Goal: Task Accomplishment & Management: Manage account settings

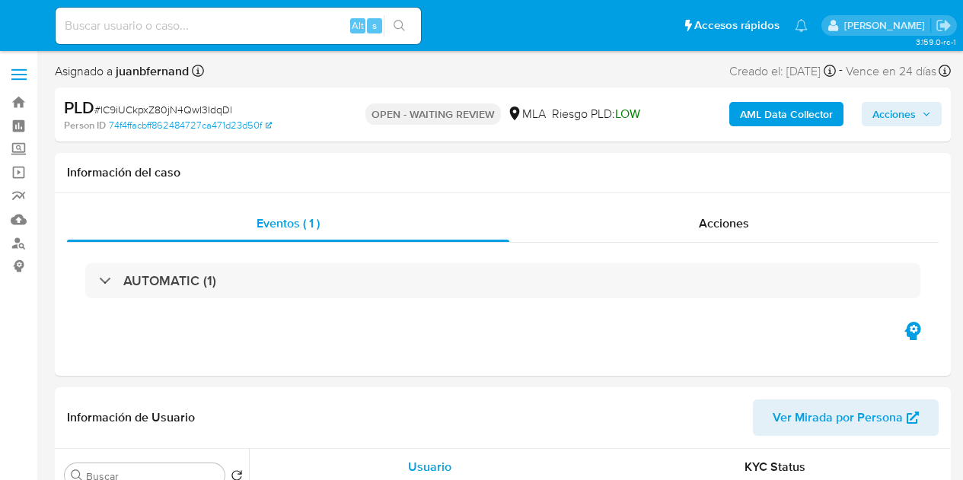
select select "10"
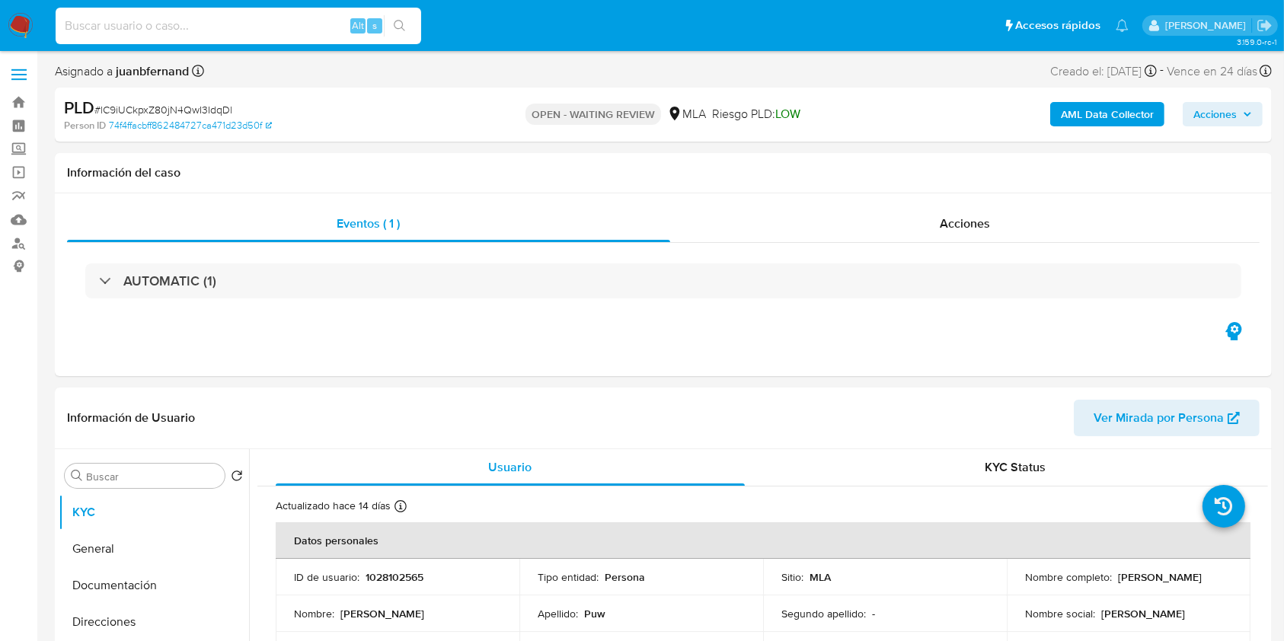
click at [321, 23] on input at bounding box center [238, 26] width 365 height 20
paste input "lC9iUCkpxZ80jN4QwI3IdqDl"
type input "lC9iUCkpxZ80jN4QwI3IdqDl"
click at [410, 27] on button "search-icon" at bounding box center [399, 25] width 31 height 21
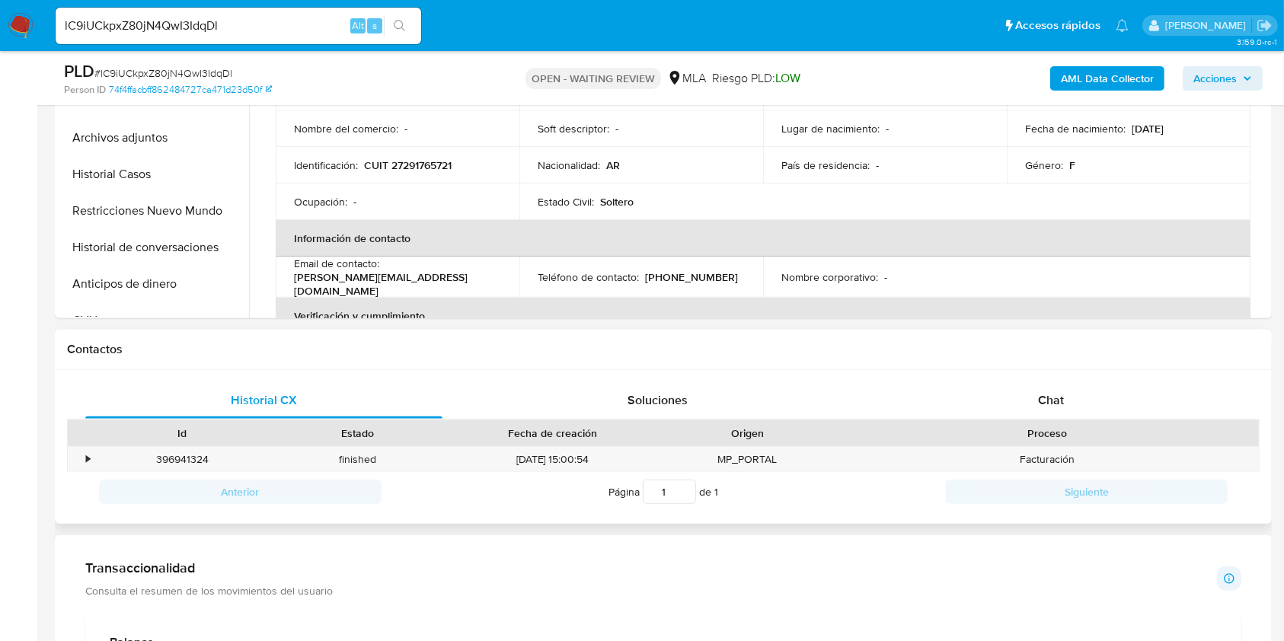
scroll to position [507, 0]
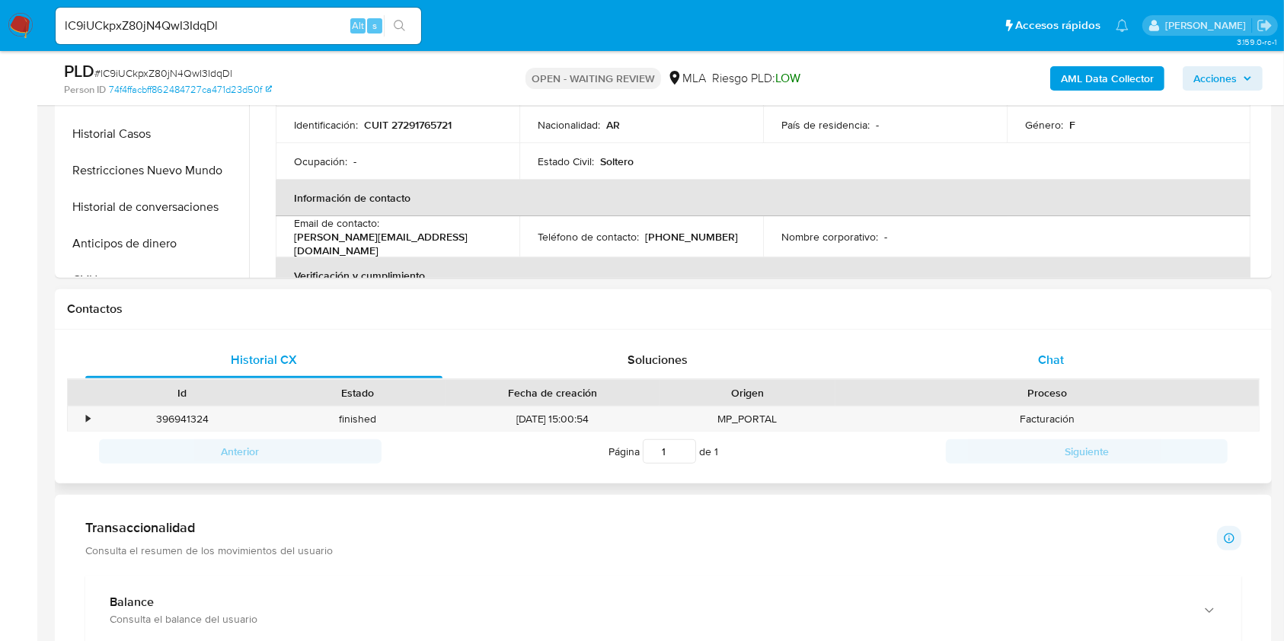
click at [962, 367] on div "Chat" at bounding box center [1051, 360] width 357 height 37
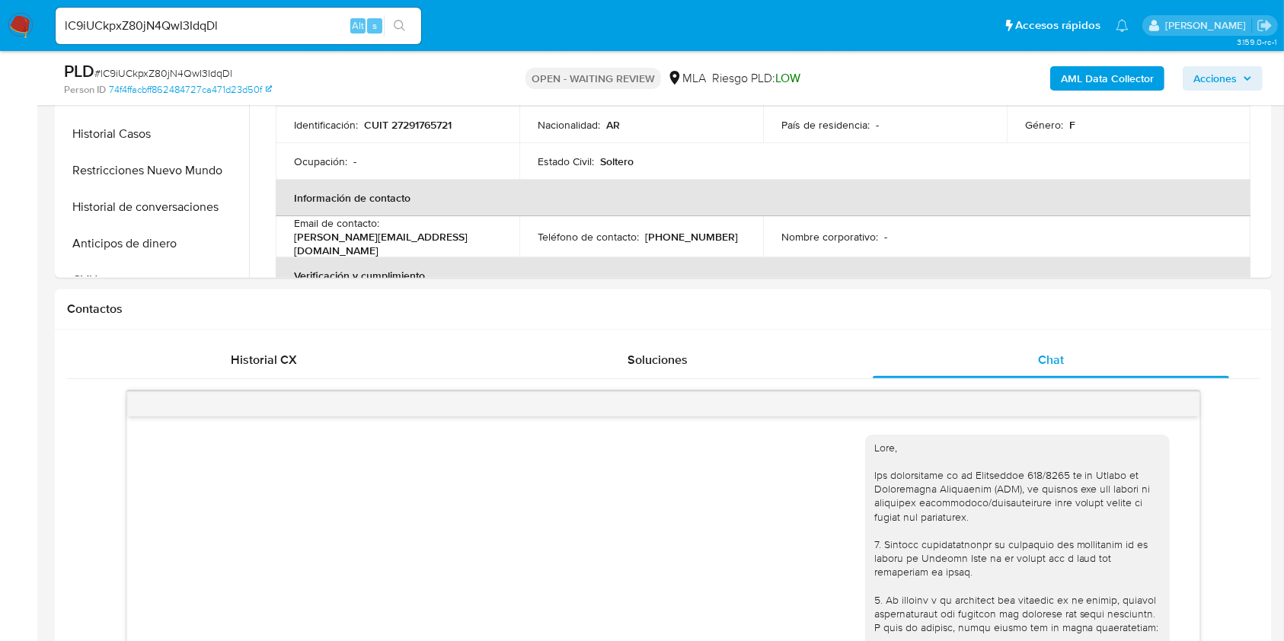
scroll to position [1524, 0]
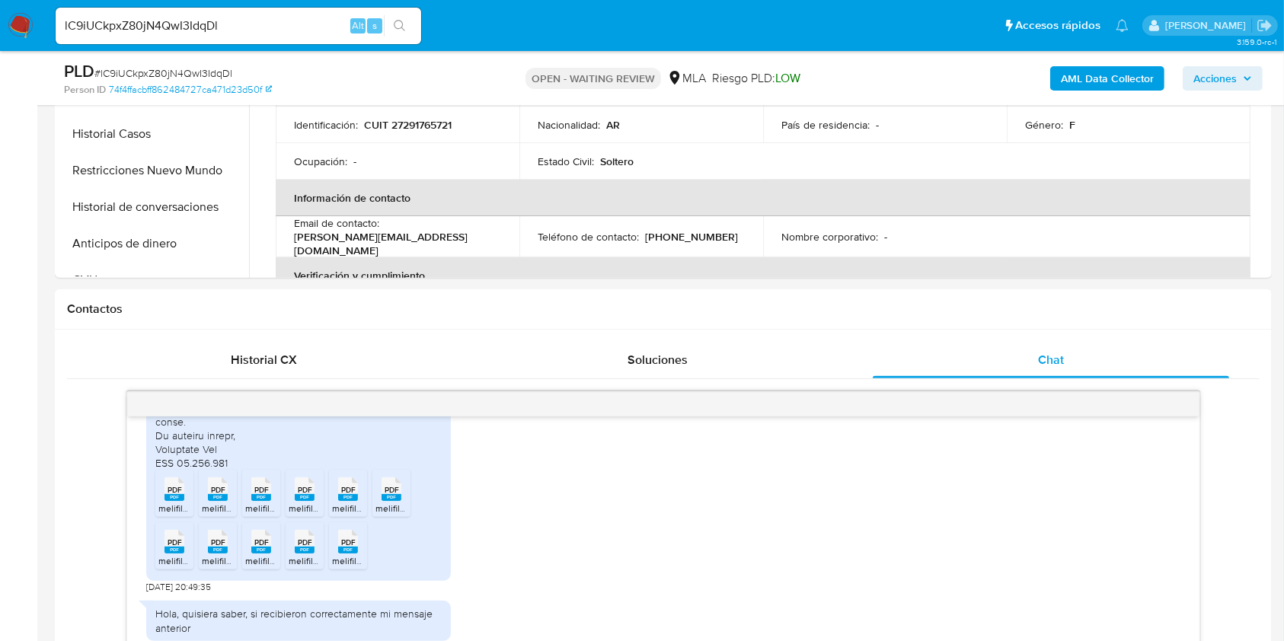
click at [241, 16] on input "lC9iUCkpxZ80jN4QwI3IdqDl" at bounding box center [238, 26] width 365 height 20
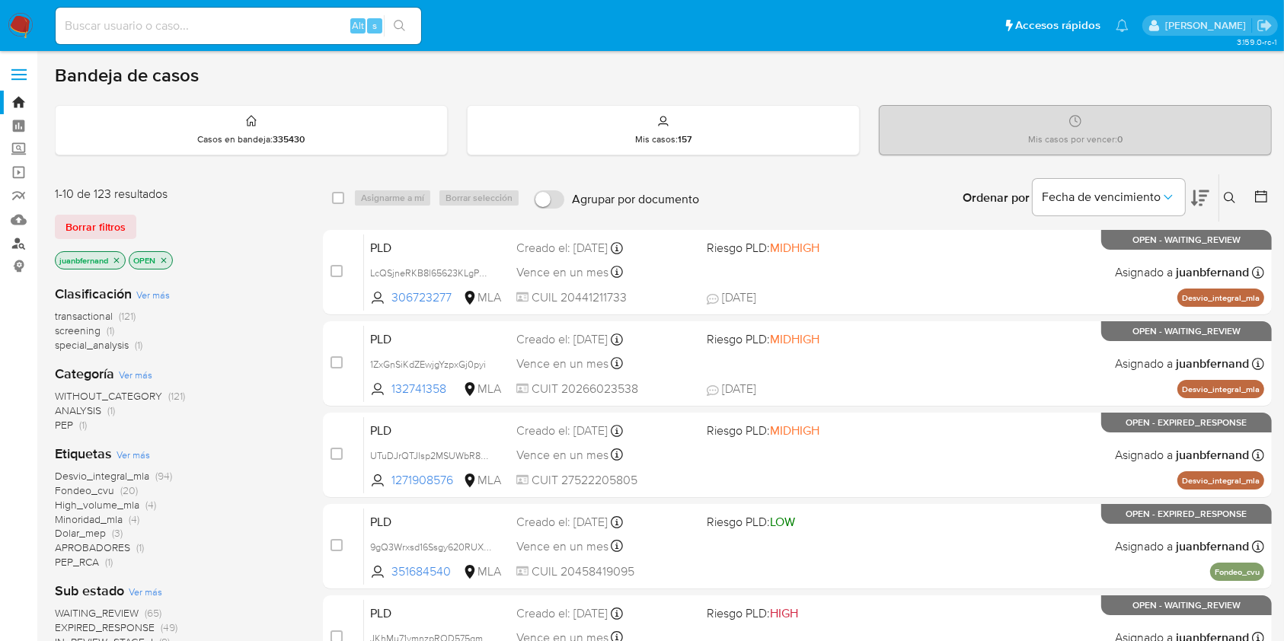
click at [19, 241] on link "Buscador de personas" at bounding box center [90, 243] width 181 height 24
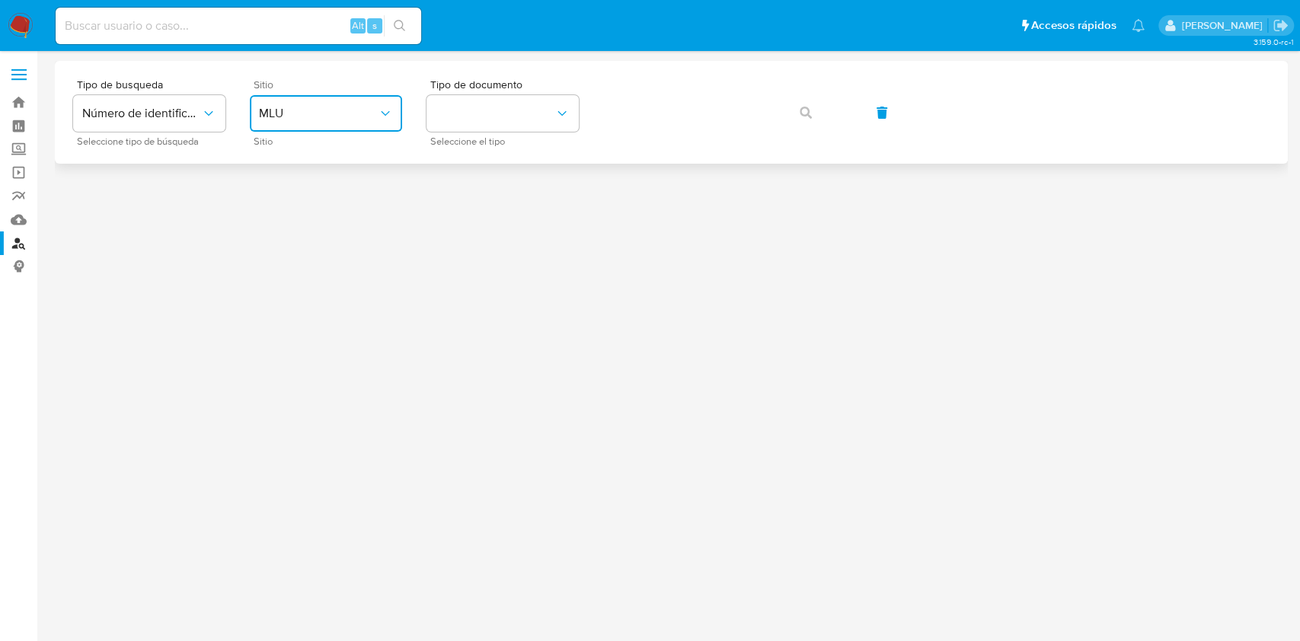
click at [378, 123] on button "MLU" at bounding box center [326, 113] width 152 height 37
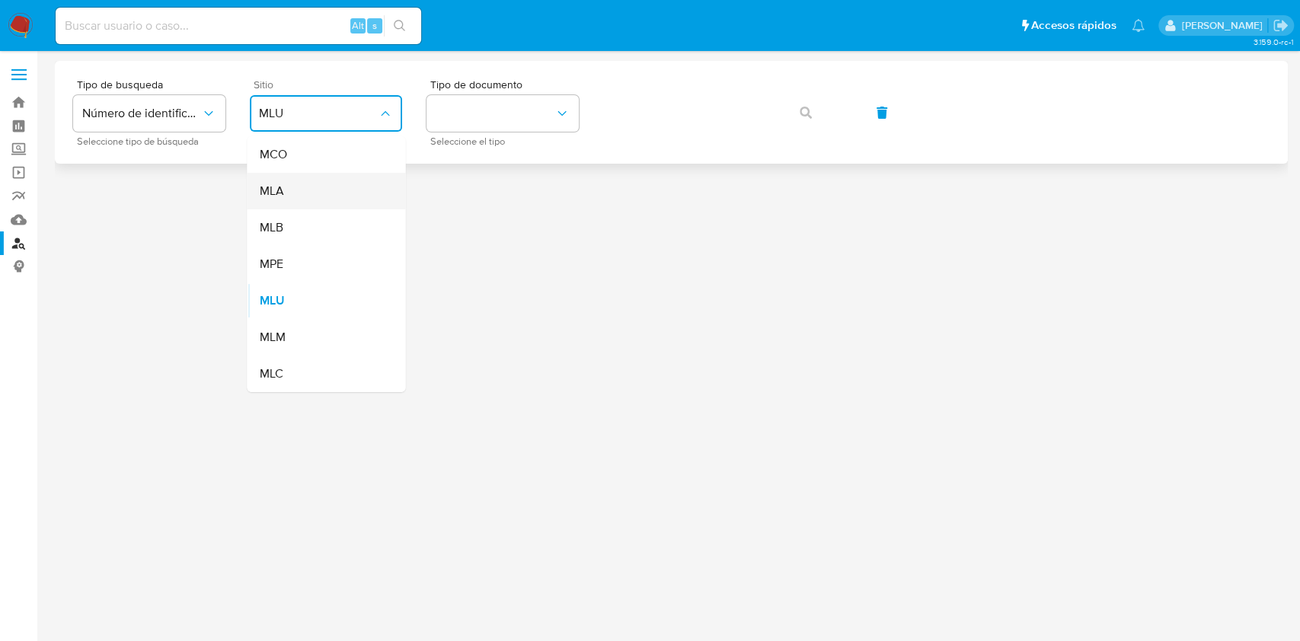
click at [339, 194] on div "MLA" at bounding box center [321, 191] width 125 height 37
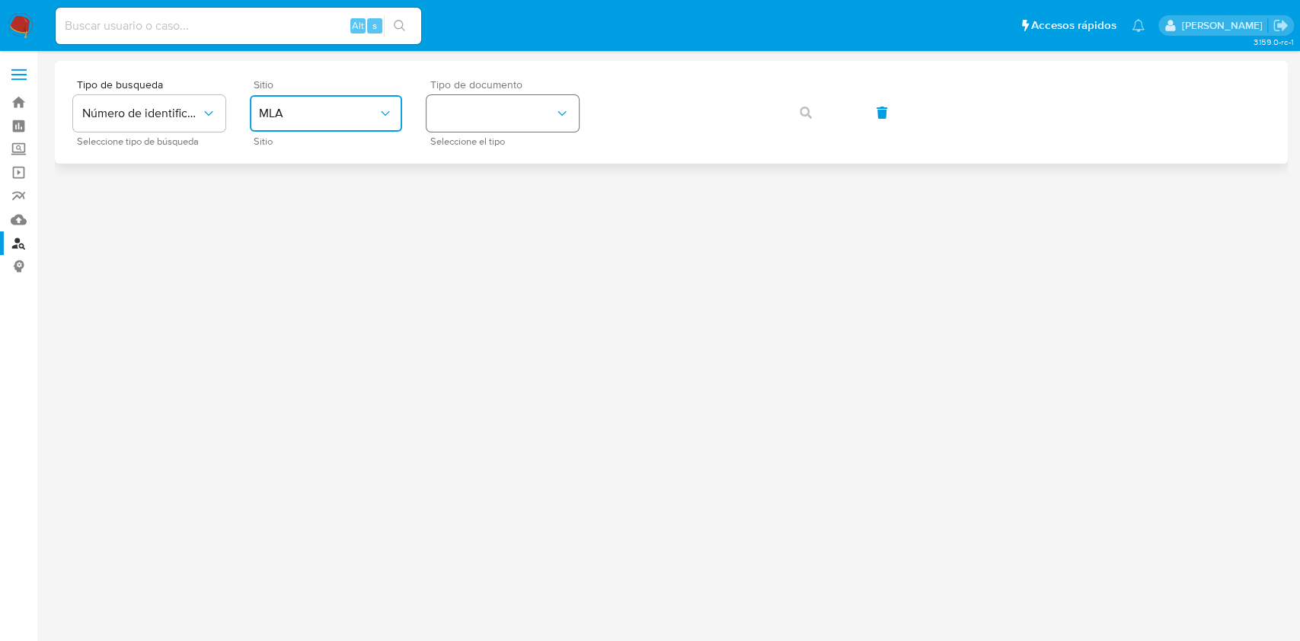
click at [558, 100] on button "identificationType" at bounding box center [502, 113] width 152 height 37
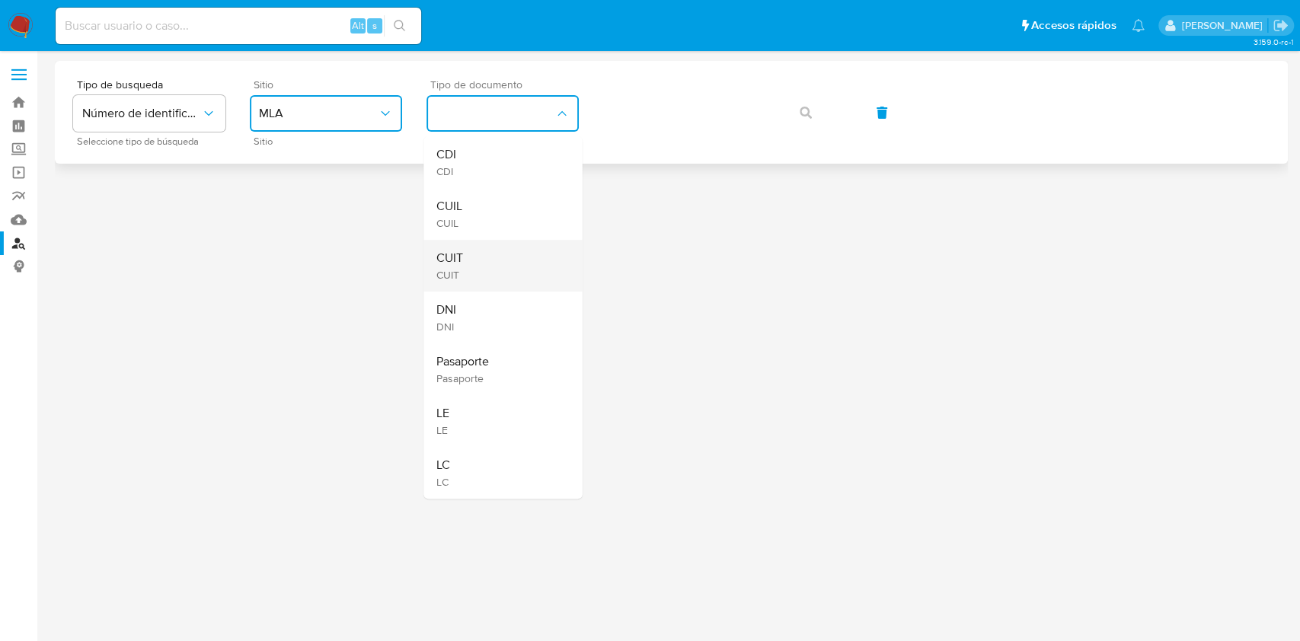
click at [487, 251] on div "CUIT CUIT" at bounding box center [498, 266] width 125 height 52
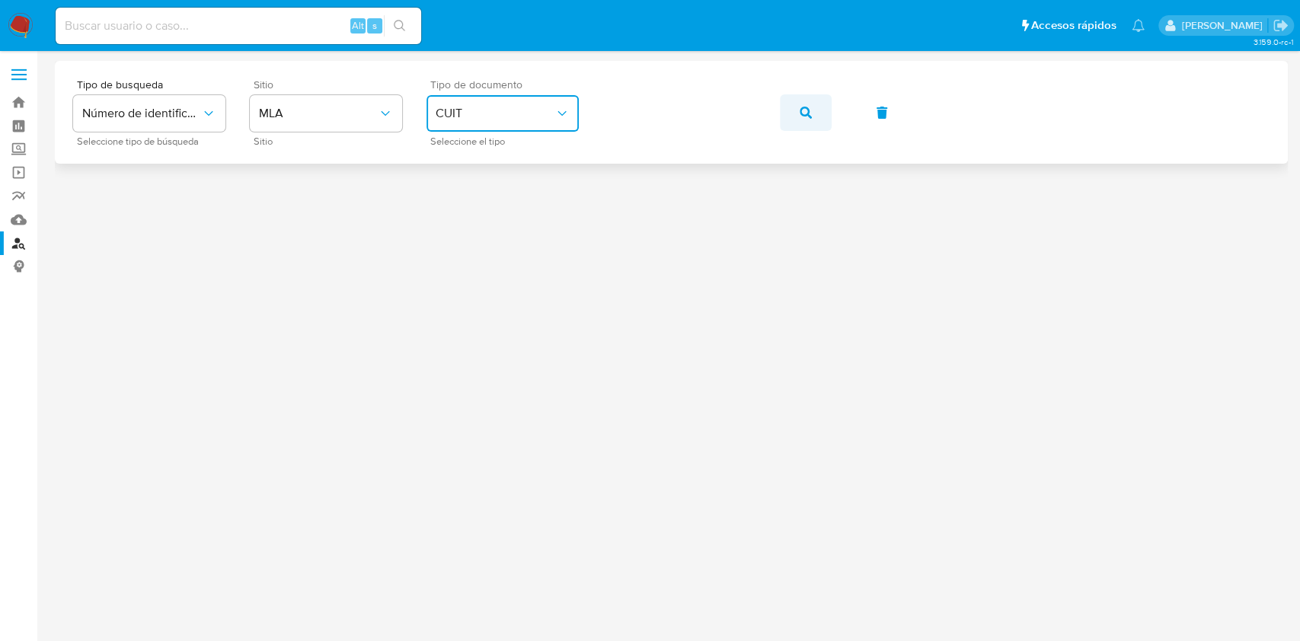
click at [812, 107] on button "button" at bounding box center [806, 112] width 52 height 37
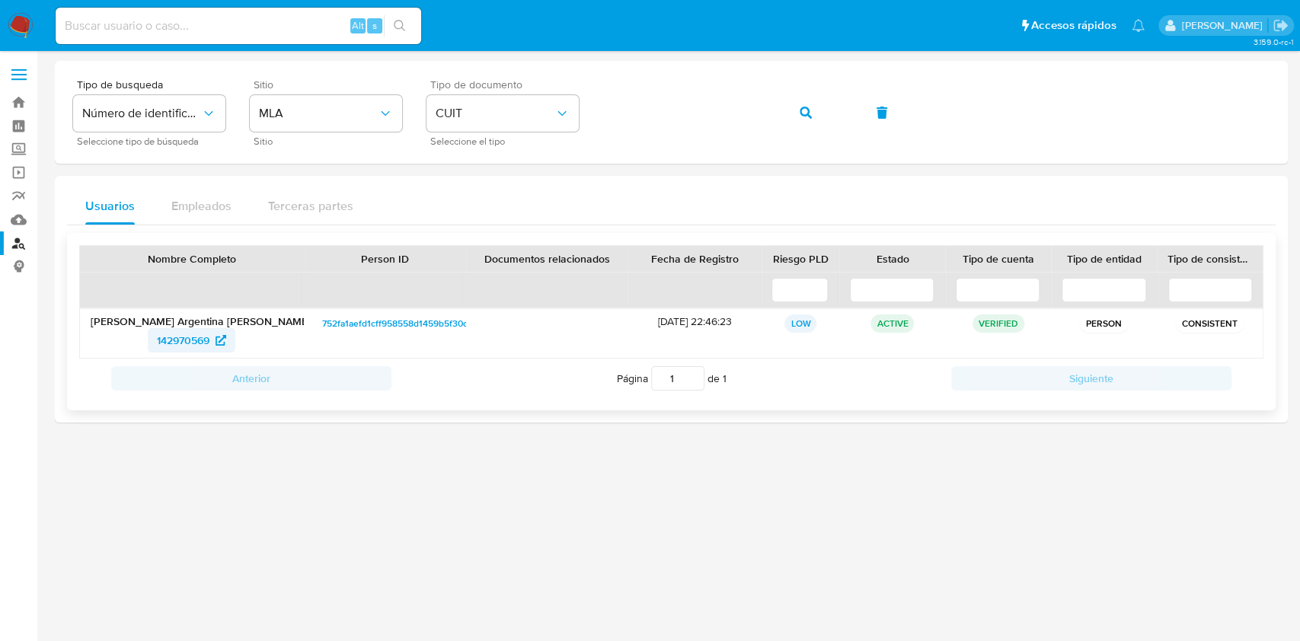
click at [184, 346] on span "142970569" at bounding box center [183, 340] width 53 height 24
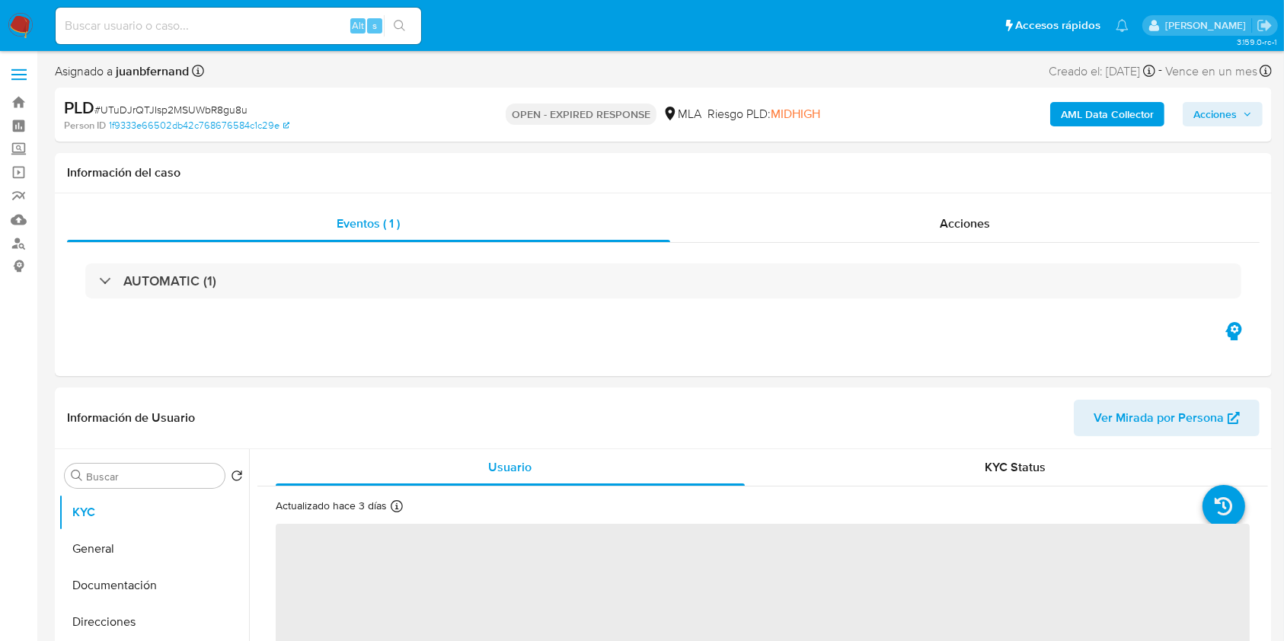
select select "10"
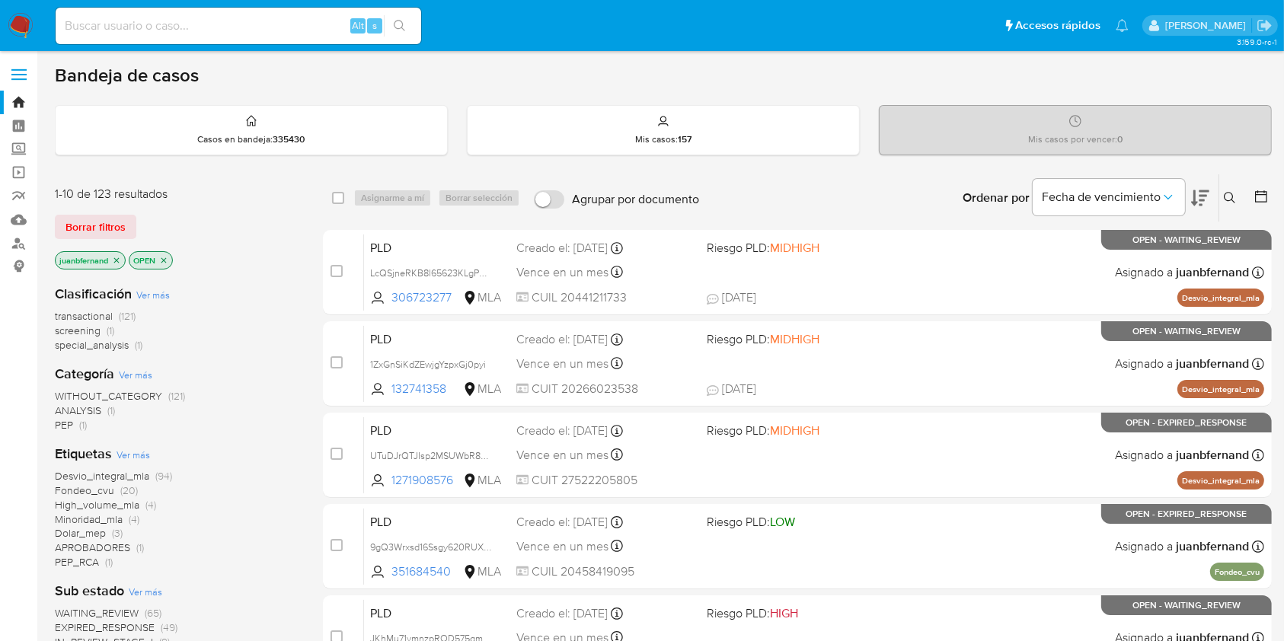
drag, startPoint x: 1230, startPoint y: 194, endPoint x: 1161, endPoint y: 253, distance: 90.8
click at [1229, 193] on icon at bounding box center [1230, 198] width 12 height 12
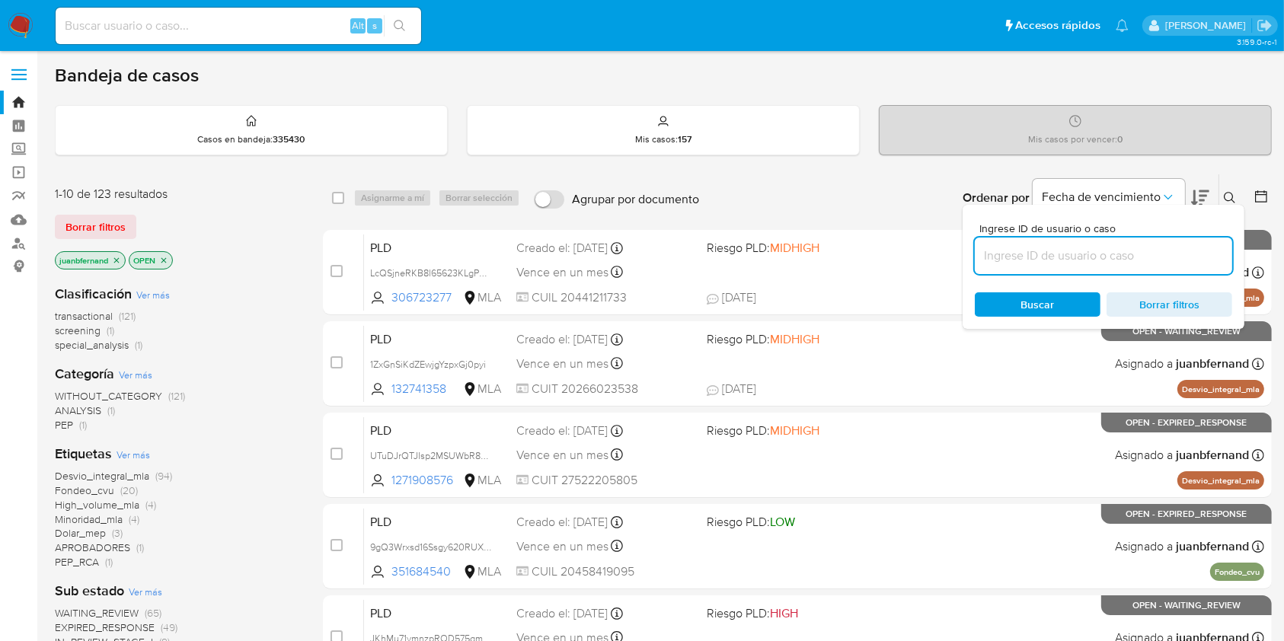
click at [1093, 256] on input at bounding box center [1103, 256] width 257 height 20
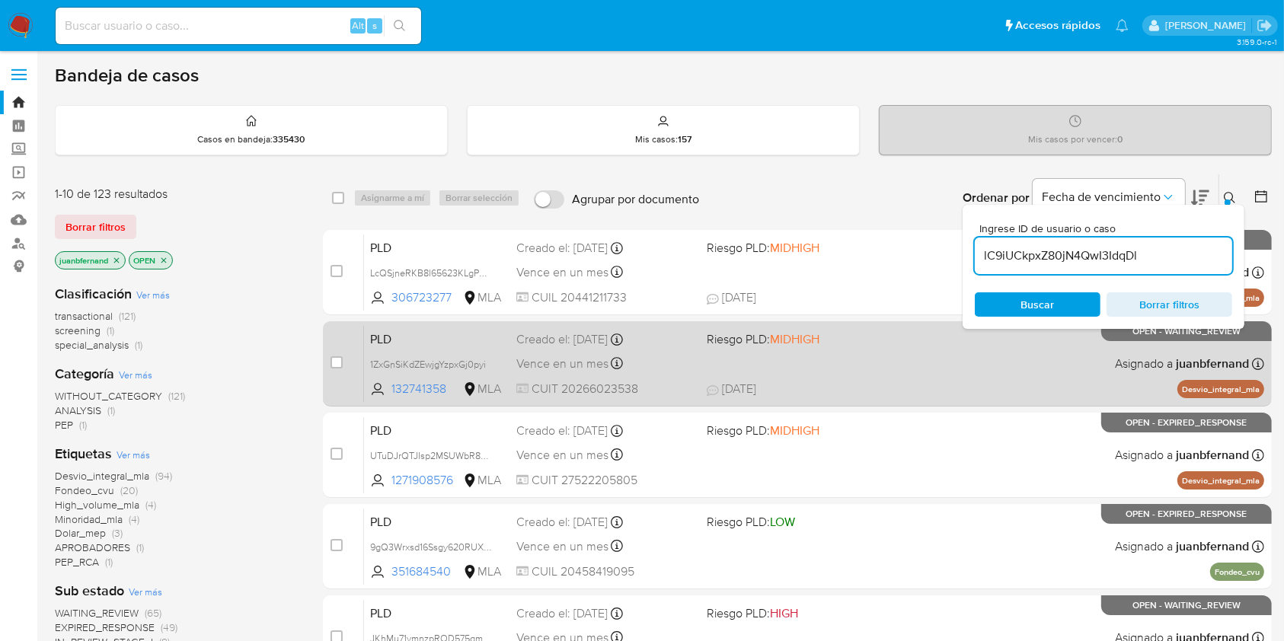
type input "lC9iUCkpxZ80jN4QwI3IdqDl"
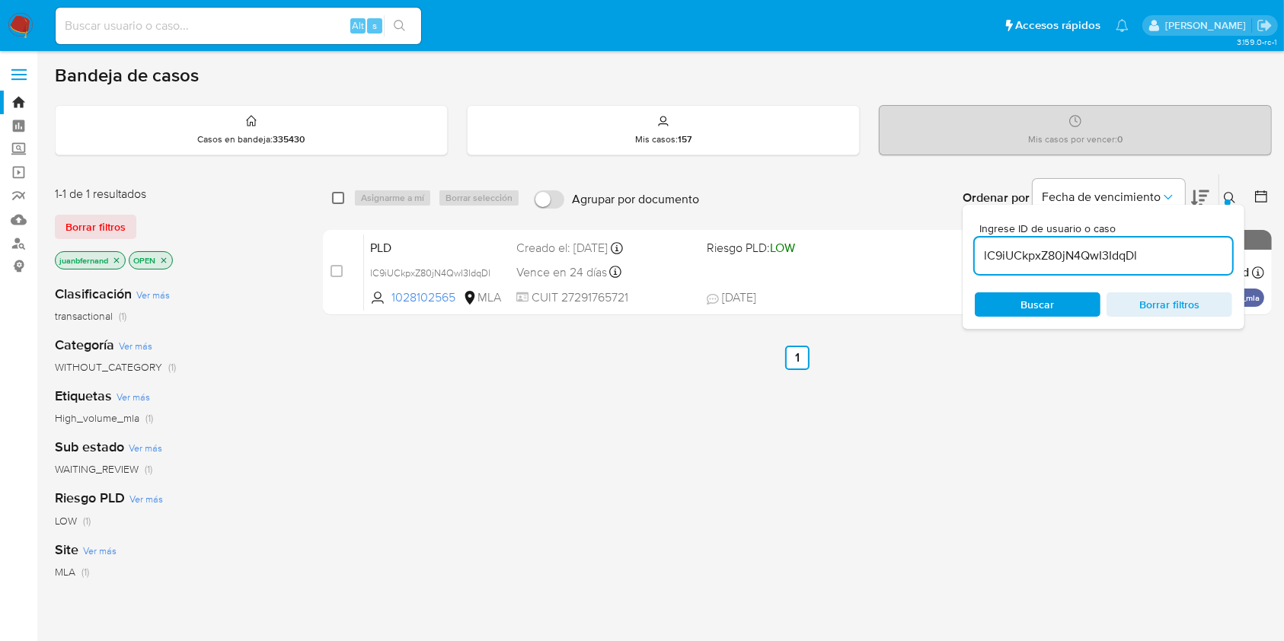
click at [335, 199] on input "checkbox" at bounding box center [338, 198] width 12 height 12
checkbox input "true"
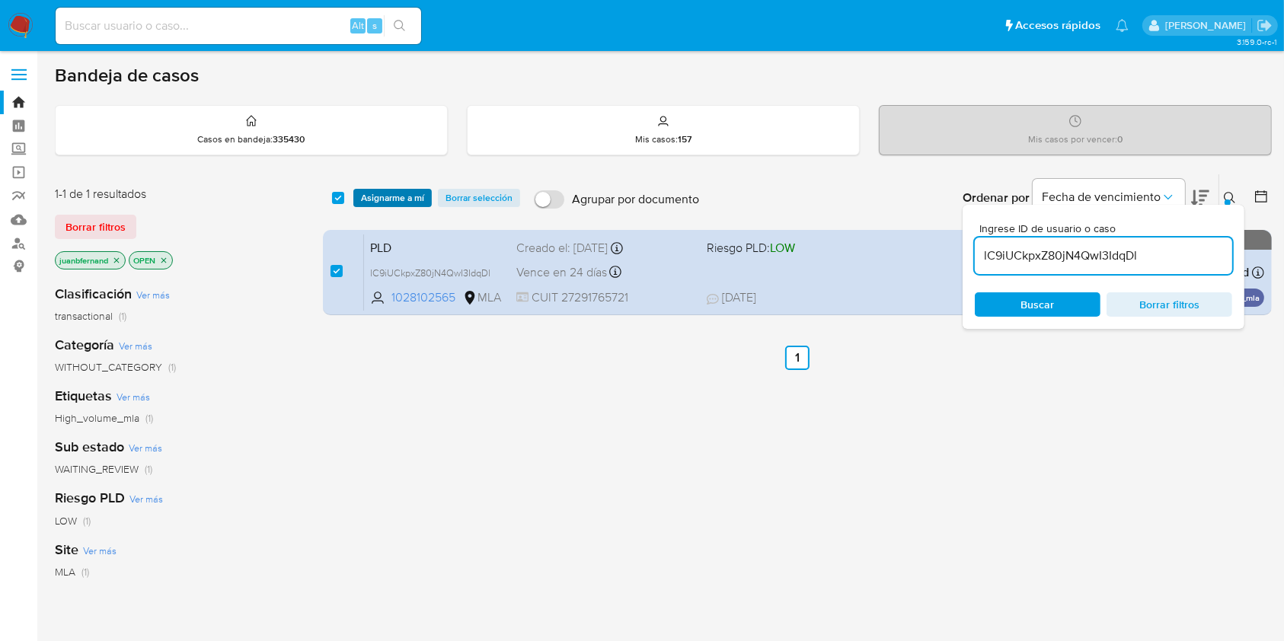
click at [397, 196] on span "Asignarme a mí" at bounding box center [392, 197] width 63 height 15
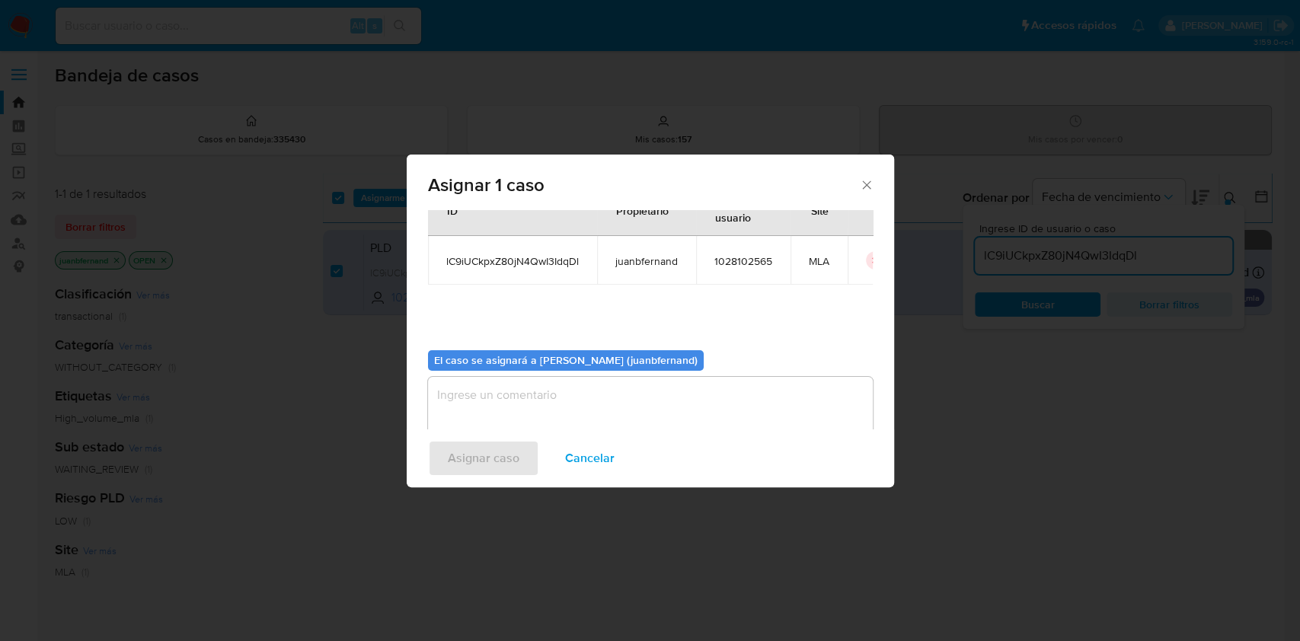
scroll to position [78, 0]
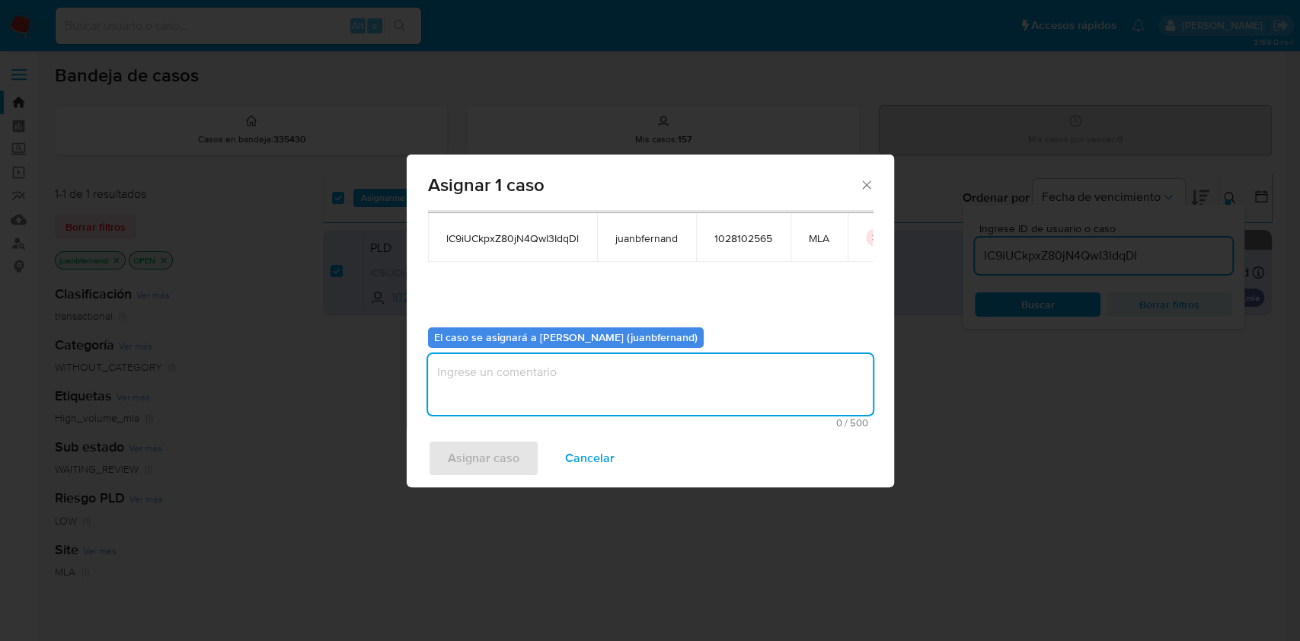
click at [594, 375] on textarea "assign-modal" at bounding box center [650, 384] width 445 height 61
click at [493, 466] on span "Asignar caso" at bounding box center [484, 459] width 72 height 34
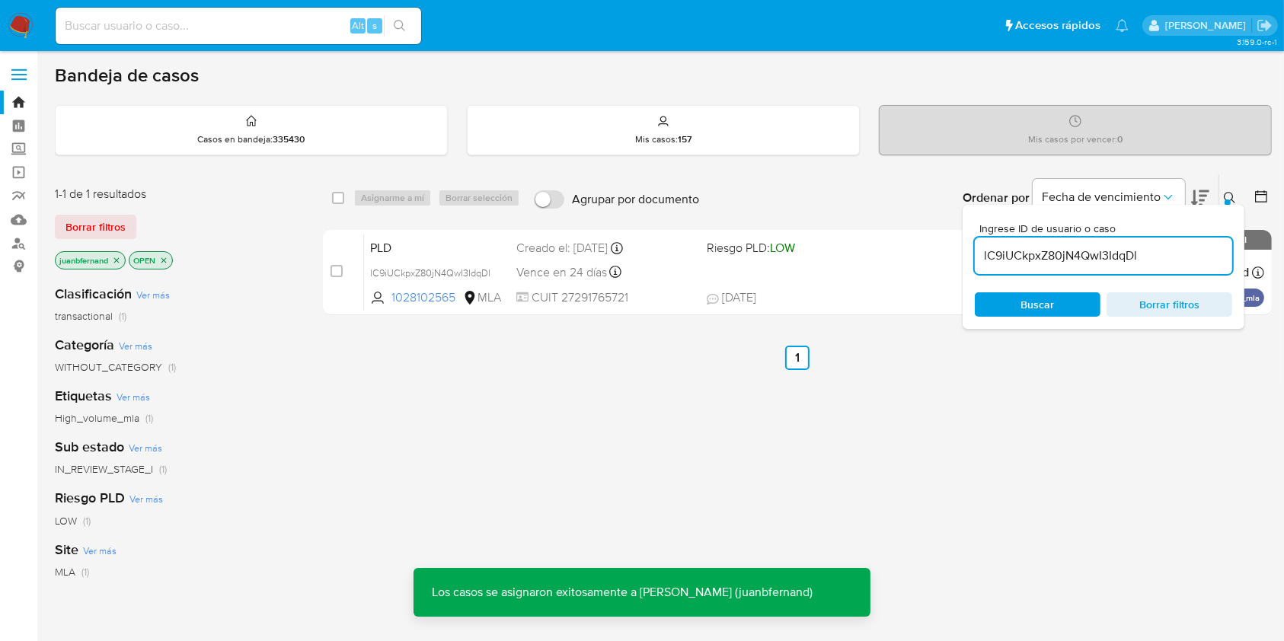
click at [341, 204] on div "select-all-cases-checkbox" at bounding box center [341, 198] width 18 height 18
click at [341, 201] on input "checkbox" at bounding box center [338, 198] width 12 height 12
checkbox input "true"
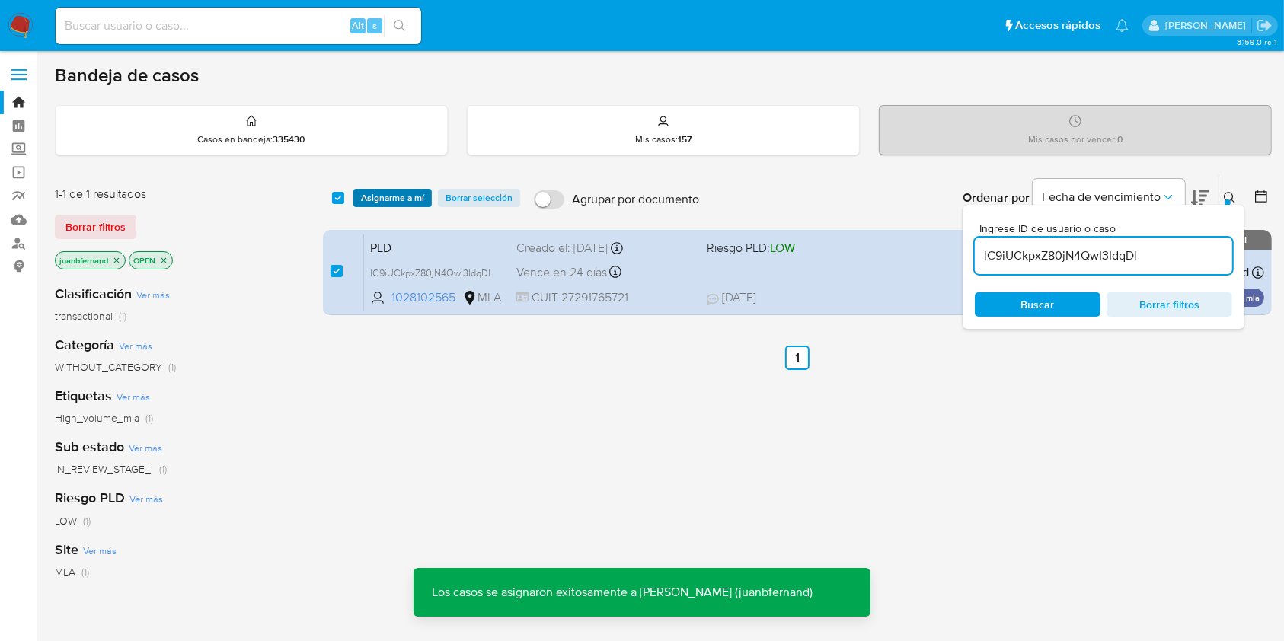
click at [381, 203] on span "Asignarme a mí" at bounding box center [392, 197] width 63 height 15
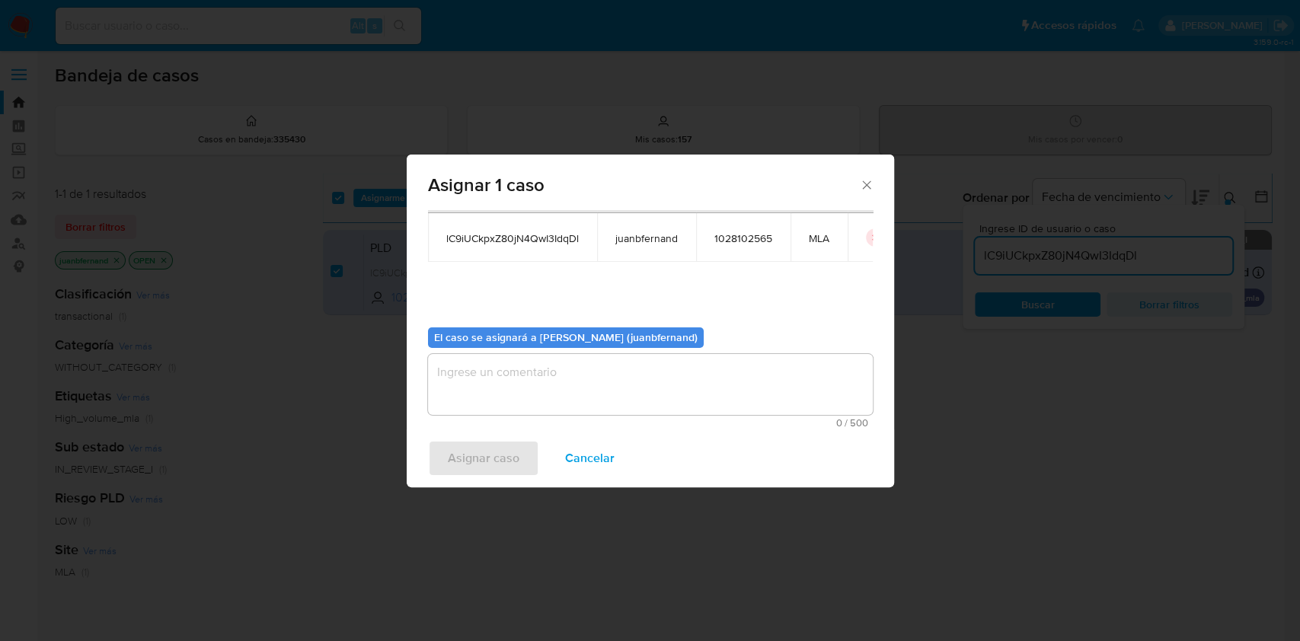
click at [553, 388] on textarea "assign-modal" at bounding box center [650, 384] width 445 height 61
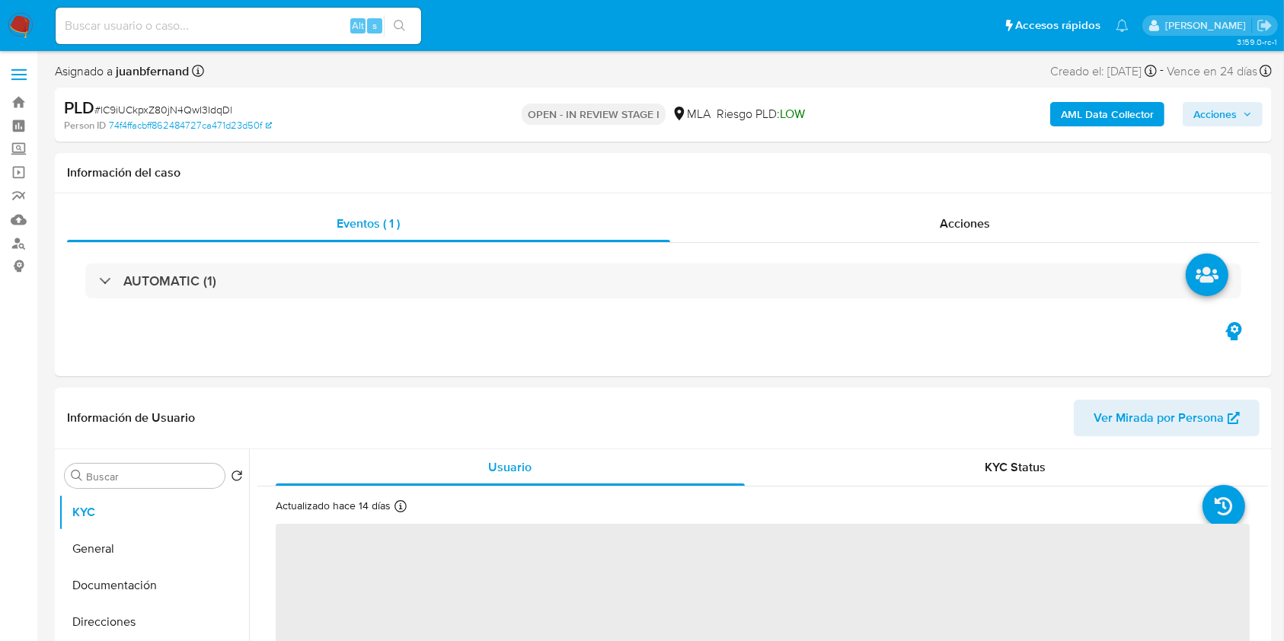
select select "10"
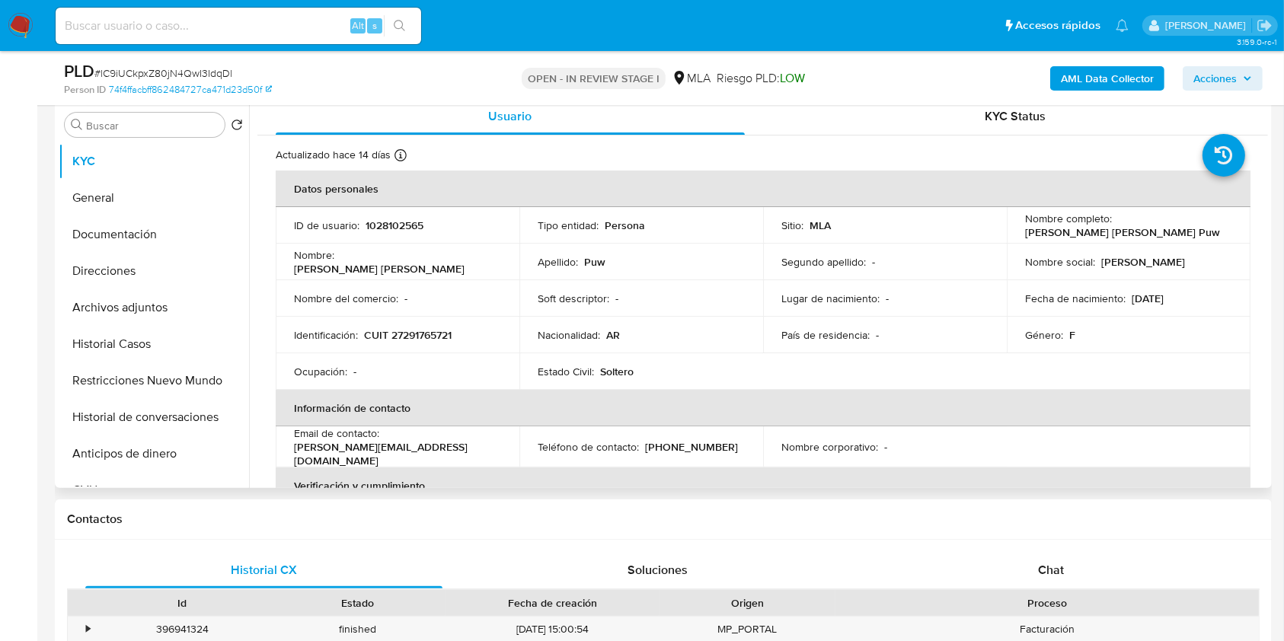
scroll to position [305, 0]
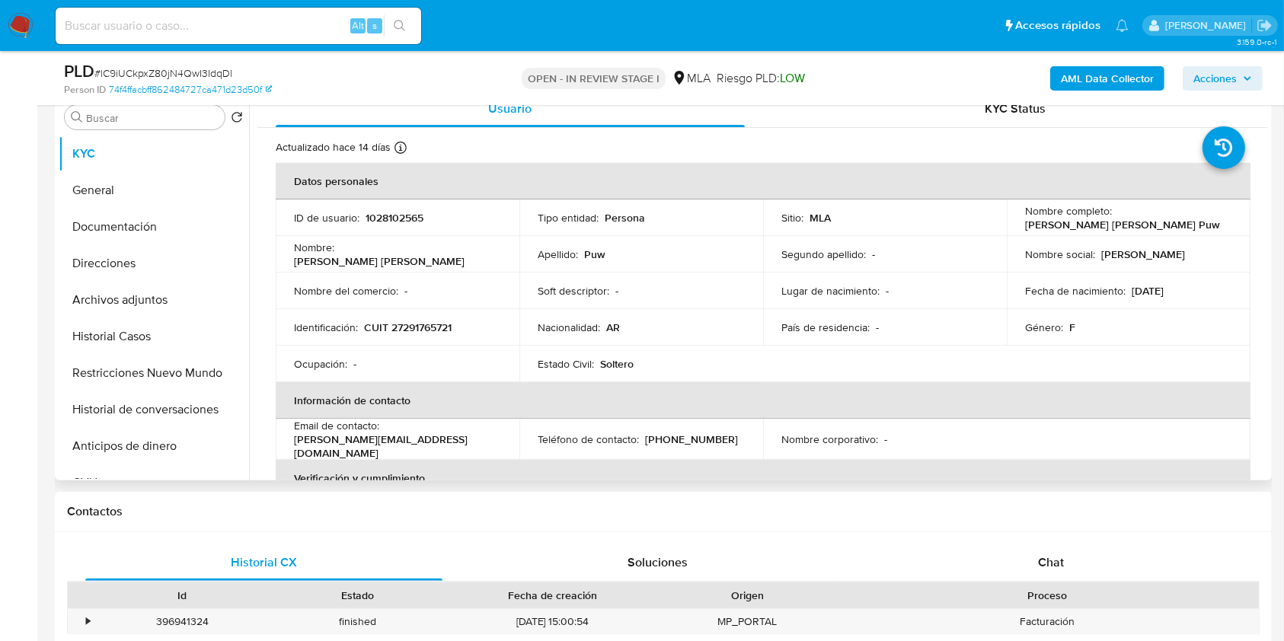
click at [392, 212] on p "1028102565" at bounding box center [394, 218] width 58 height 14
copy p "1028102565"
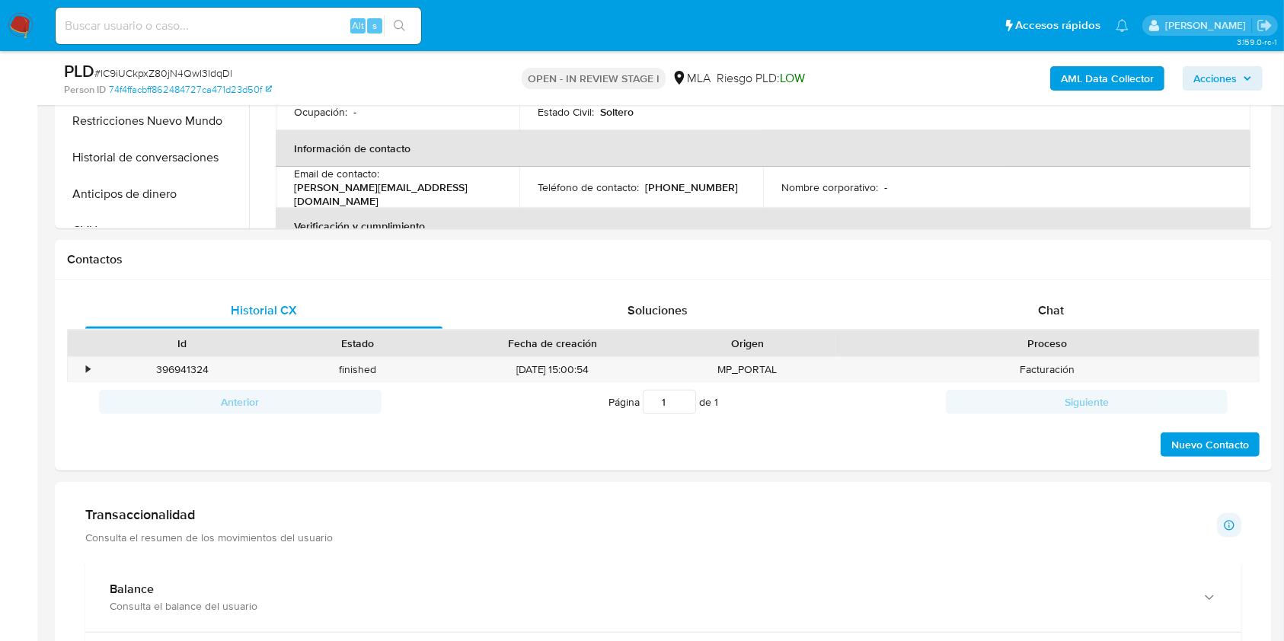
scroll to position [1015, 0]
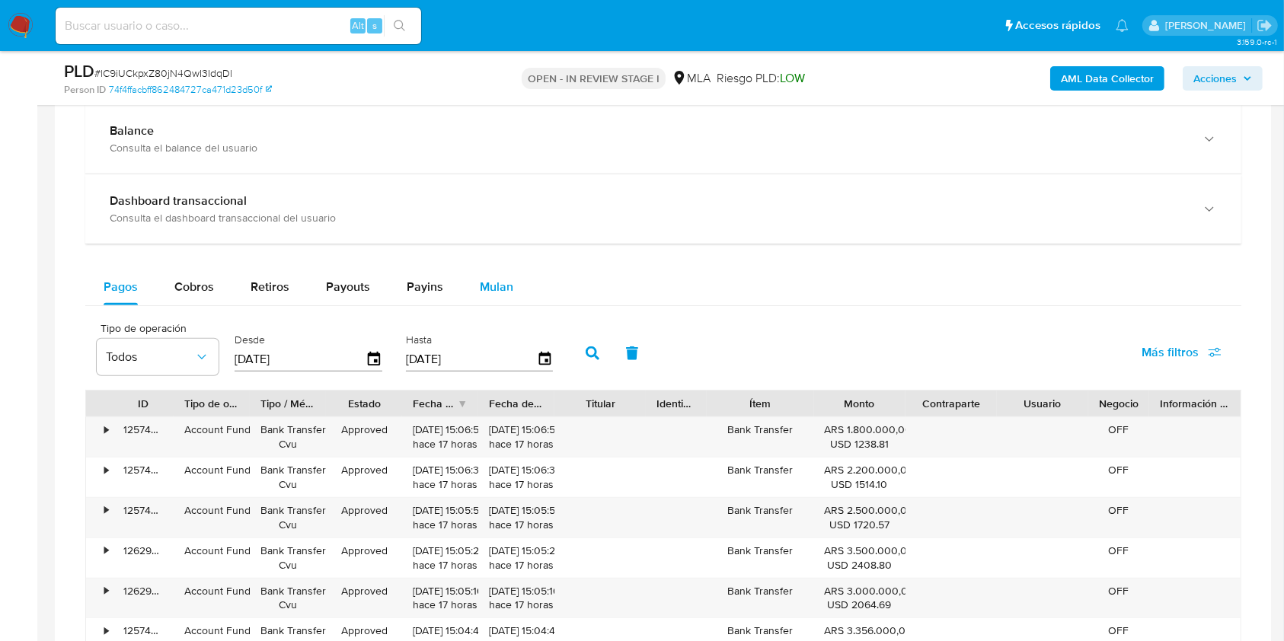
click at [484, 293] on span "Mulan" at bounding box center [497, 287] width 34 height 18
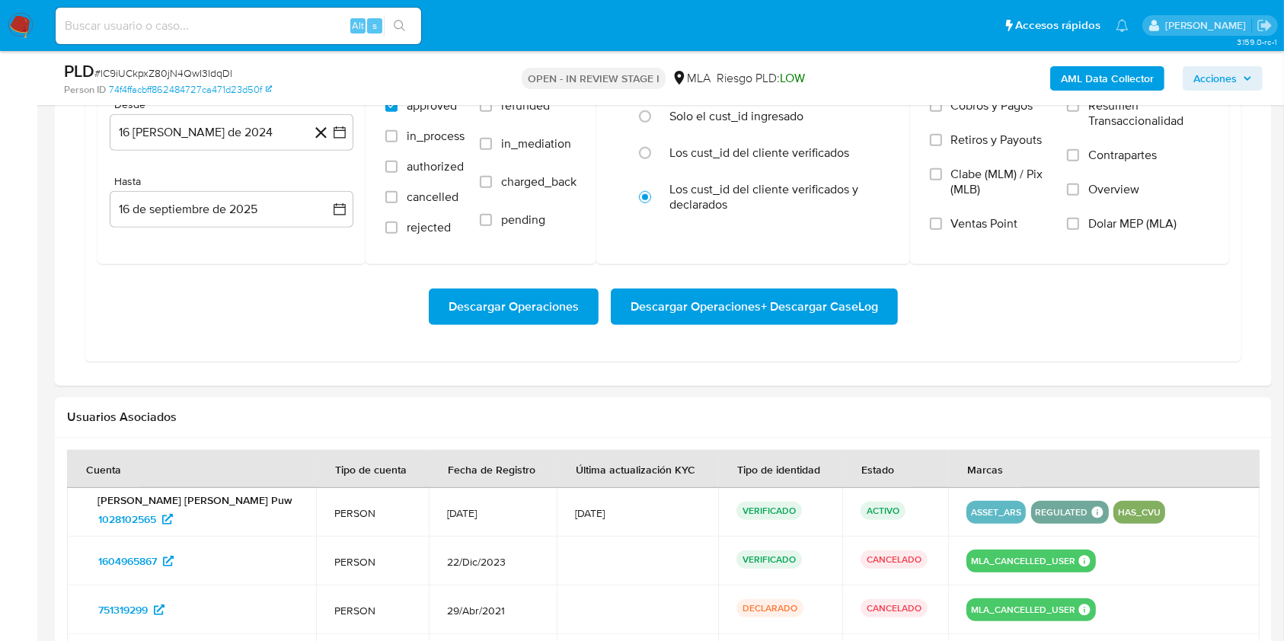
scroll to position [1116, 0]
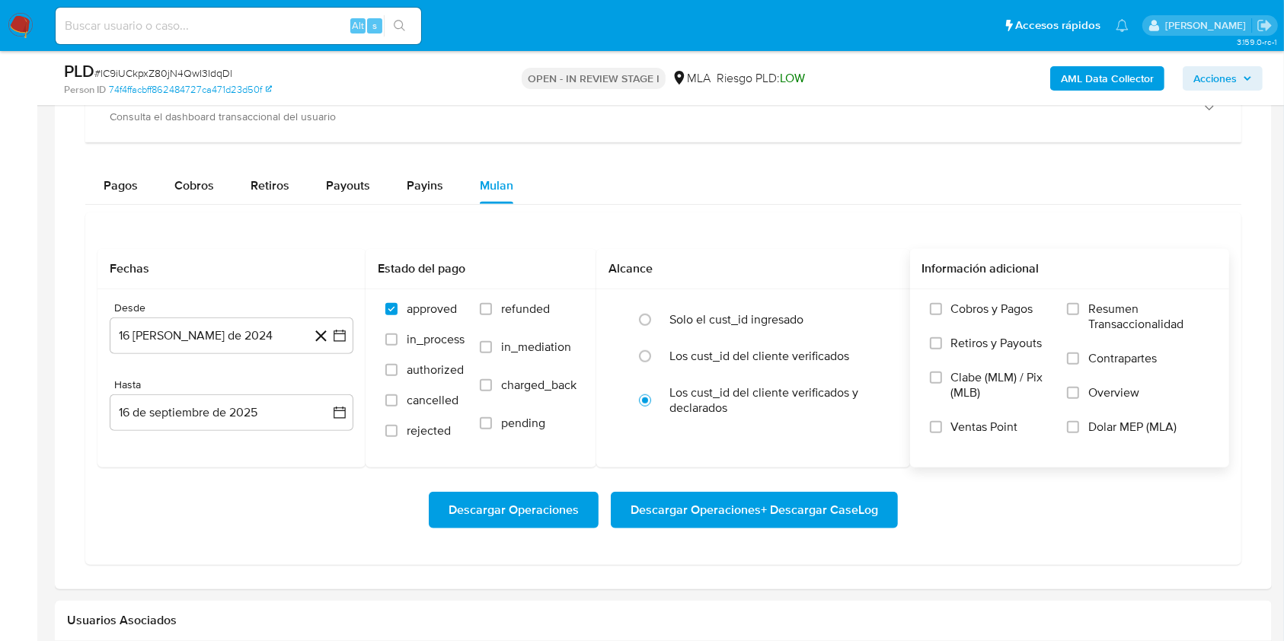
click at [1133, 424] on span "Dolar MEP (MLA)" at bounding box center [1132, 427] width 88 height 15
click at [1079, 424] on input "Dolar MEP (MLA)" at bounding box center [1073, 427] width 12 height 12
click at [282, 332] on button "16 de agosto de 2024" at bounding box center [232, 336] width 244 height 37
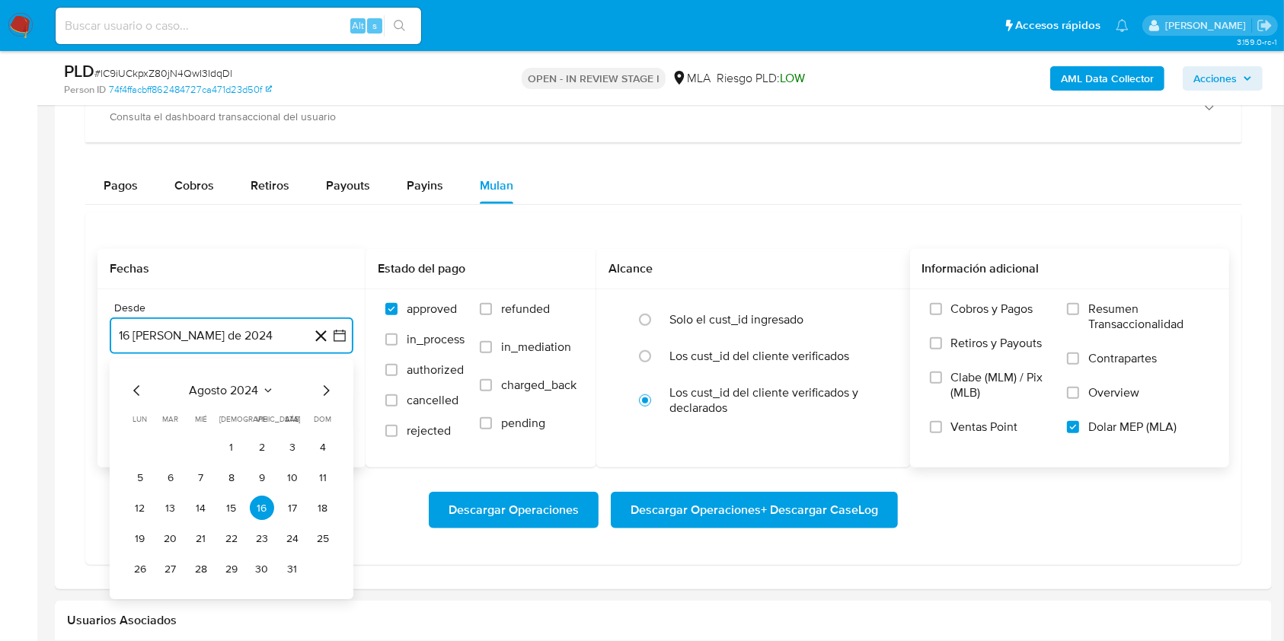
click at [259, 395] on button "agosto 2024" at bounding box center [232, 391] width 85 height 15
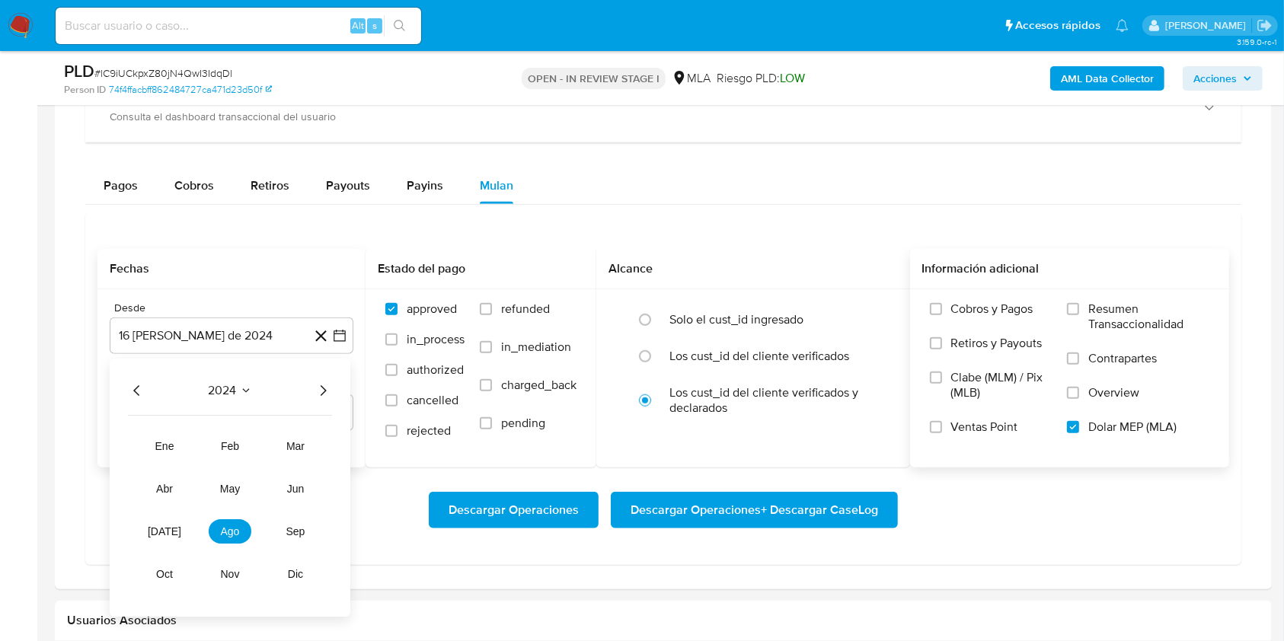
drag, startPoint x: 318, startPoint y: 385, endPoint x: 307, endPoint y: 403, distance: 20.5
click at [318, 385] on icon "Año siguiente" at bounding box center [323, 391] width 18 height 18
click at [284, 444] on button "mar" at bounding box center [295, 447] width 43 height 24
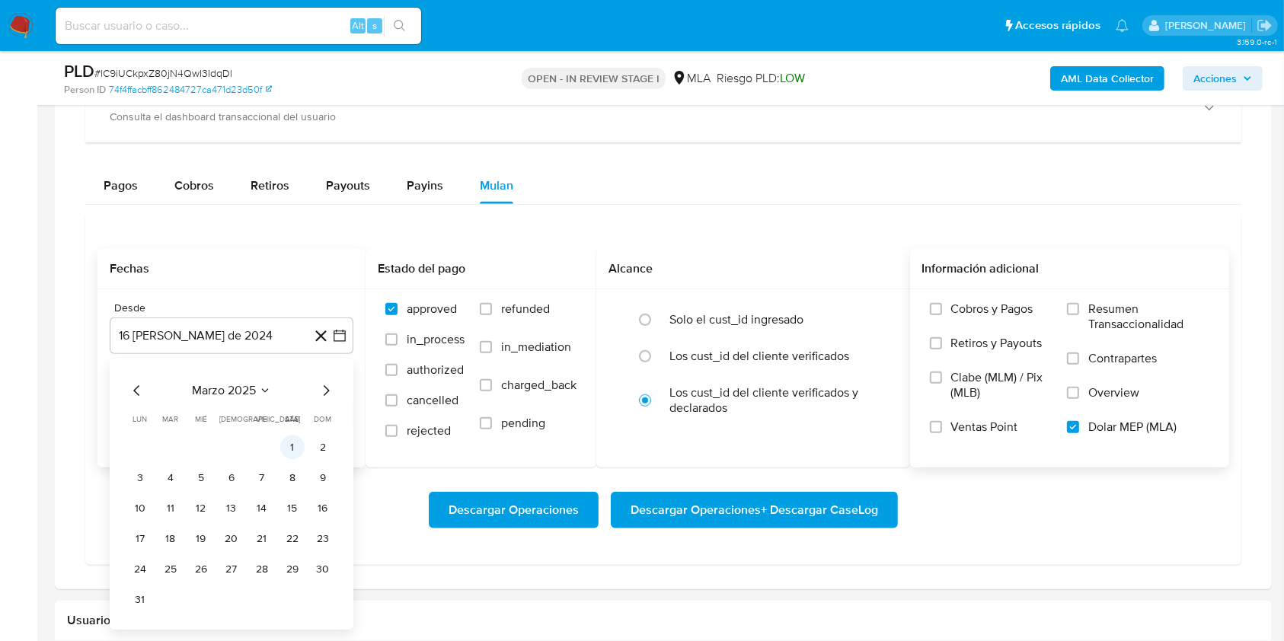
click at [292, 445] on button "1" at bounding box center [292, 448] width 24 height 24
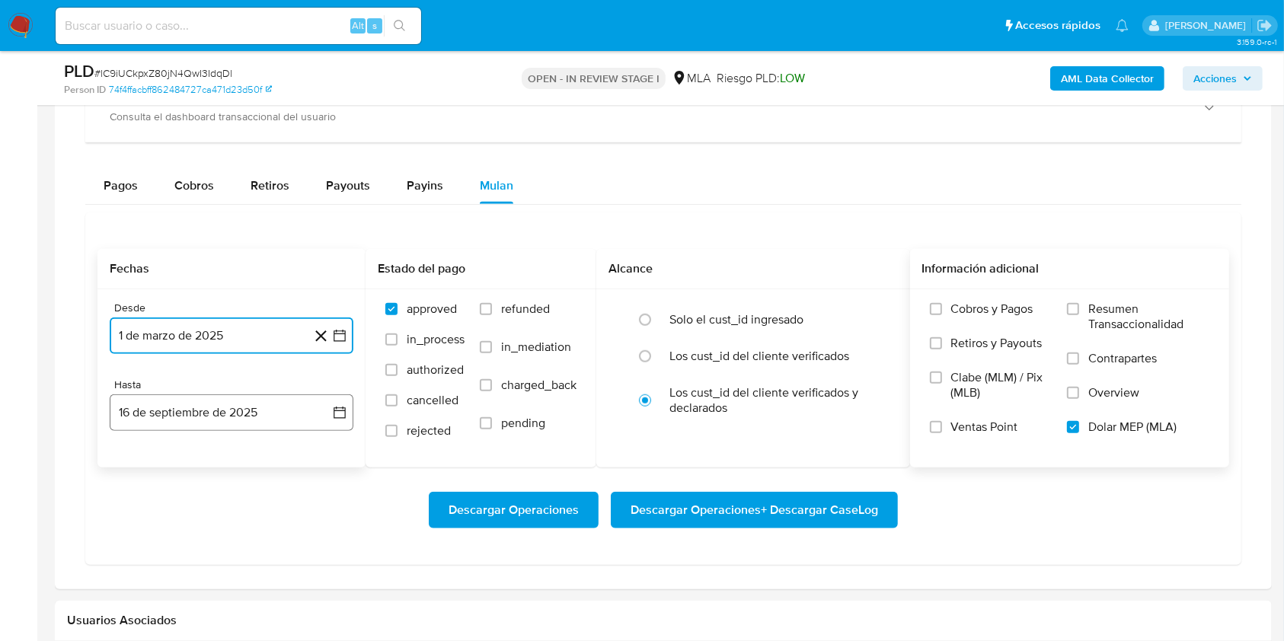
click at [232, 410] on button "16 de septiembre de 2025" at bounding box center [232, 412] width 244 height 37
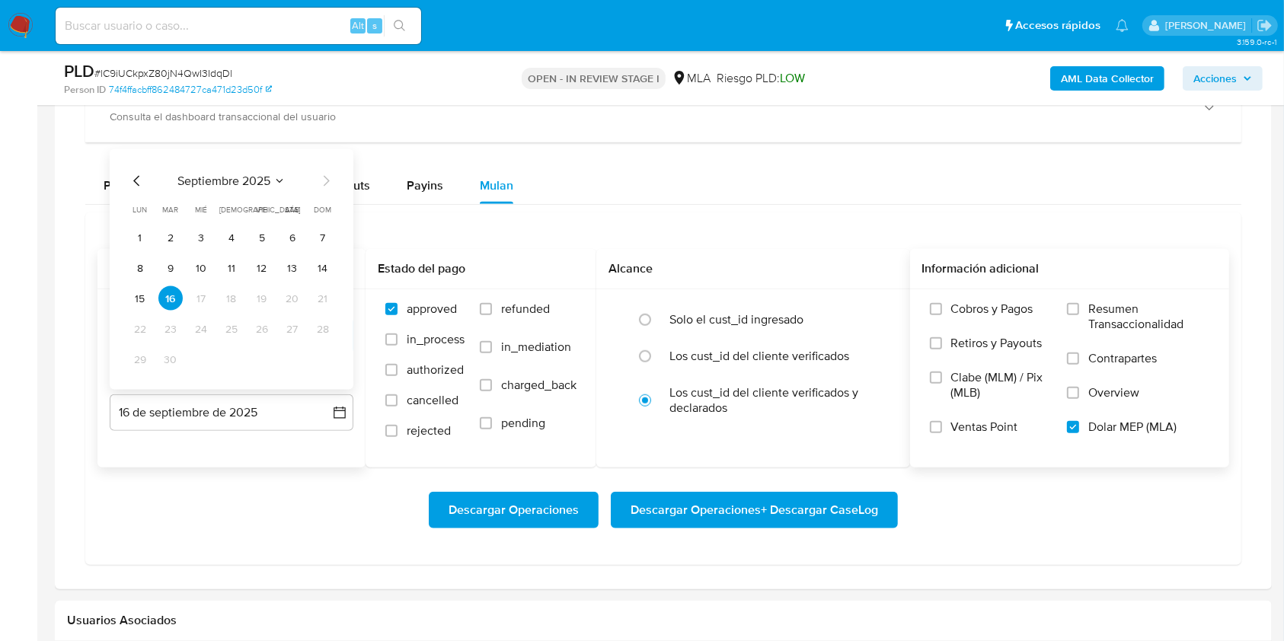
click at [139, 180] on icon "Mes anterior" at bounding box center [137, 181] width 18 height 18
click at [136, 181] on icon "Mes anterior" at bounding box center [137, 181] width 18 height 18
click at [142, 366] on button "30" at bounding box center [140, 359] width 24 height 24
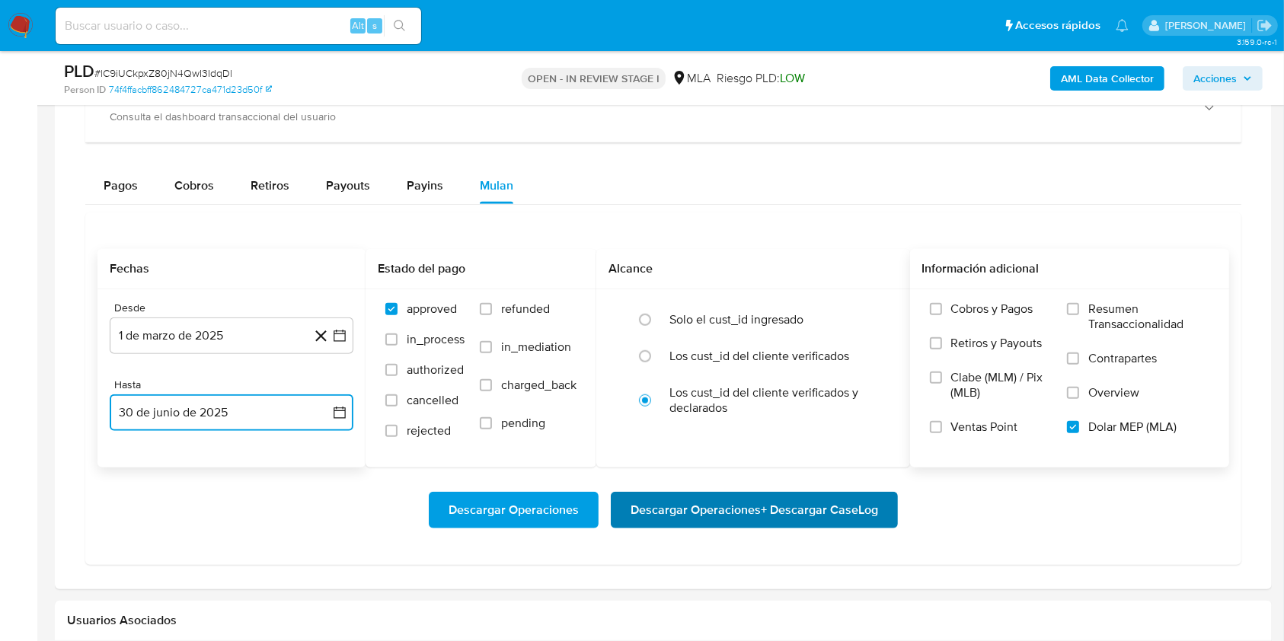
click at [708, 509] on span "Descargar Operaciones + Descargar CaseLog" at bounding box center [753, 510] width 247 height 34
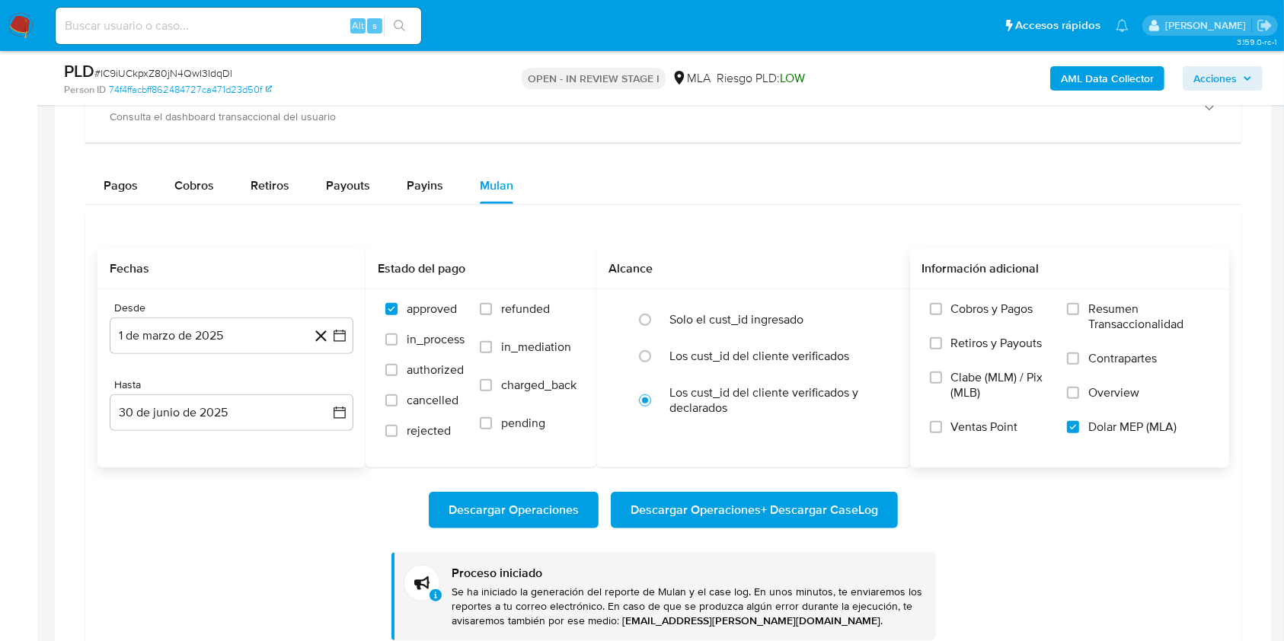
click at [257, 28] on input at bounding box center [238, 26] width 365 height 20
paste input "cffPozwPquBTIbYvPFRgU71R"
type input "cffPozwPquBTIbYvPFRgU71R"
click at [399, 15] on button "search-icon" at bounding box center [399, 25] width 31 height 21
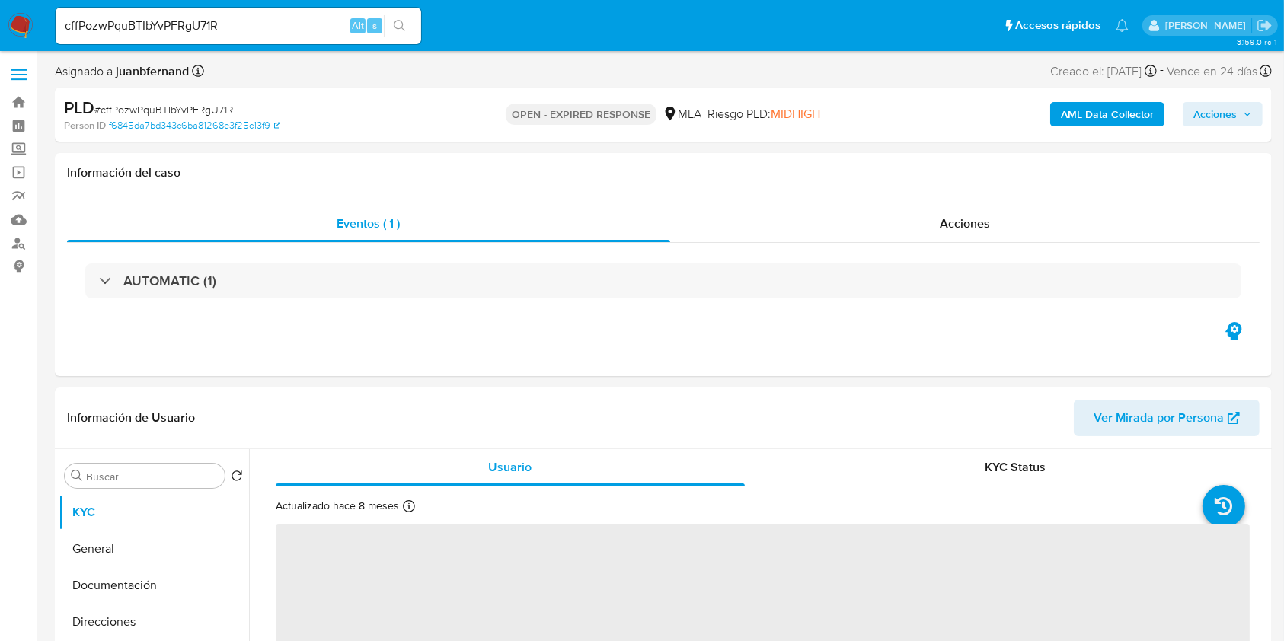
select select "10"
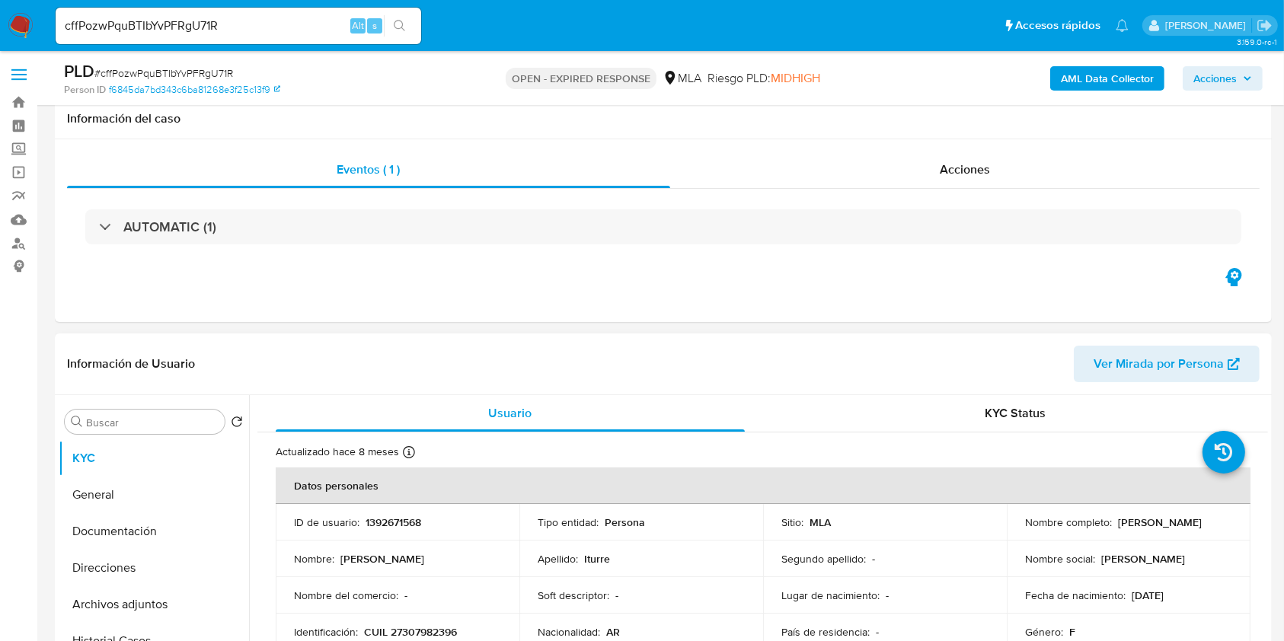
scroll to position [406, 0]
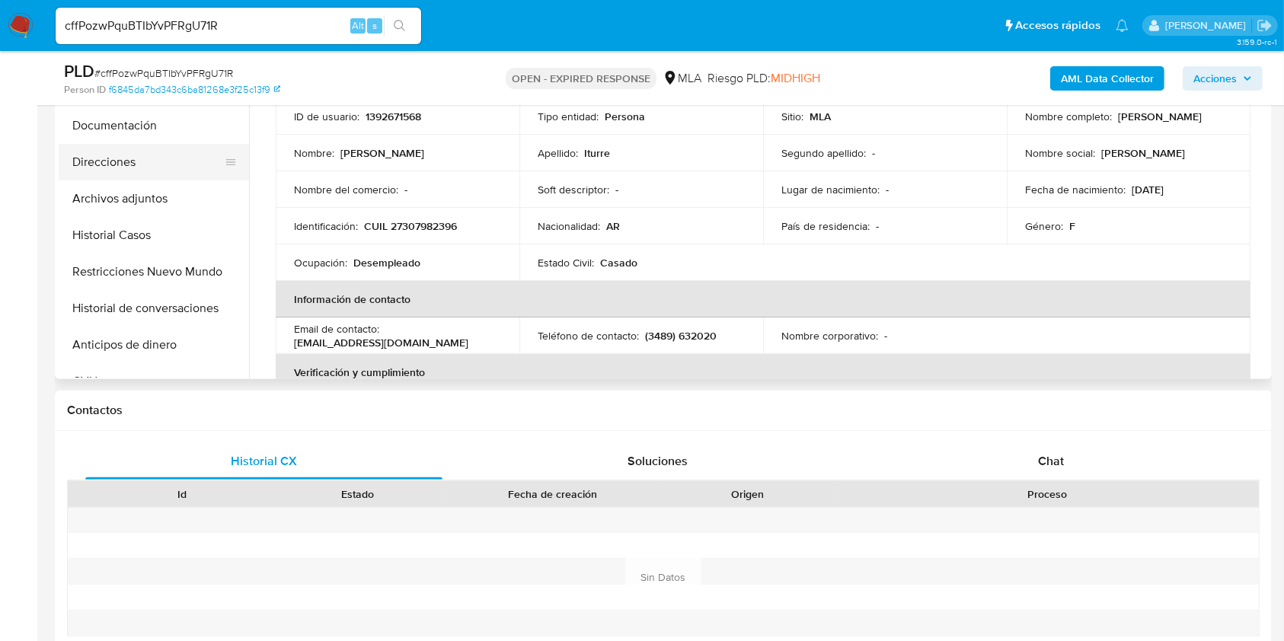
click at [155, 168] on button "Direcciones" at bounding box center [148, 162] width 178 height 37
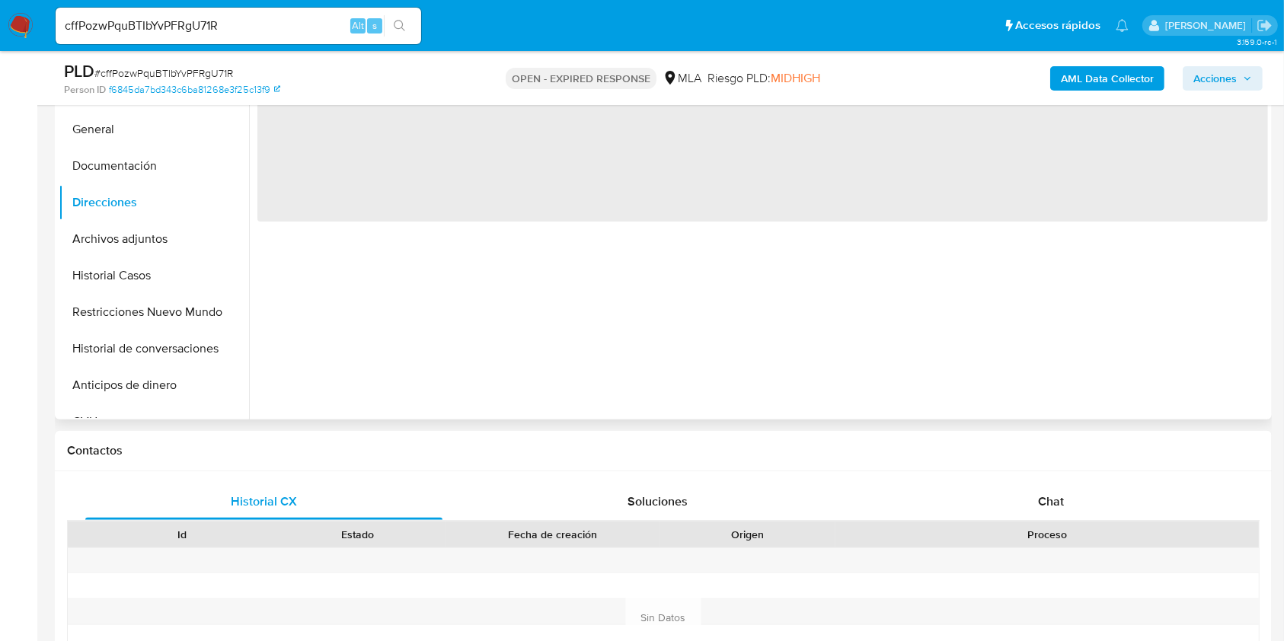
scroll to position [305, 0]
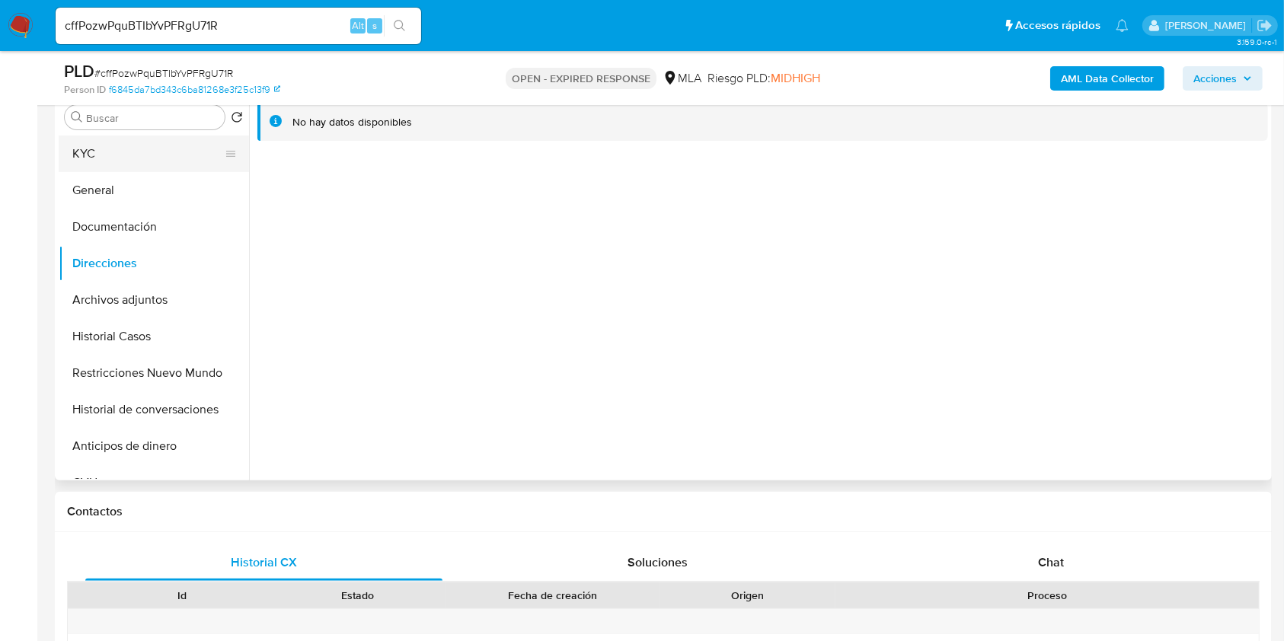
click at [93, 138] on button "KYC" at bounding box center [148, 154] width 178 height 37
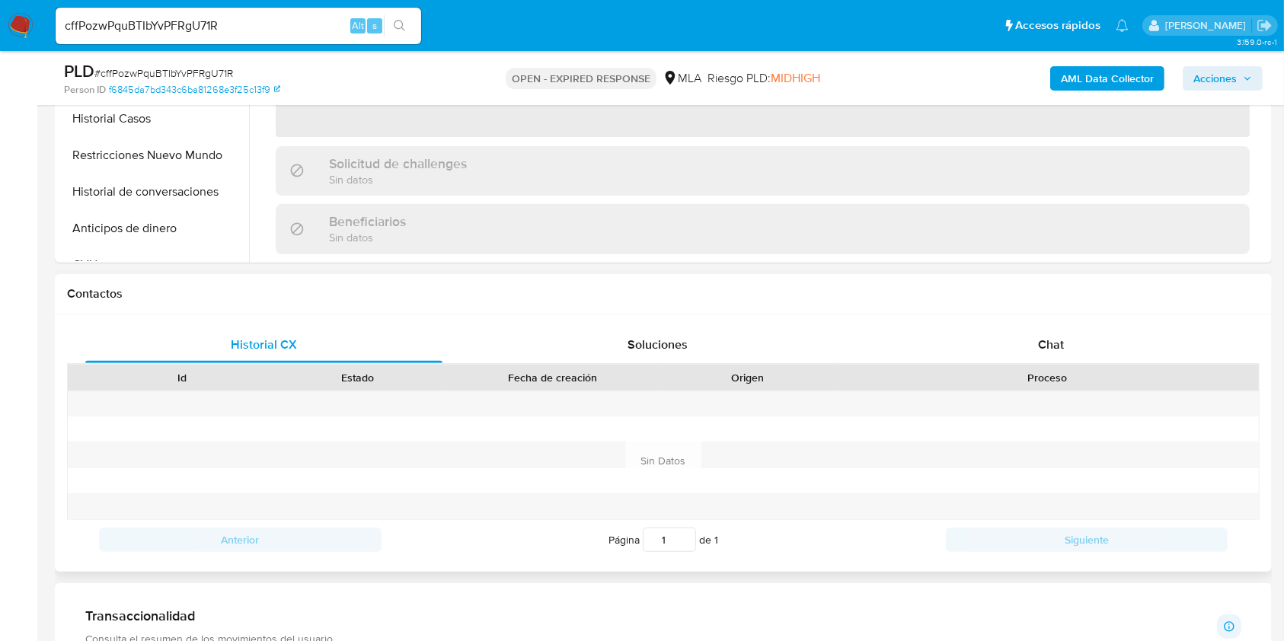
scroll to position [609, 0]
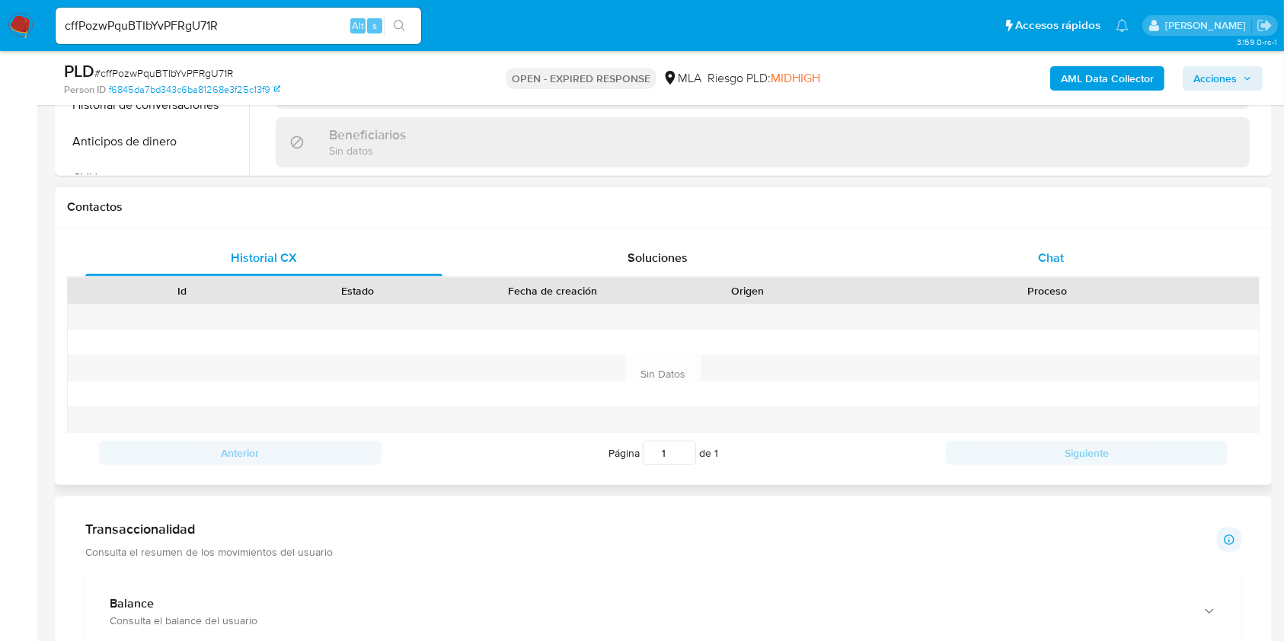
click at [1156, 259] on div "Chat" at bounding box center [1051, 258] width 357 height 37
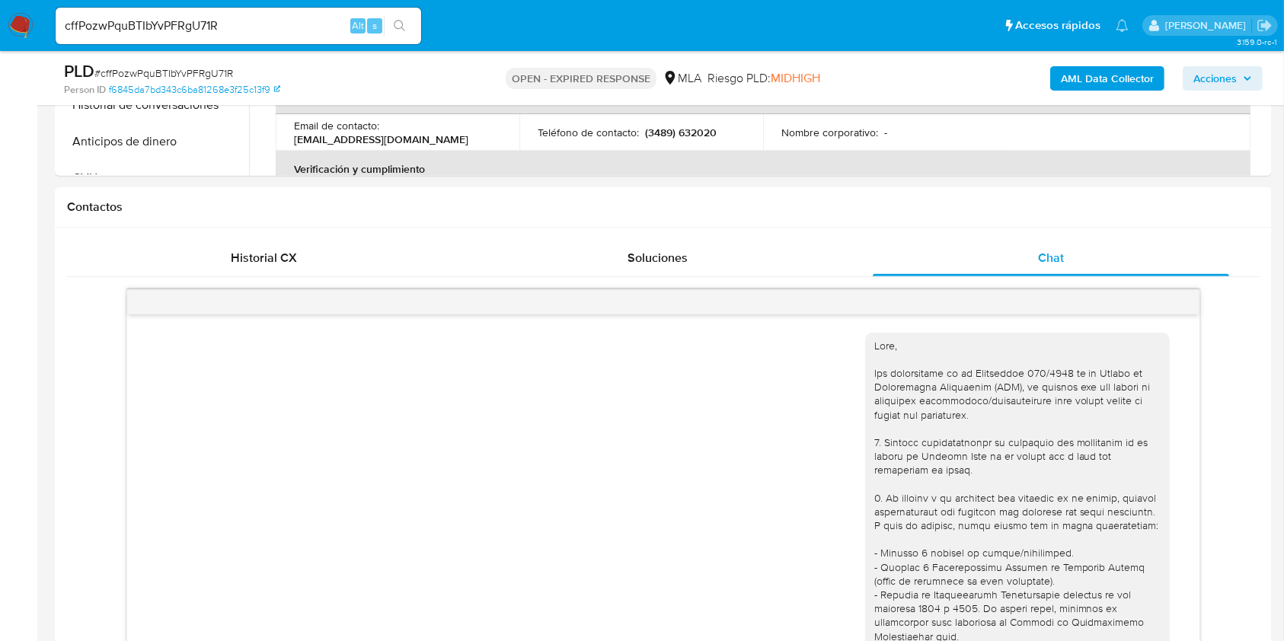
click at [279, 21] on input "cffPozwPquBTIbYvPFRgU71R" at bounding box center [238, 26] width 365 height 20
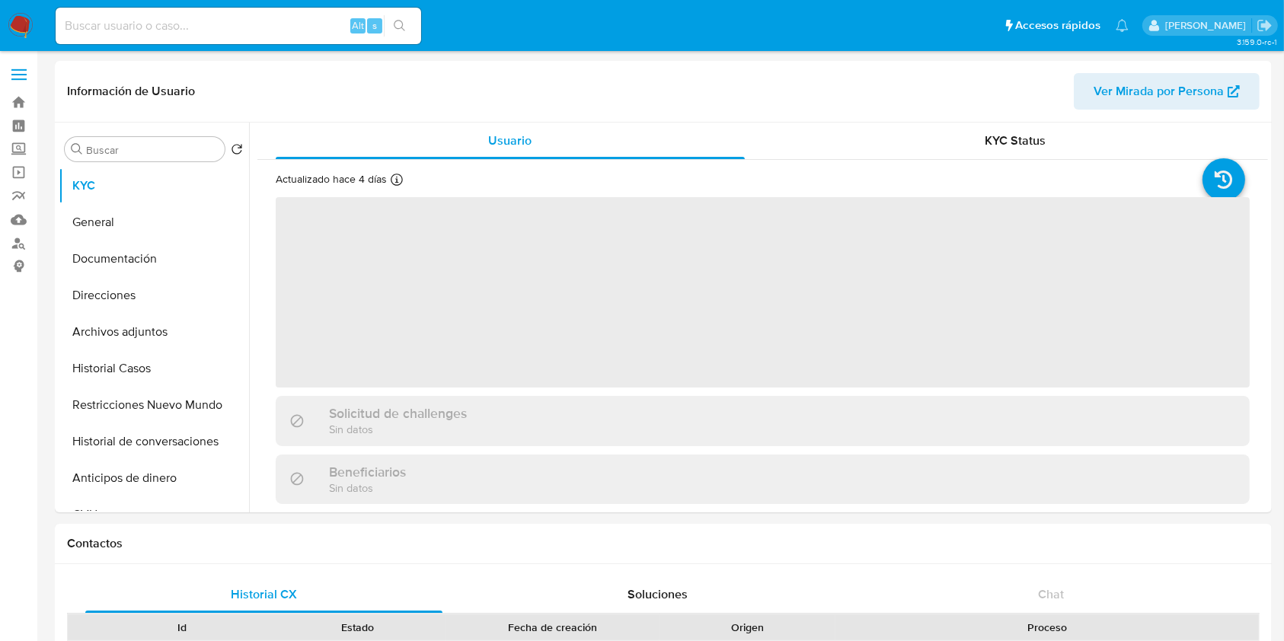
select select "10"
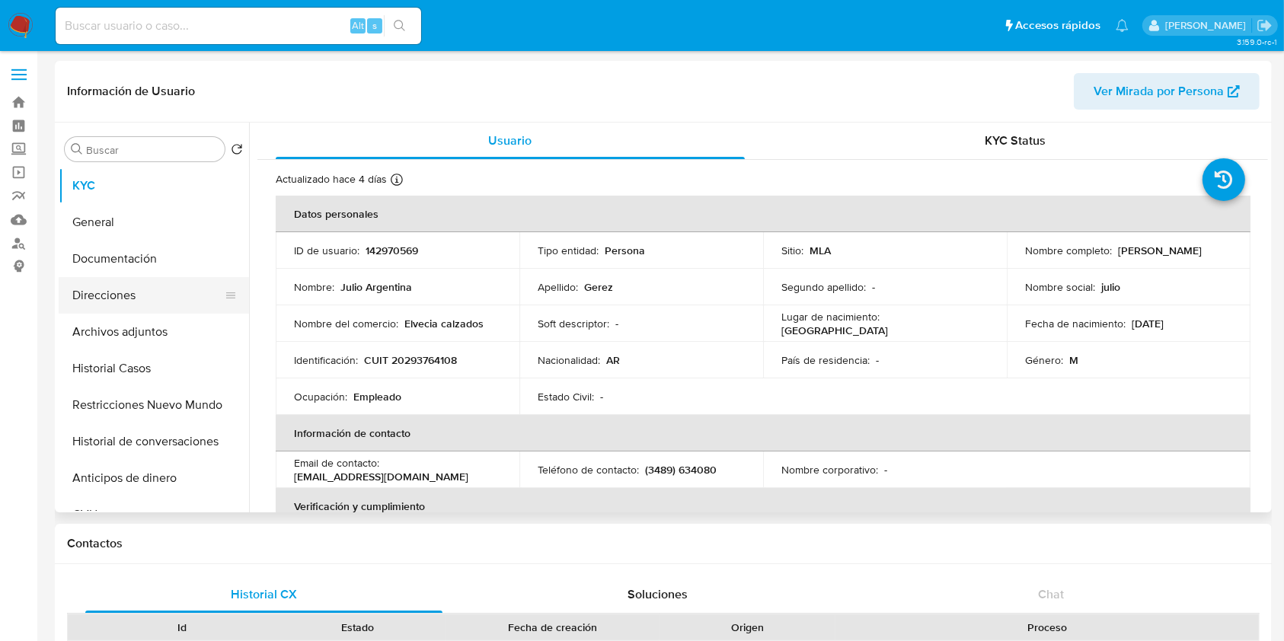
click at [122, 295] on button "Direcciones" at bounding box center [148, 295] width 178 height 37
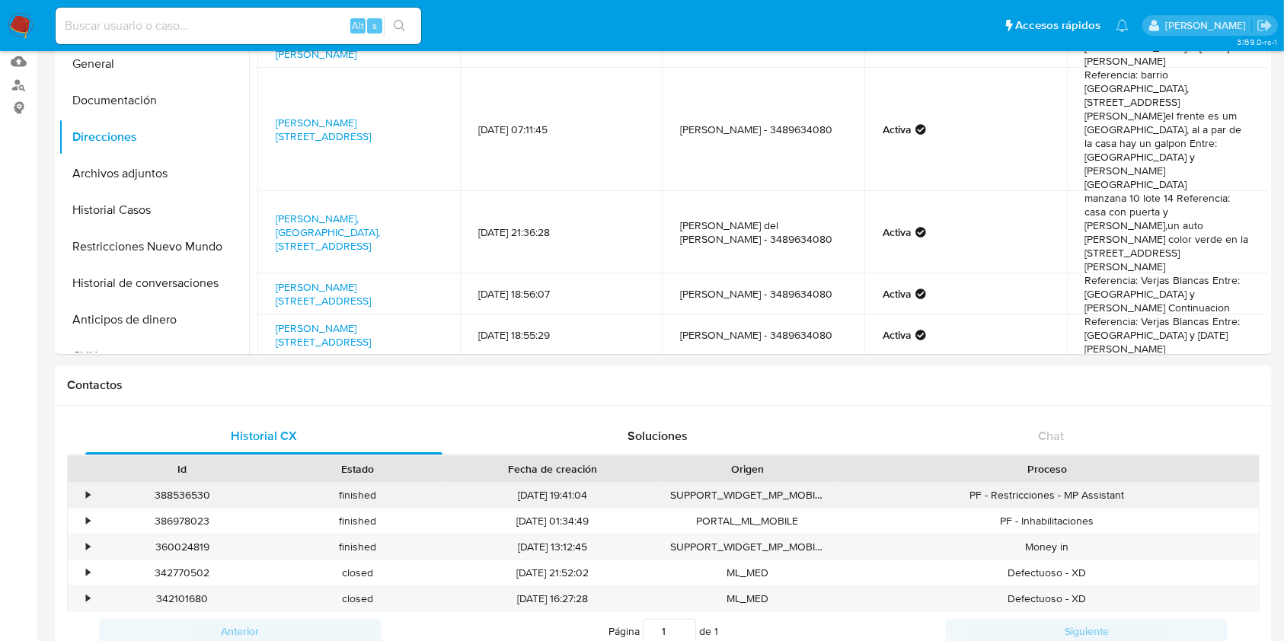
scroll to position [305, 0]
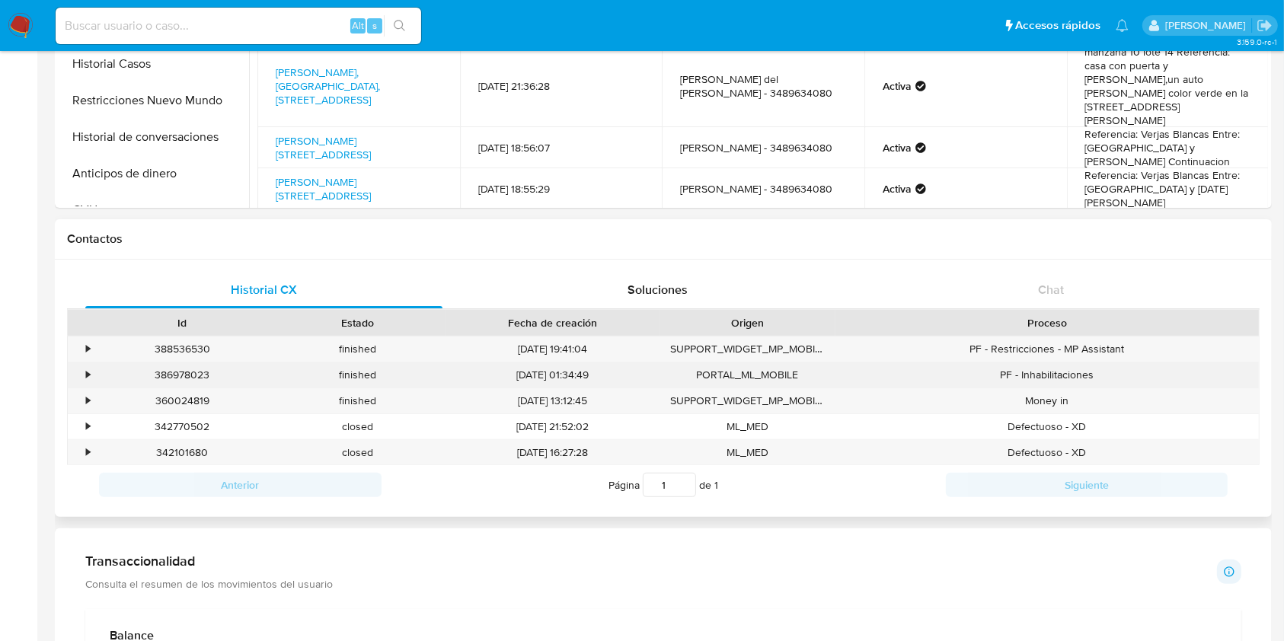
click at [173, 375] on div "386978023" at bounding box center [182, 374] width 176 height 25
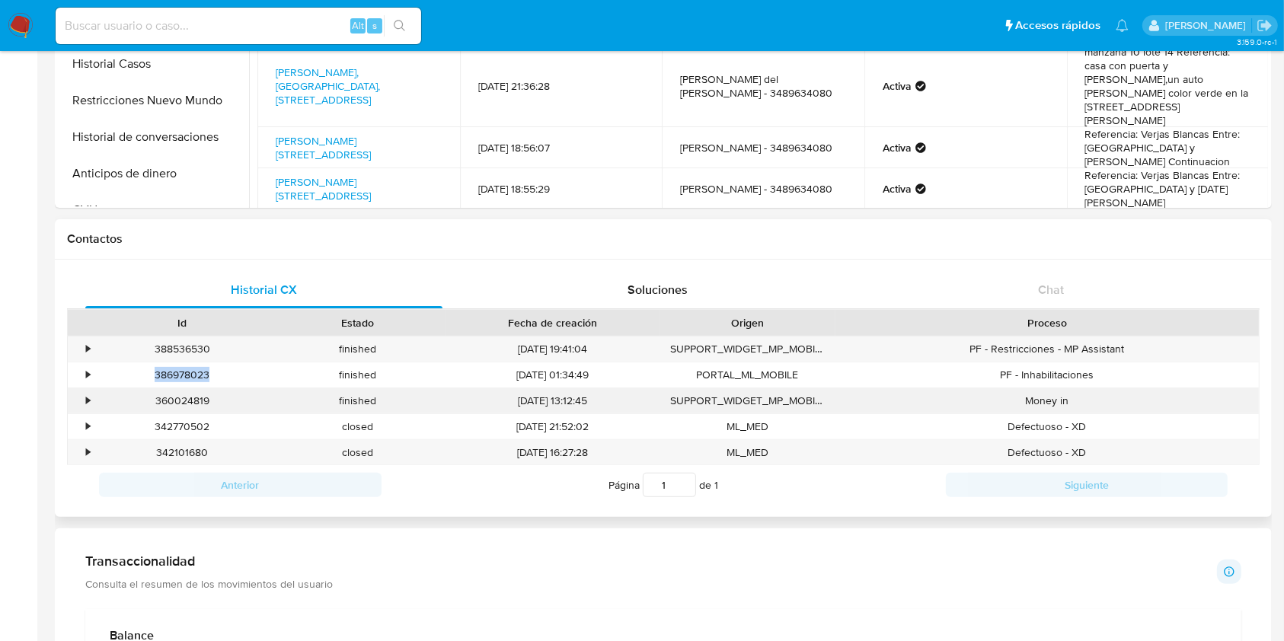
copy div "386978023"
click at [176, 349] on div "388536530" at bounding box center [182, 349] width 176 height 25
copy div "388536530"
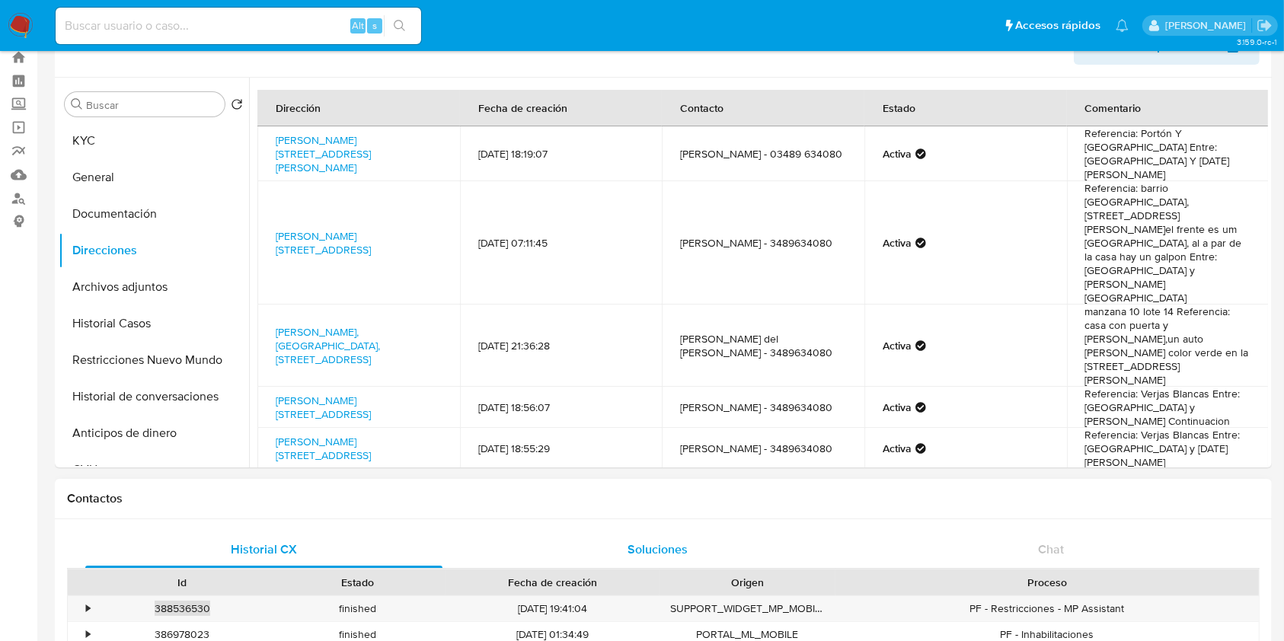
scroll to position [0, 0]
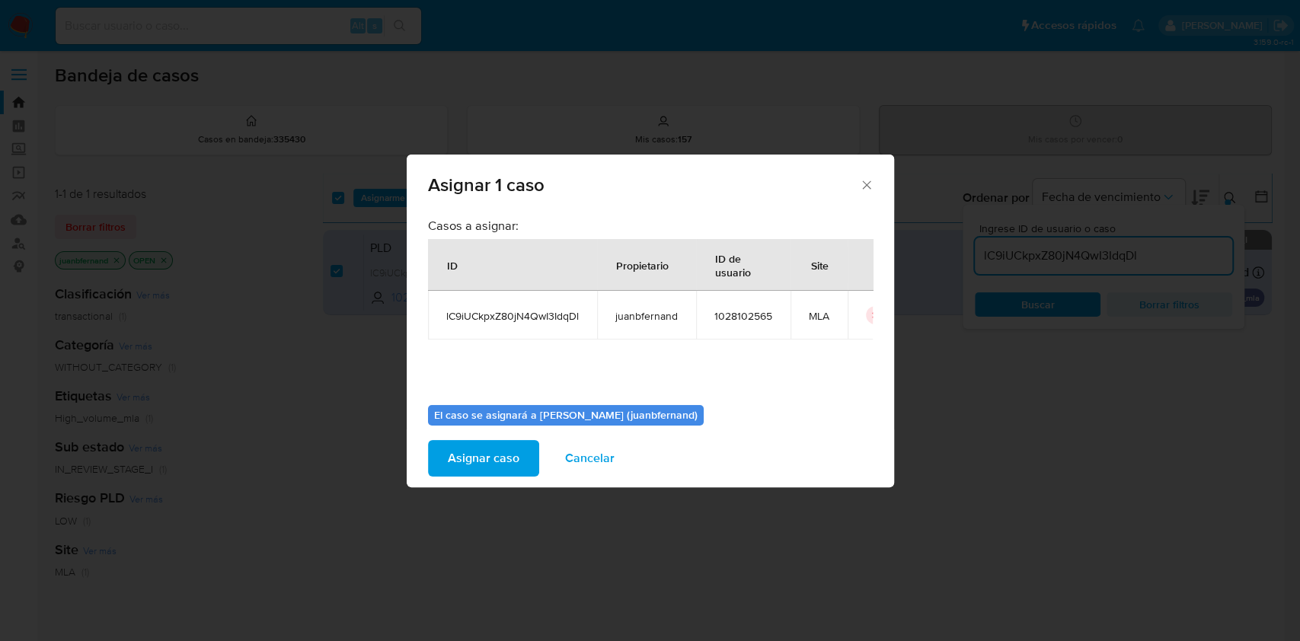
scroll to position [78, 0]
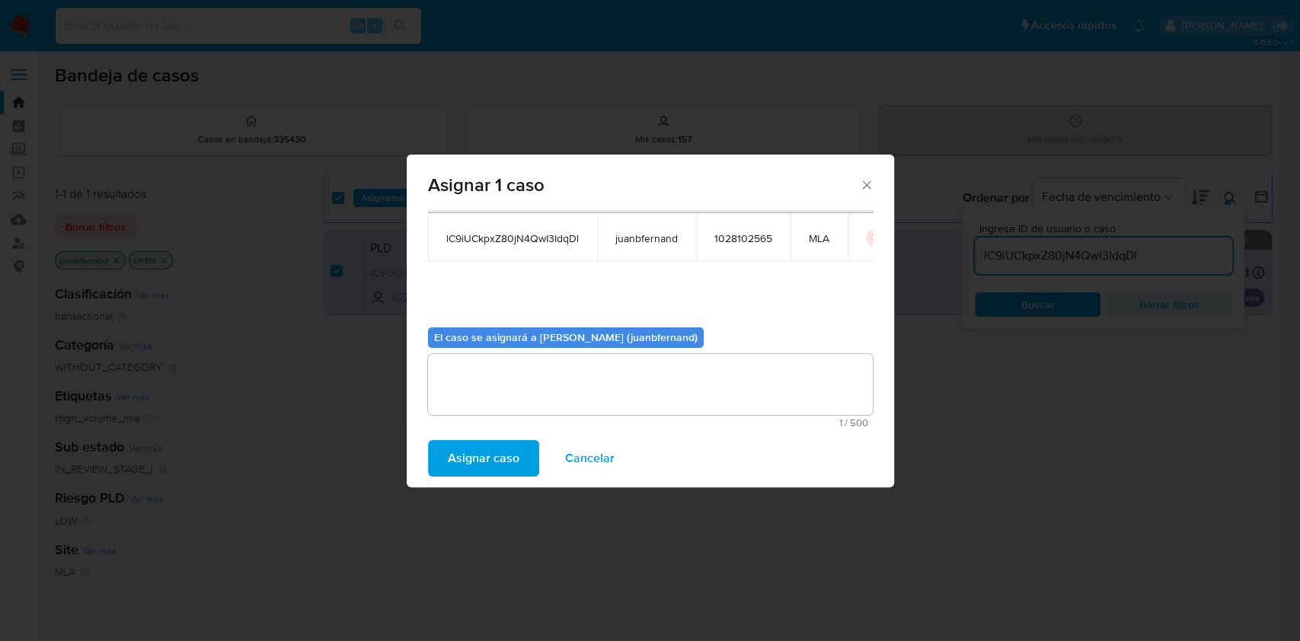
drag, startPoint x: 602, startPoint y: 458, endPoint x: 822, endPoint y: 257, distance: 298.0
click at [815, 289] on div "Asignar 1 caso Casos a asignar: ID Propietario ID de usuario Site lC9iUCkpxZ80j…" at bounding box center [650, 321] width 487 height 333
click at [842, 235] on icon "icon-button" at bounding box center [844, 237] width 5 height 5
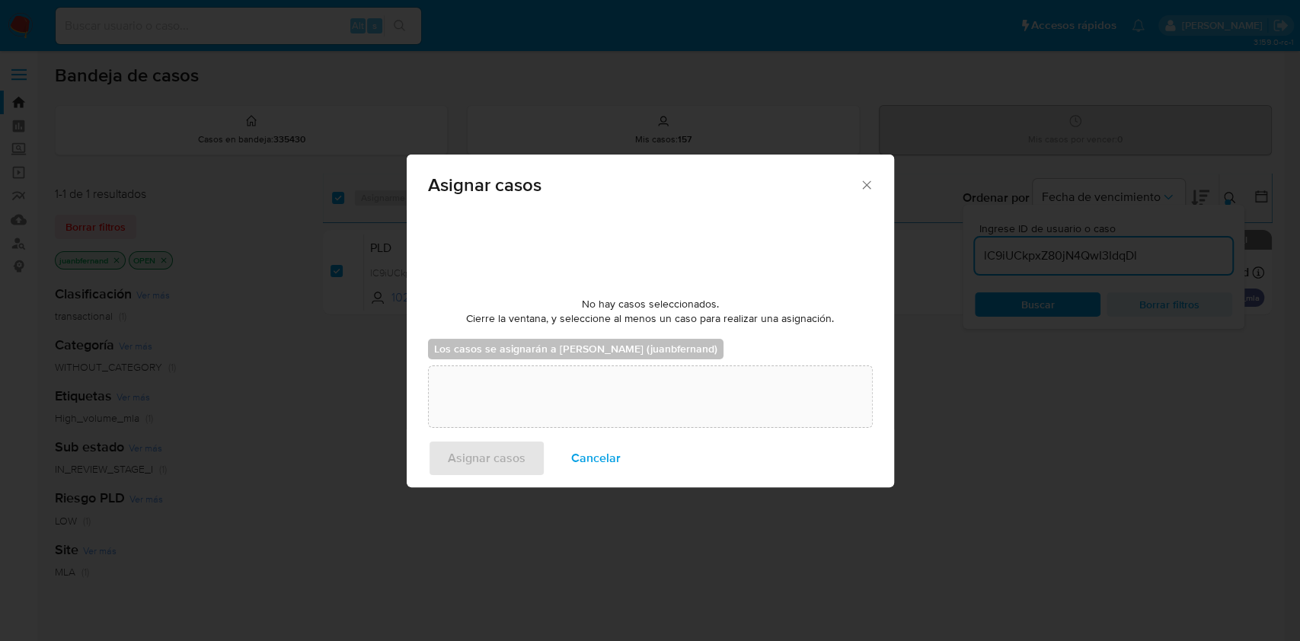
click at [604, 458] on span "Cancelar" at bounding box center [595, 459] width 49 height 34
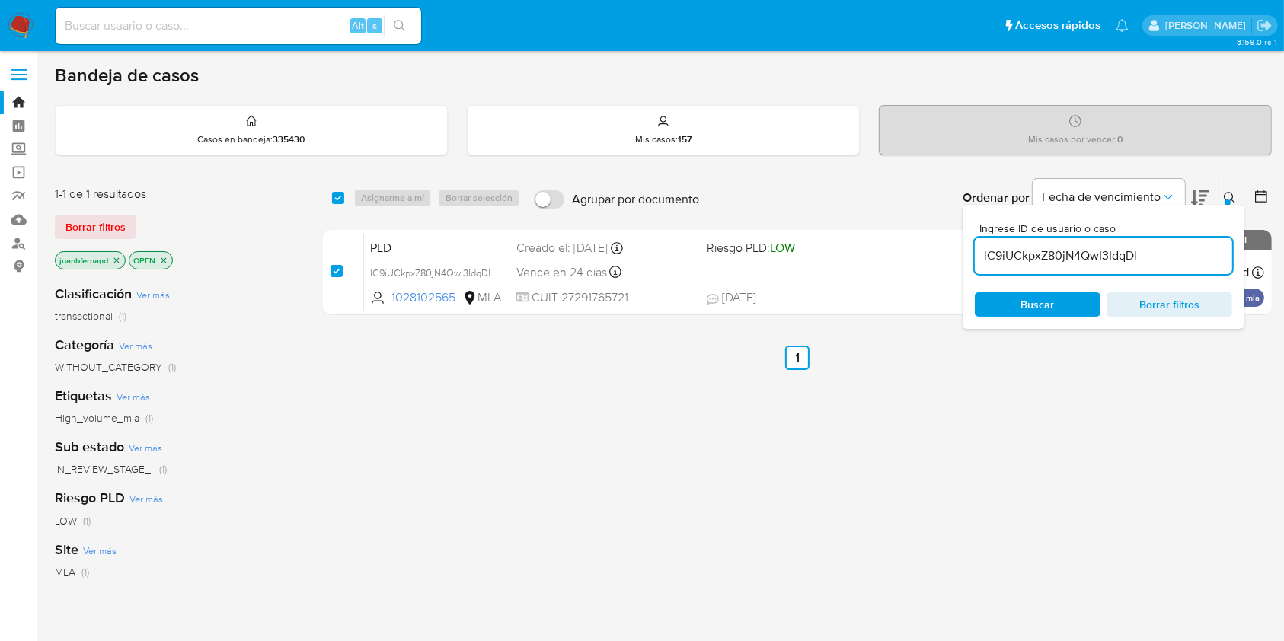
click at [1154, 257] on input "lC9iUCkpxZ80jN4QwI3IdqDl" at bounding box center [1103, 256] width 257 height 20
paste input "cffPozwPquBTIbYvPFRgU71R"
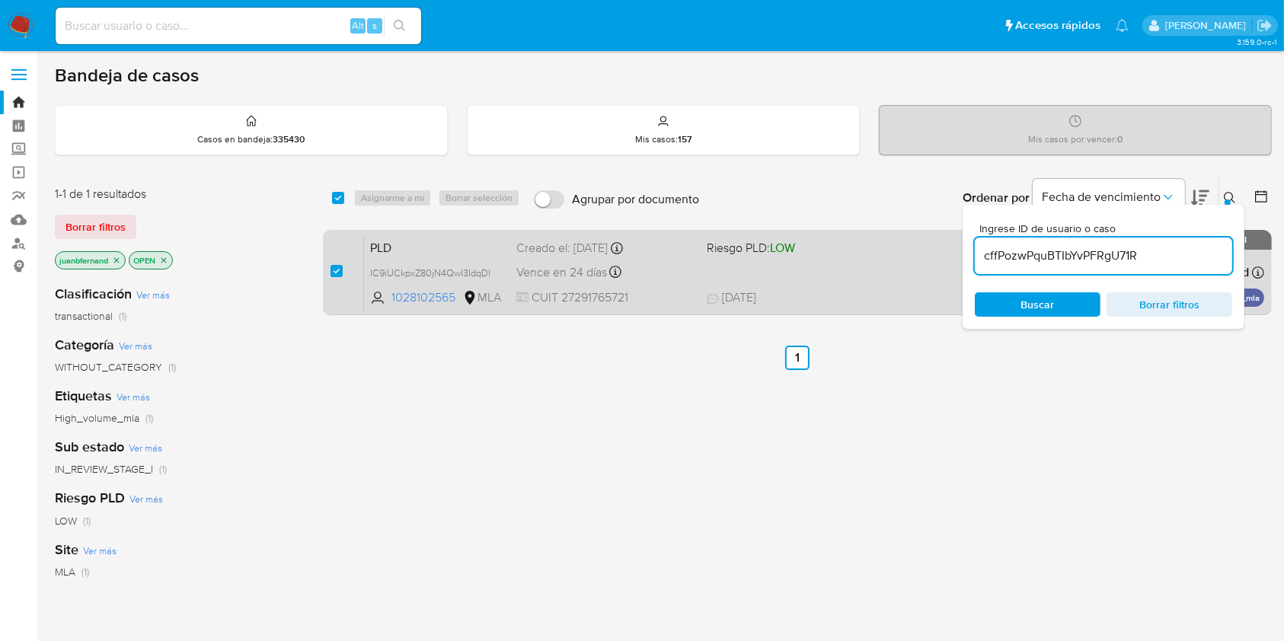
type input "cffPozwPquBTIbYvPFRgU71R"
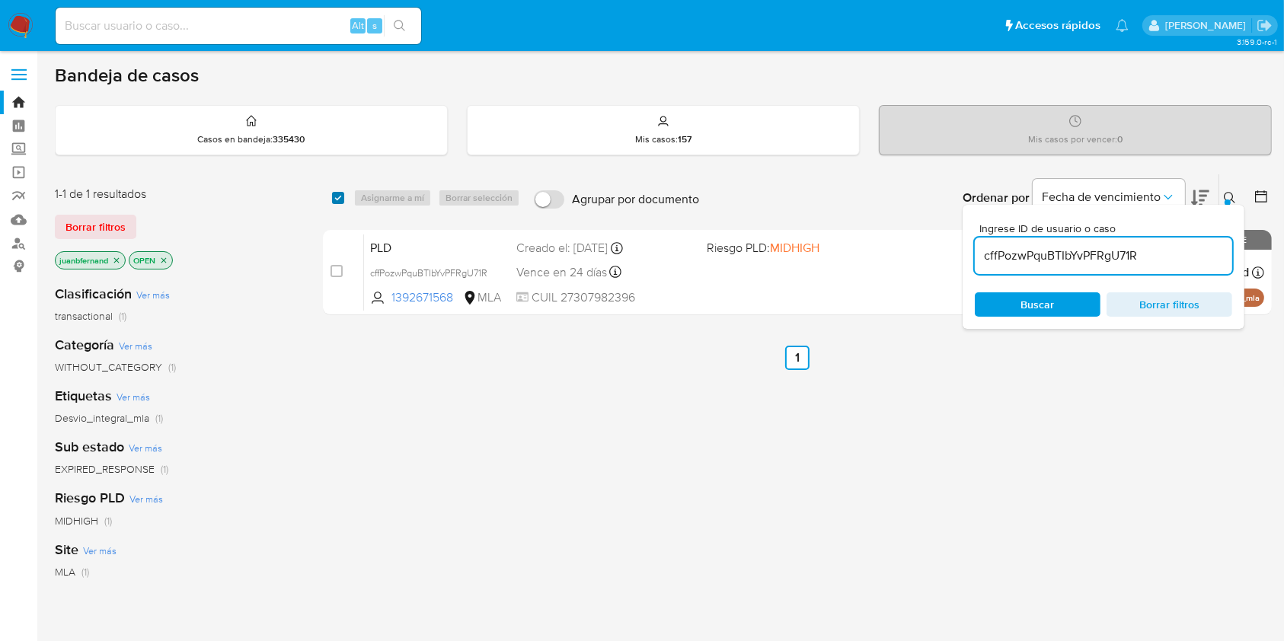
click at [337, 200] on input "checkbox" at bounding box center [338, 198] width 12 height 12
checkbox input "true"
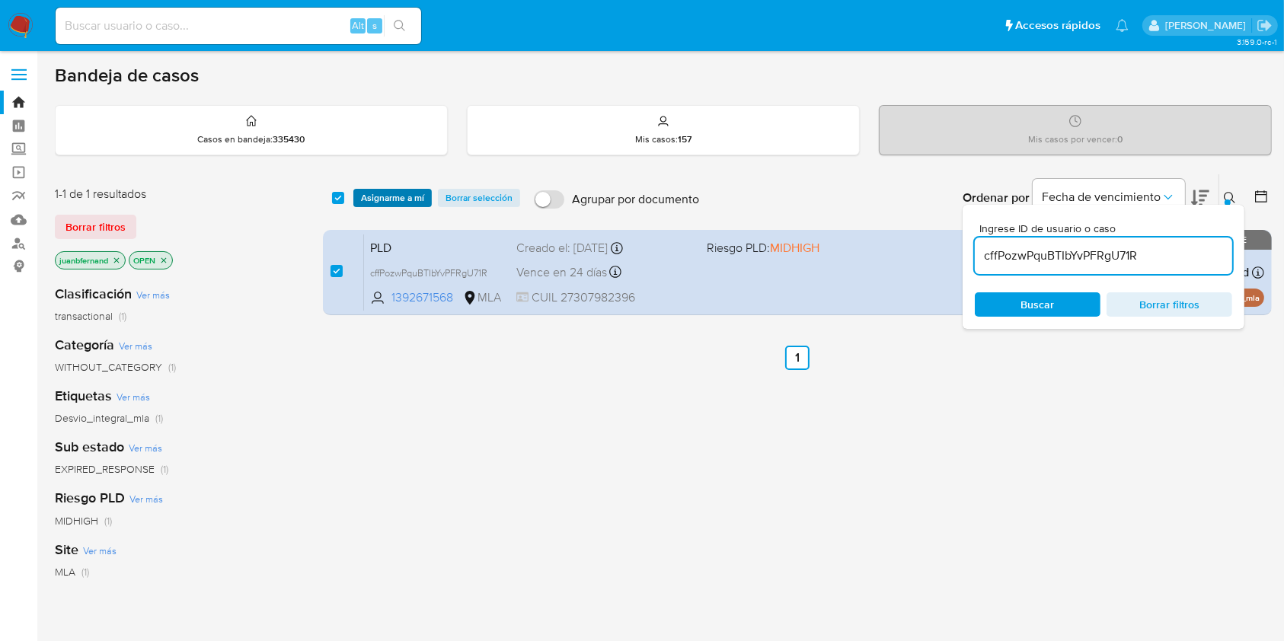
click at [378, 192] on span "Asignarme a mí" at bounding box center [392, 197] width 63 height 15
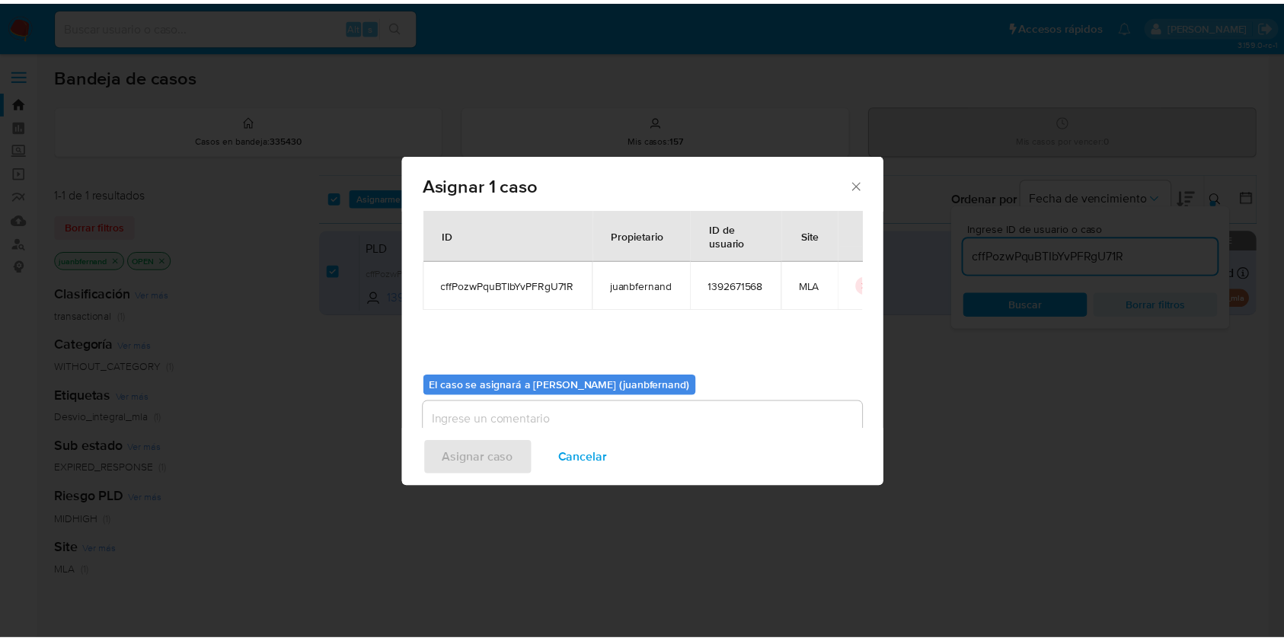
scroll to position [78, 0]
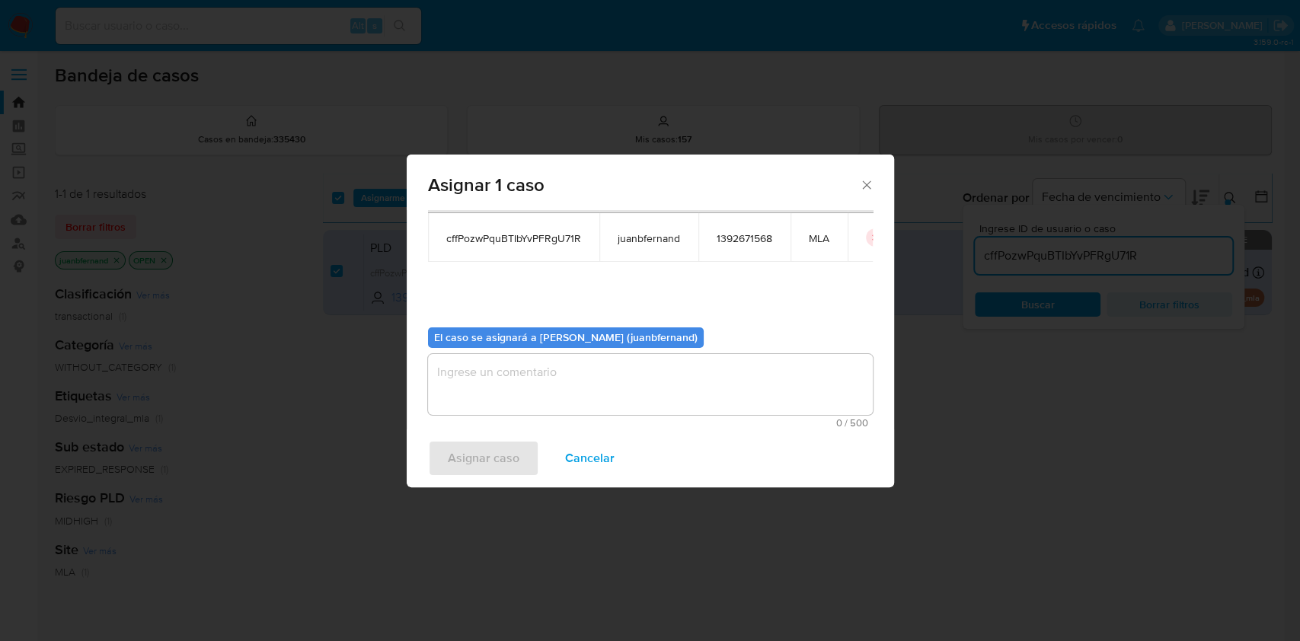
click at [622, 398] on textarea "assign-modal" at bounding box center [650, 384] width 445 height 61
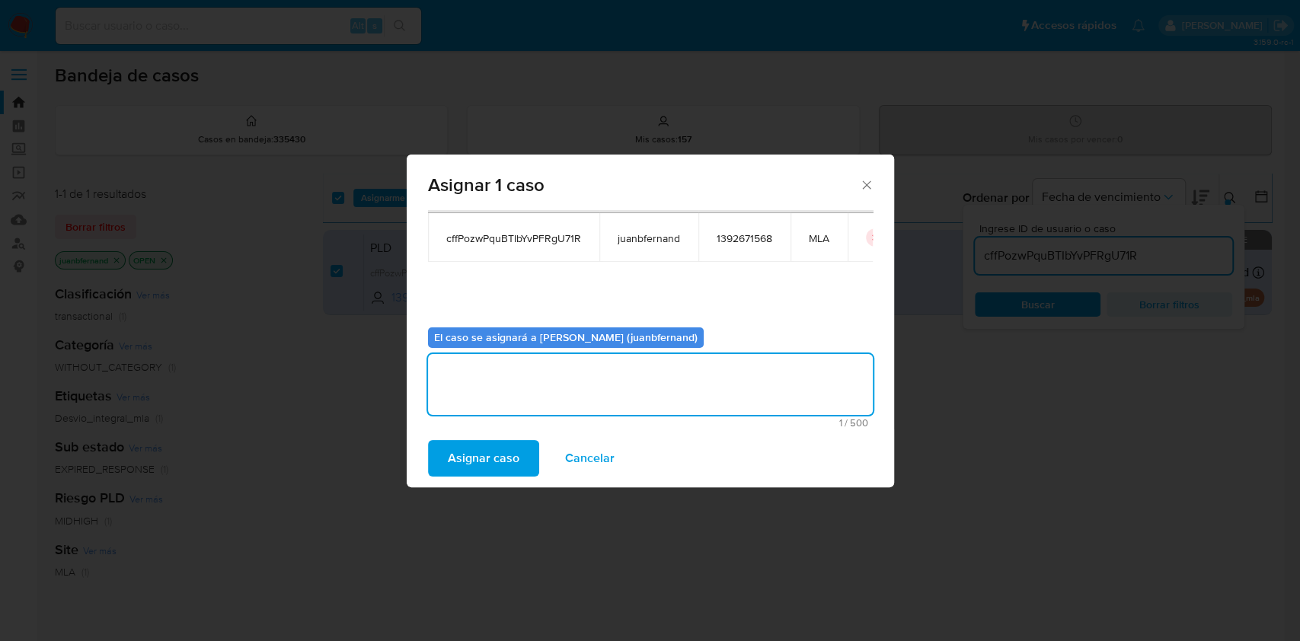
click at [473, 449] on span "Asignar caso" at bounding box center [484, 459] width 72 height 34
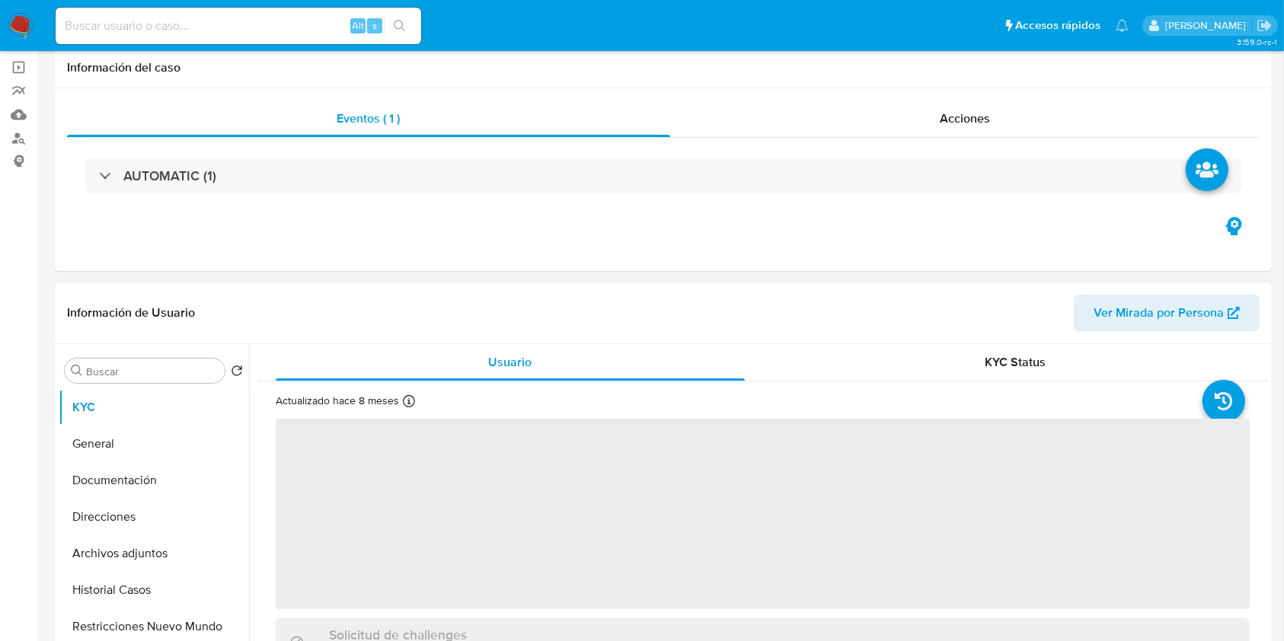
select select "10"
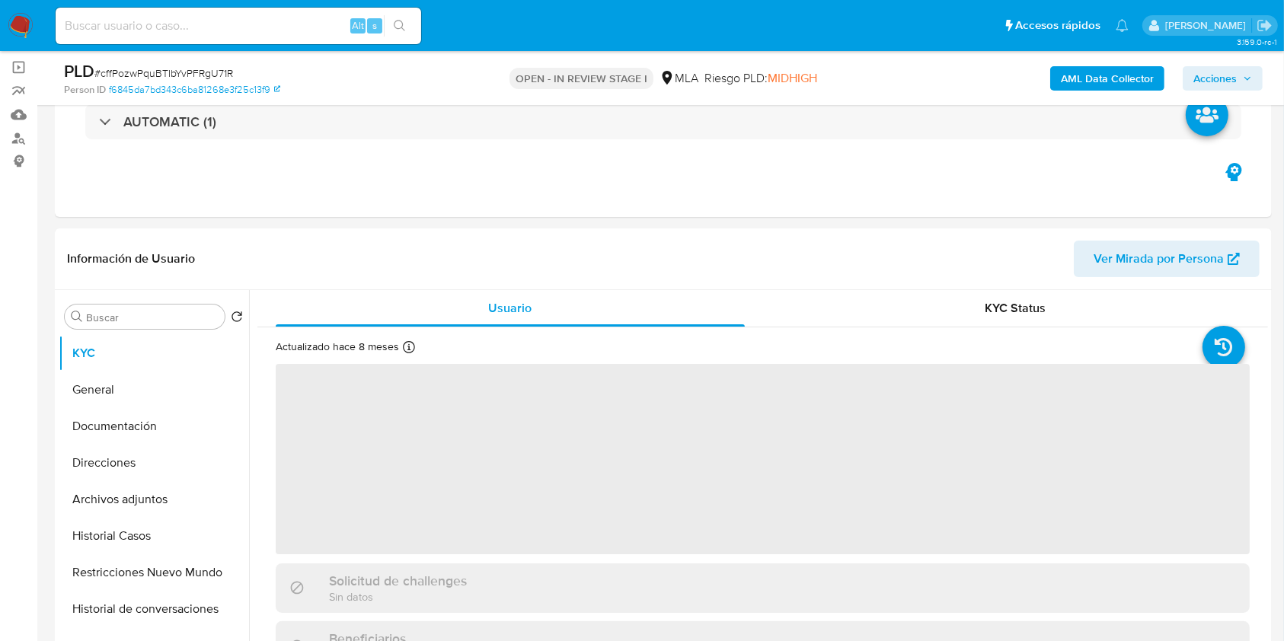
scroll to position [507, 0]
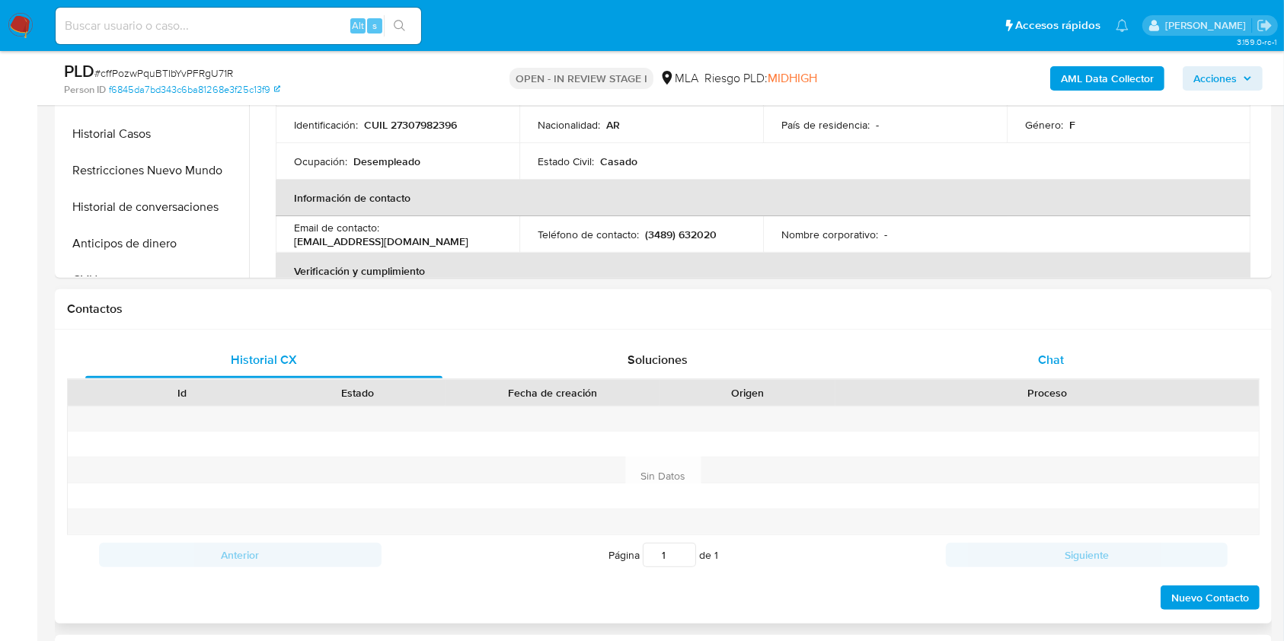
click at [1083, 369] on div "Chat" at bounding box center [1051, 360] width 357 height 37
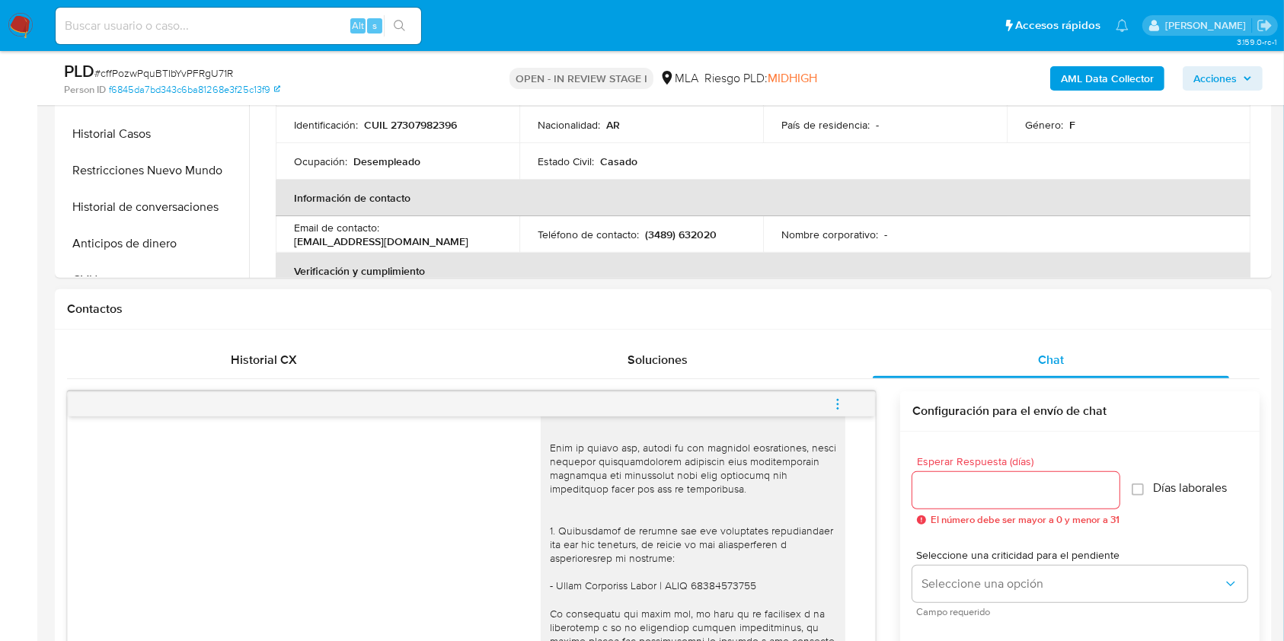
scroll to position [609, 0]
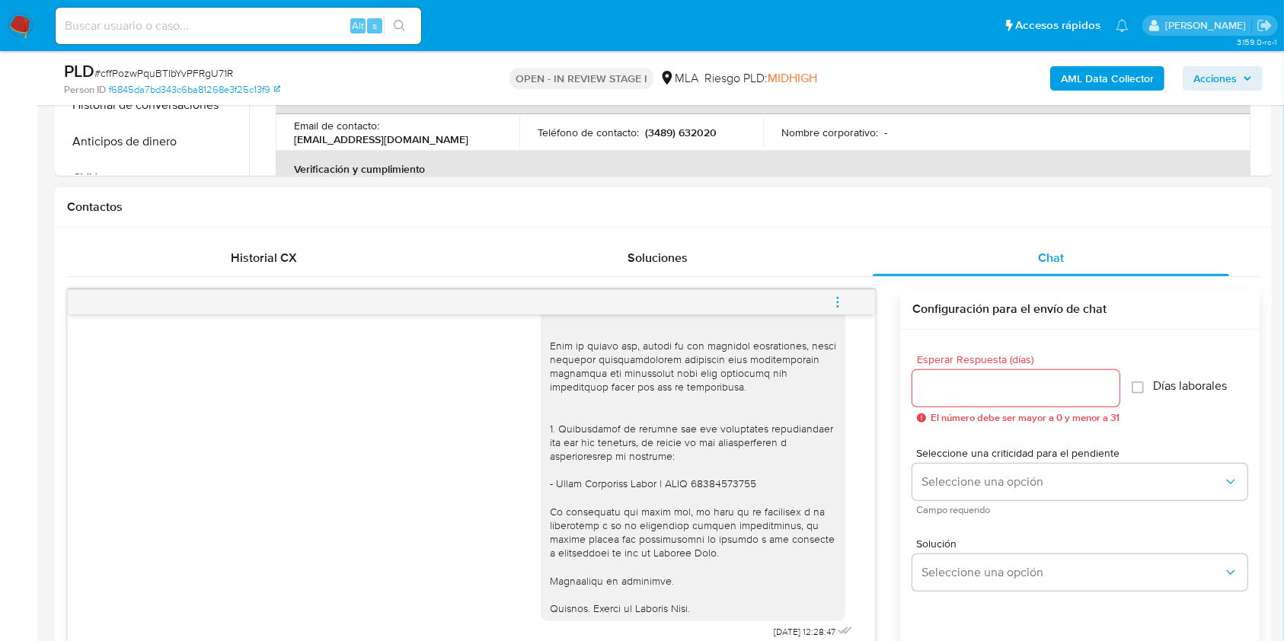
click at [835, 308] on icon "menu-action" at bounding box center [838, 302] width 14 height 14
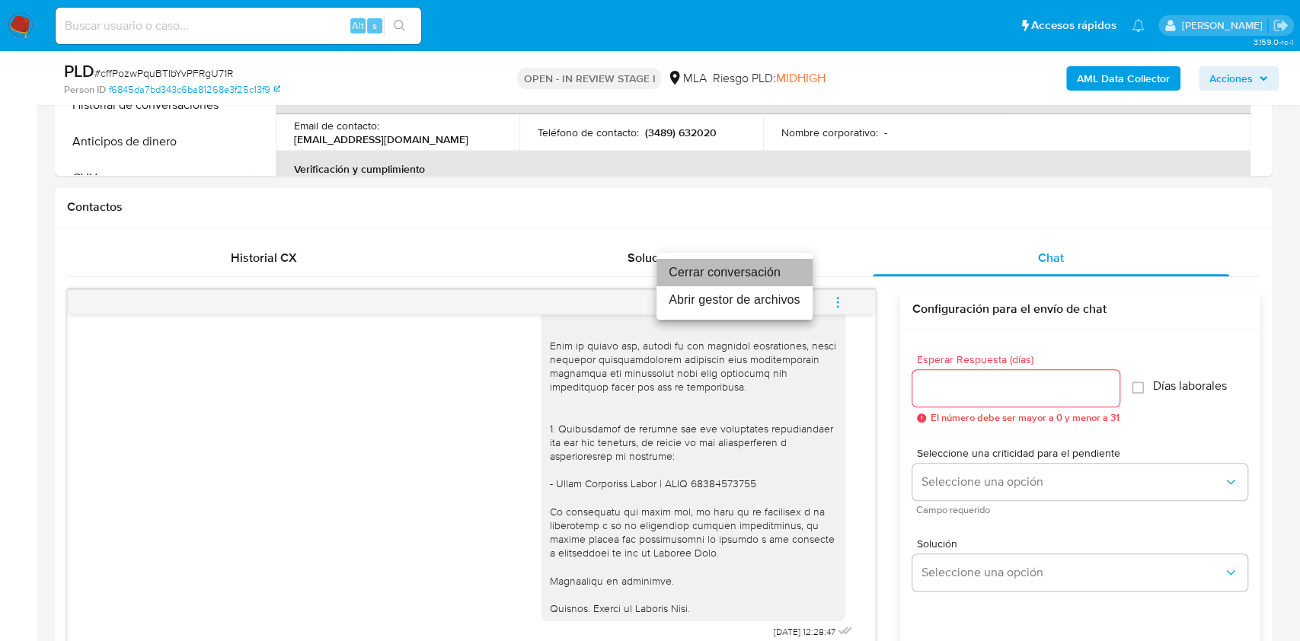
click at [733, 267] on li "Cerrar conversación" at bounding box center [734, 272] width 156 height 27
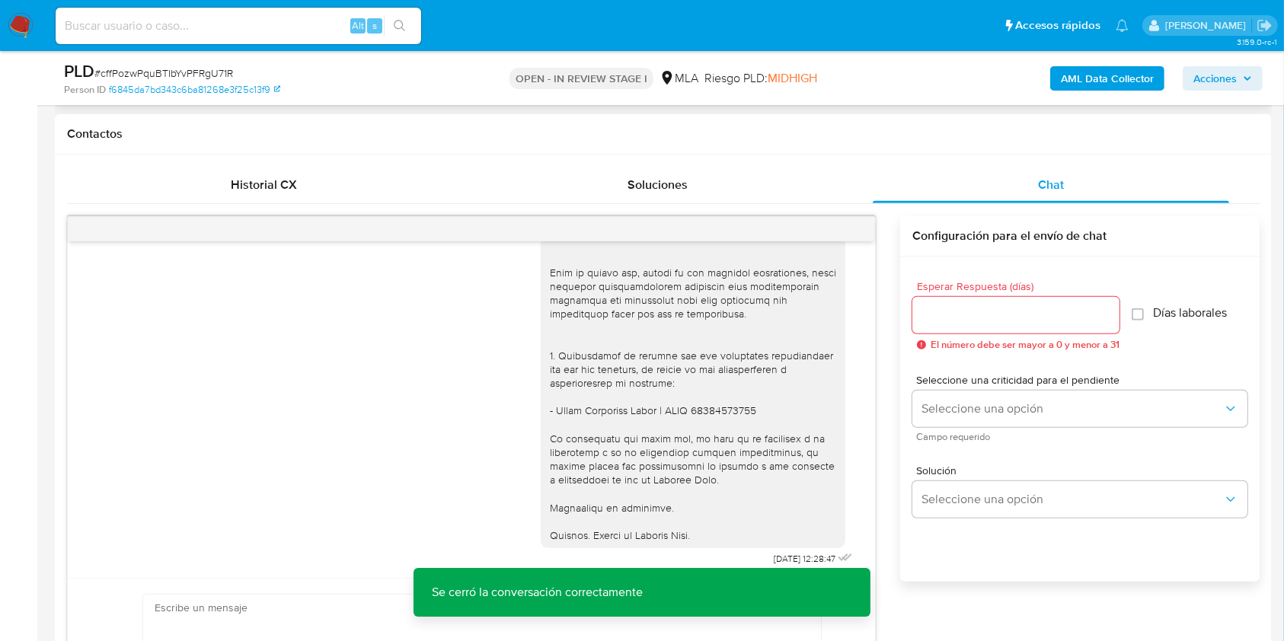
scroll to position [507, 0]
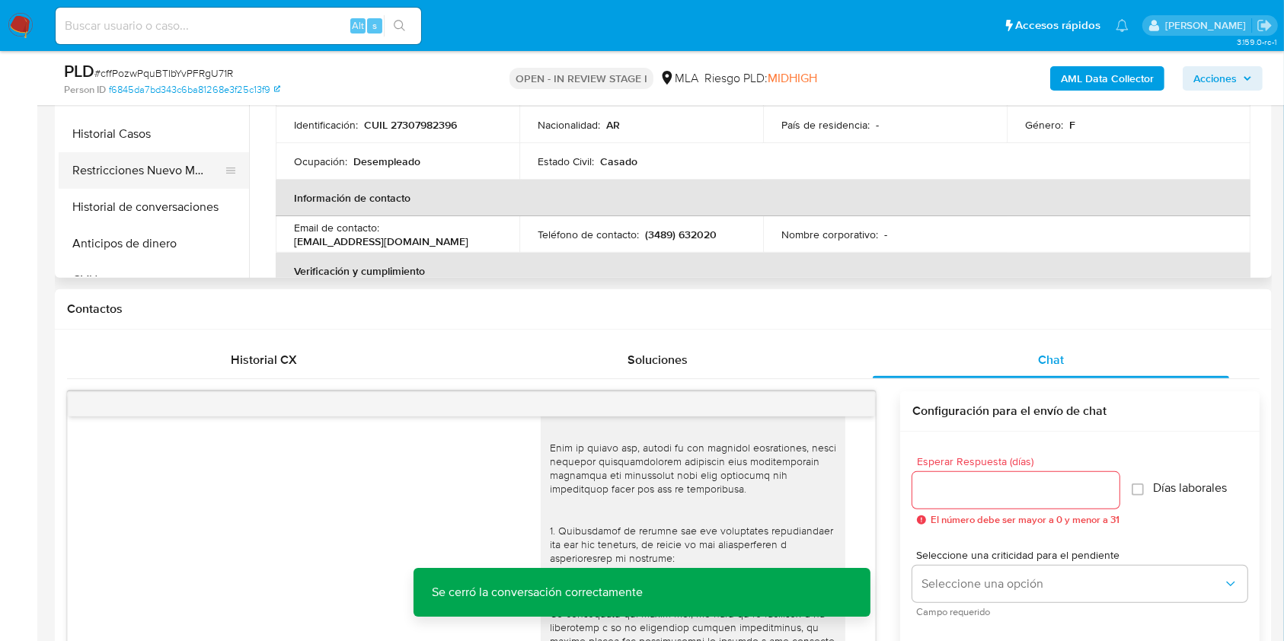
click at [118, 178] on button "Restricciones Nuevo Mundo" at bounding box center [148, 170] width 178 height 37
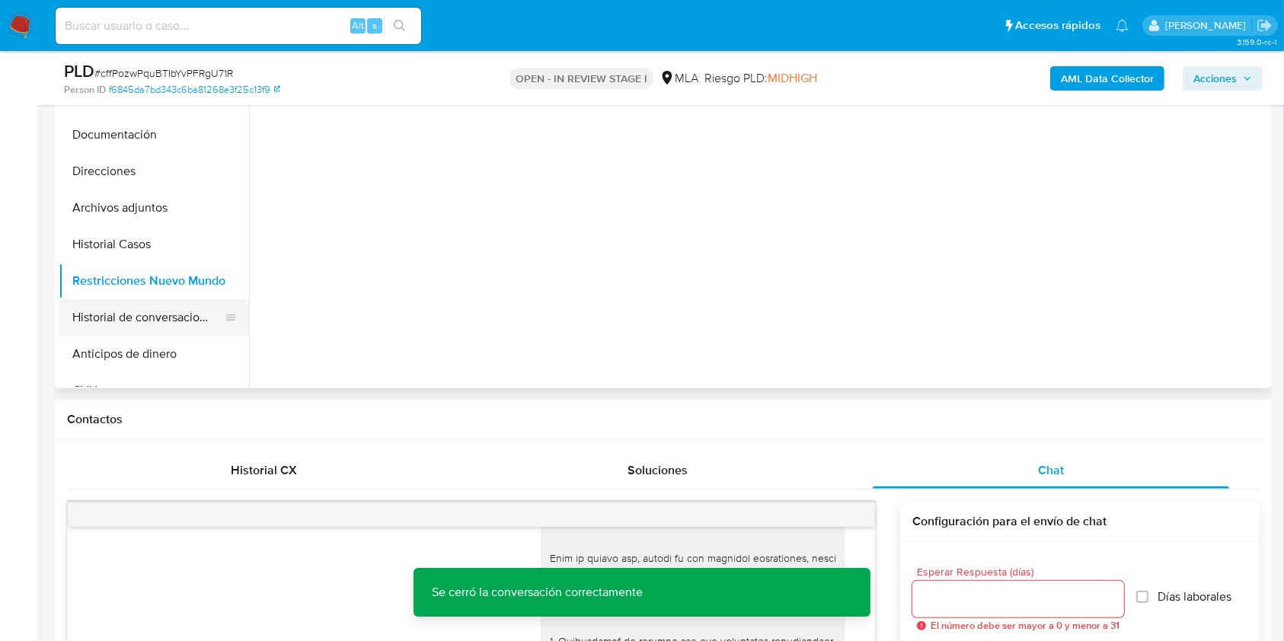
scroll to position [305, 0]
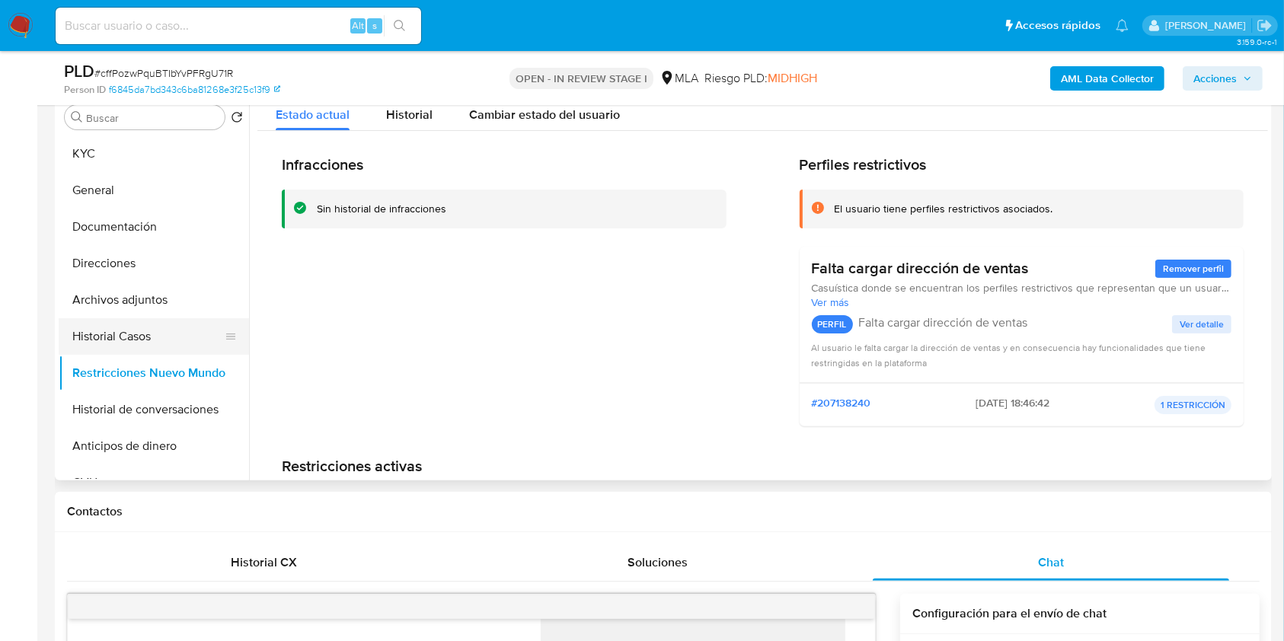
click at [115, 338] on button "Historial Casos" at bounding box center [148, 336] width 178 height 37
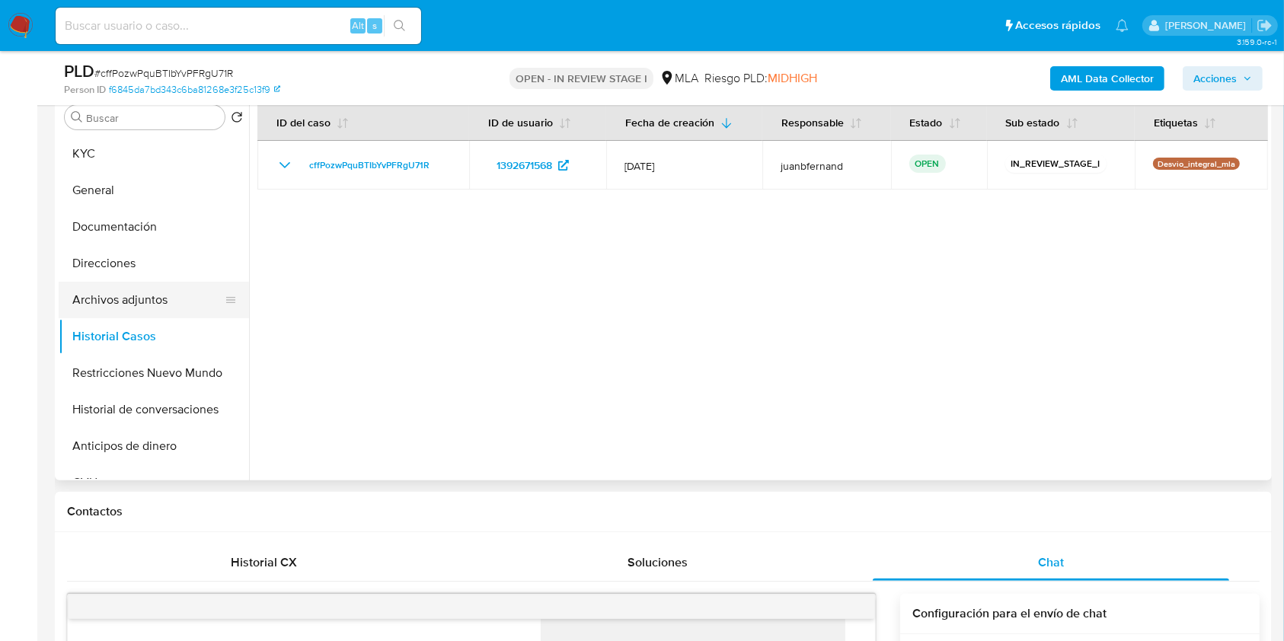
click at [132, 298] on button "Archivos adjuntos" at bounding box center [148, 300] width 178 height 37
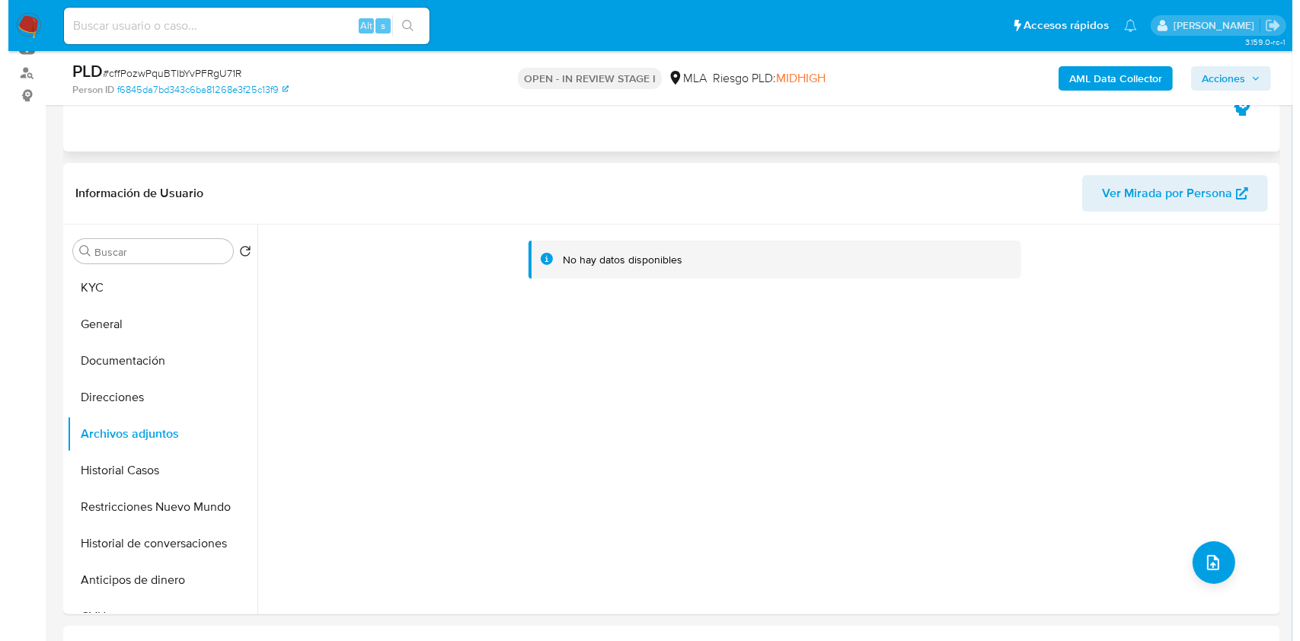
scroll to position [203, 0]
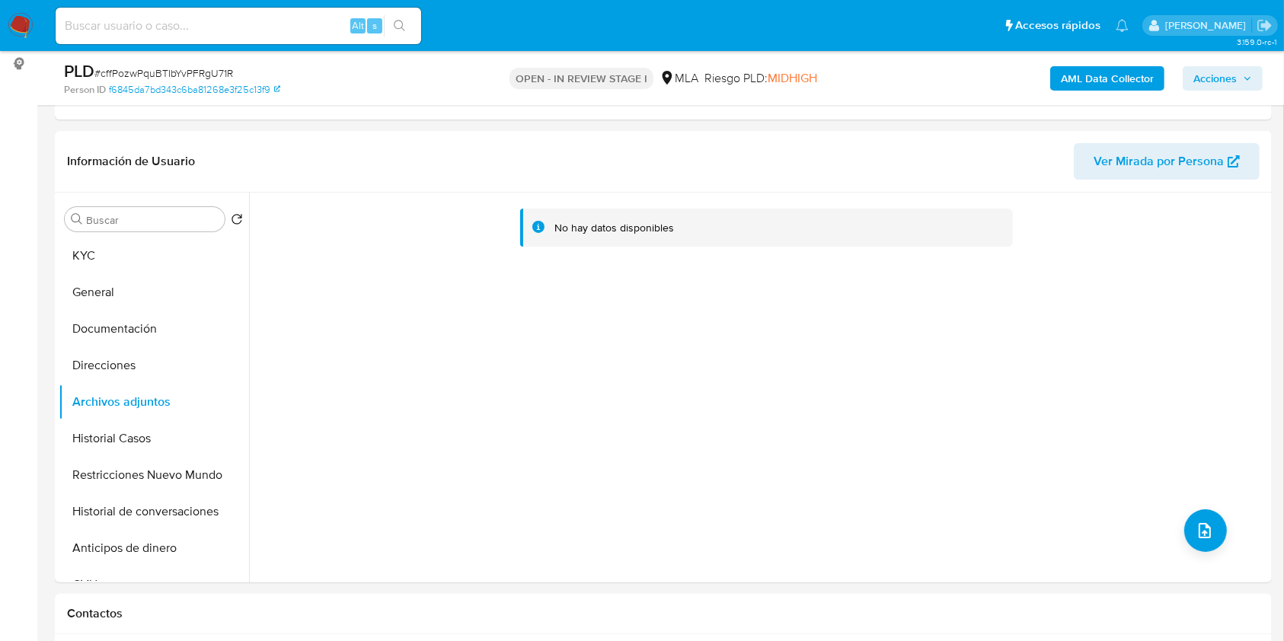
click at [1138, 76] on b "AML Data Collector" at bounding box center [1107, 78] width 93 height 24
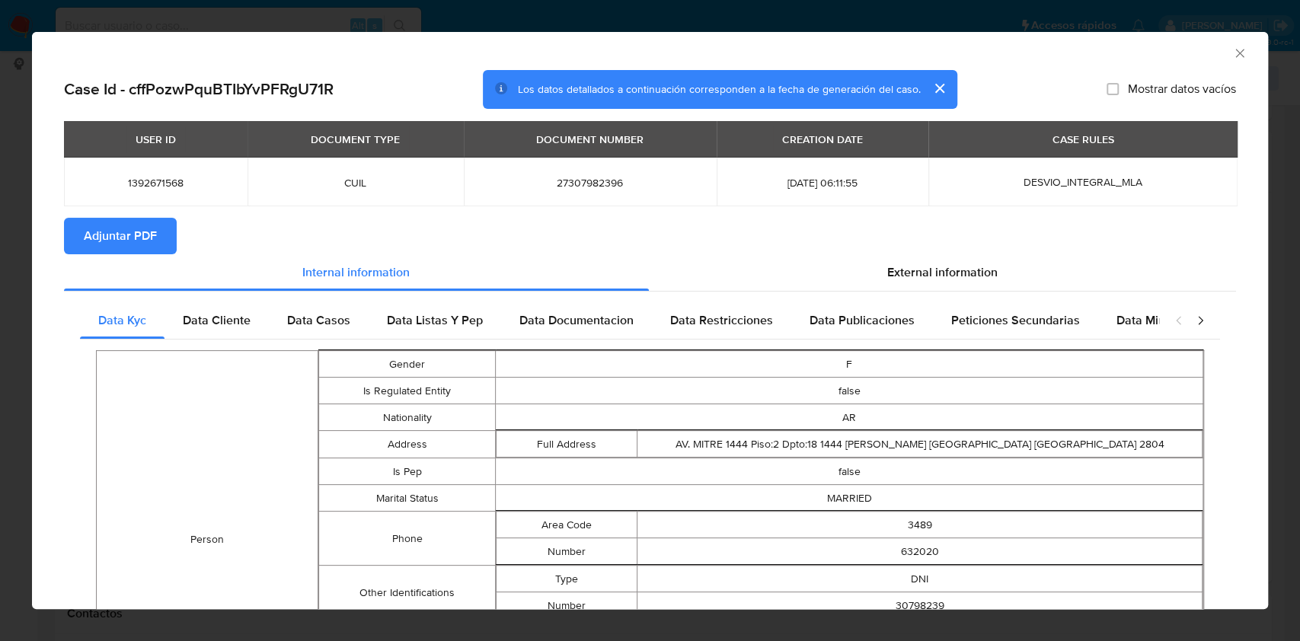
click at [128, 236] on span "Adjuntar PDF" at bounding box center [120, 236] width 73 height 34
click at [1235, 52] on icon "Cerrar ventana" at bounding box center [1239, 53] width 8 height 8
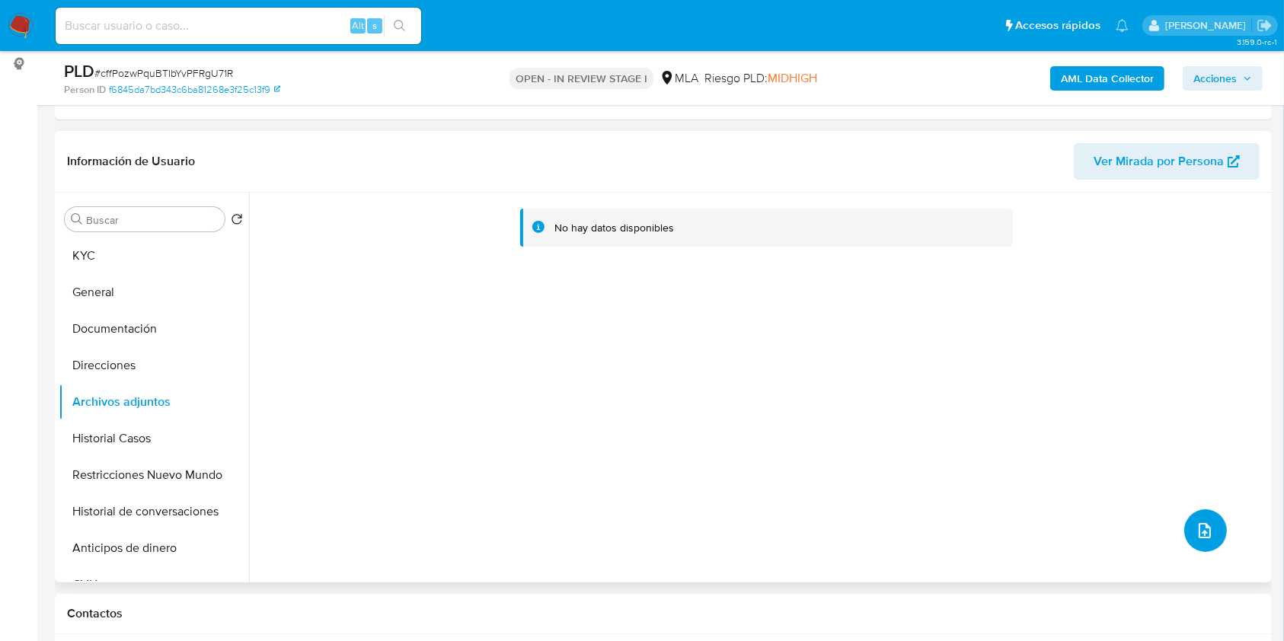
click at [1188, 522] on button "upload-file" at bounding box center [1205, 530] width 43 height 43
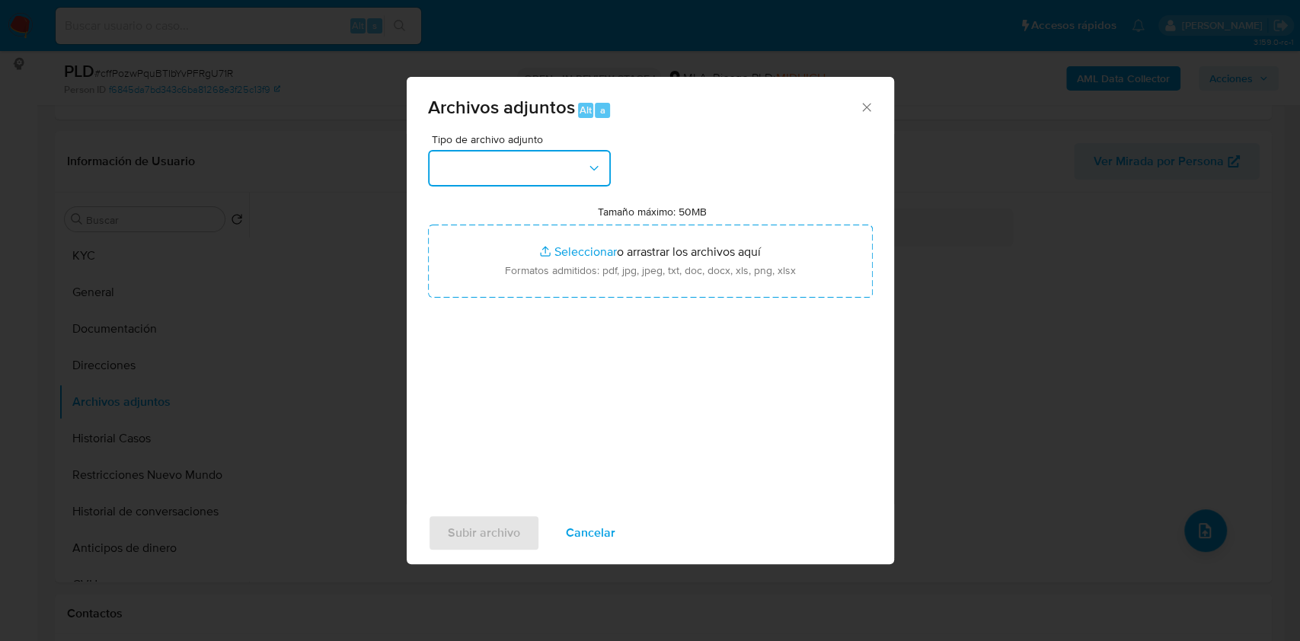
click at [539, 161] on button "button" at bounding box center [519, 168] width 183 height 37
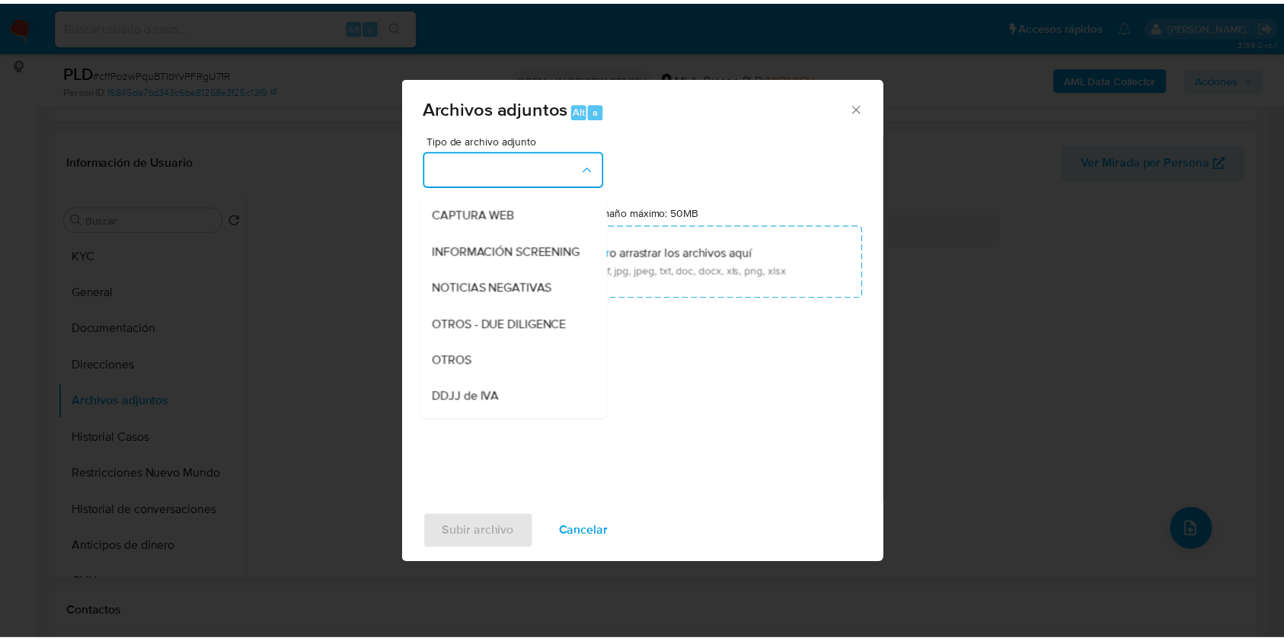
scroll to position [305, 0]
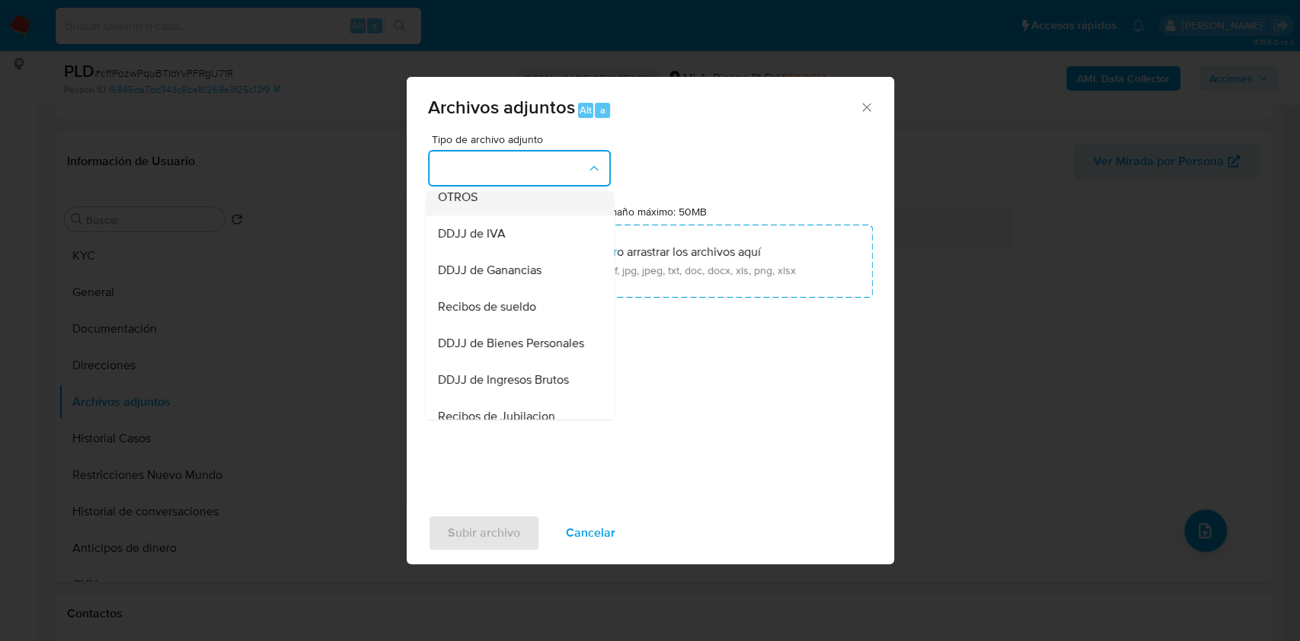
click at [511, 215] on div "OTROS" at bounding box center [514, 197] width 155 height 37
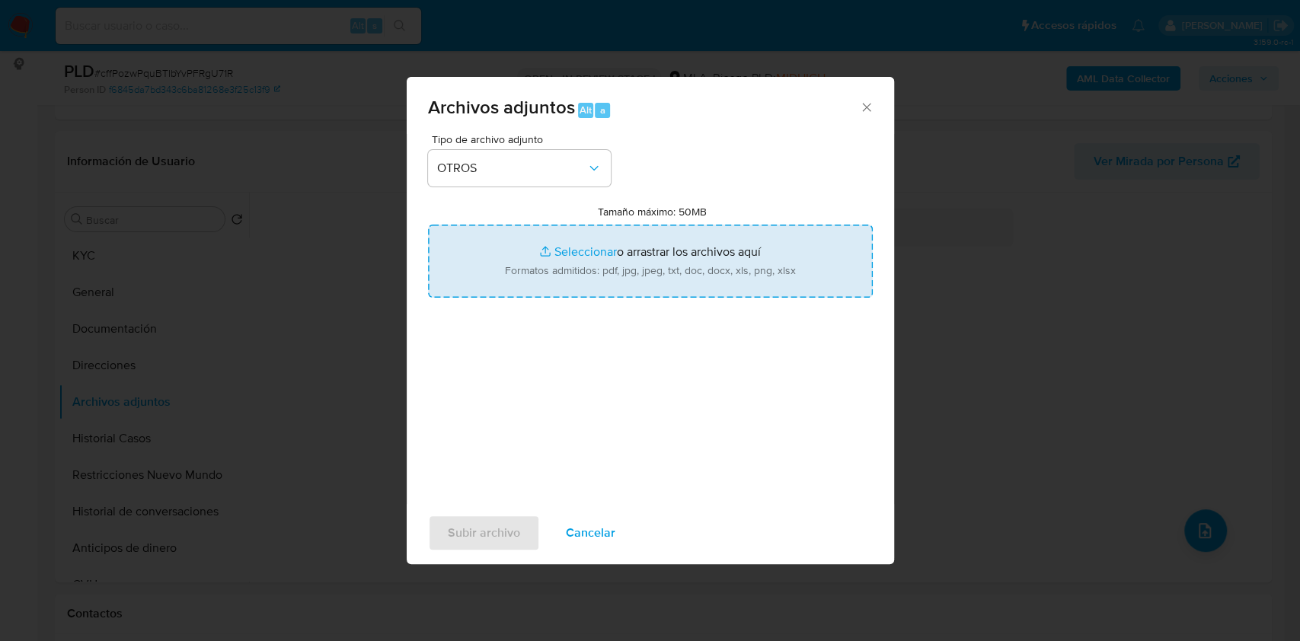
type input "C:\fakepath\Caselog cffPozwPquBTIbYvPFRgU71R_2025_07_17_18_52_36.docx"
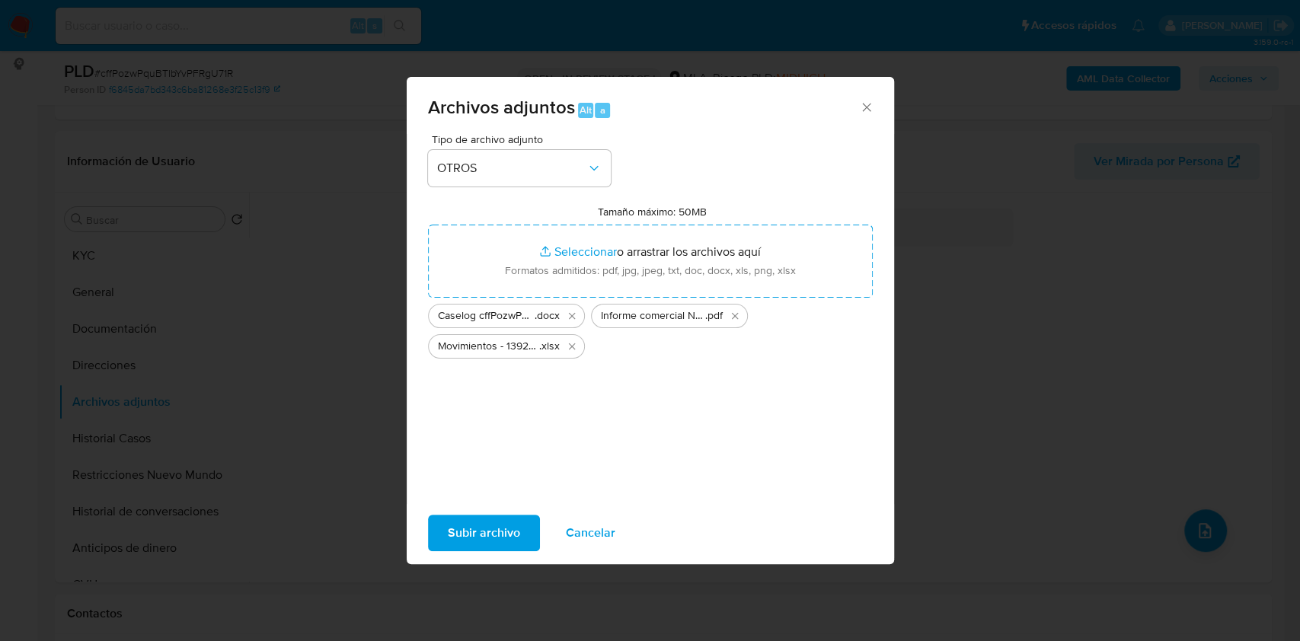
click at [511, 538] on span "Subir archivo" at bounding box center [484, 533] width 72 height 34
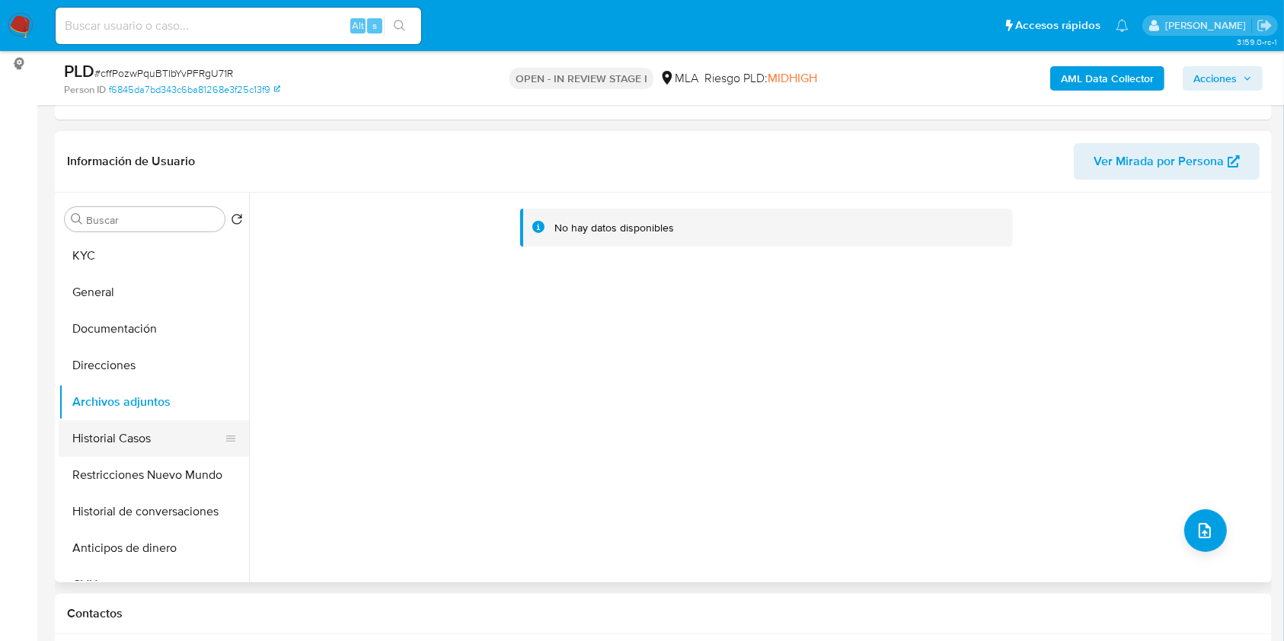
click at [129, 434] on button "Historial Casos" at bounding box center [148, 438] width 178 height 37
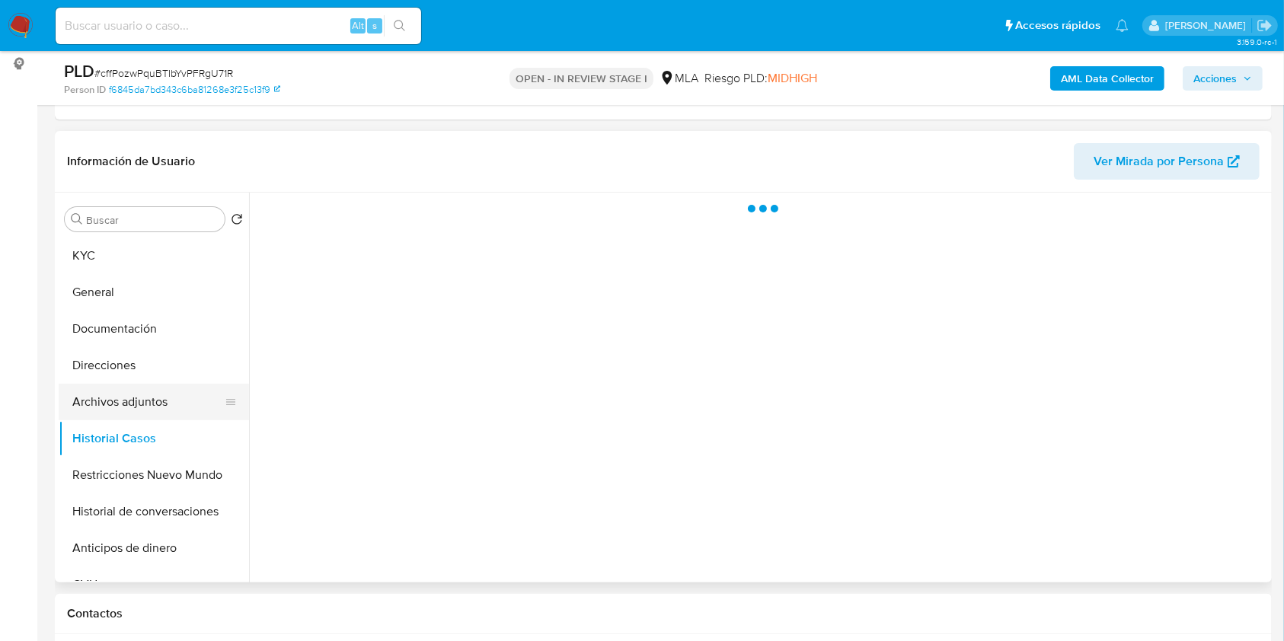
click at [119, 407] on button "Archivos adjuntos" at bounding box center [148, 402] width 178 height 37
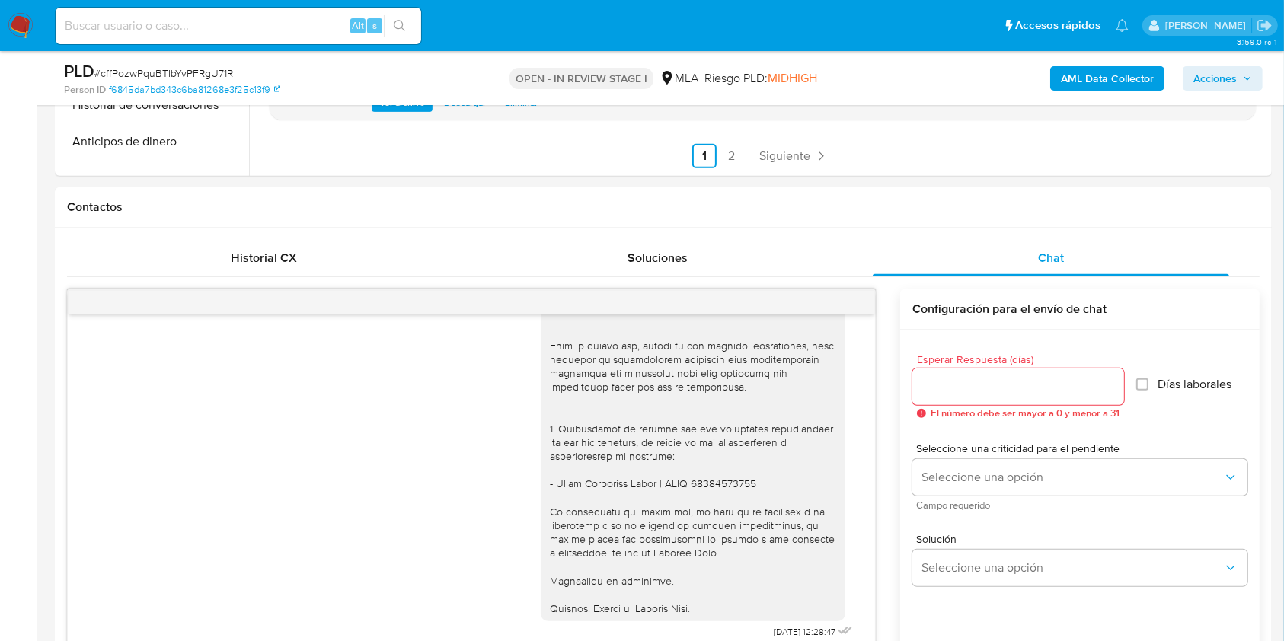
scroll to position [203, 0]
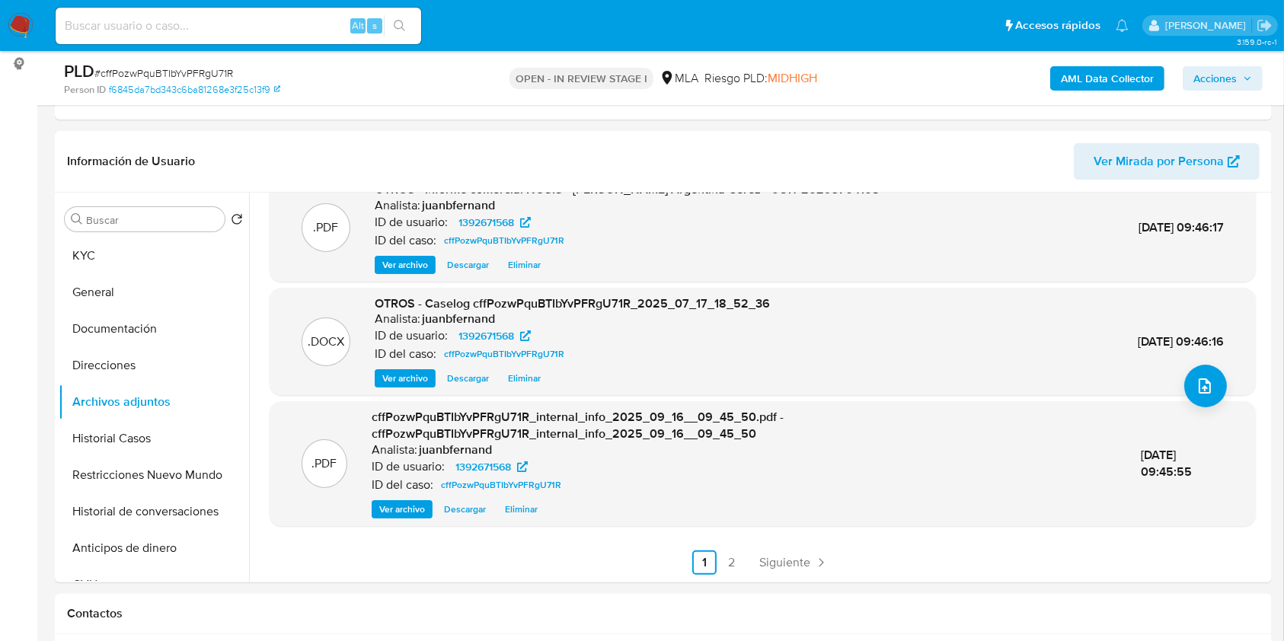
drag, startPoint x: 1240, startPoint y: 72, endPoint x: 1222, endPoint y: 78, distance: 19.5
click at [1240, 71] on span "Acciones" at bounding box center [1222, 78] width 59 height 21
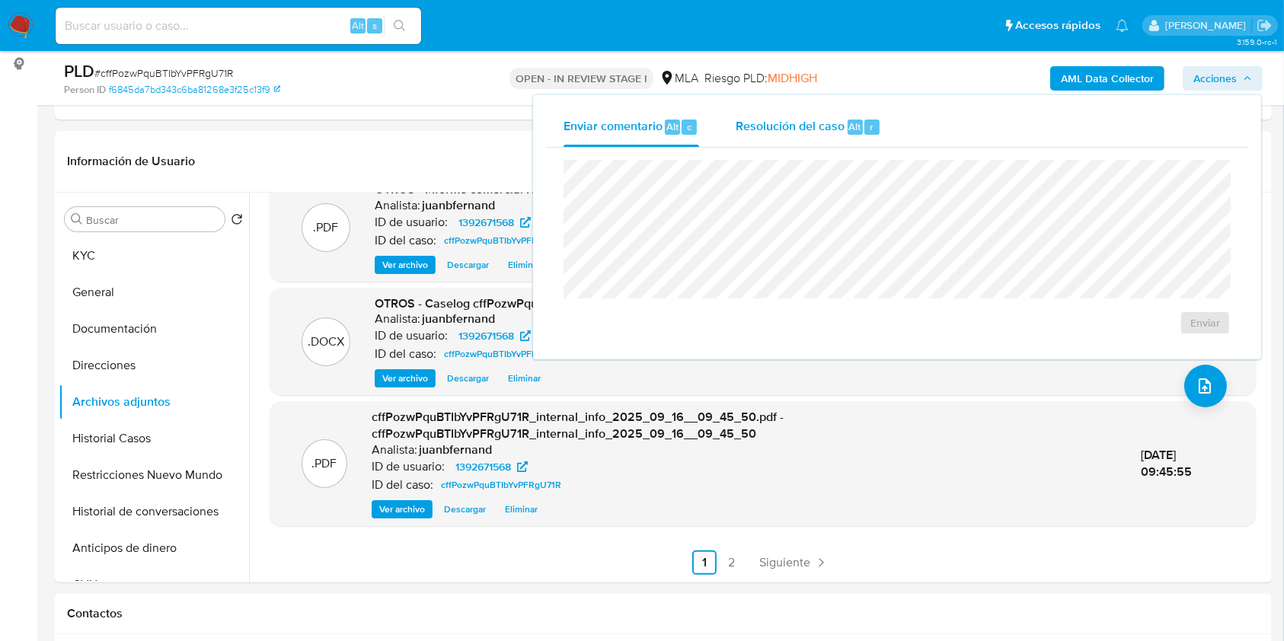
click at [846, 136] on div "Resolución del caso Alt r" at bounding box center [808, 127] width 145 height 40
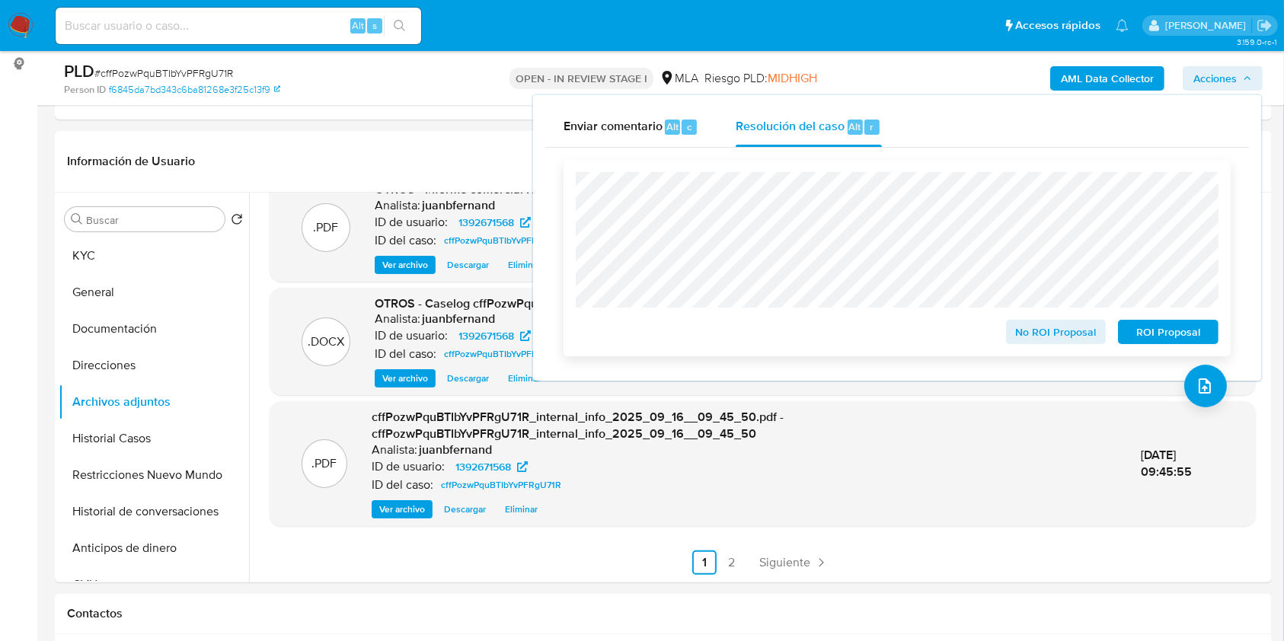
click at [1071, 331] on span "No ROI Proposal" at bounding box center [1055, 331] width 79 height 21
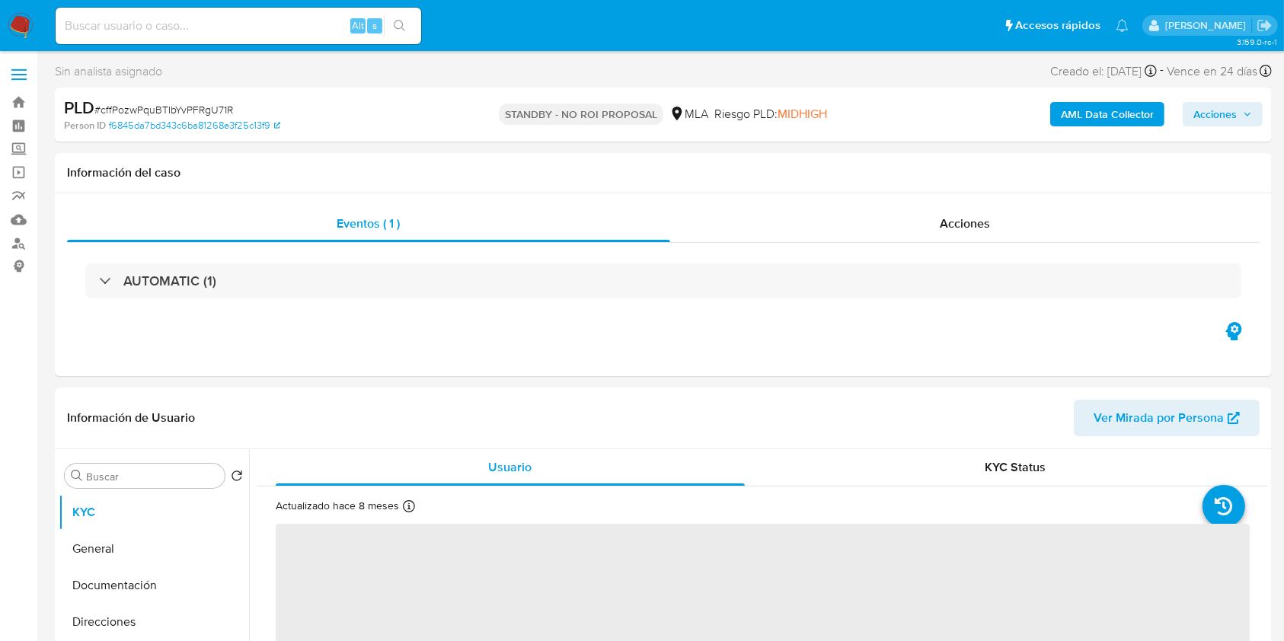
select select "10"
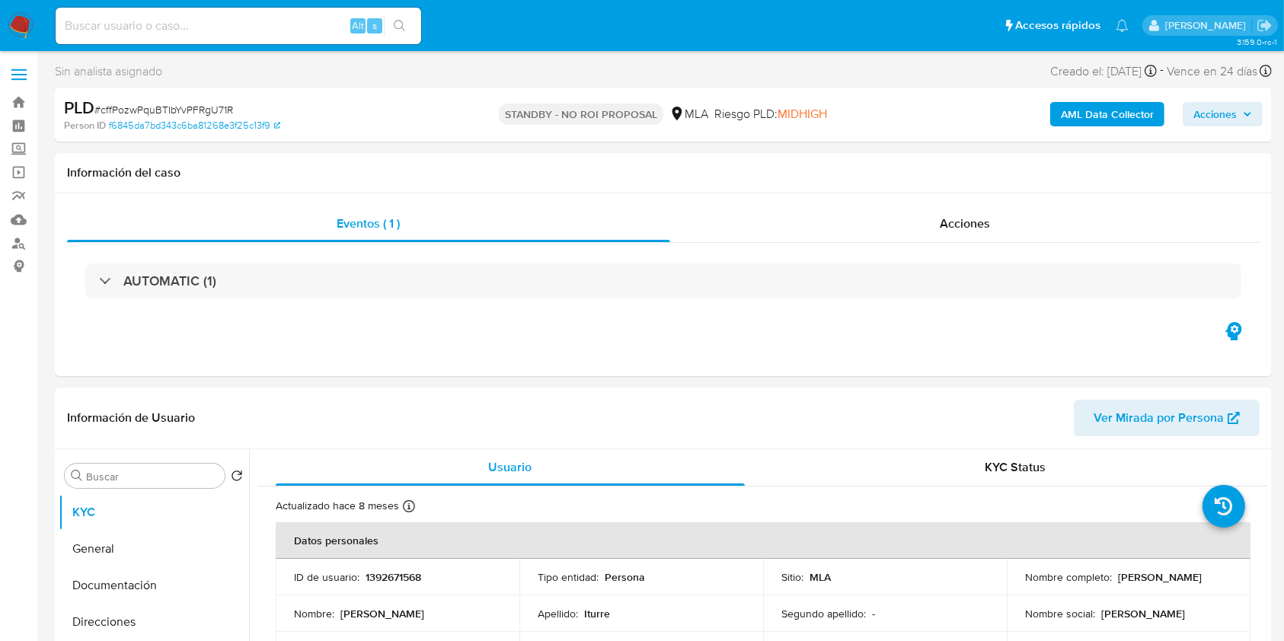
click at [320, 24] on input at bounding box center [238, 26] width 365 height 20
paste input "S8yCyDXOCNN0dGHOoq55WohB"
type input "S8yCyDXOCNN0dGHOoq55WohB"
click at [392, 28] on button "search-icon" at bounding box center [399, 25] width 31 height 21
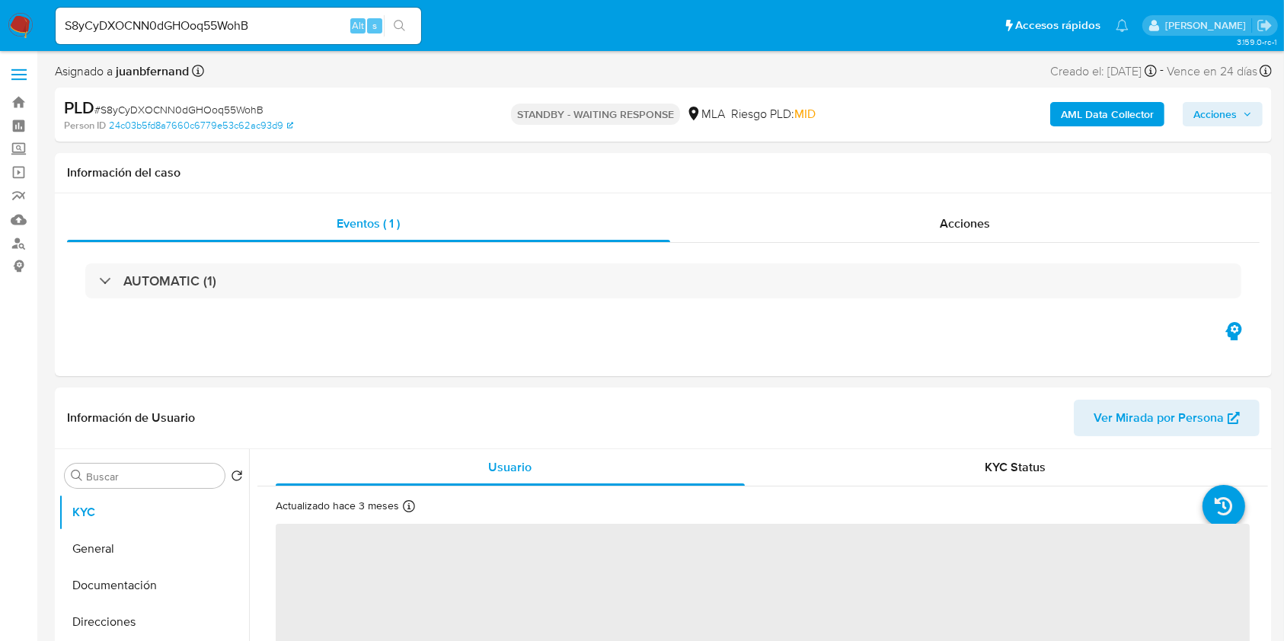
select select "10"
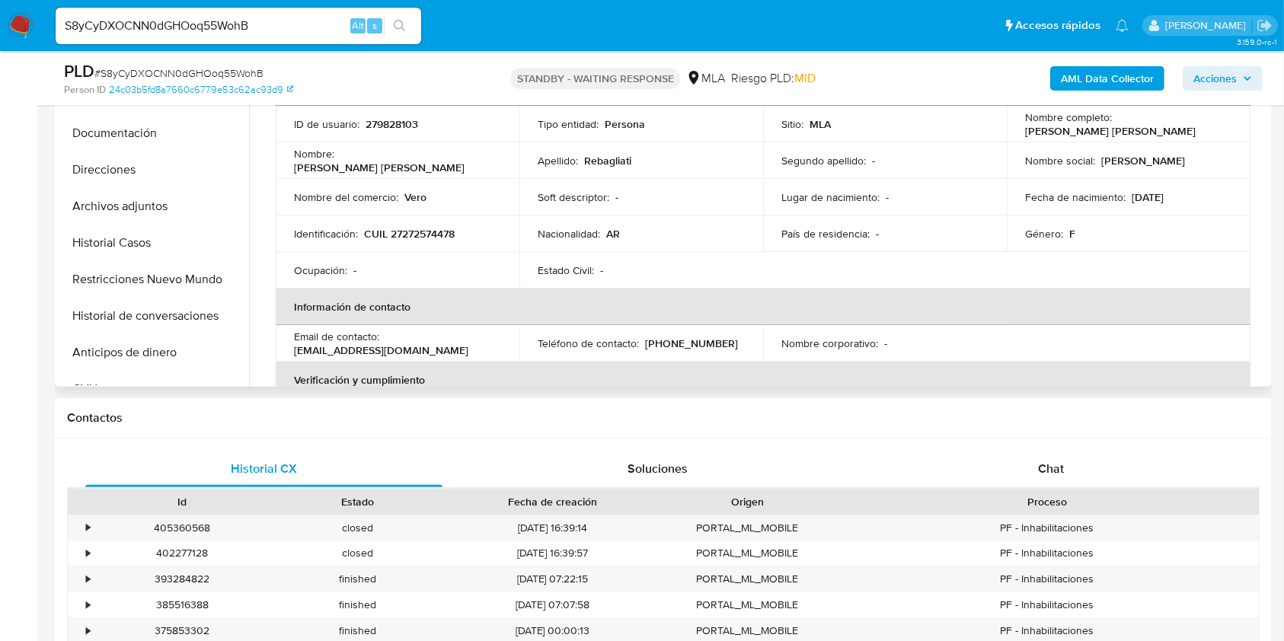
scroll to position [406, 0]
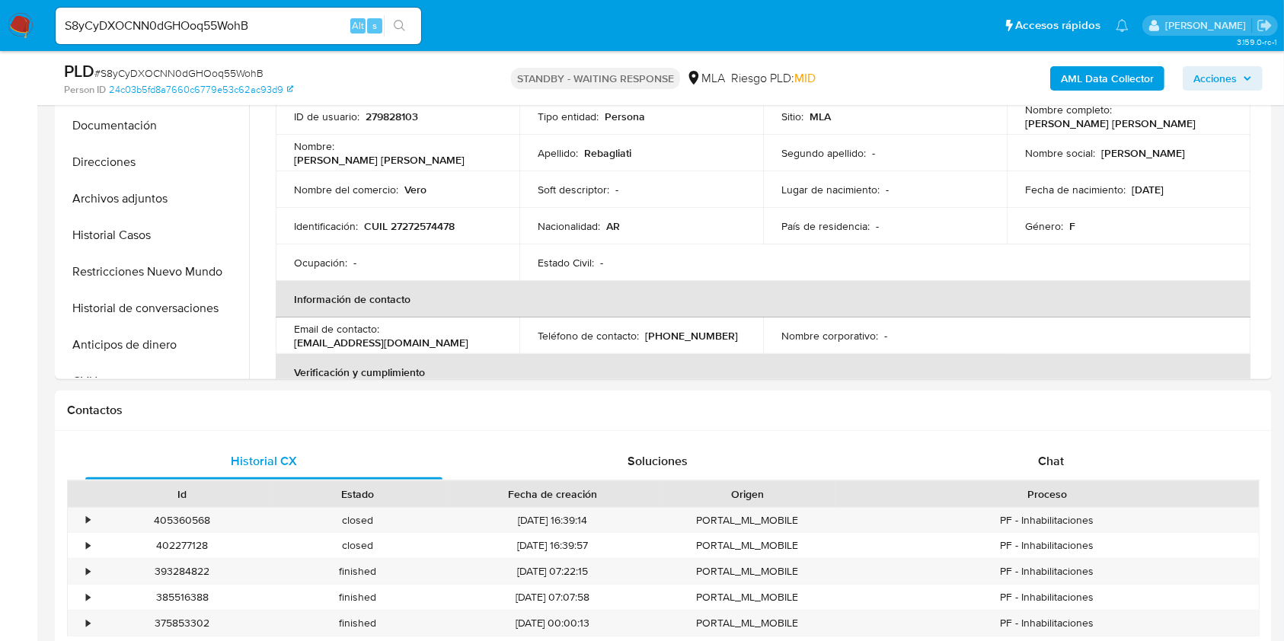
click at [311, 17] on input "S8yCyDXOCNN0dGHOoq55WohB" at bounding box center [238, 26] width 365 height 20
paste input "1Fwng5ryHUFQZOmNQSQEUbXR"
type input "1Fwng5ryHUFQZOmNQSQEUbXR"
click at [423, 36] on li "1Fwng5ryHUFQZOmNQSQEUbXR Alt s" at bounding box center [238, 25] width 373 height 38
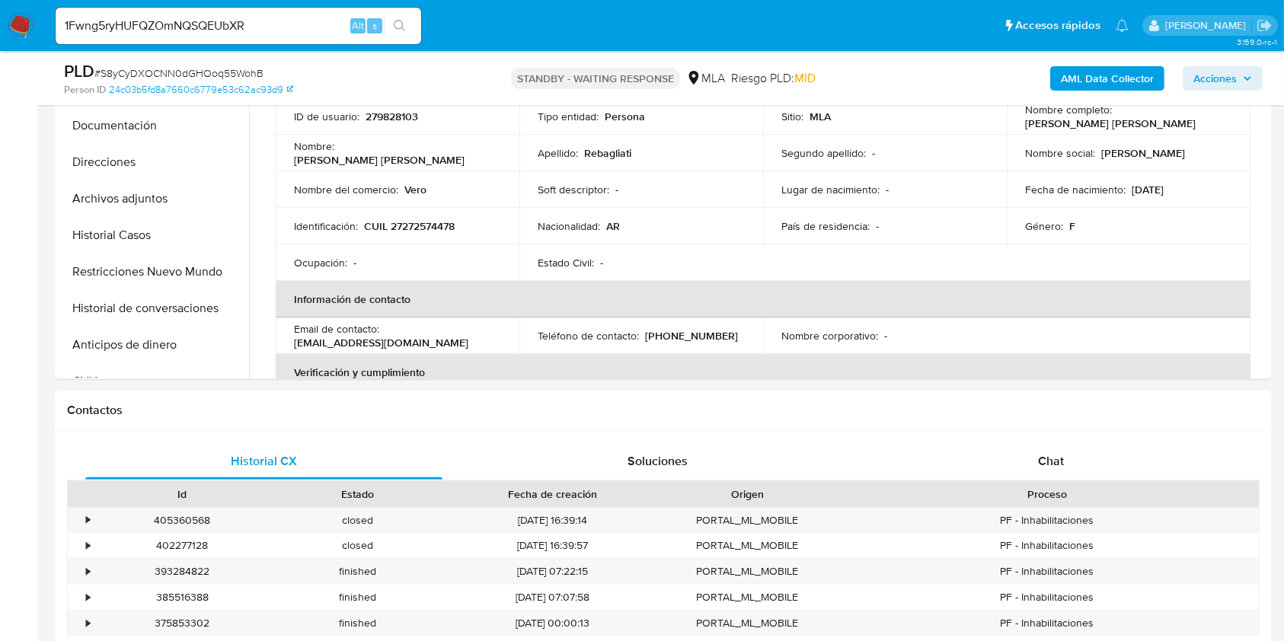
click at [379, 36] on div "1Fwng5ryHUFQZOmNQSQEUbXR Alt s" at bounding box center [238, 26] width 365 height 37
click at [410, 29] on button "search-icon" at bounding box center [399, 25] width 31 height 21
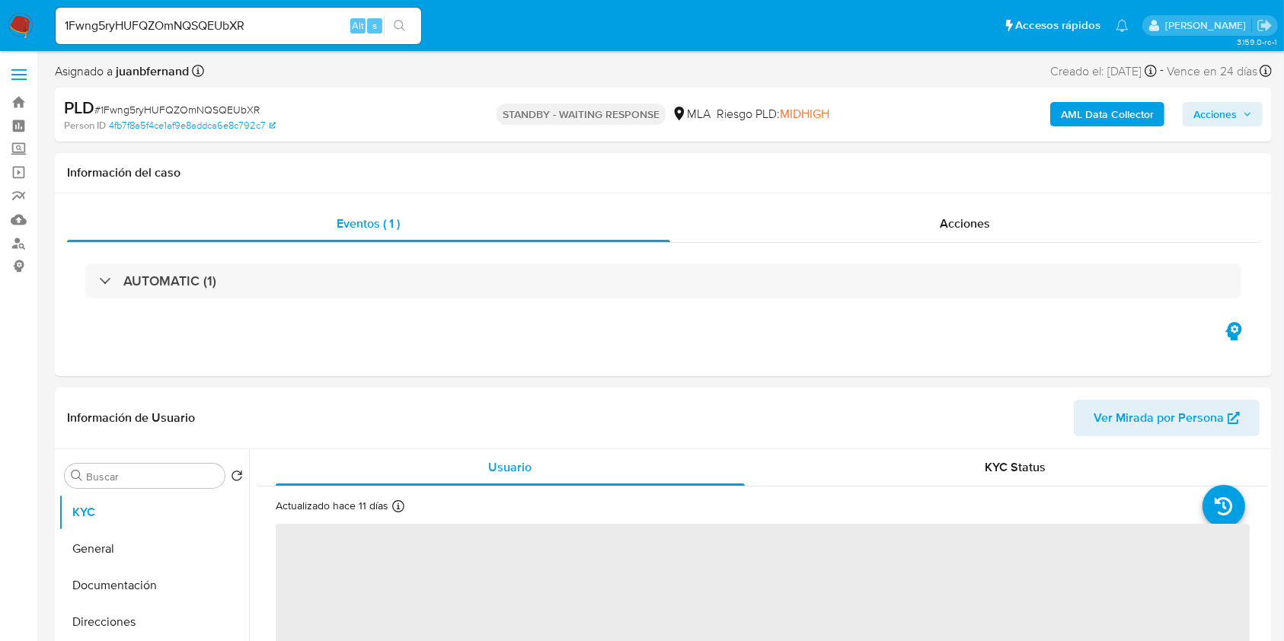
select select "10"
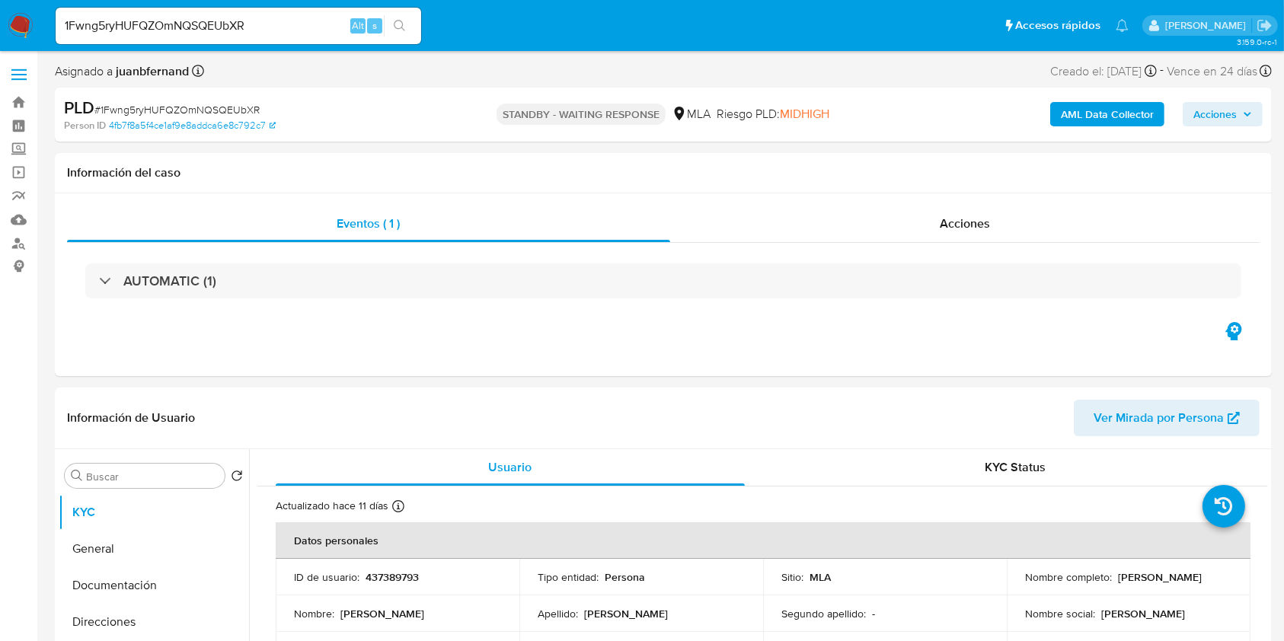
click at [343, 25] on input "1Fwng5ryHUFQZOmNQSQEUbXR" at bounding box center [238, 26] width 365 height 20
paste input "vw8RKJ895ZLJmjv864x7S4xj"
type input "vw8RKJ895ZLJmjv864x7S4xj"
click at [391, 26] on button "search-icon" at bounding box center [399, 25] width 31 height 21
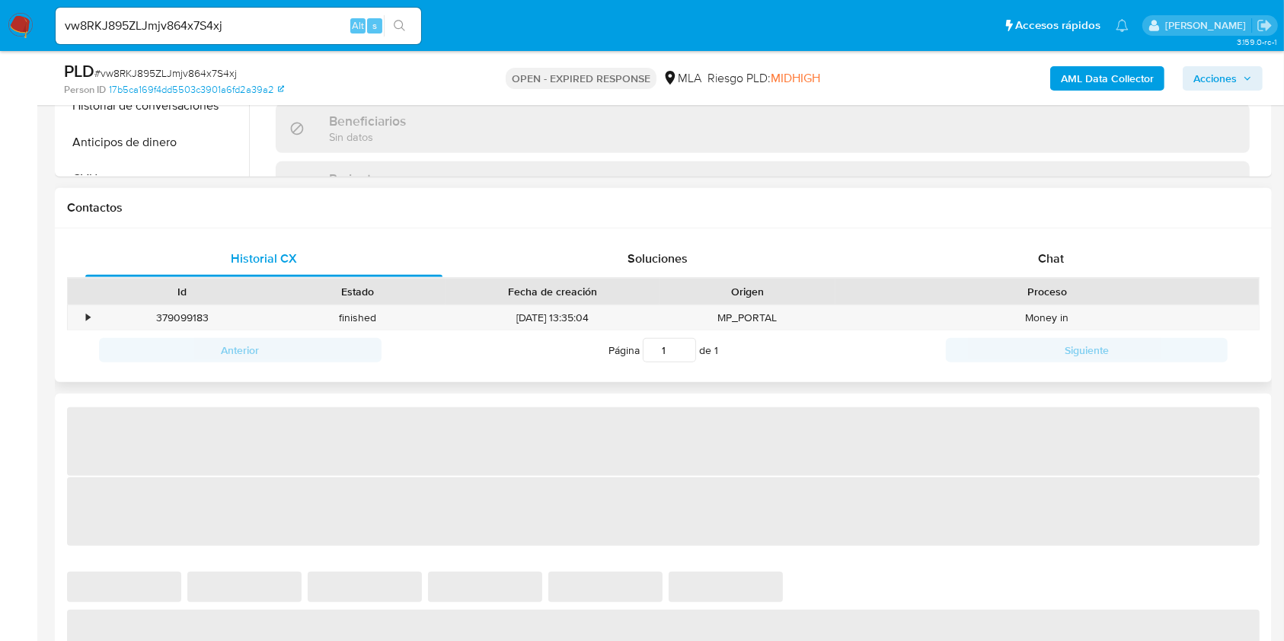
scroll to position [609, 0]
select select "10"
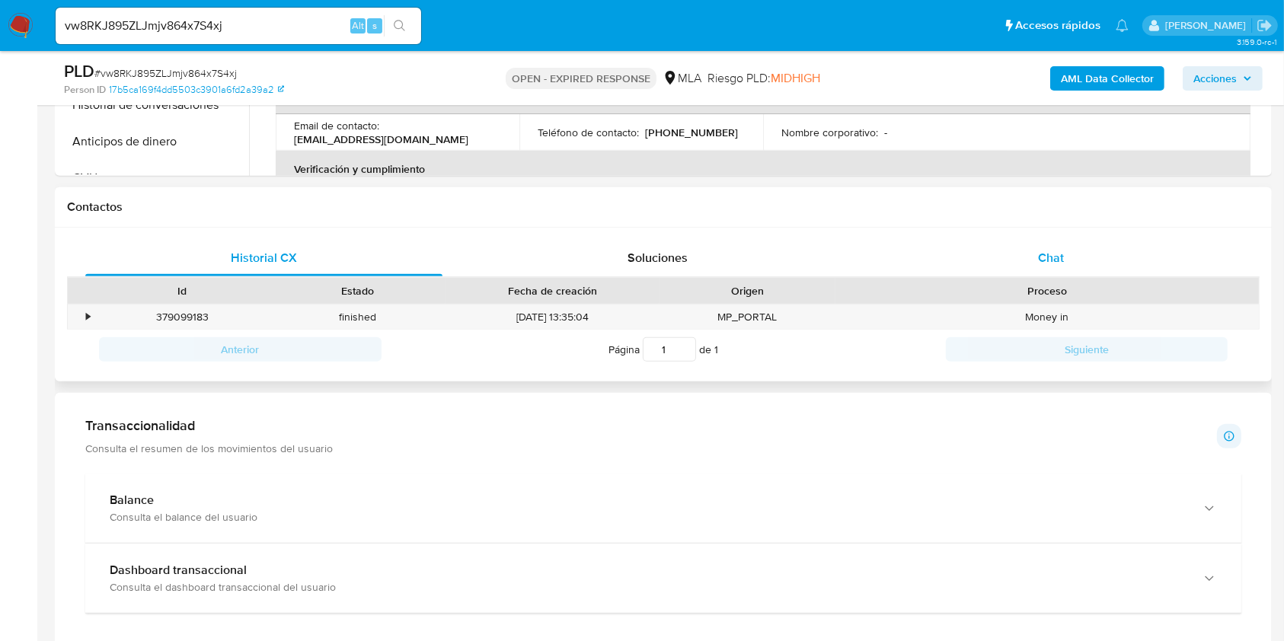
click at [1105, 250] on div "Chat" at bounding box center [1051, 258] width 357 height 37
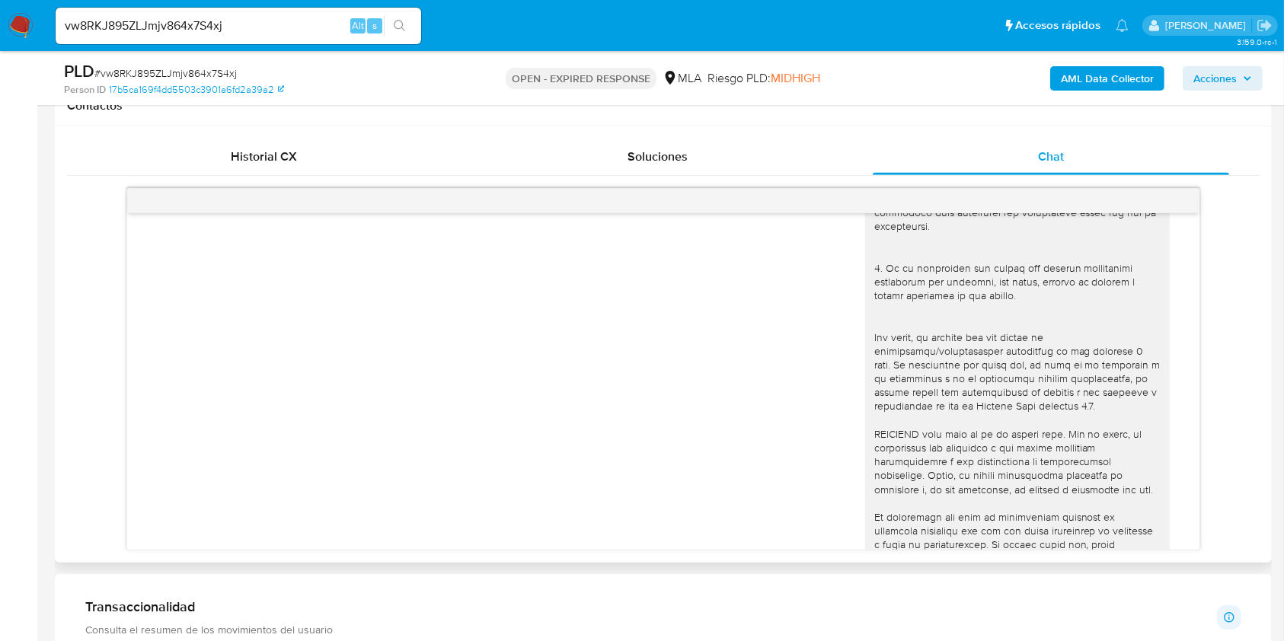
scroll to position [914, 0]
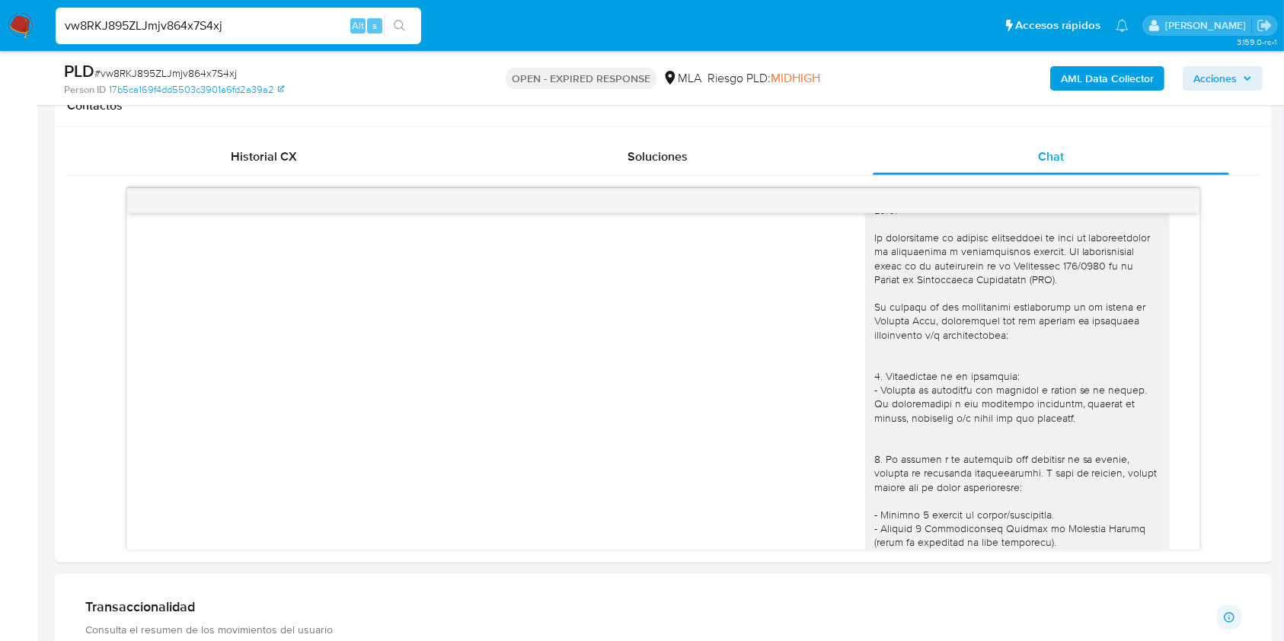
click at [280, 16] on input "vw8RKJ895ZLJmjv864x7S4xj" at bounding box center [238, 26] width 365 height 20
paste input "0lHRX4TgMuXaQKQB2Cl4bW1P"
type input "0lHRX4TgMuXaQKQB2Cl4bW1P"
click at [375, 27] on span "s" at bounding box center [374, 25] width 5 height 14
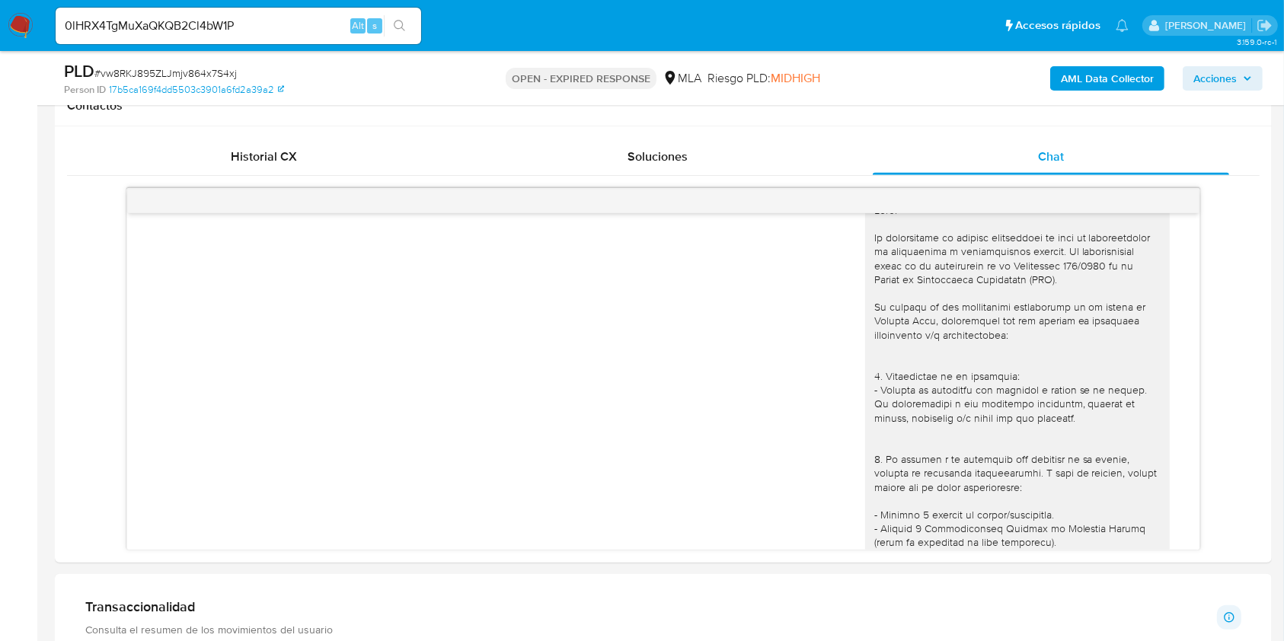
click at [413, 19] on button "search-icon" at bounding box center [399, 25] width 31 height 21
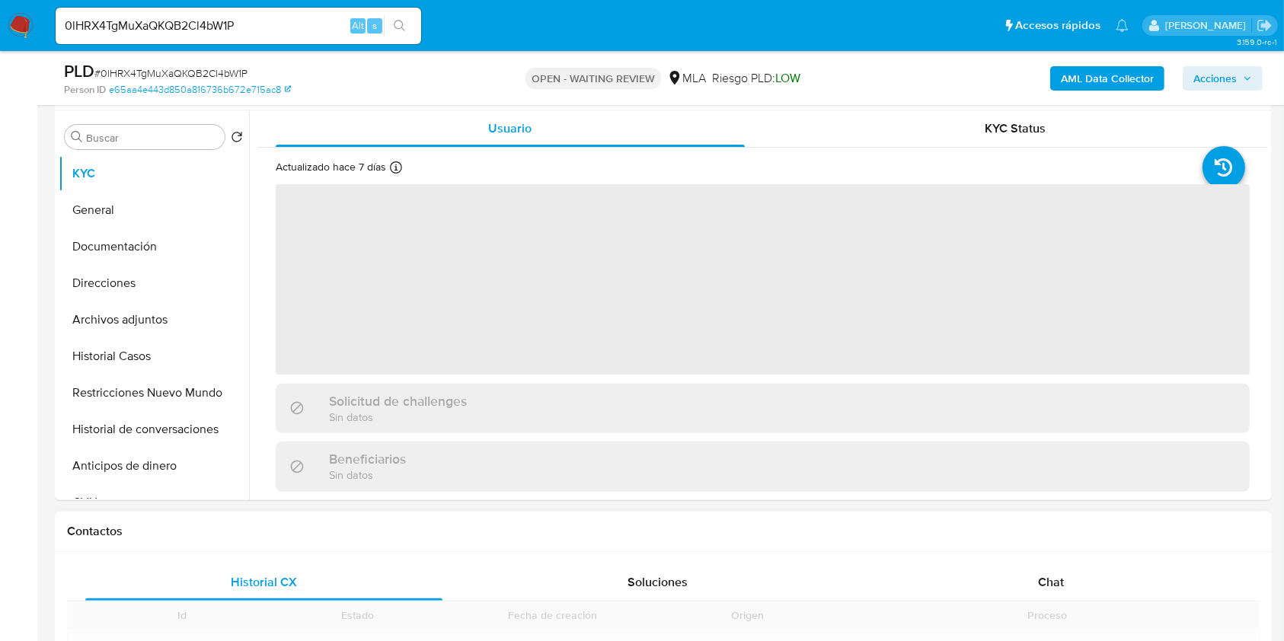
scroll to position [507, 0]
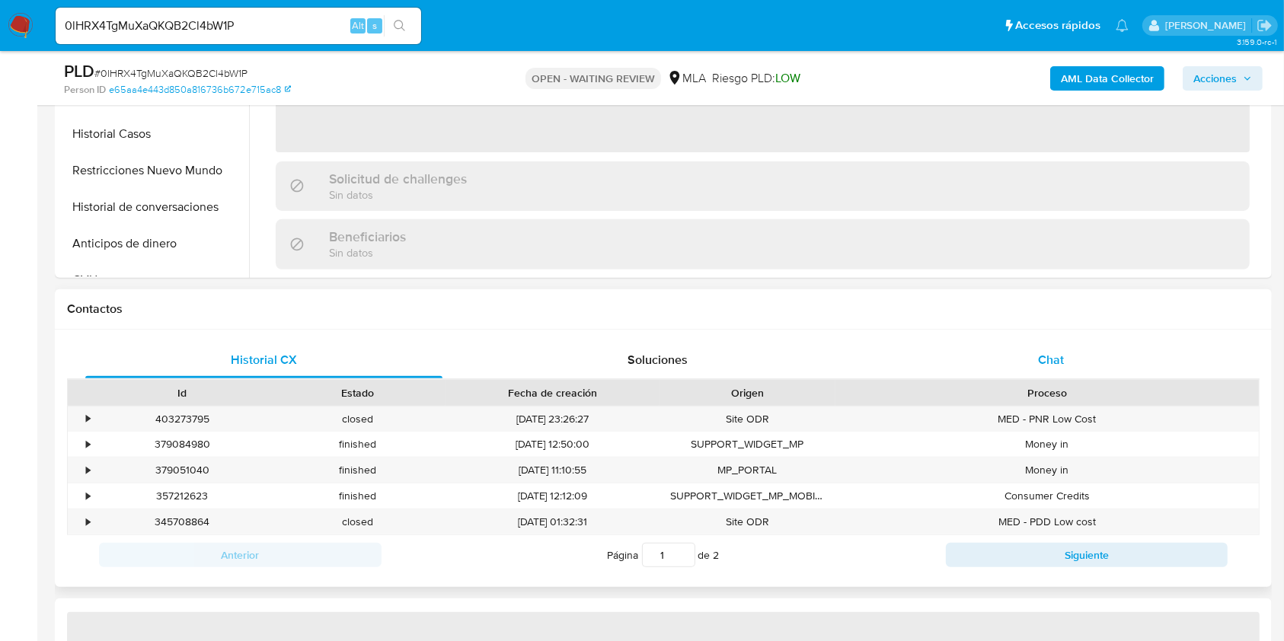
click at [1072, 359] on div "Chat" at bounding box center [1051, 360] width 357 height 37
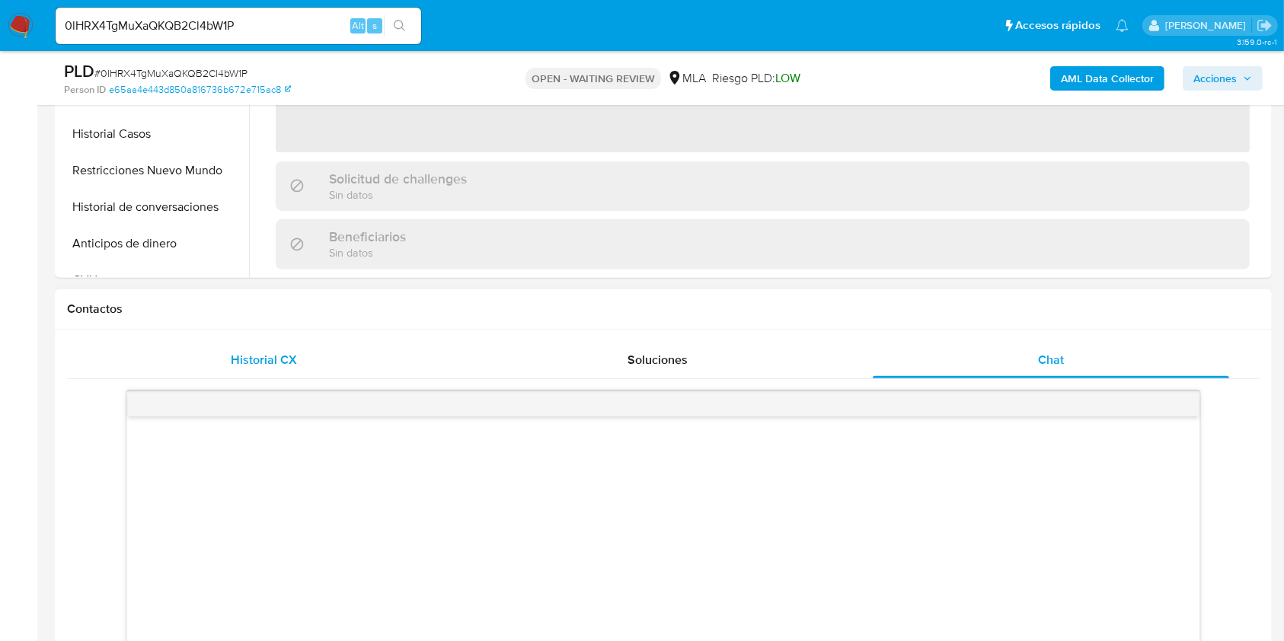
select select "10"
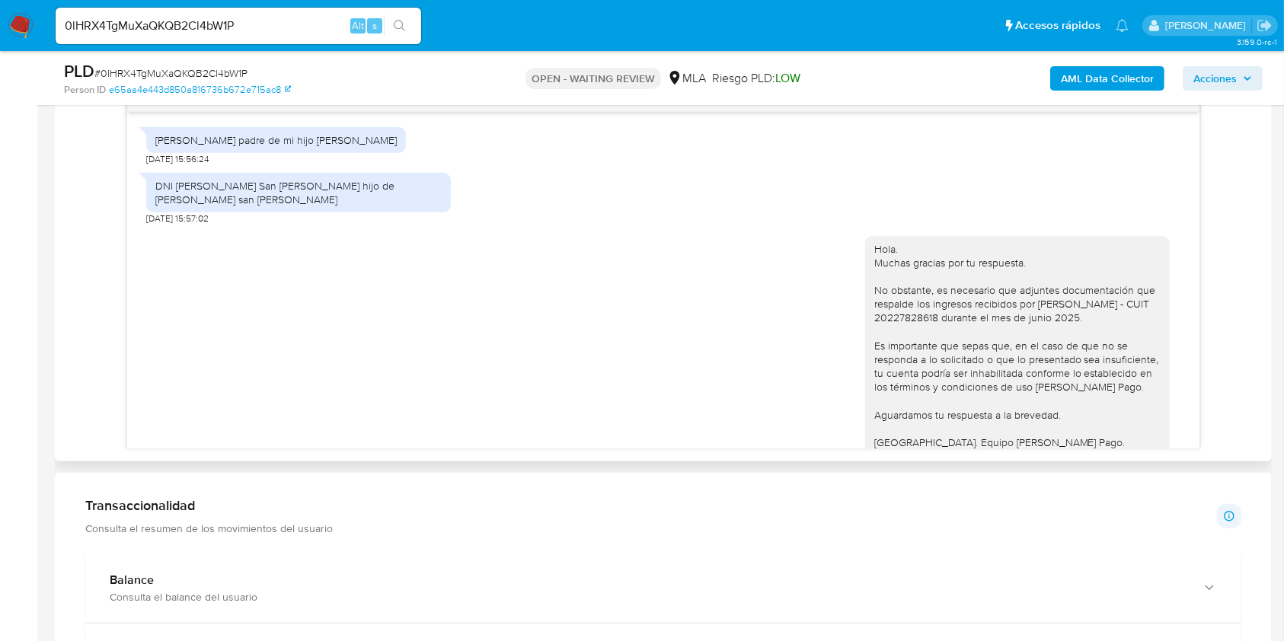
scroll to position [655, 0]
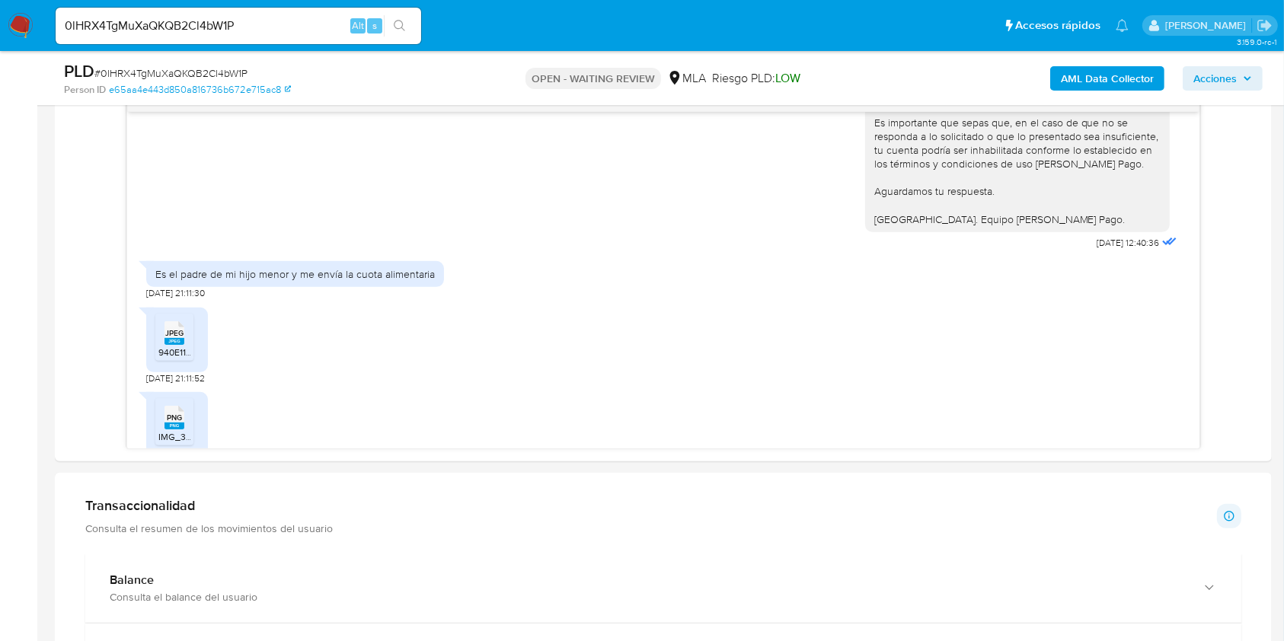
click at [289, 21] on input "0lHRX4TgMuXaQKQB2Cl4bW1P" at bounding box center [238, 26] width 365 height 20
paste input "lzgDuNR8QPhpiKYODE8orIo8"
type input "lzgDuNR8QPhpiKYODE8orIo8"
click at [400, 21] on icon "search-icon" at bounding box center [400, 26] width 12 height 12
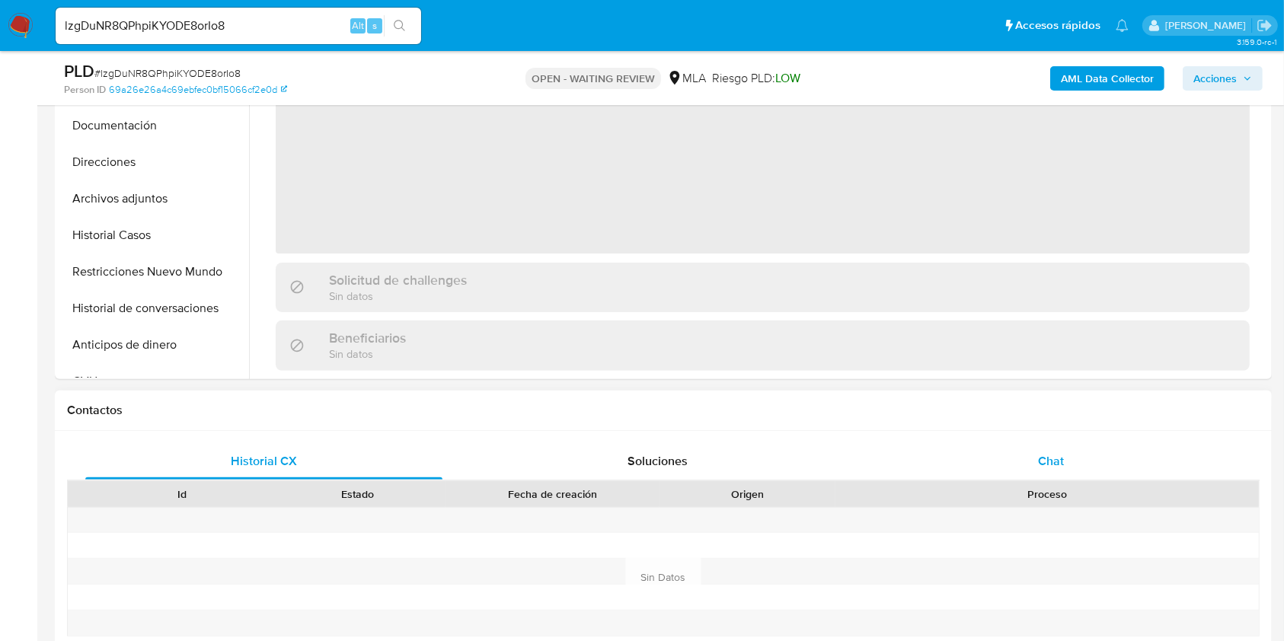
select select "10"
click at [1064, 471] on div "Chat" at bounding box center [1051, 461] width 357 height 37
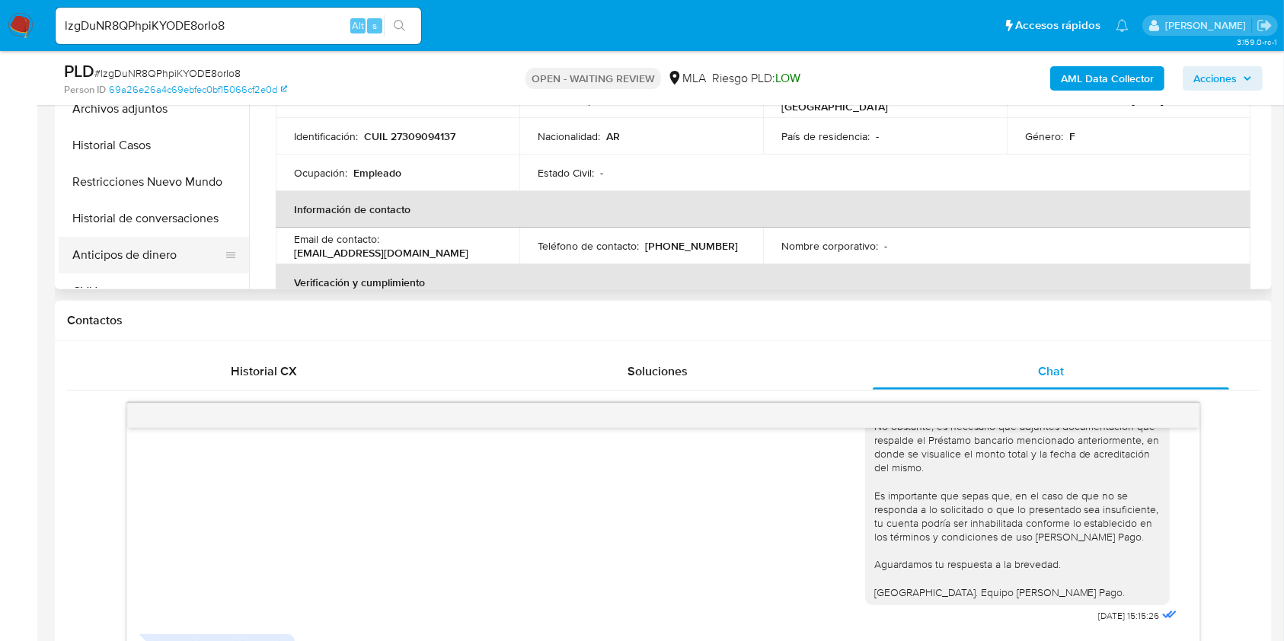
scroll to position [406, 0]
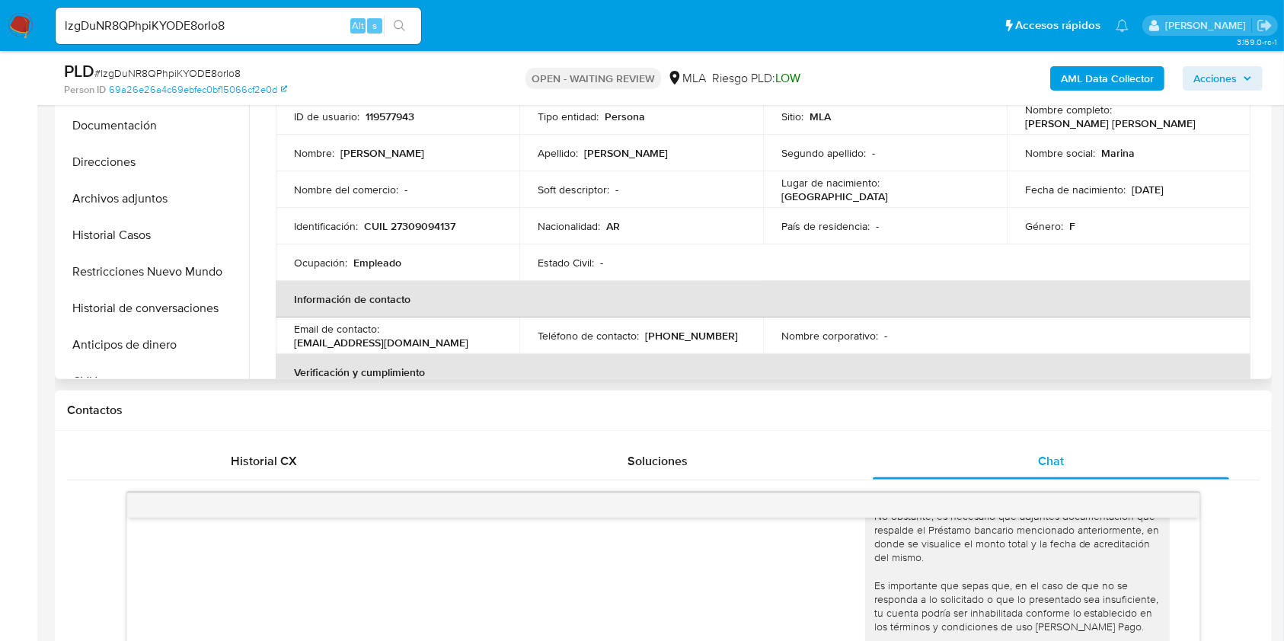
click at [424, 343] on p "marygarcia_413@hotmail.com" at bounding box center [381, 343] width 174 height 14
drag, startPoint x: 425, startPoint y: 343, endPoint x: 313, endPoint y: 342, distance: 111.9
click at [313, 342] on p "marygarcia_413@hotmail.com" at bounding box center [381, 343] width 174 height 14
copy p "marygarcia_413@hotmail.com"
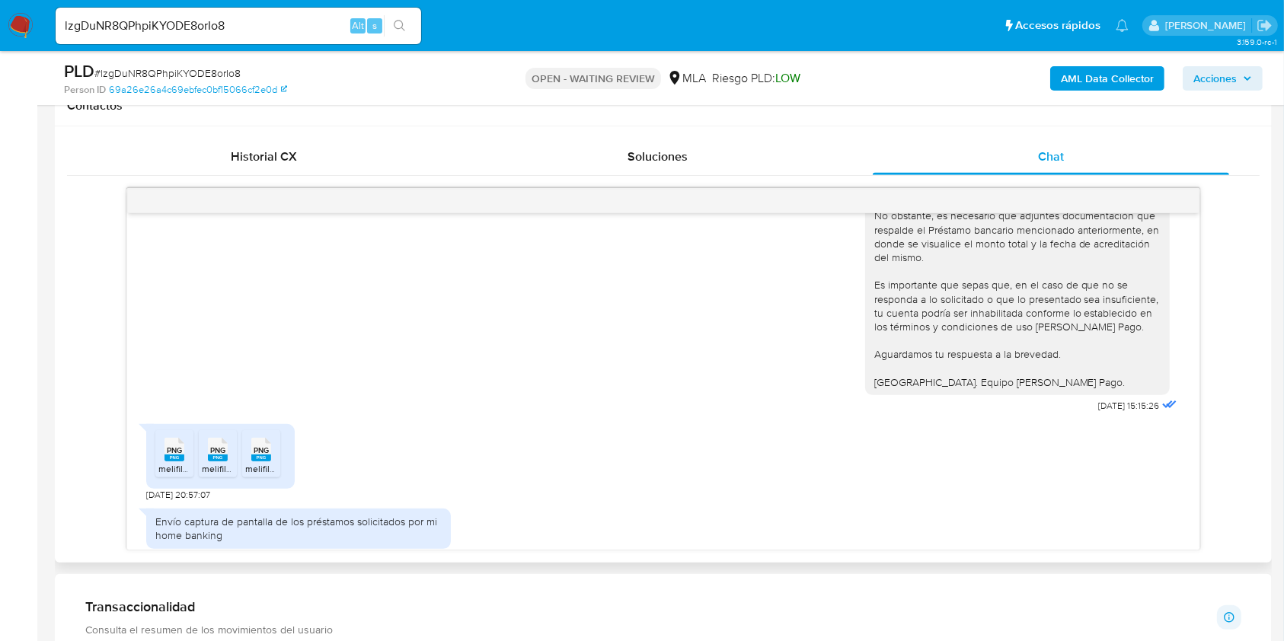
scroll to position [2609, 0]
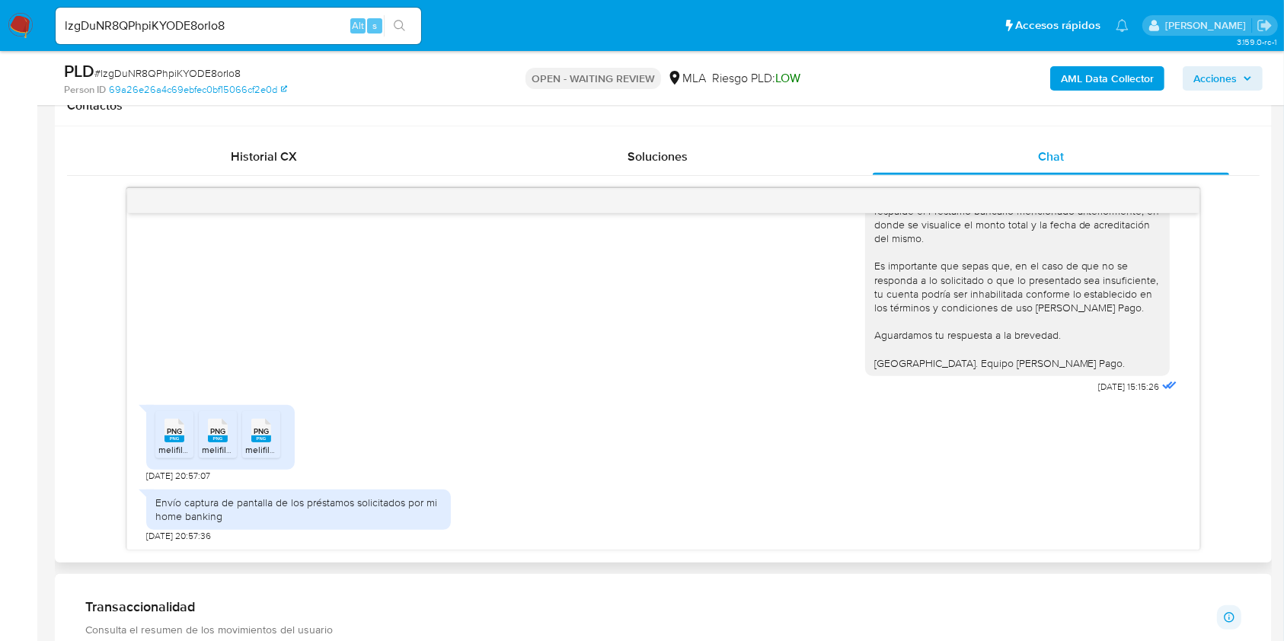
click at [149, 476] on span "09/09/2025 20:57:07" at bounding box center [178, 476] width 64 height 12
drag, startPoint x: 149, startPoint y: 476, endPoint x: 180, endPoint y: 471, distance: 30.8
click at [180, 471] on span "09/09/2025 20:57:07" at bounding box center [178, 476] width 64 height 12
copy span "09/09/2025"
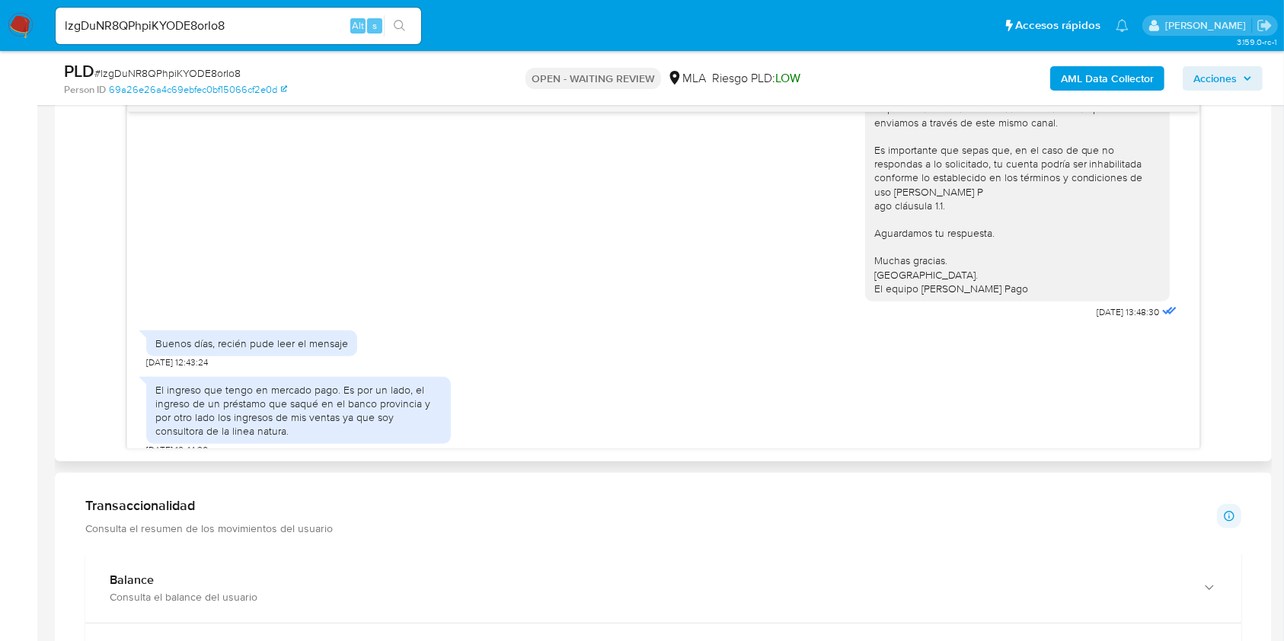
scroll to position [1116, 0]
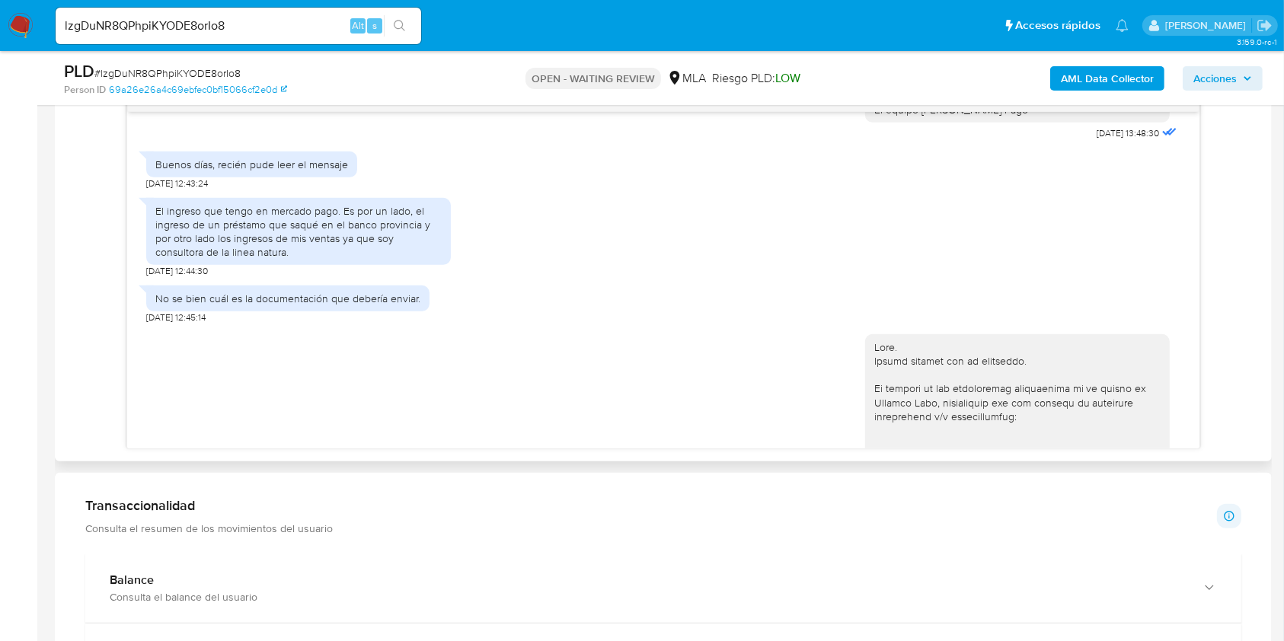
click at [157, 252] on div "El ingreso que tengo en mercado pago. Es por un lado, el ingreso de un préstamo…" at bounding box center [298, 232] width 286 height 56
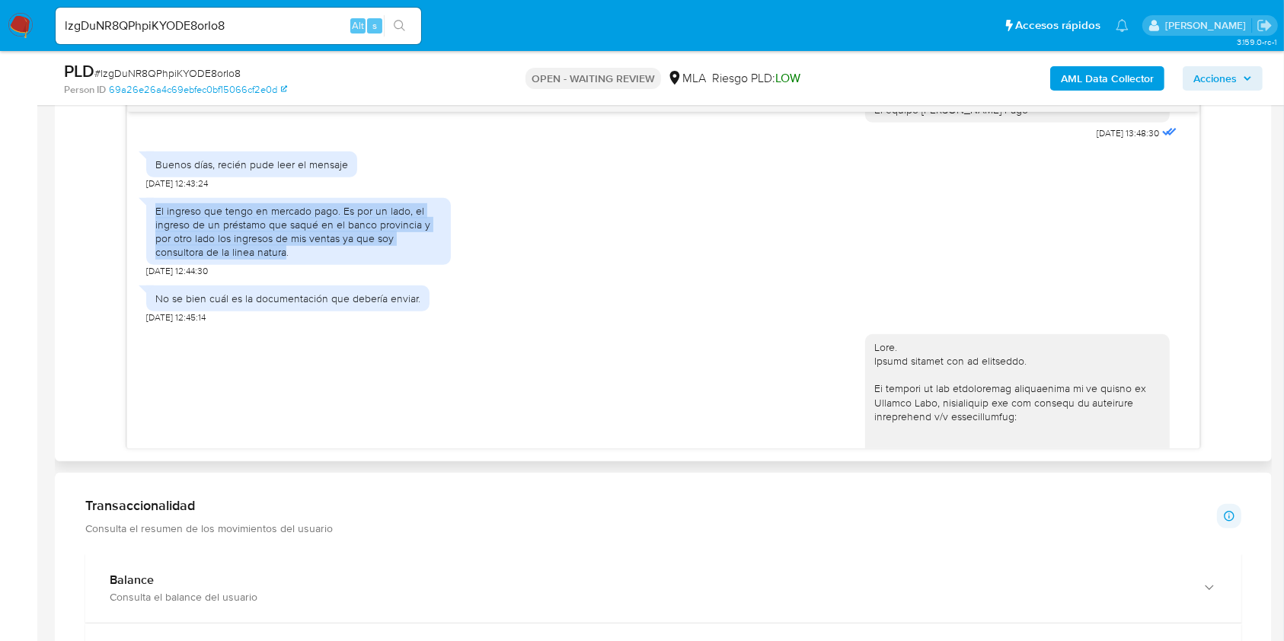
drag, startPoint x: 156, startPoint y: 252, endPoint x: 276, endPoint y: 288, distance: 125.5
click at [276, 260] on div "El ingreso que tengo en mercado pago. Es por un lado, el ingreso de un préstamo…" at bounding box center [298, 232] width 286 height 56
copy div "El ingreso que tengo en mercado pago. Es por un lado, el ingreso de un préstamo…"
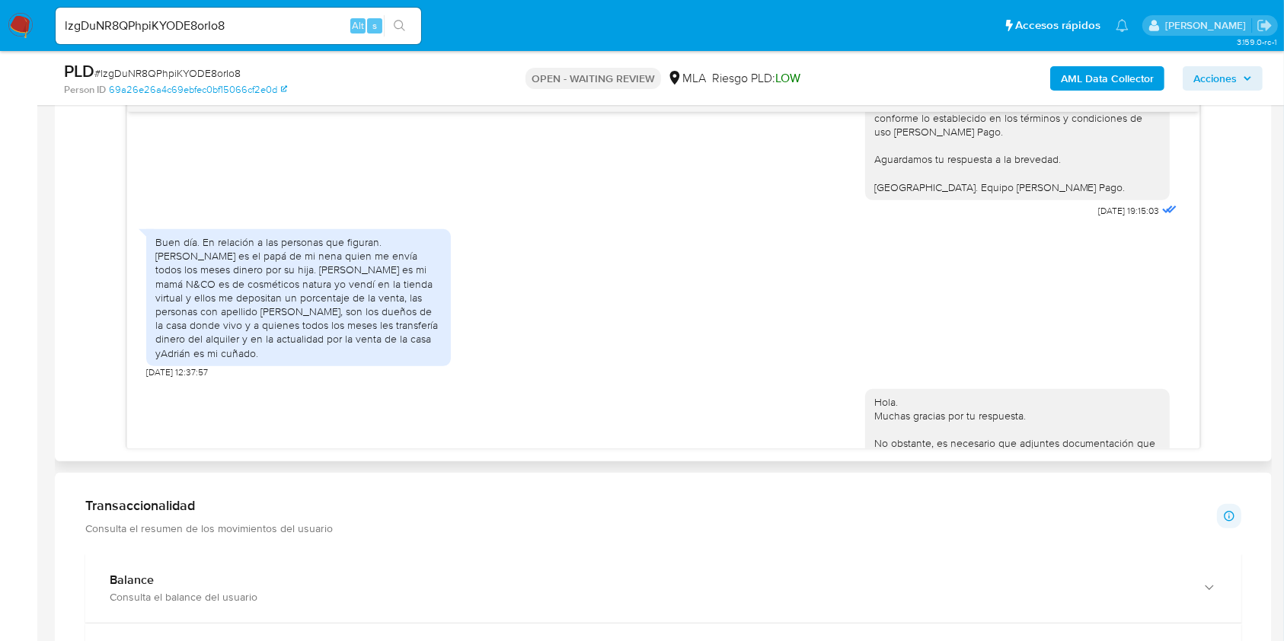
scroll to position [2334, 0]
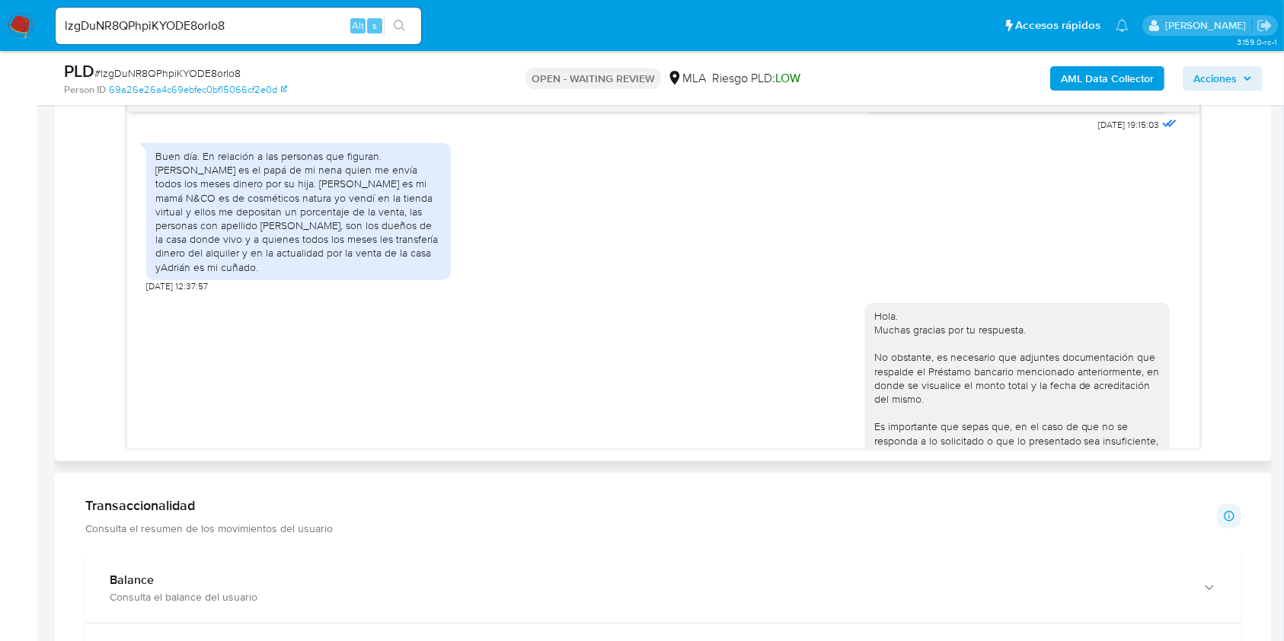
click at [388, 180] on div "Buen día. En relación a las personas que figuran. Cristian es el papá de mi nen…" at bounding box center [298, 211] width 286 height 125
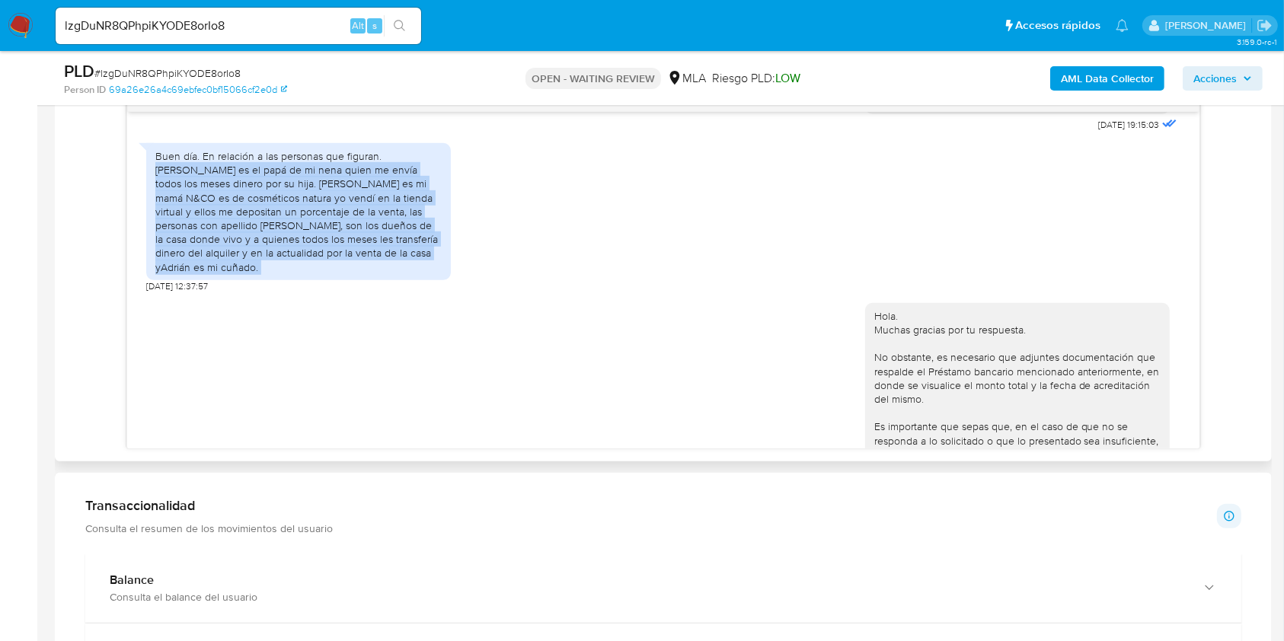
drag, startPoint x: 388, startPoint y: 180, endPoint x: 326, endPoint y: 277, distance: 115.7
click at [326, 274] on div "Buen día. En relación a las personas que figuran. Cristian es el papá de mi nen…" at bounding box center [298, 211] width 286 height 125
copy div "Cristian es el papá de mi nena quien me envía todos los meses dinero por su hij…"
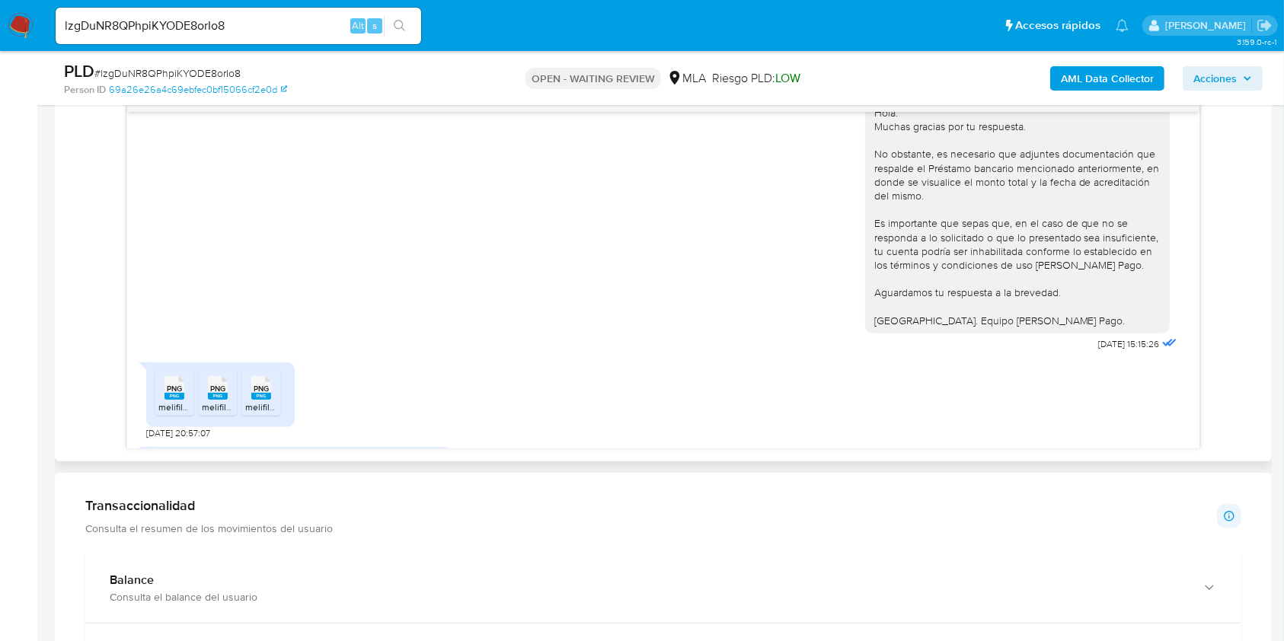
scroll to position [2609, 0]
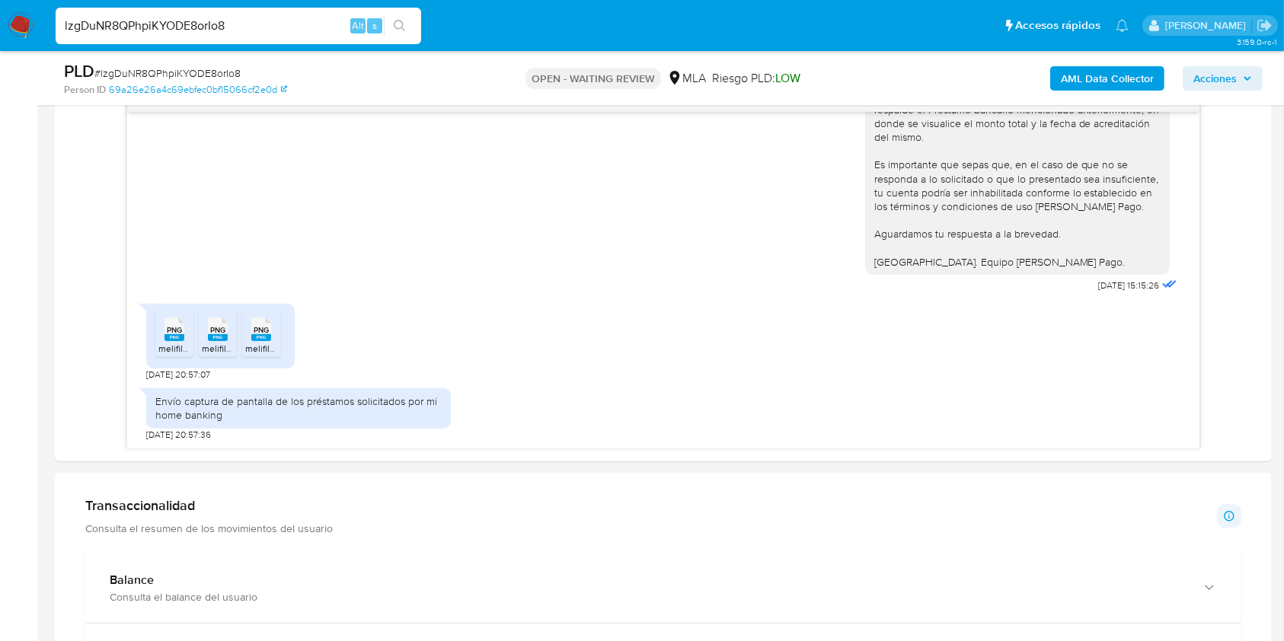
click at [232, 30] on input "lzgDuNR8QPhpiKYODE8orIo8" at bounding box center [238, 26] width 365 height 20
paste input "Ofh9gElEWd1xl5QLdg9Kfc3l"
click at [415, 29] on input "Ofh9gElEWd1xl5QLdg9Kfc3l" at bounding box center [238, 26] width 365 height 20
type input "Ofh9gElEWd1xl5QLdg9Kfc3l"
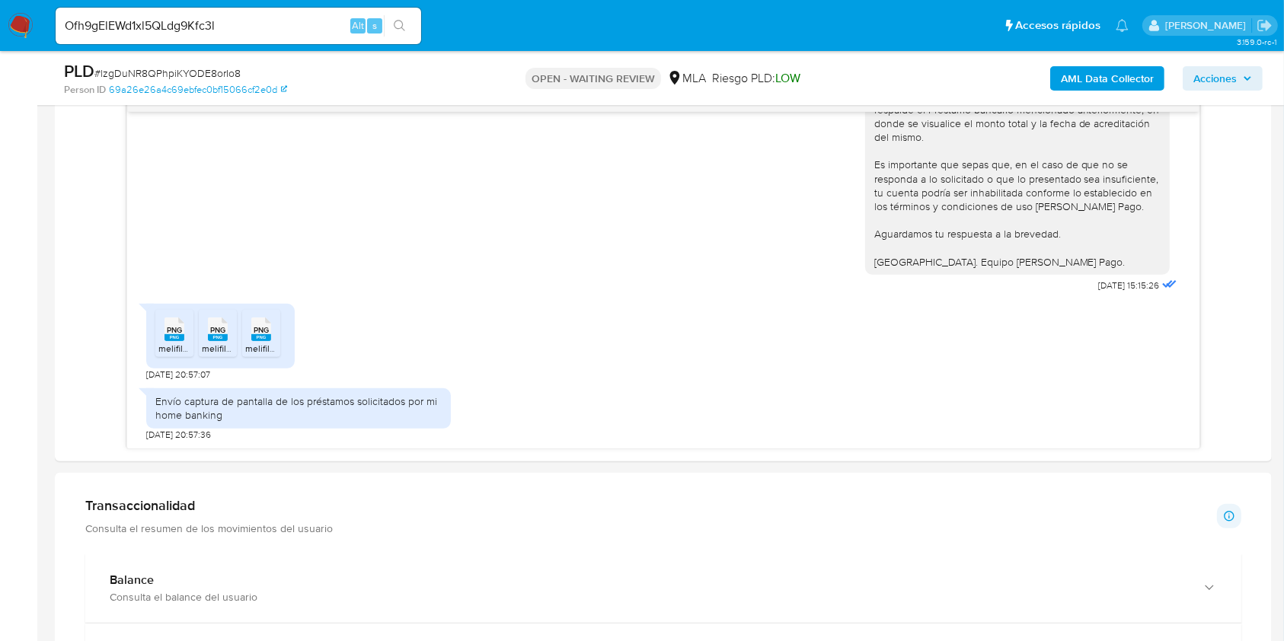
click at [404, 25] on icon "search-icon" at bounding box center [400, 26] width 12 height 12
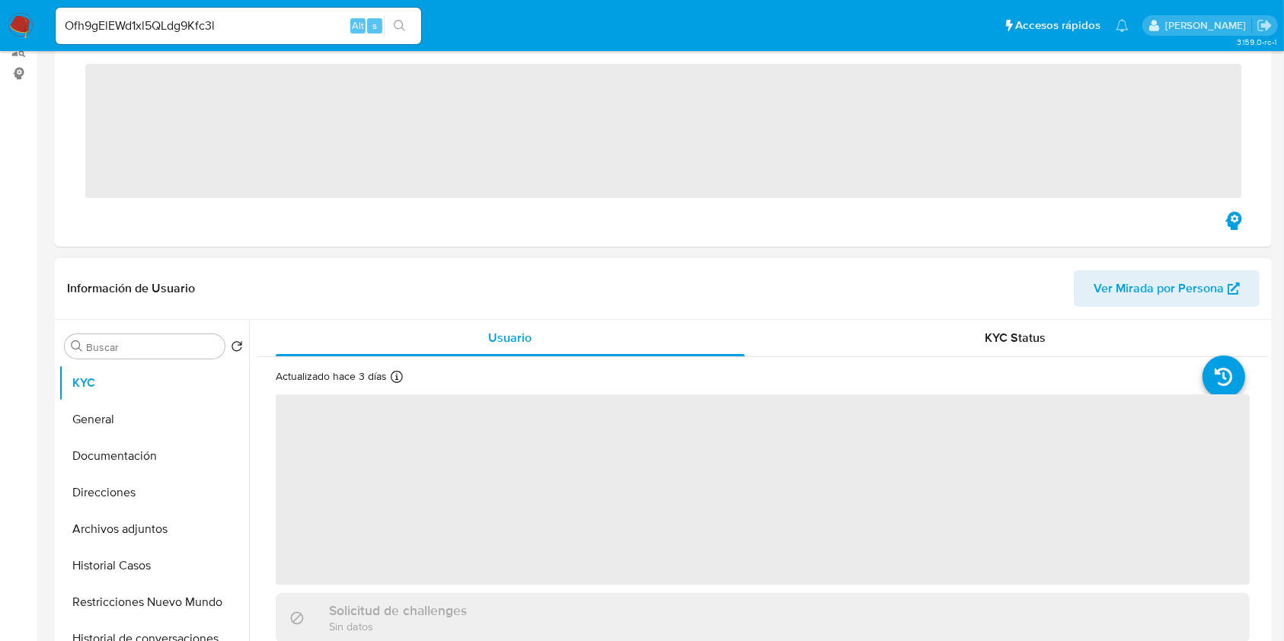
scroll to position [406, 0]
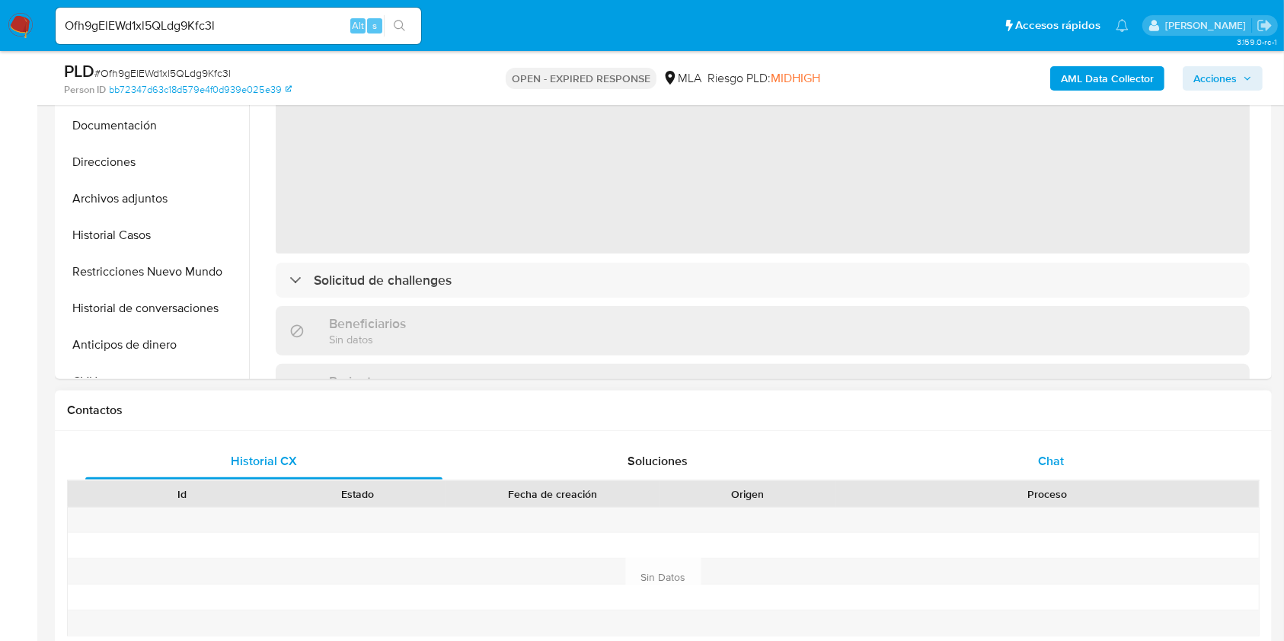
click at [1072, 464] on div "Chat" at bounding box center [1051, 461] width 357 height 37
select select "10"
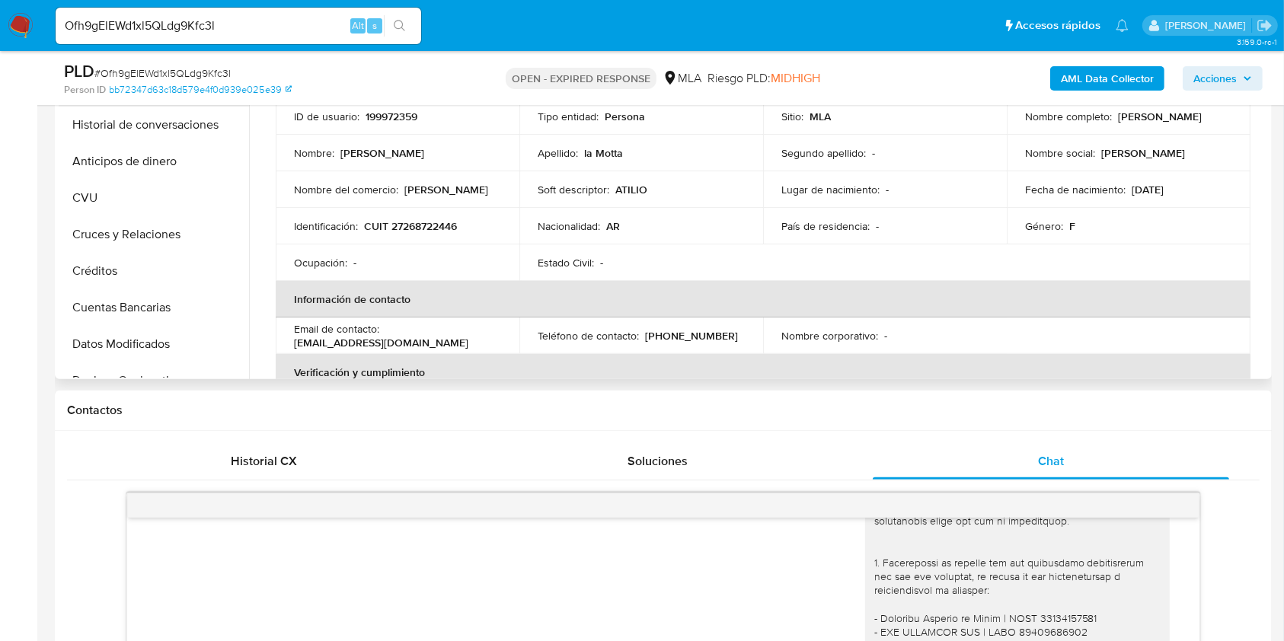
scroll to position [0, 0]
click at [279, 19] on input "Ofh9gElEWd1xl5QLdg9Kfc3l" at bounding box center [238, 26] width 365 height 20
paste input "199972359"
type input "199972359"
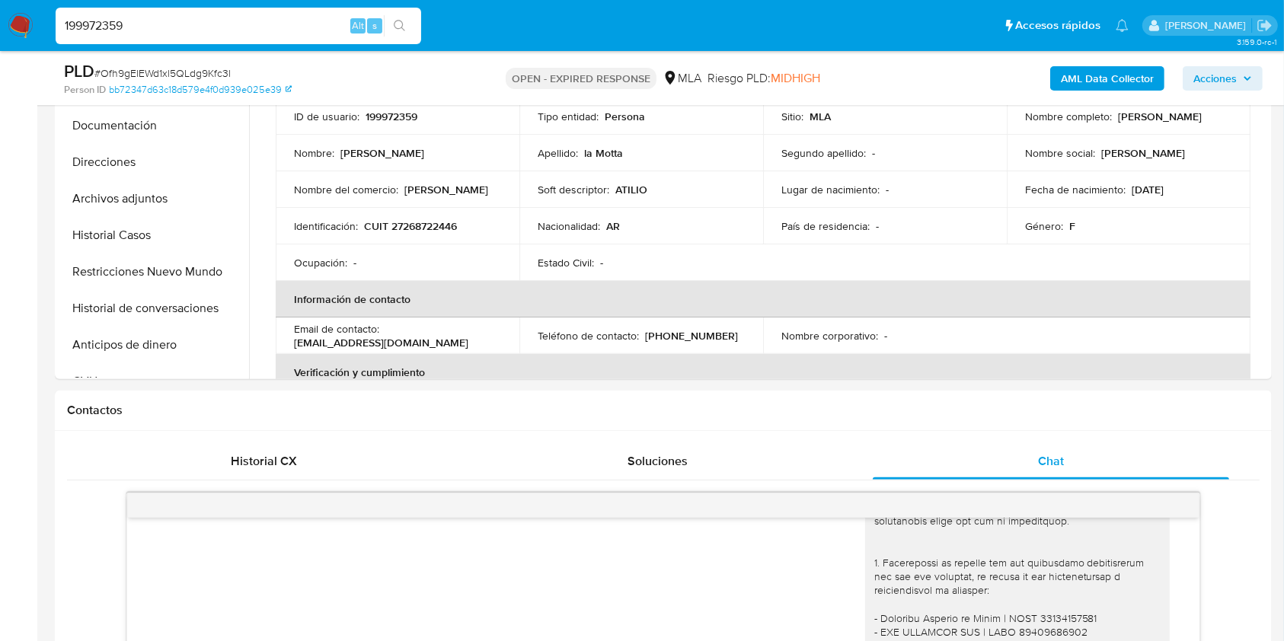
click at [391, 30] on button "search-icon" at bounding box center [399, 25] width 31 height 21
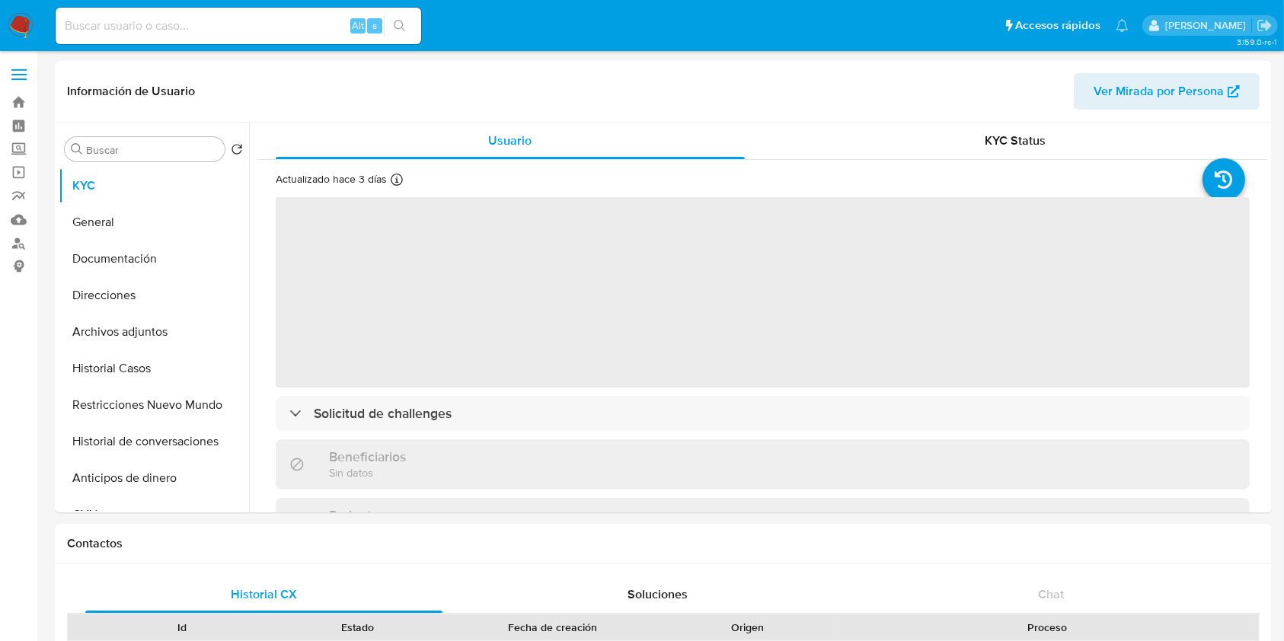
select select "10"
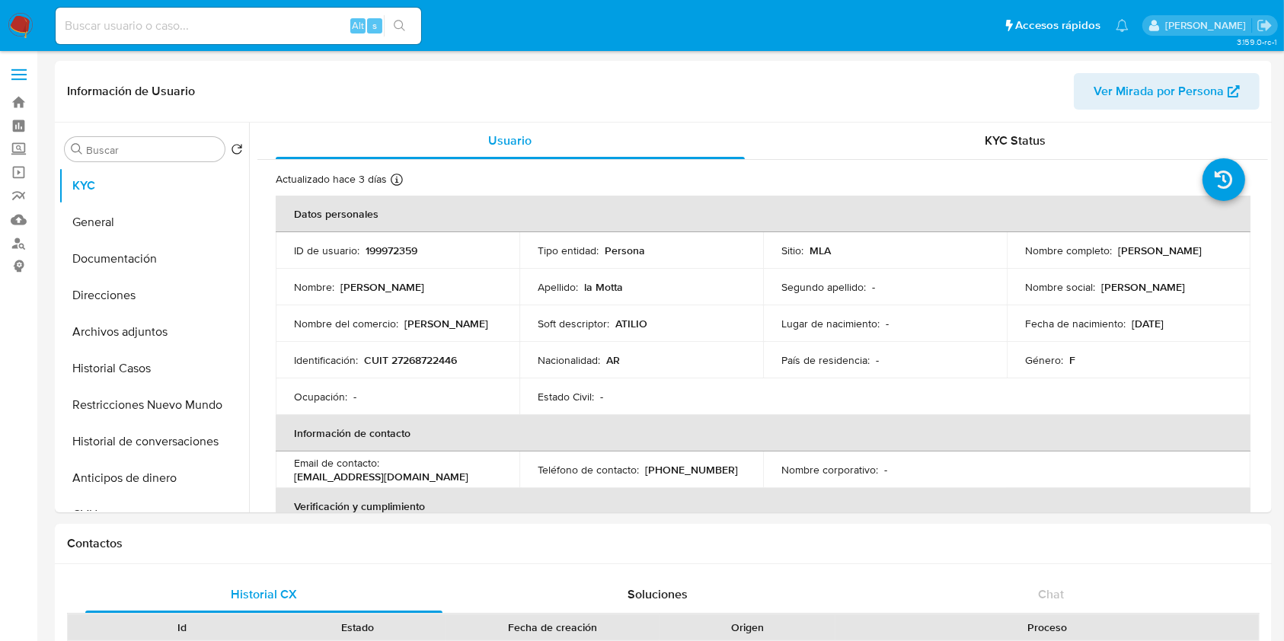
click at [277, 38] on div "Alt s" at bounding box center [238, 26] width 365 height 37
click at [281, 32] on input at bounding box center [238, 26] width 365 height 20
paste input "Ofh9gElEWd1xl5QLdg9Kfc3l"
type input "Ofh9gElEWd1xl5QLdg9Kfc3l"
click at [405, 33] on button "search-icon" at bounding box center [399, 25] width 31 height 21
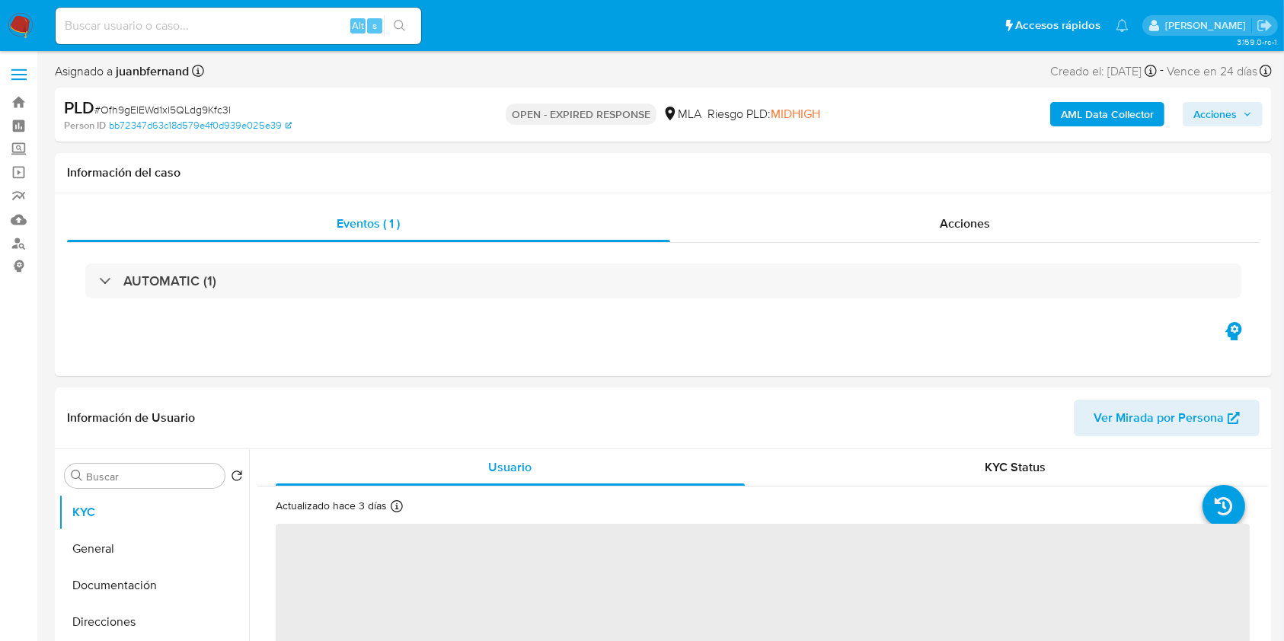
select select "10"
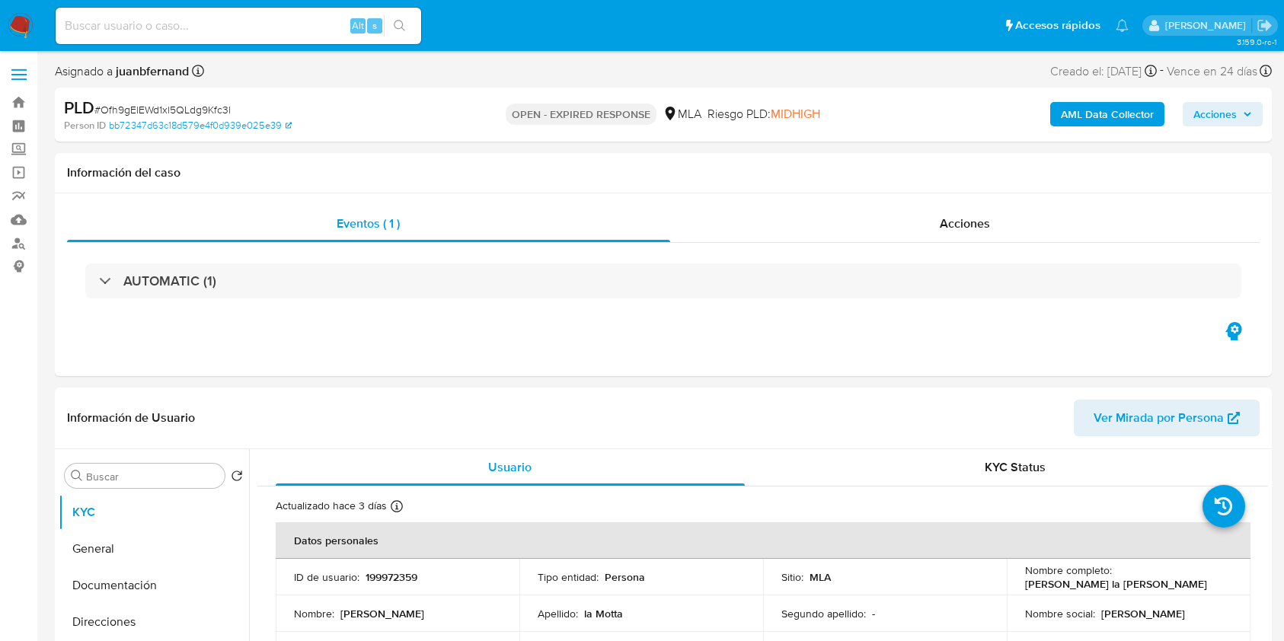
select select "10"
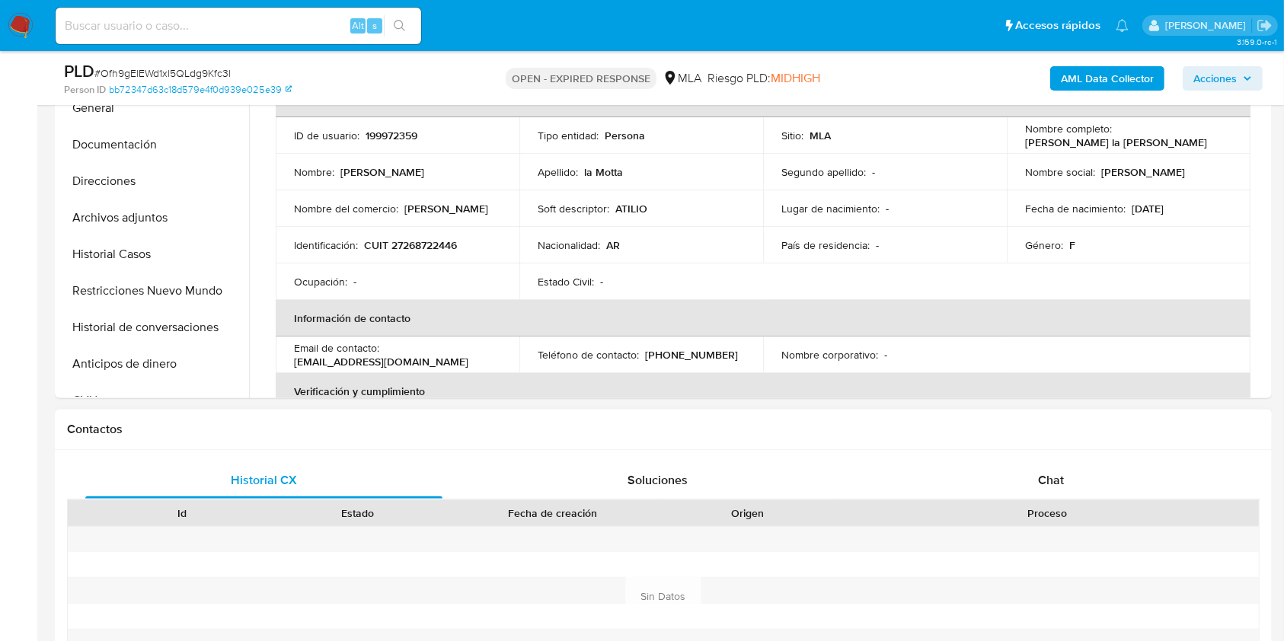
scroll to position [609, 0]
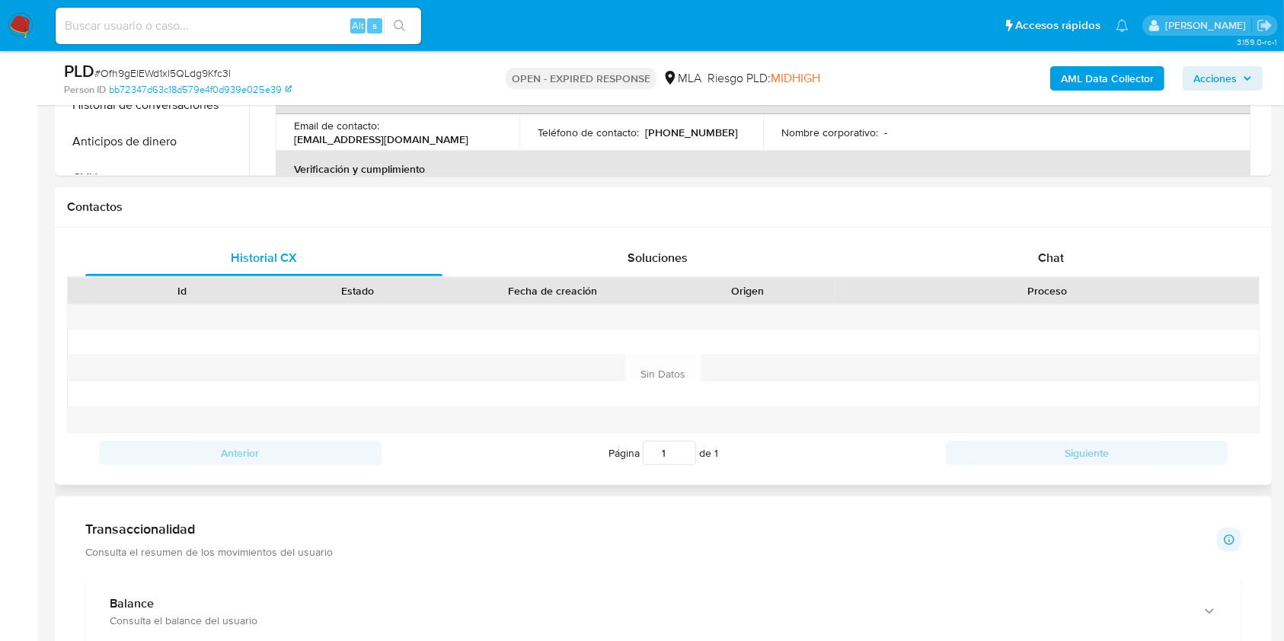
click at [1126, 237] on div "Historial CX Soluciones Chat Id Estado Fecha de creación Origen Proceso Anterio…" at bounding box center [663, 356] width 1217 height 257
click at [1016, 263] on div "Chat" at bounding box center [1051, 258] width 357 height 37
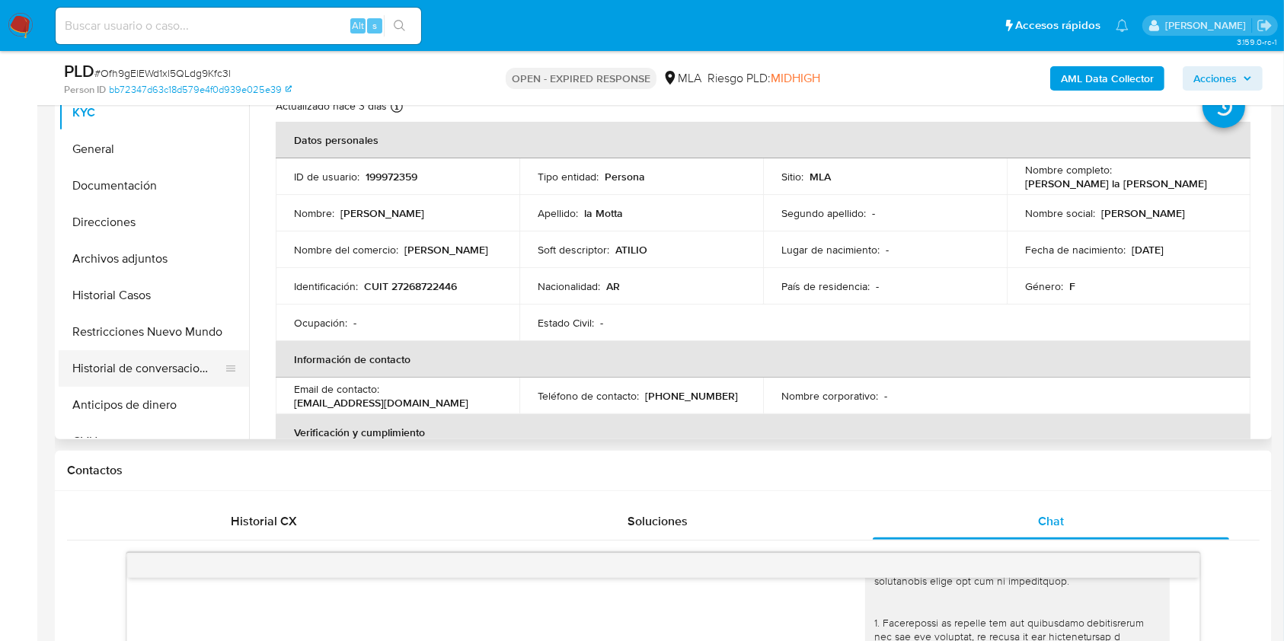
scroll to position [305, 0]
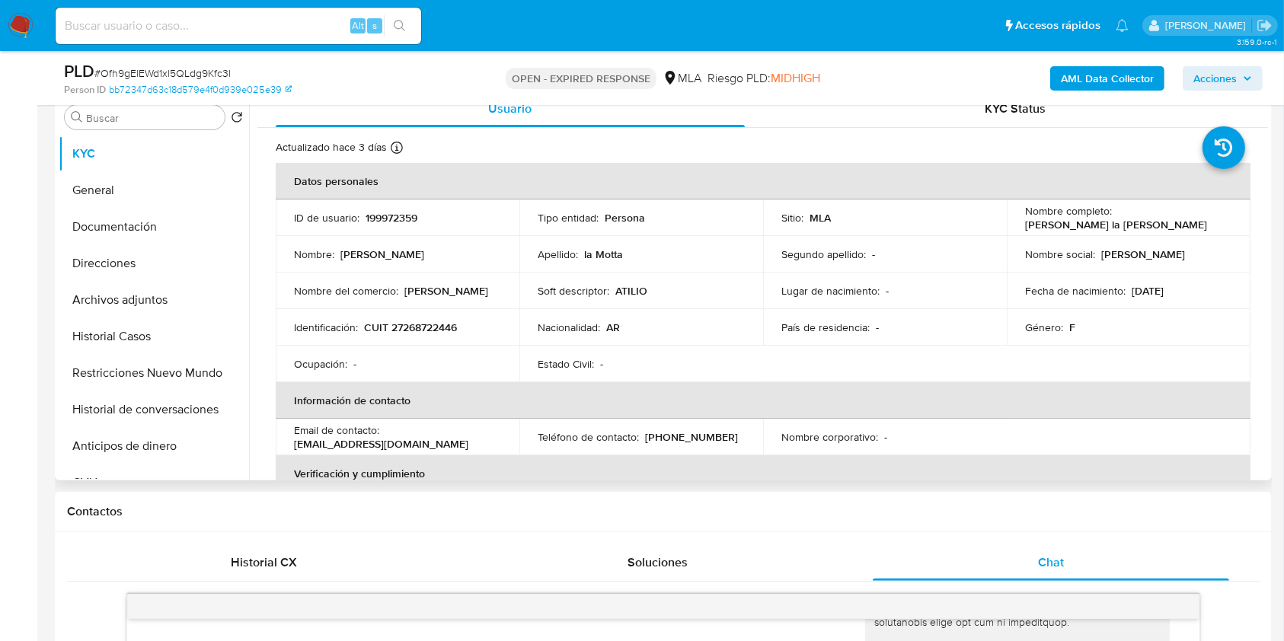
click at [447, 441] on p "belenlamotta@lamottaycia.com.ar" at bounding box center [381, 444] width 174 height 14
drag, startPoint x: 447, startPoint y: 441, endPoint x: 314, endPoint y: 442, distance: 133.3
click at [314, 442] on p "belenlamotta@lamottaycia.com.ar" at bounding box center [381, 444] width 174 height 14
copy p "belenlamotta@lamottaycia.com.ar"
click at [330, 17] on input at bounding box center [238, 26] width 365 height 20
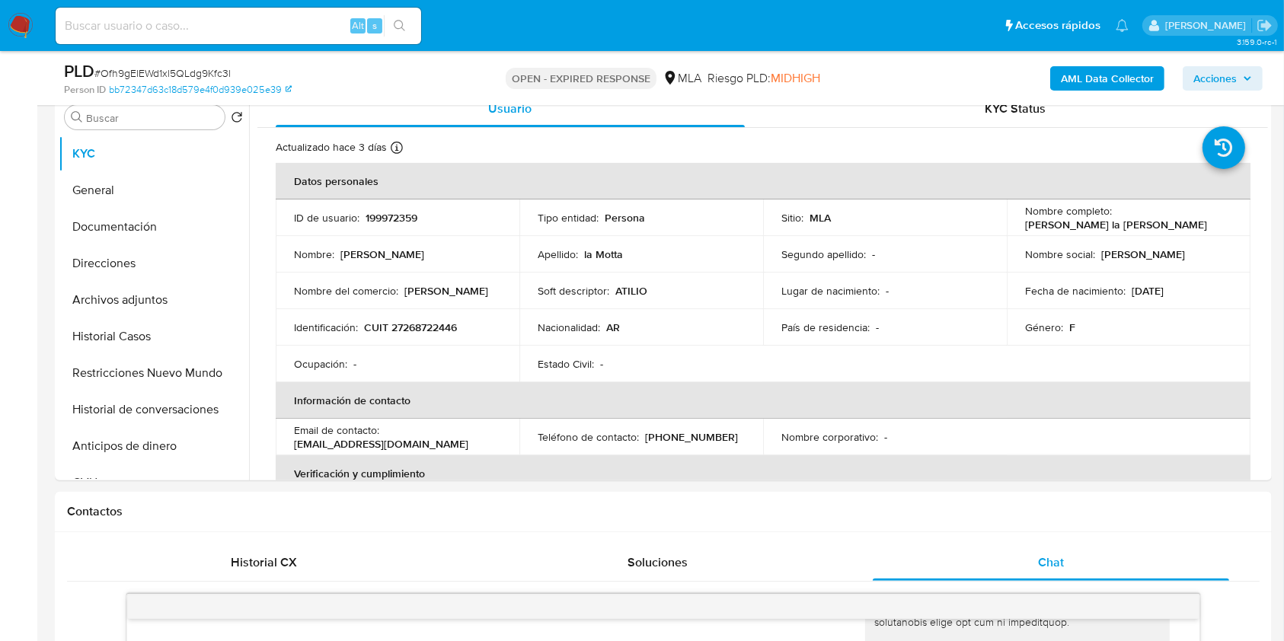
click at [330, 17] on input at bounding box center [238, 26] width 365 height 20
paste input "XeainaWNbM6bgkzy3or7SEiD"
type input "XeainaWNbM6bgkzy3or7SEiD"
click at [407, 29] on button "search-icon" at bounding box center [399, 25] width 31 height 21
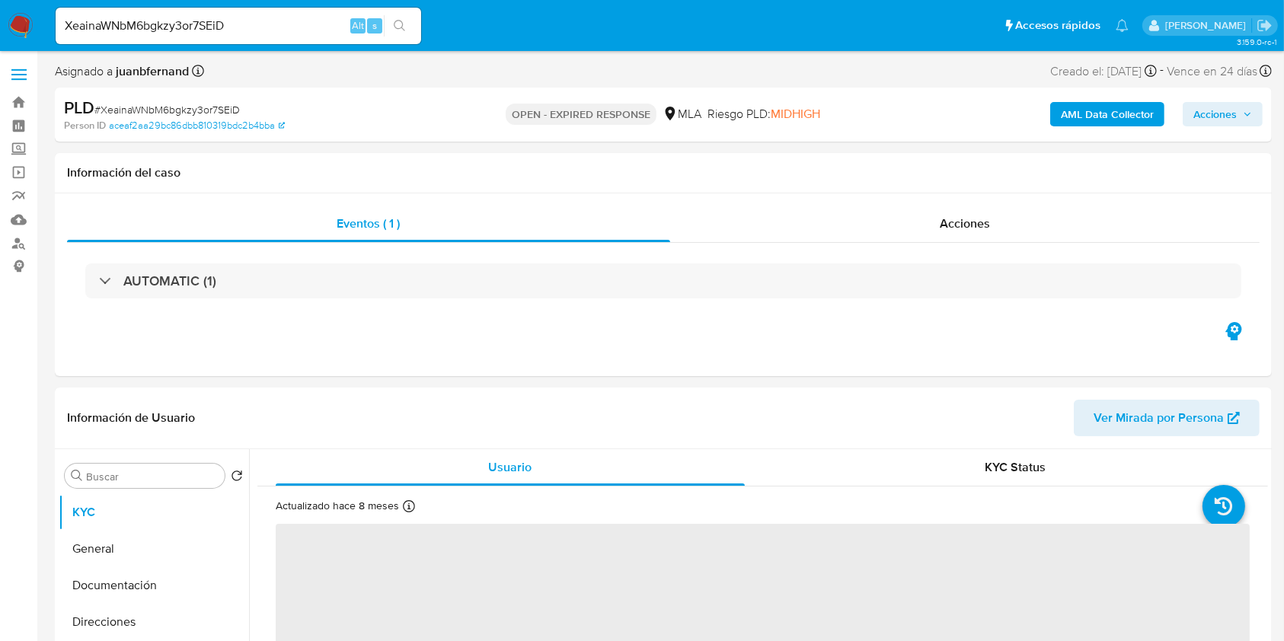
select select "10"
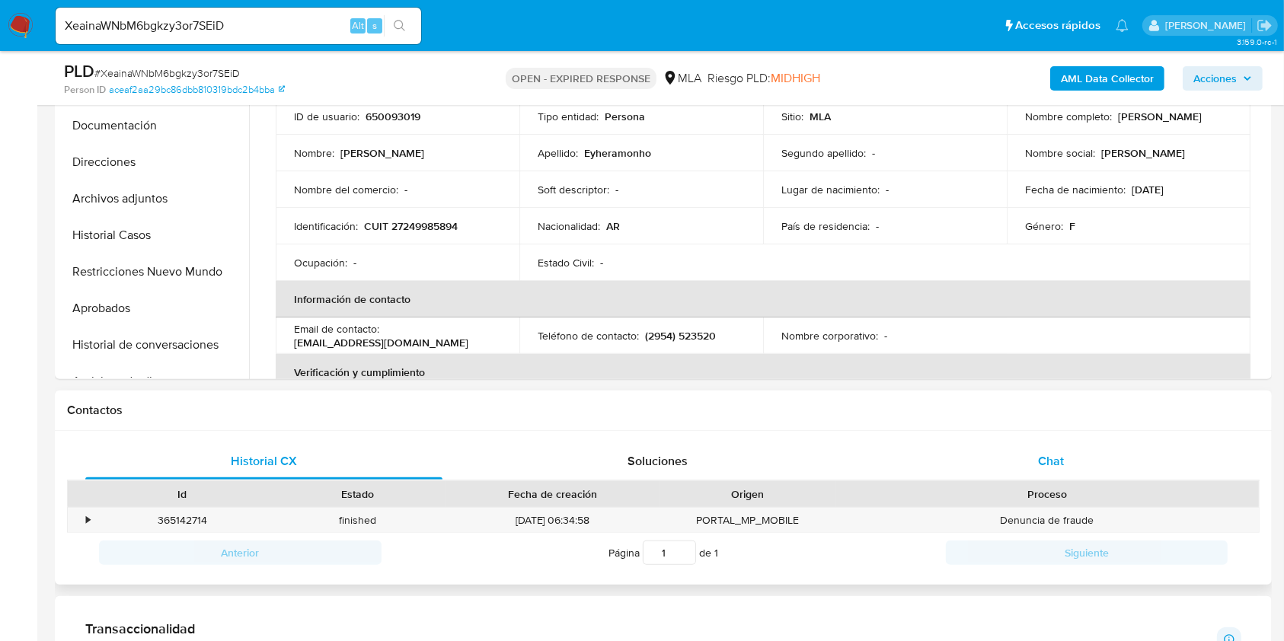
drag, startPoint x: 1141, startPoint y: 445, endPoint x: 1122, endPoint y: 443, distance: 19.1
click at [1141, 445] on div "Chat" at bounding box center [1051, 461] width 357 height 37
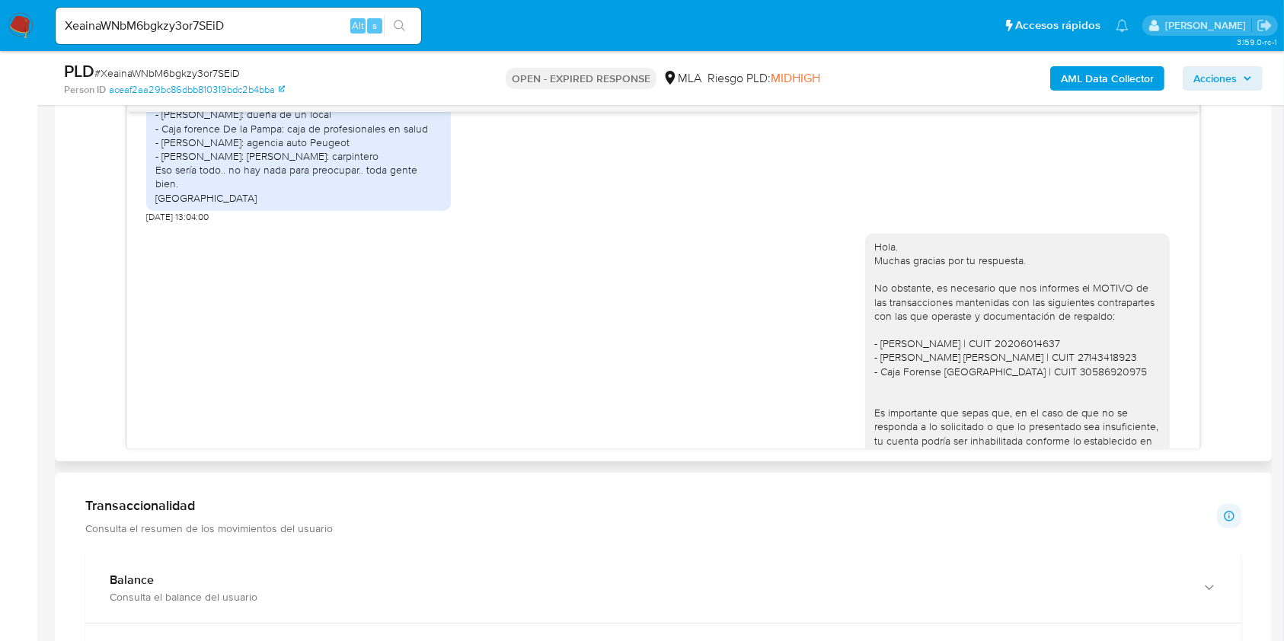
scroll to position [1892, 0]
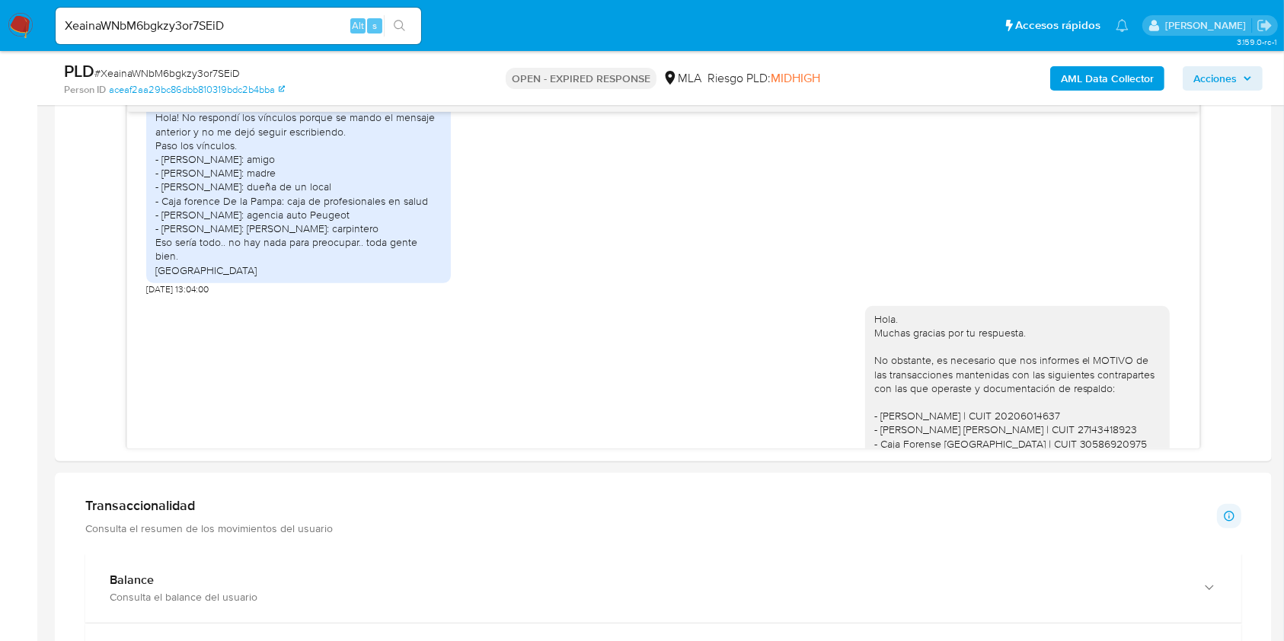
click at [309, 21] on input "XeainaWNbM6bgkzy3or7SEiD" at bounding box center [238, 26] width 365 height 20
drag, startPoint x: 309, startPoint y: 21, endPoint x: 391, endPoint y: 21, distance: 82.2
click at [310, 21] on input "XeainaWNbM6bgkzy3or7SEiD" at bounding box center [238, 26] width 365 height 20
paste input "WgwFRVJMkSywJR8eatCXCRgu"
type input "WgwFRVJMkSywJR8eatCXCRgu"
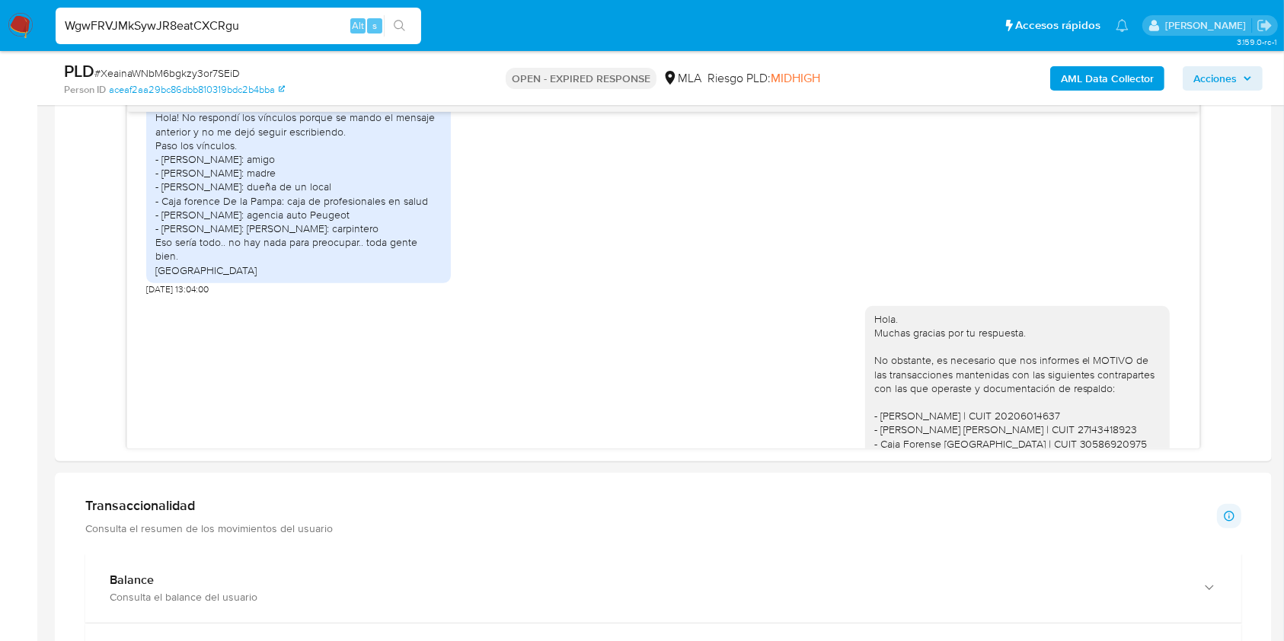
click at [394, 21] on icon "search-icon" at bounding box center [400, 26] width 12 height 12
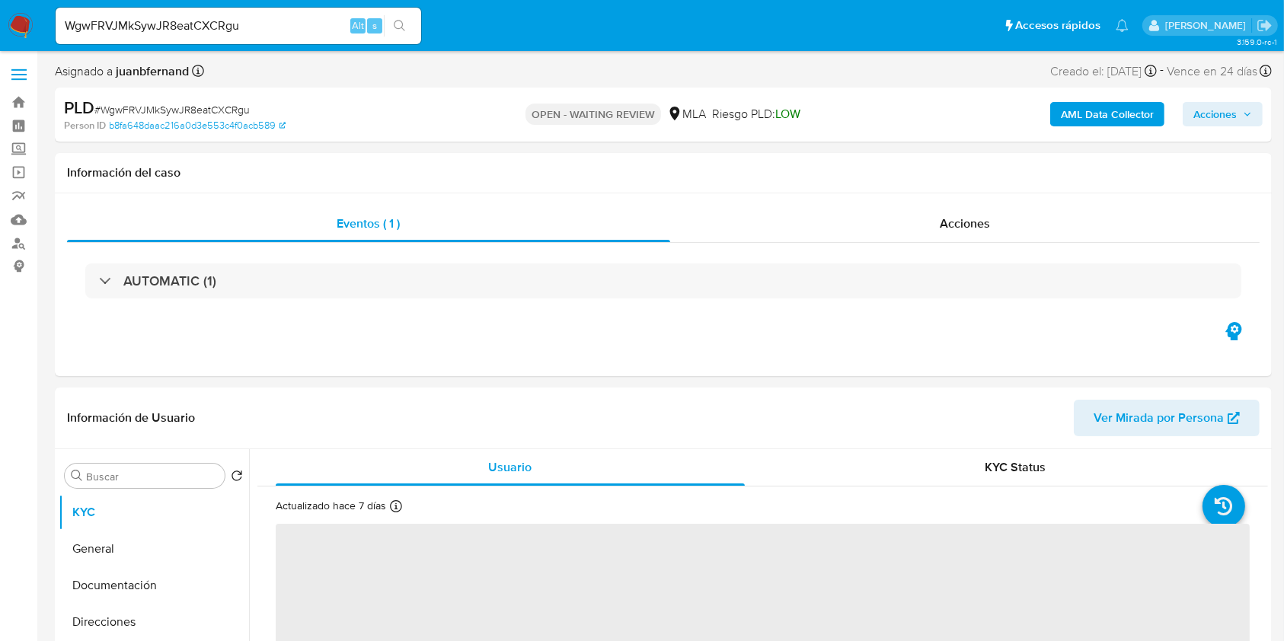
select select "10"
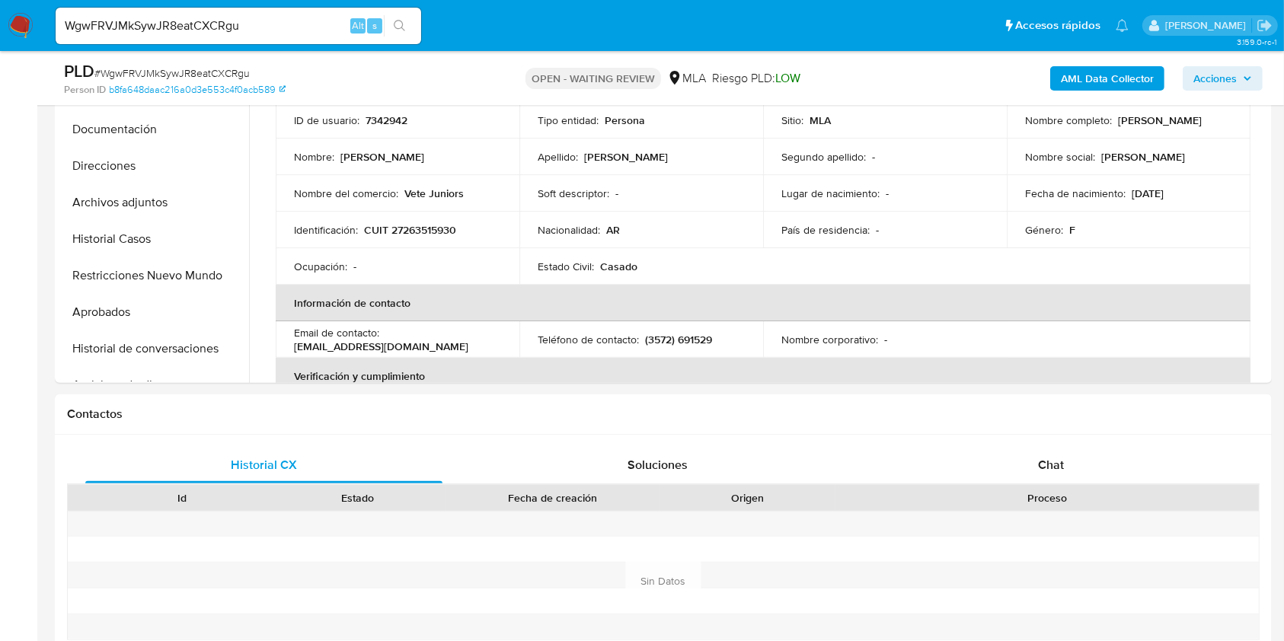
scroll to position [406, 0]
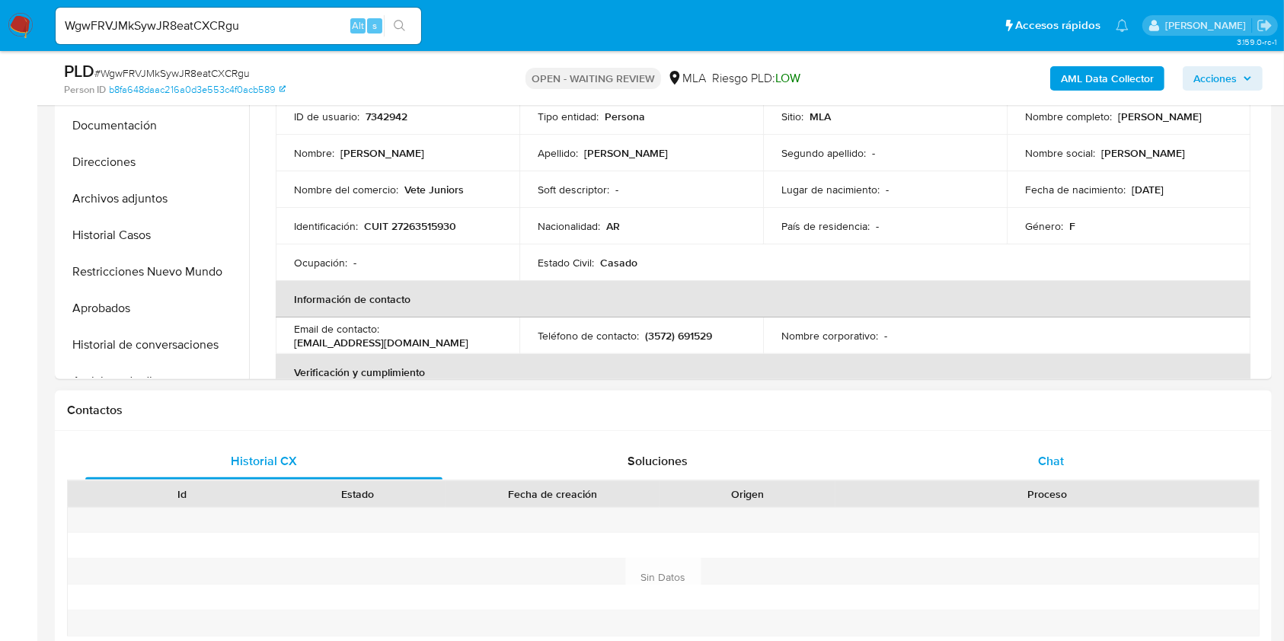
click at [1042, 468] on span "Chat" at bounding box center [1051, 461] width 26 height 18
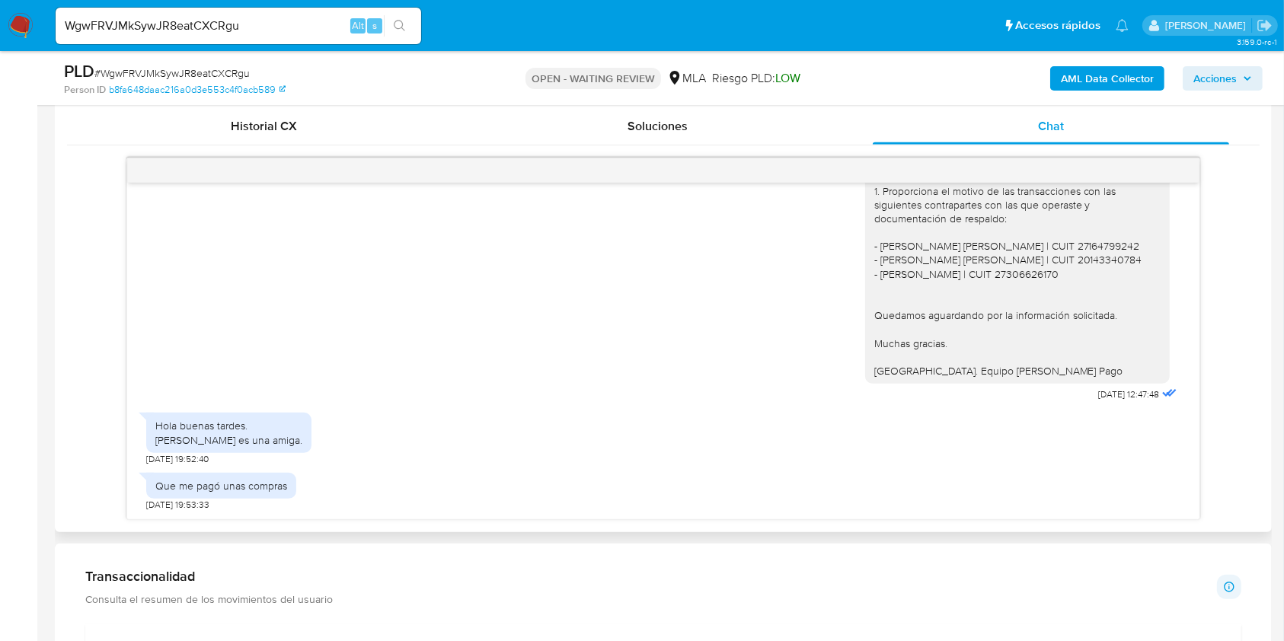
scroll to position [710, 0]
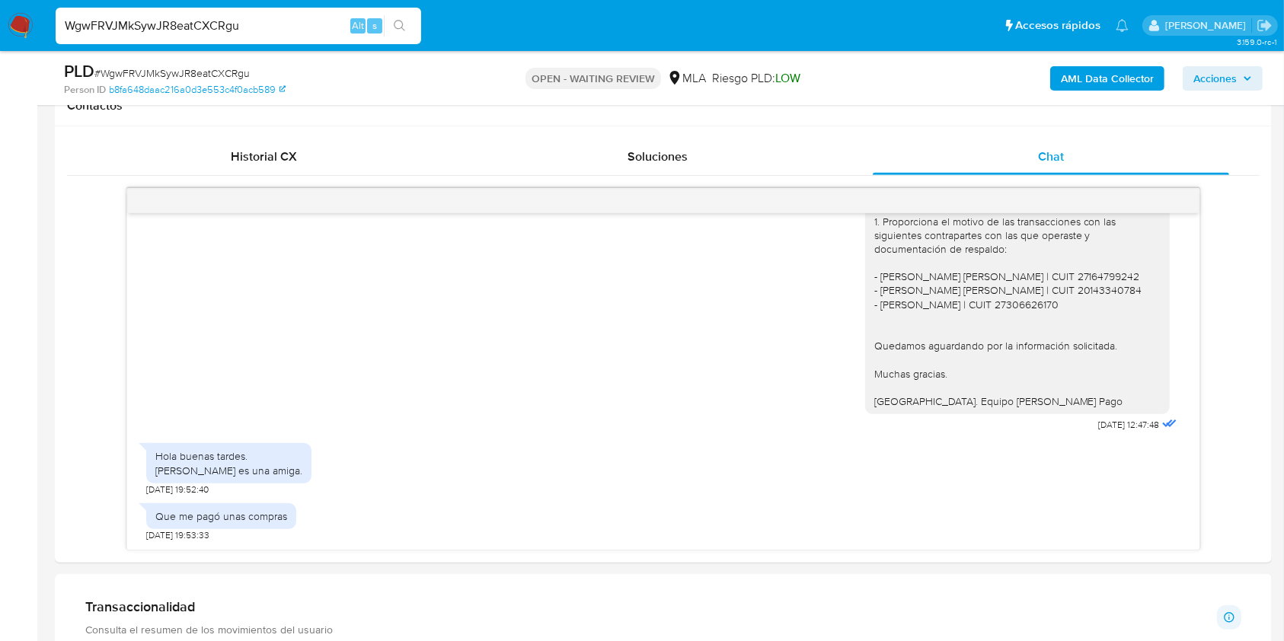
click at [249, 30] on input "WgwFRVJMkSywJR8eatCXCRgu" at bounding box center [238, 26] width 365 height 20
click at [247, 30] on input "WgwFRVJMkSywJR8eatCXCRgu" at bounding box center [238, 26] width 365 height 20
paste input "FHEBqEtVZoSHWyEi2VqhbjIG"
type input "FHEBqEtVZoSHWyEi2VqhbjIG"
click at [402, 27] on icon "search-icon" at bounding box center [399, 25] width 11 height 11
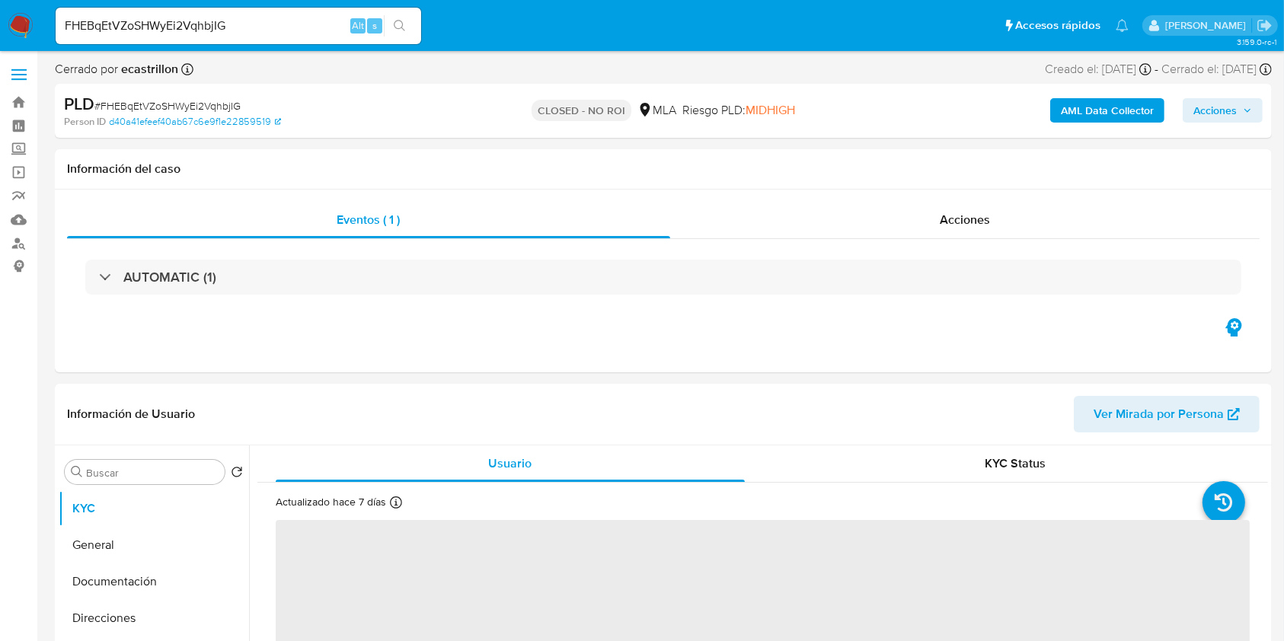
select select "10"
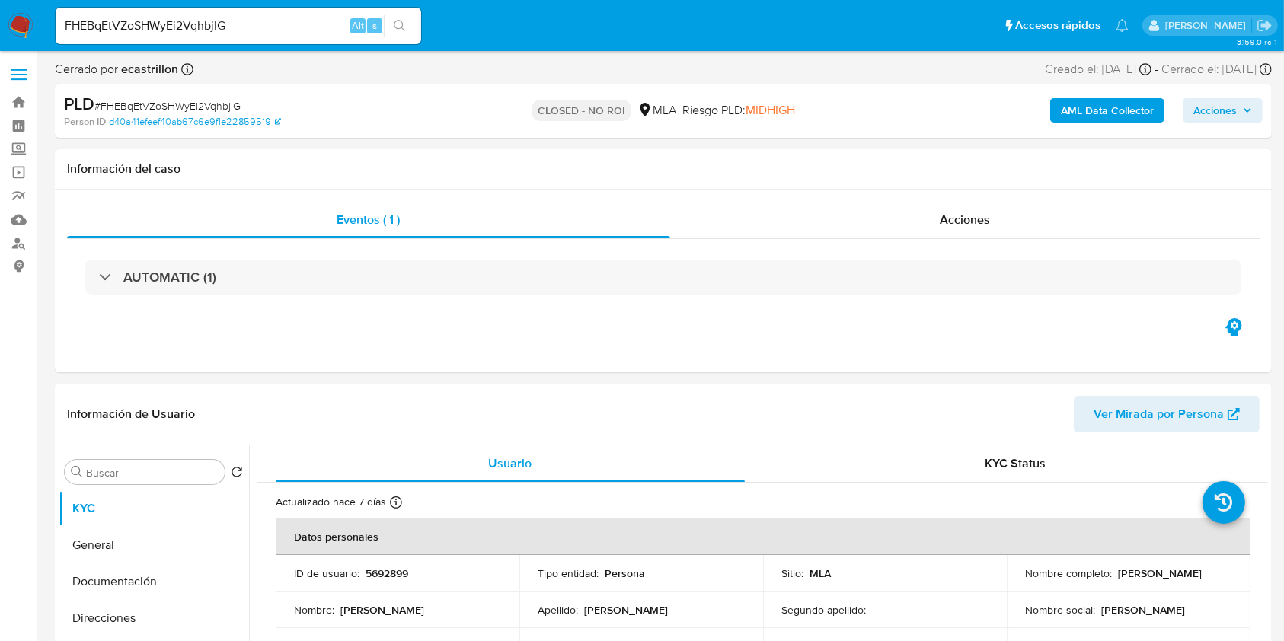
click at [302, 25] on input "FHEBqEtVZoSHWyEi2VqhbjIG" at bounding box center [238, 26] width 365 height 20
paste input "S8yCyDXOCNN0dGHOoq55WohB"
click at [415, 25] on input "S8yCyDXOCNN0dGHOoq55WohB" at bounding box center [238, 26] width 365 height 20
type input "S8yCyDXOCNN0dGHOoq55WohB"
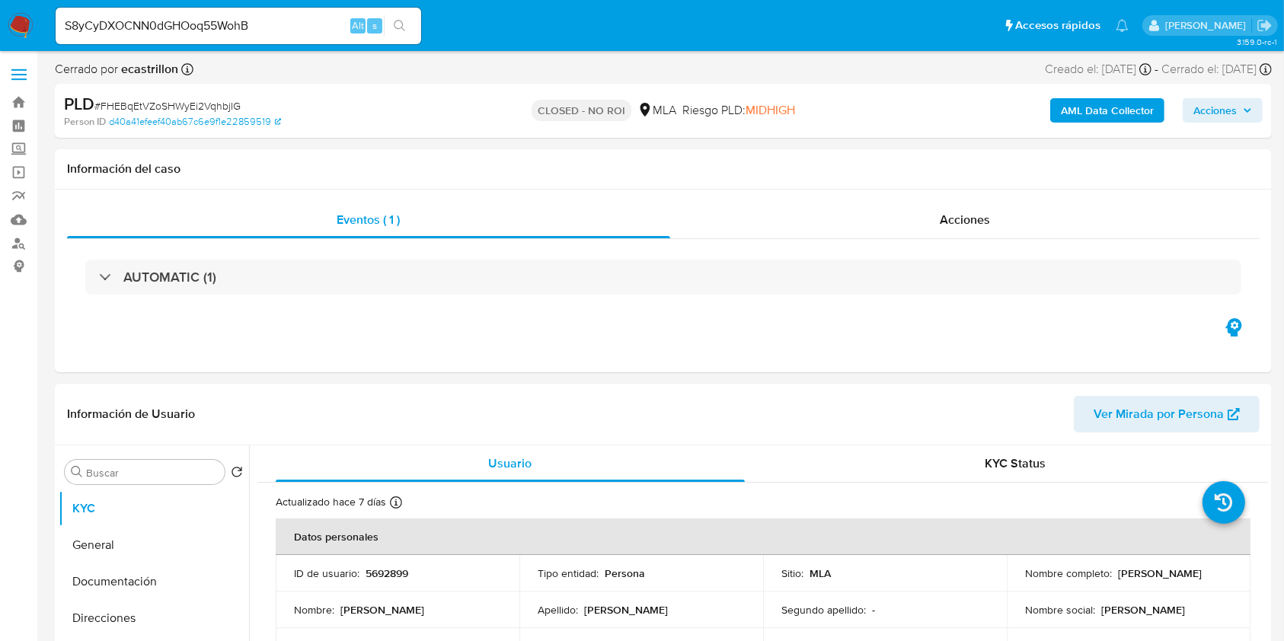
click at [407, 28] on button "search-icon" at bounding box center [399, 25] width 31 height 21
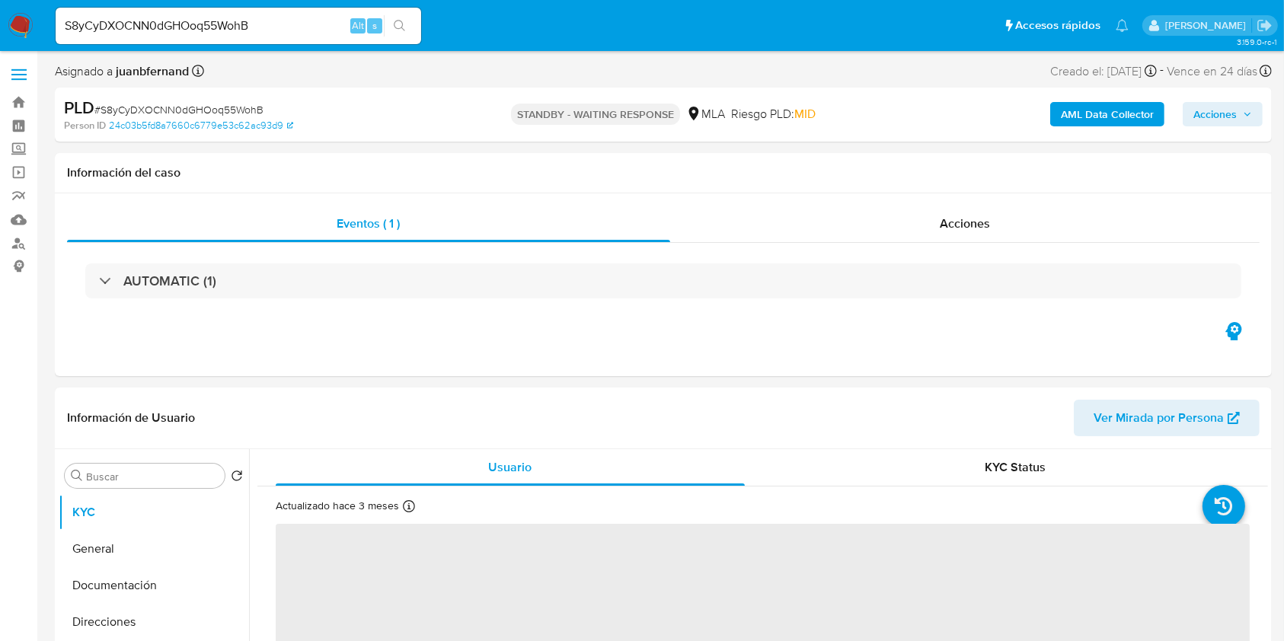
select select "10"
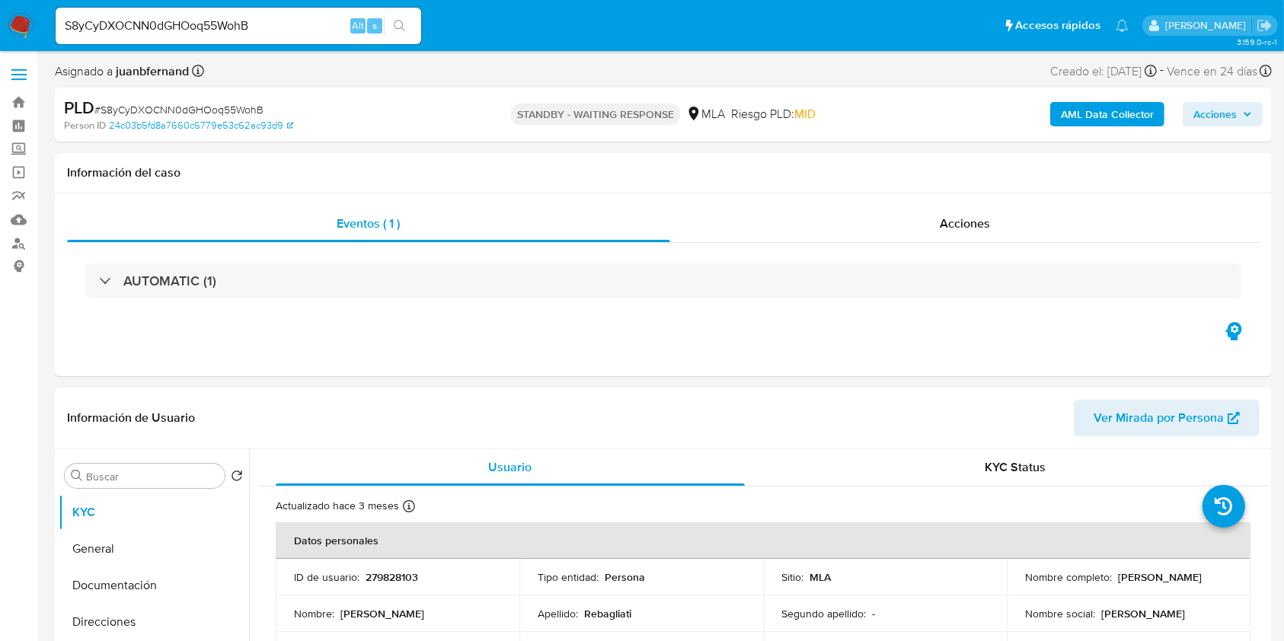
drag, startPoint x: 323, startPoint y: 40, endPoint x: 324, endPoint y: 24, distance: 15.3
click at [323, 40] on div "S8yCyDXOCNN0dGHOoq55WohB Alt s" at bounding box center [238, 26] width 365 height 37
click at [324, 24] on input "S8yCyDXOCNN0dGHOoq55WohB" at bounding box center [238, 26] width 365 height 20
paste input "lC9iUCkpxZ80jN4QwI3IdqDl"
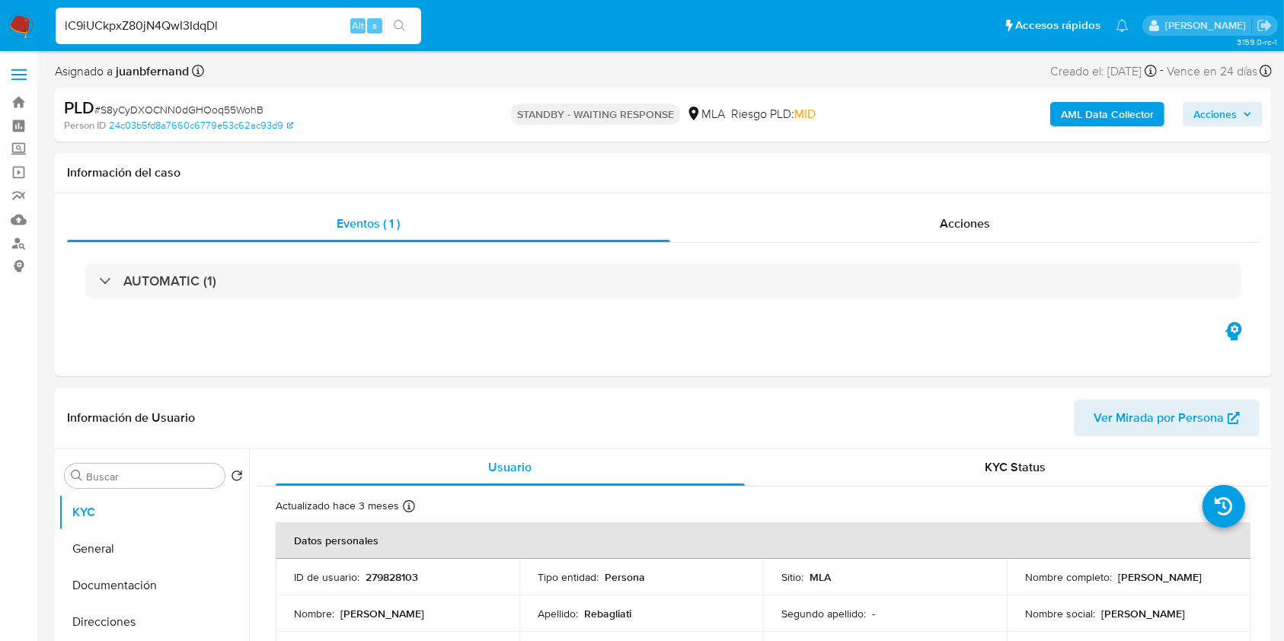
type input "lC9iUCkpxZ80jN4QwI3IdqDl"
click at [394, 24] on icon "search-icon" at bounding box center [400, 26] width 12 height 12
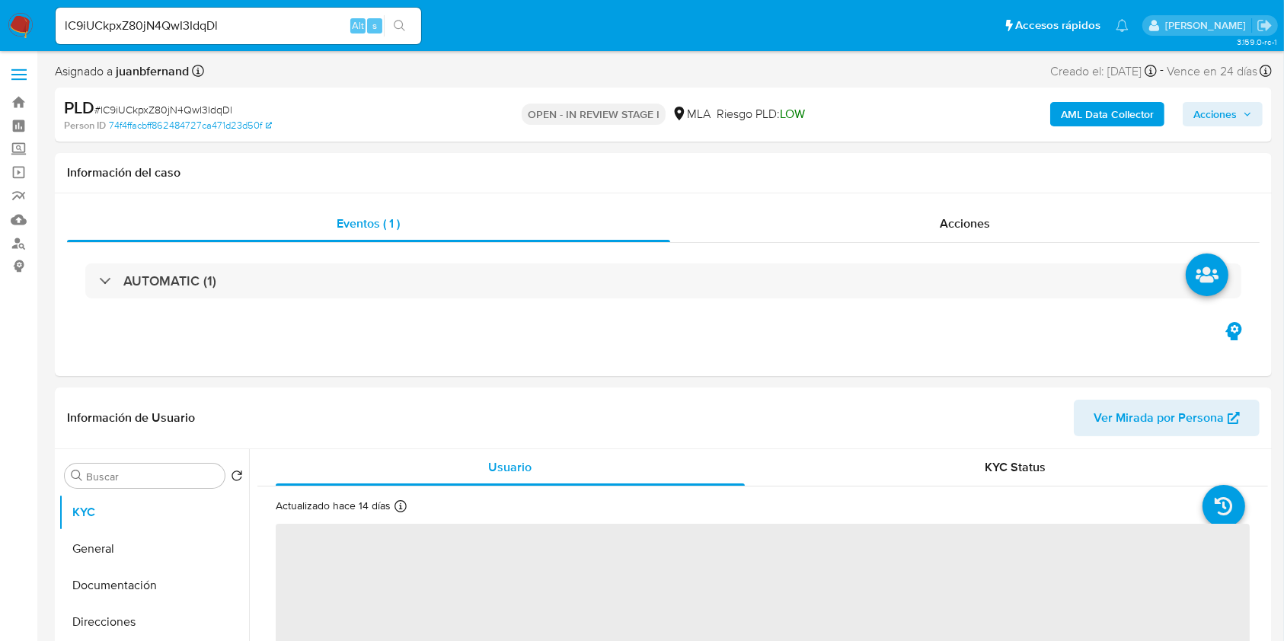
select select "10"
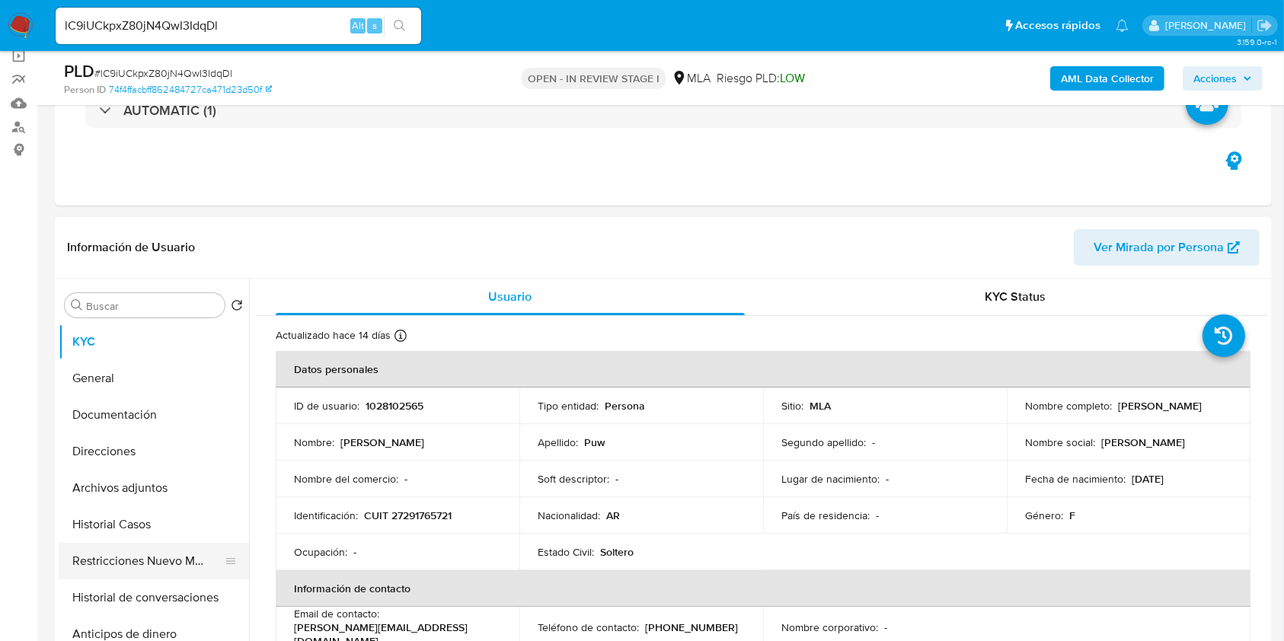
scroll to position [203, 0]
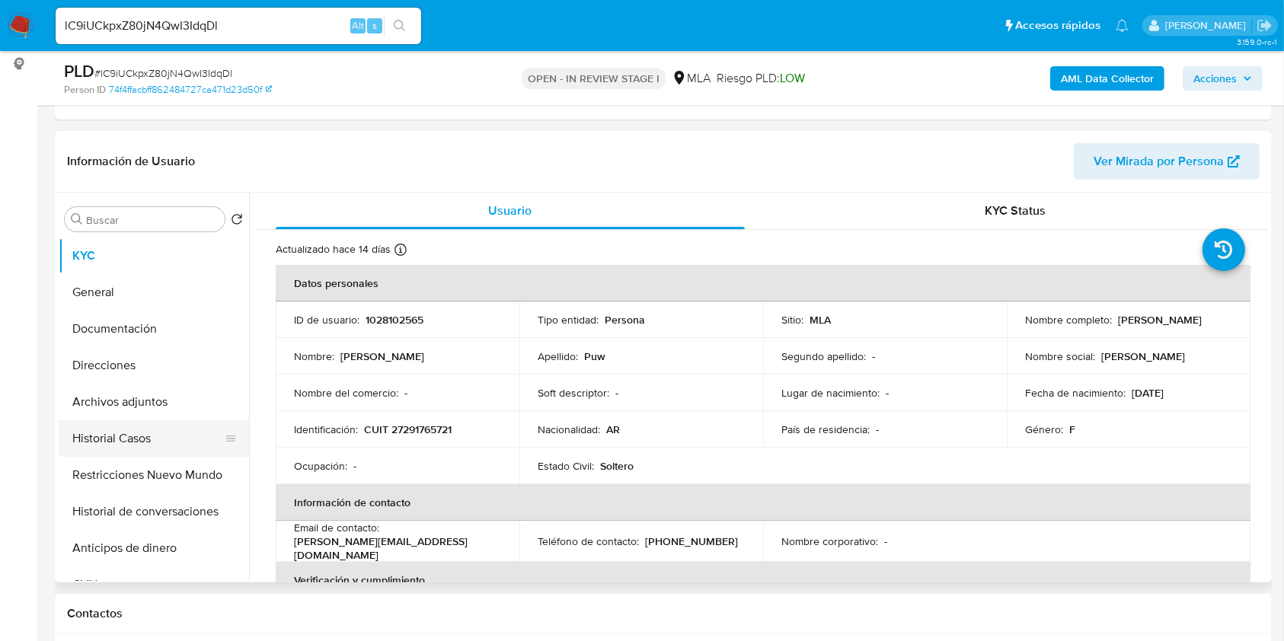
click at [112, 439] on button "Historial Casos" at bounding box center [148, 438] width 178 height 37
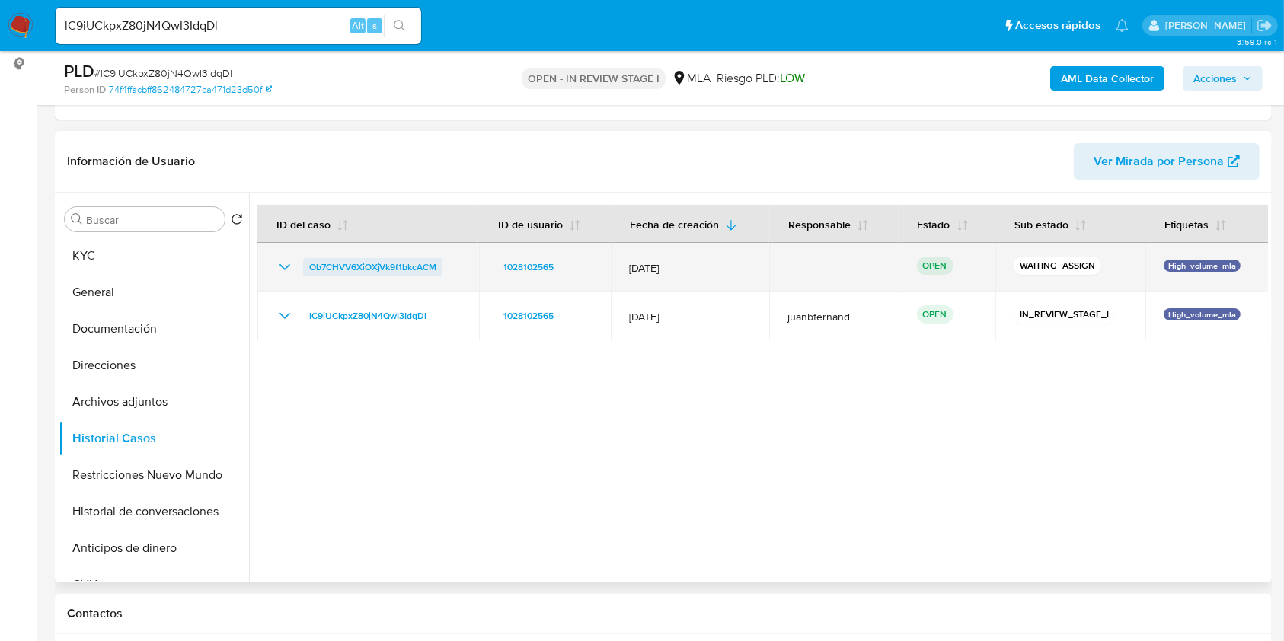
drag, startPoint x: 444, startPoint y: 270, endPoint x: 310, endPoint y: 271, distance: 134.0
click at [310, 271] on div "Ob7CHVV6XiOXjVk9f1bkcACM" at bounding box center [368, 267] width 185 height 18
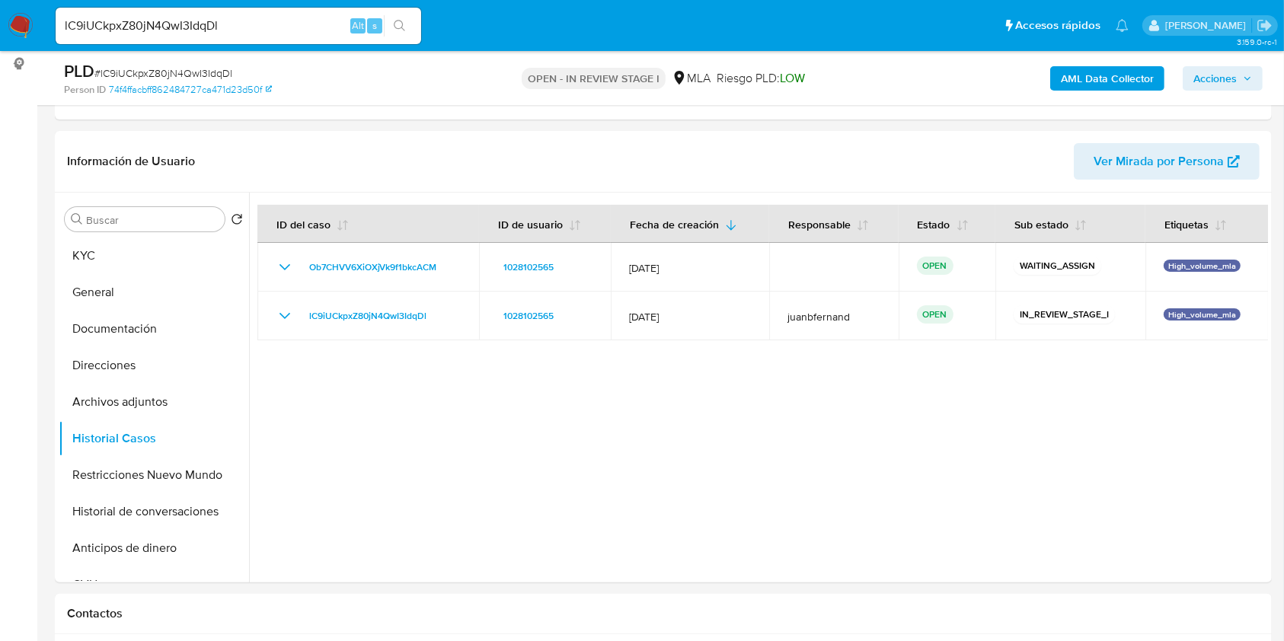
click at [485, 65] on div "OPEN - IN REVIEW STAGE I MLA Riesgo PLD: LOW" at bounding box center [662, 78] width 395 height 36
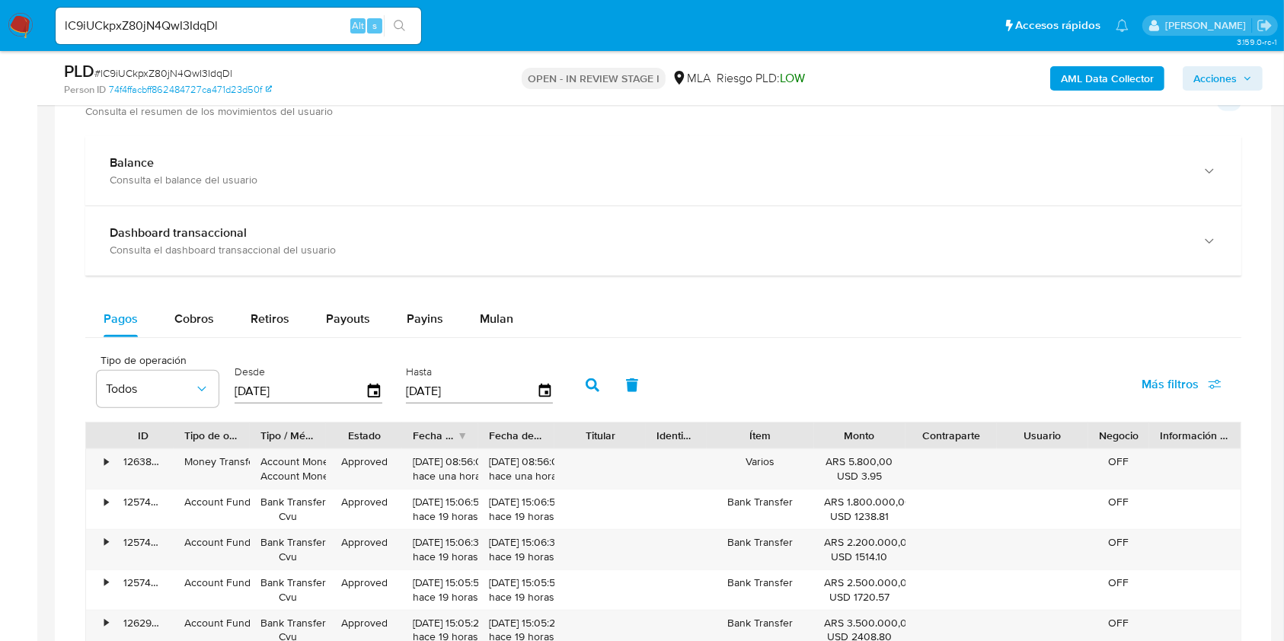
scroll to position [1015, 0]
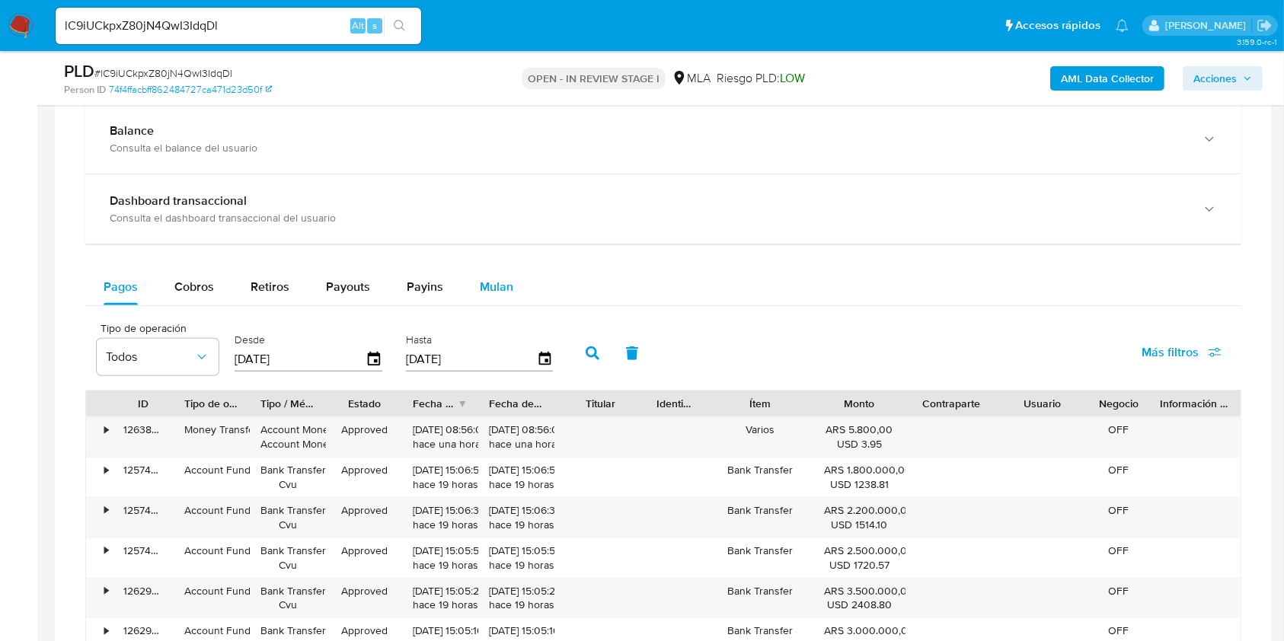
click at [502, 287] on span "Mulan" at bounding box center [497, 287] width 34 height 18
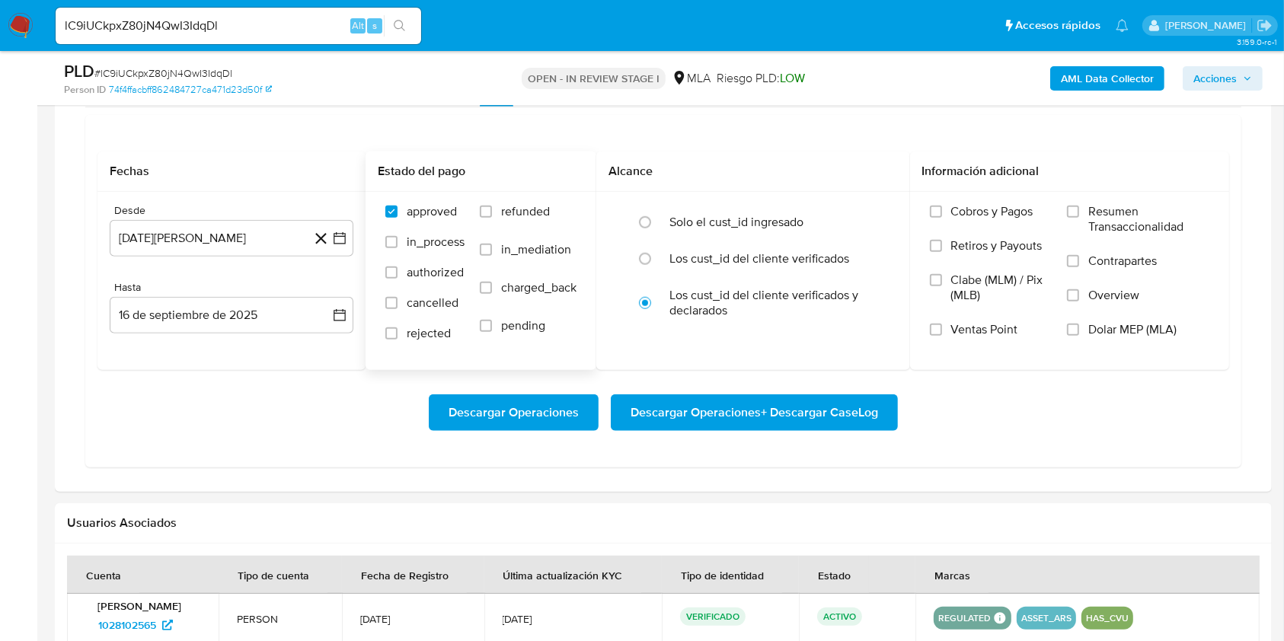
scroll to position [1218, 0]
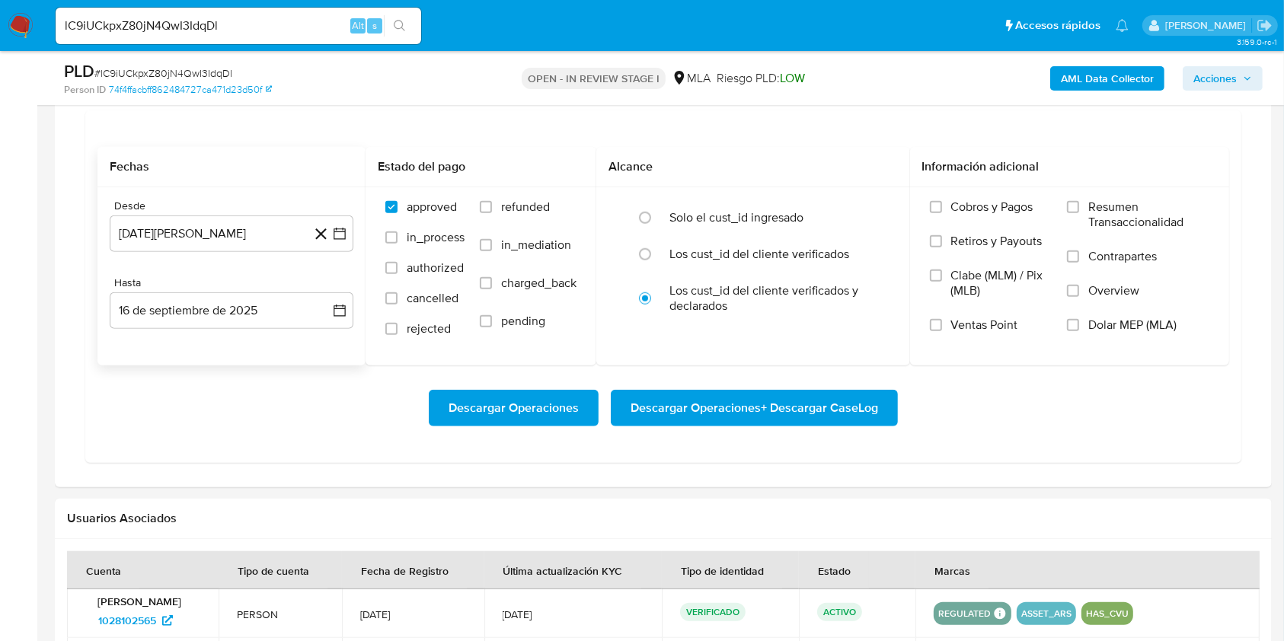
click at [312, 231] on icon at bounding box center [320, 234] width 19 height 19
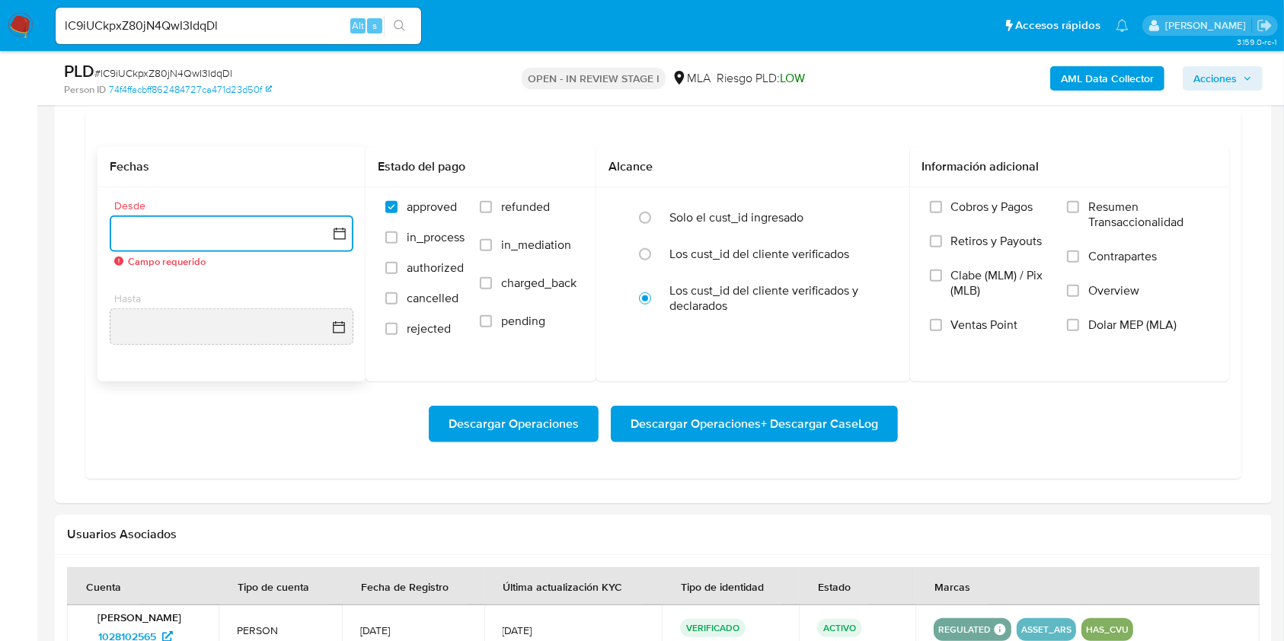
click at [231, 241] on button "button" at bounding box center [232, 233] width 244 height 37
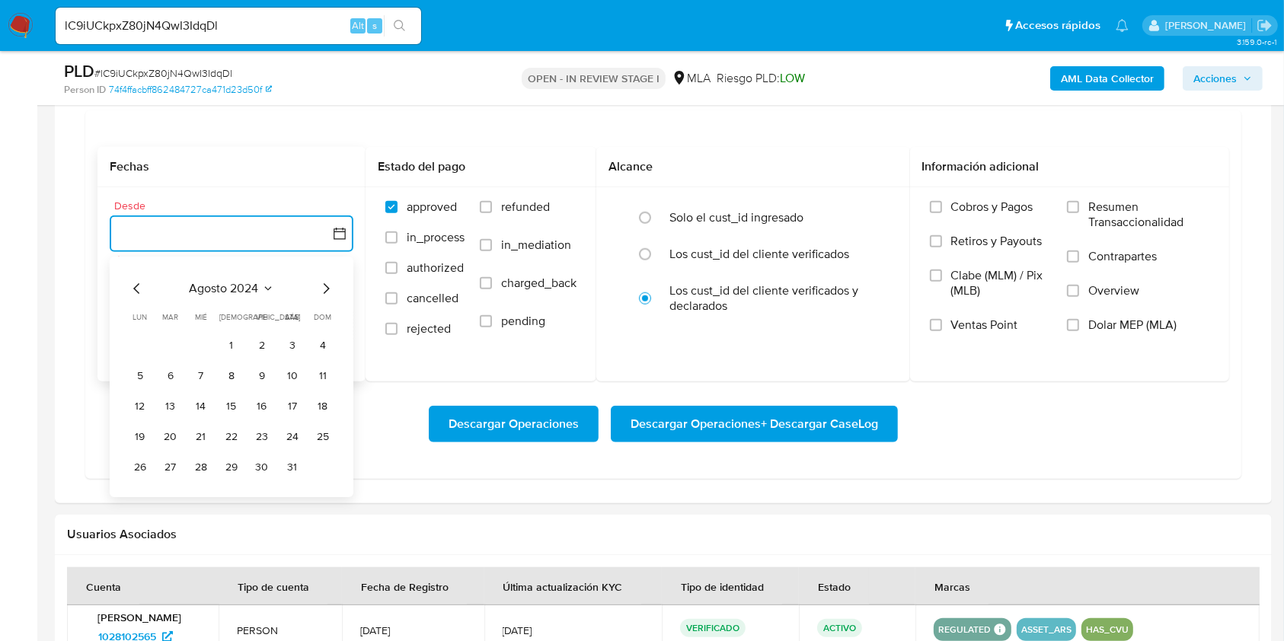
click at [256, 291] on span "agosto 2024" at bounding box center [224, 289] width 69 height 15
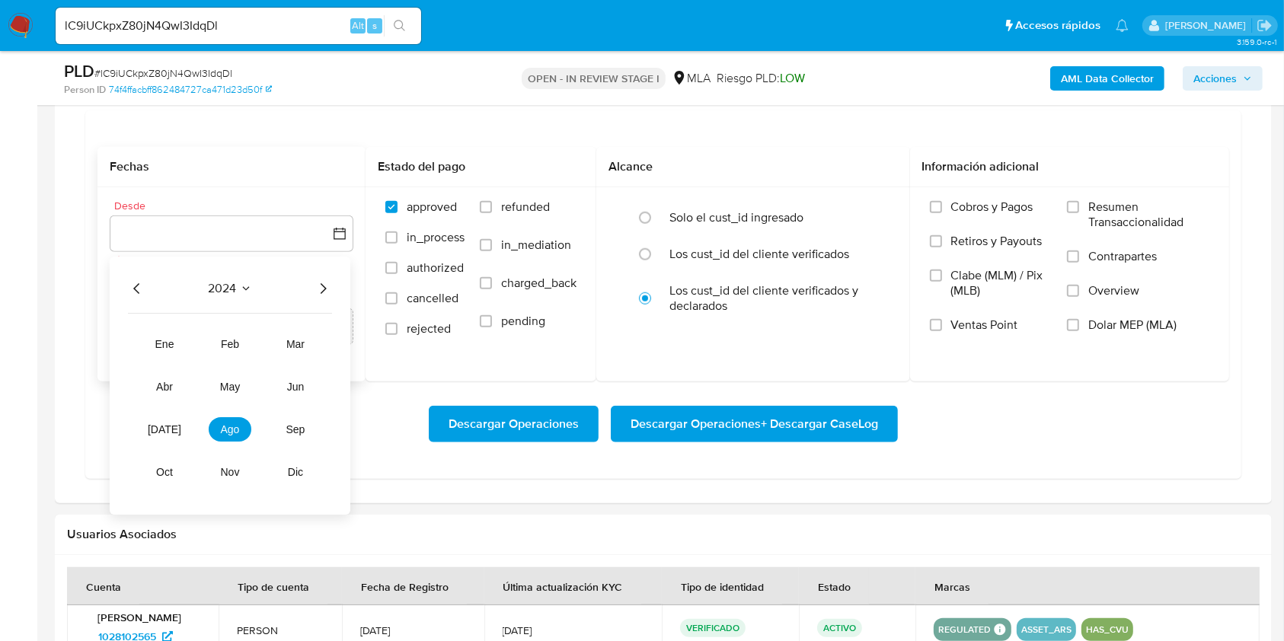
click at [325, 291] on icon "Año siguiente" at bounding box center [323, 289] width 18 height 18
click at [302, 342] on span "mar" at bounding box center [295, 345] width 18 height 12
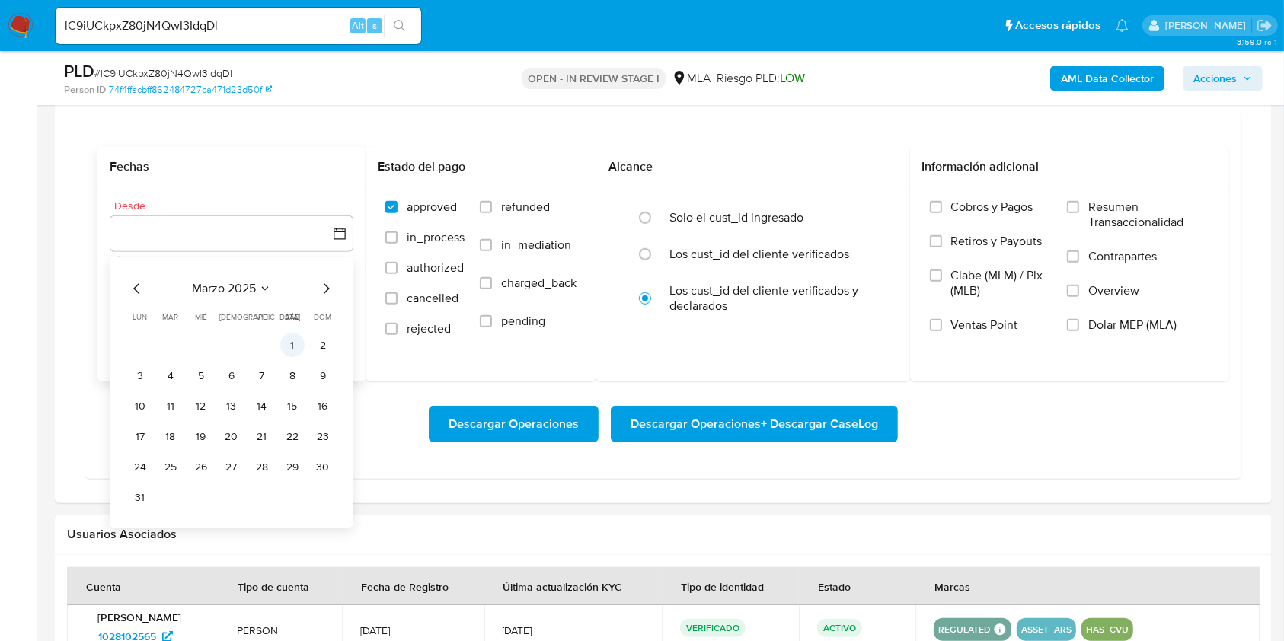
click at [286, 342] on button "1" at bounding box center [292, 345] width 24 height 24
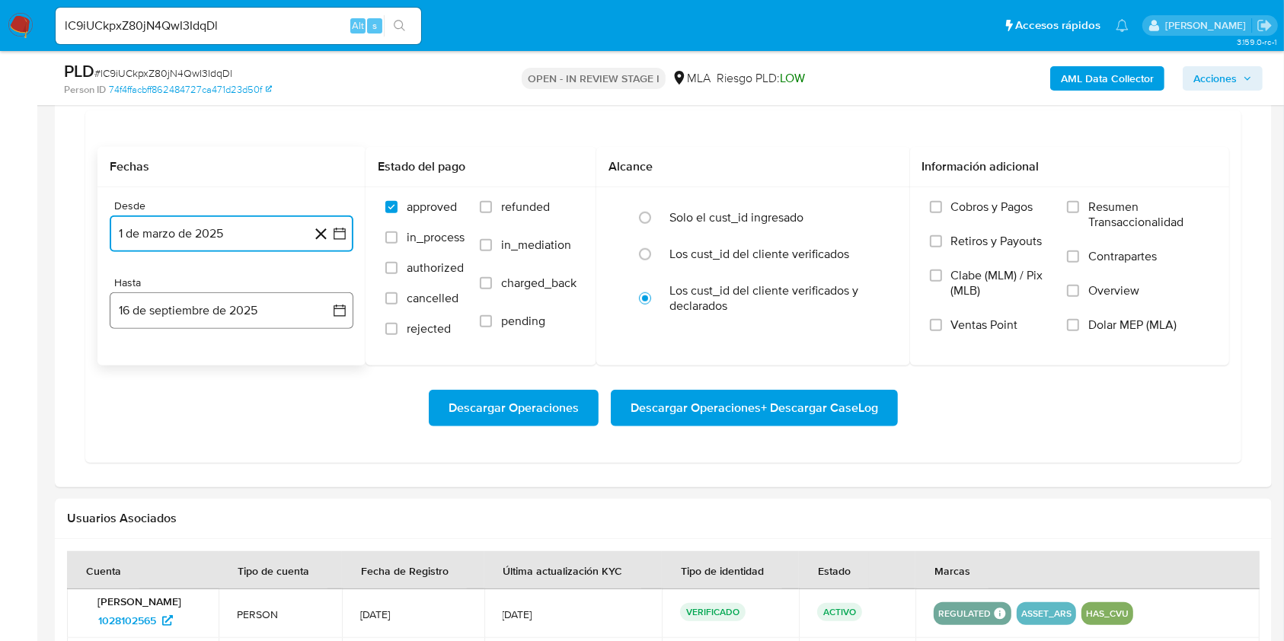
click at [285, 317] on button "16 de septiembre de 2025" at bounding box center [232, 310] width 244 height 37
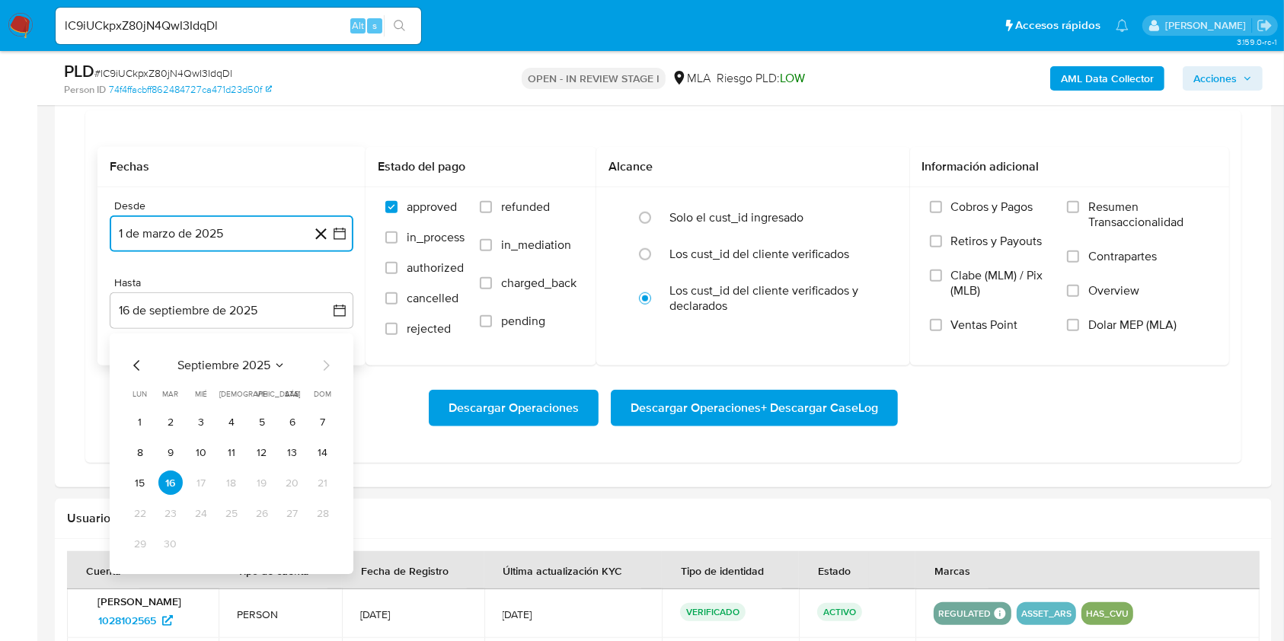
click at [129, 365] on icon "Mes anterior" at bounding box center [137, 366] width 18 height 18
click at [323, 543] on button "31" at bounding box center [323, 544] width 24 height 24
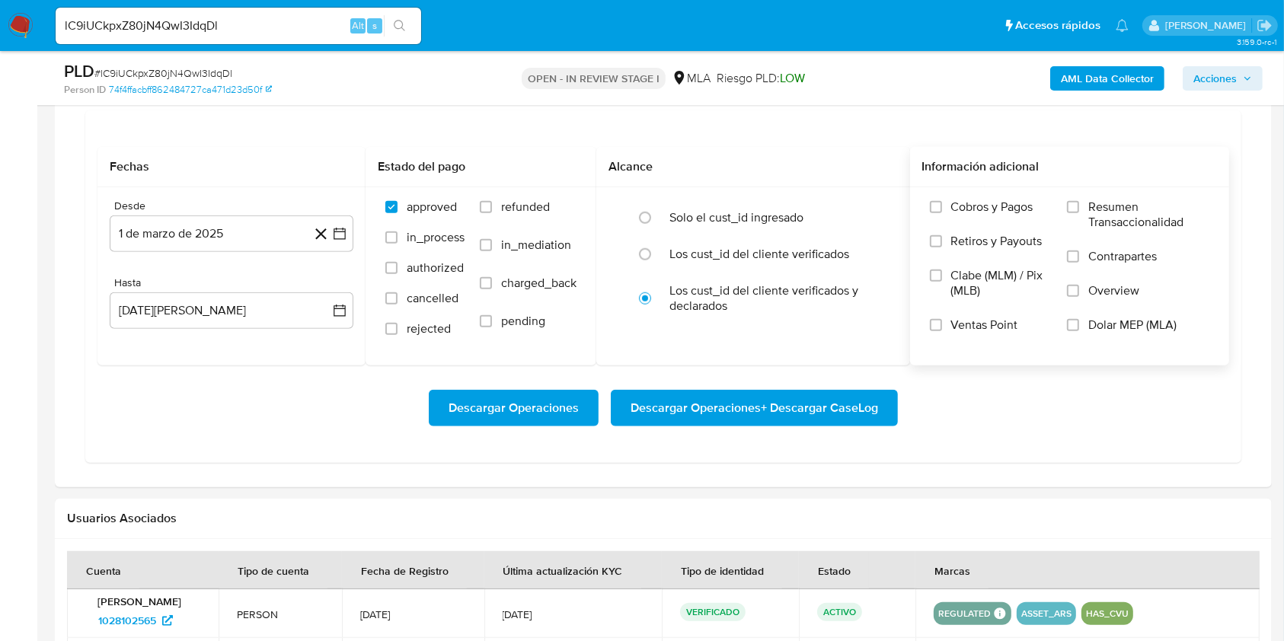
click at [1115, 314] on label "Overview" at bounding box center [1138, 300] width 142 height 34
click at [1079, 297] on input "Overview" at bounding box center [1073, 291] width 12 height 12
click at [1111, 321] on span "Dolar MEP (MLA)" at bounding box center [1132, 325] width 88 height 15
click at [1079, 321] on input "Dolar MEP (MLA)" at bounding box center [1073, 325] width 12 height 12
drag, startPoint x: 1116, startPoint y: 287, endPoint x: 1084, endPoint y: 375, distance: 93.2
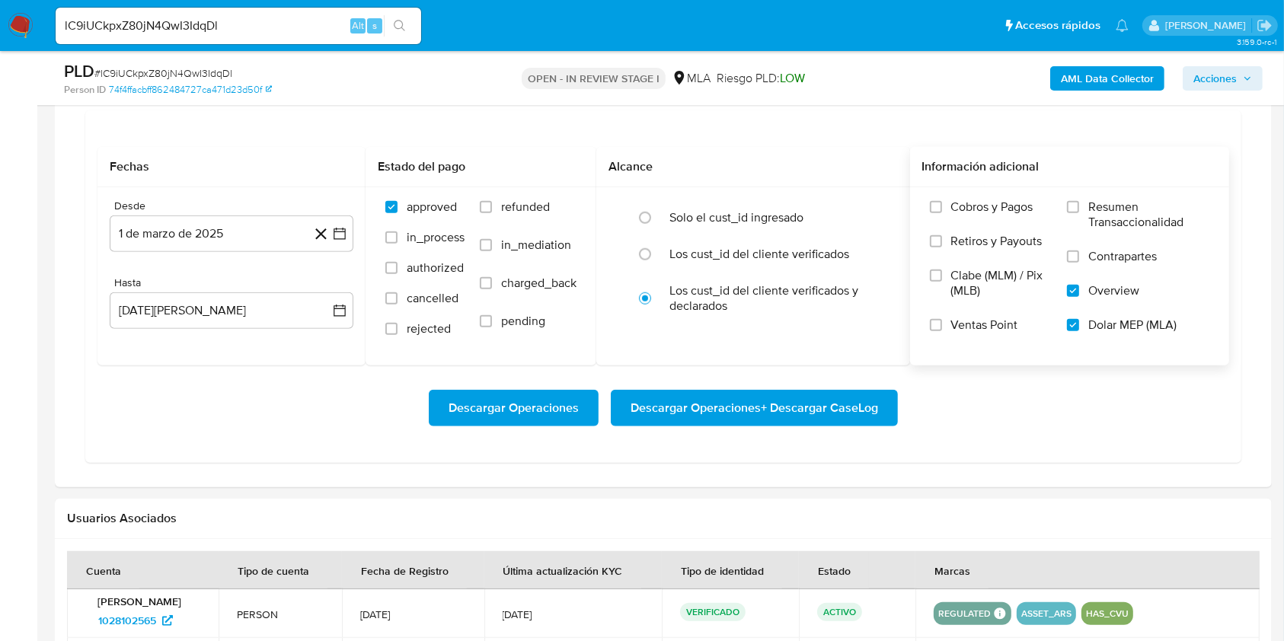
click at [1116, 286] on span "Overview" at bounding box center [1113, 290] width 51 height 15
click at [1079, 286] on input "Overview" at bounding box center [1073, 291] width 12 height 12
click at [844, 416] on span "Descargar Operaciones + Descargar CaseLog" at bounding box center [753, 408] width 247 height 34
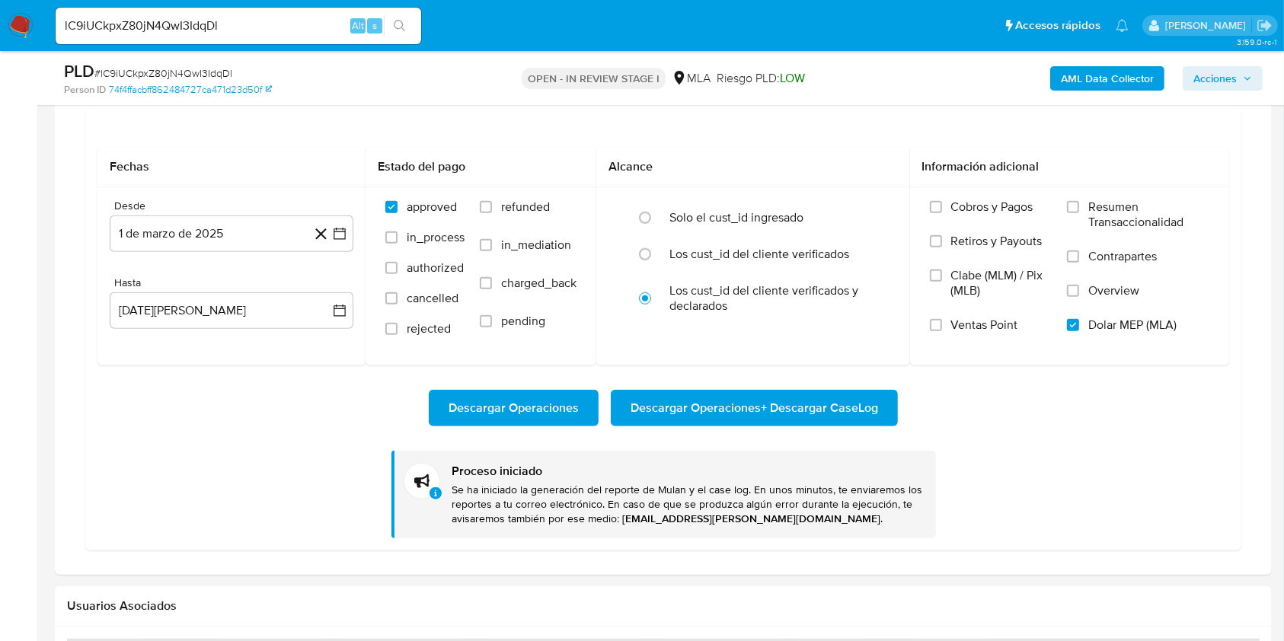
click at [317, 14] on div "lC9iUCkpxZ80jN4QwI3IdqDl Alt s" at bounding box center [238, 26] width 365 height 37
click at [329, 34] on input "lC9iUCkpxZ80jN4QwI3IdqDl" at bounding box center [238, 26] width 365 height 20
paste input "OOQbJAVG5gokrxuZfc42tBDC"
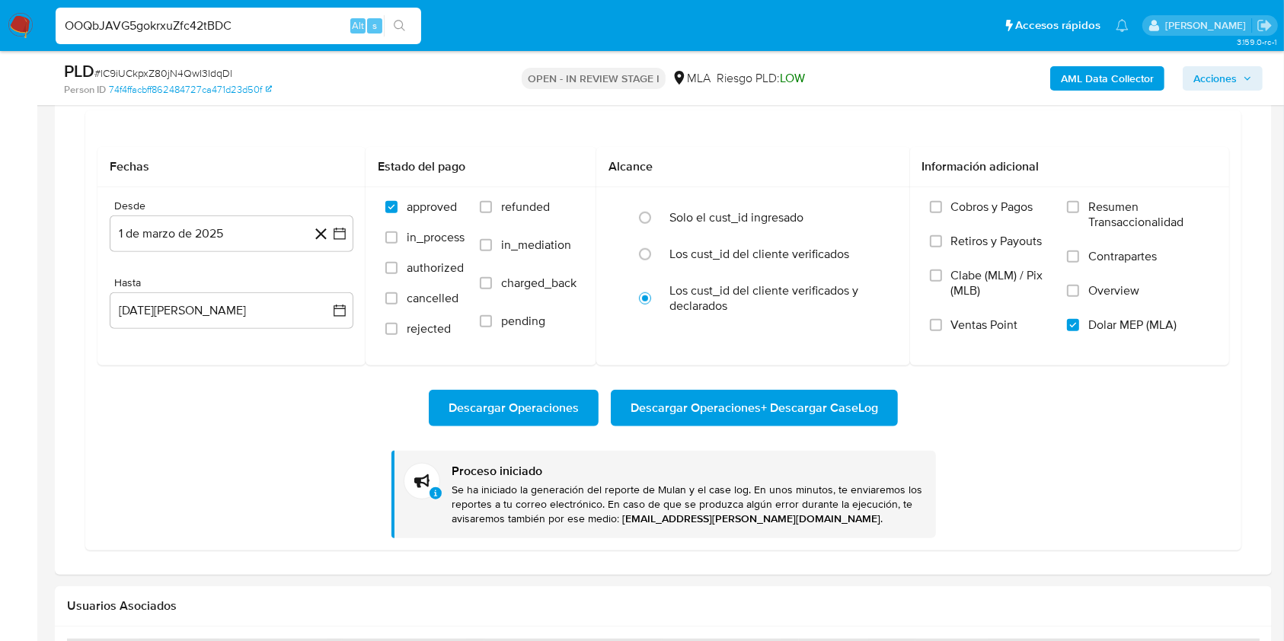
type input "OOQbJAVG5gokrxuZfc42tBDC"
click at [407, 22] on button "search-icon" at bounding box center [399, 25] width 31 height 21
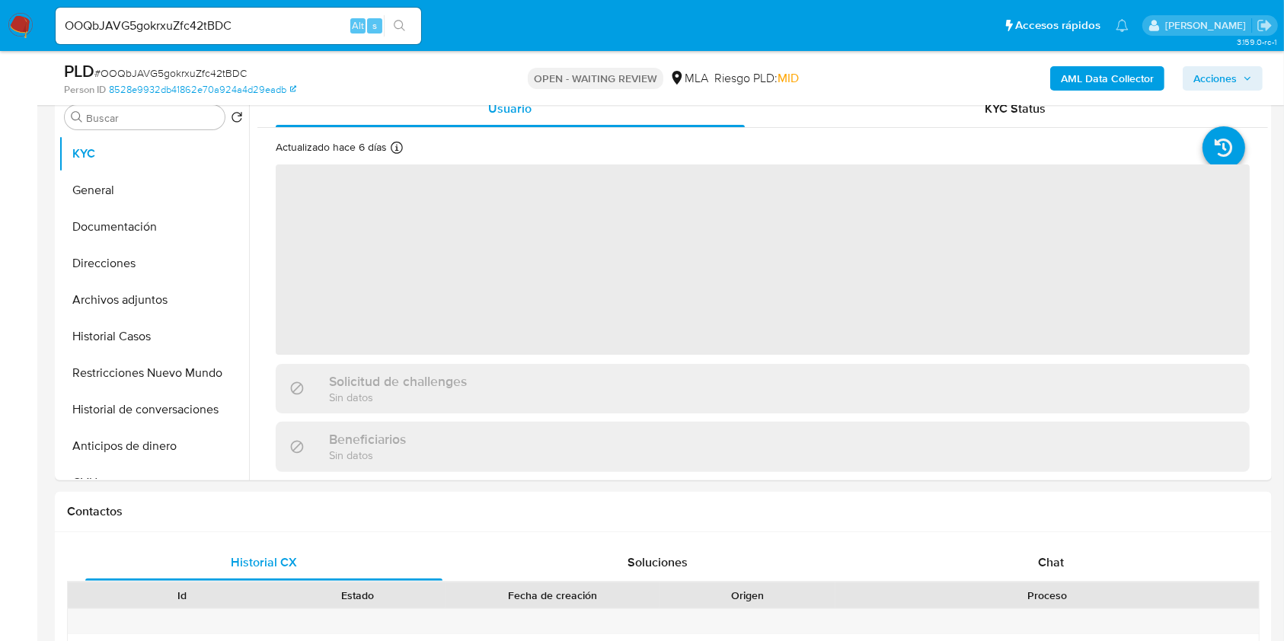
select select "10"
click at [1126, 553] on div "Chat" at bounding box center [1051, 562] width 357 height 37
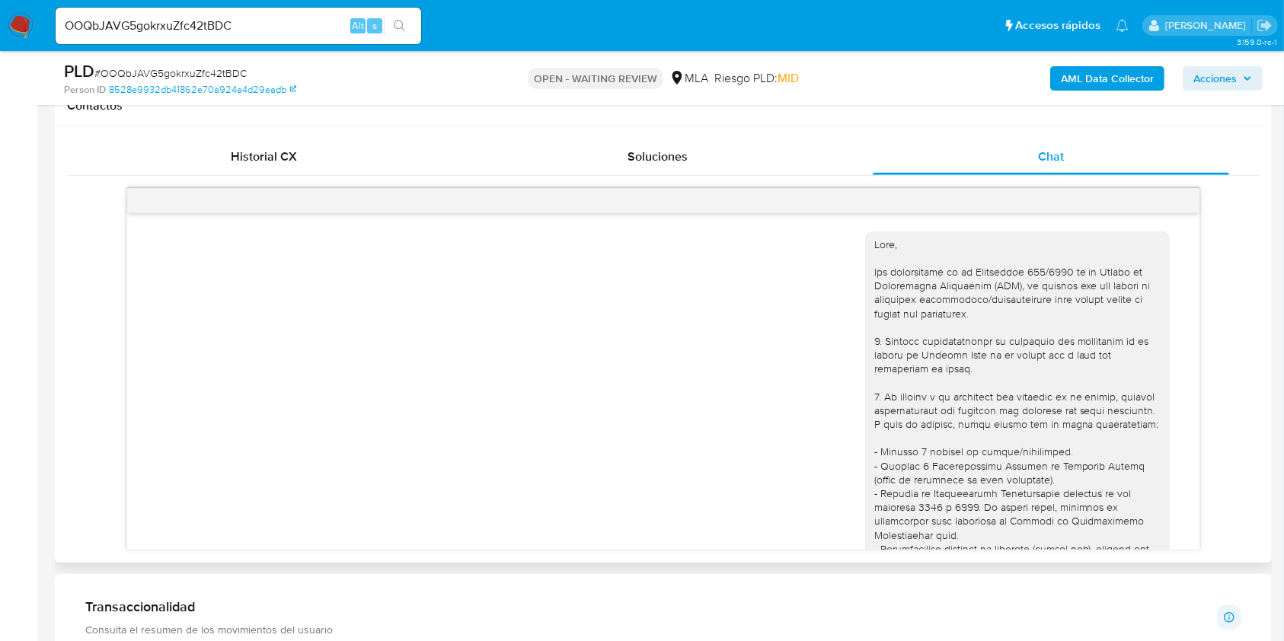
scroll to position [1921, 0]
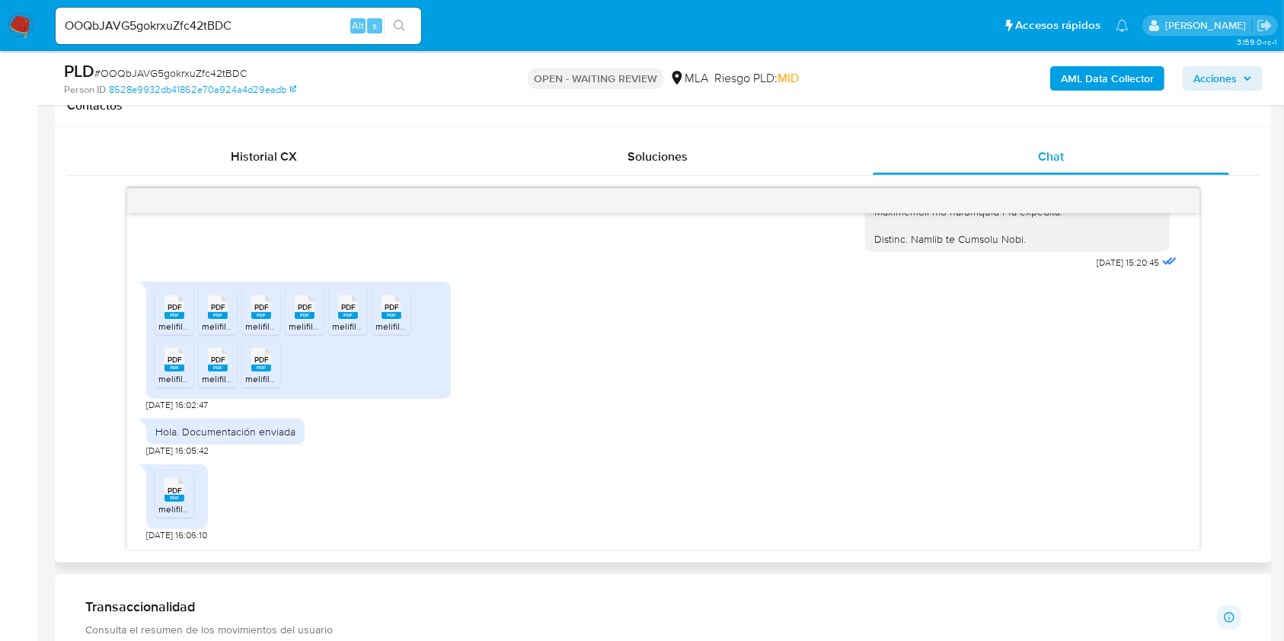
click at [174, 312] on rect at bounding box center [174, 315] width 20 height 7
click at [215, 302] on span "PDF" at bounding box center [218, 307] width 14 height 10
drag, startPoint x: 257, startPoint y: 311, endPoint x: 289, endPoint y: 353, distance: 53.3
click at [260, 313] on div "PDF PDF" at bounding box center [261, 306] width 32 height 30
drag, startPoint x: 296, startPoint y: 315, endPoint x: 312, endPoint y: 353, distance: 40.6
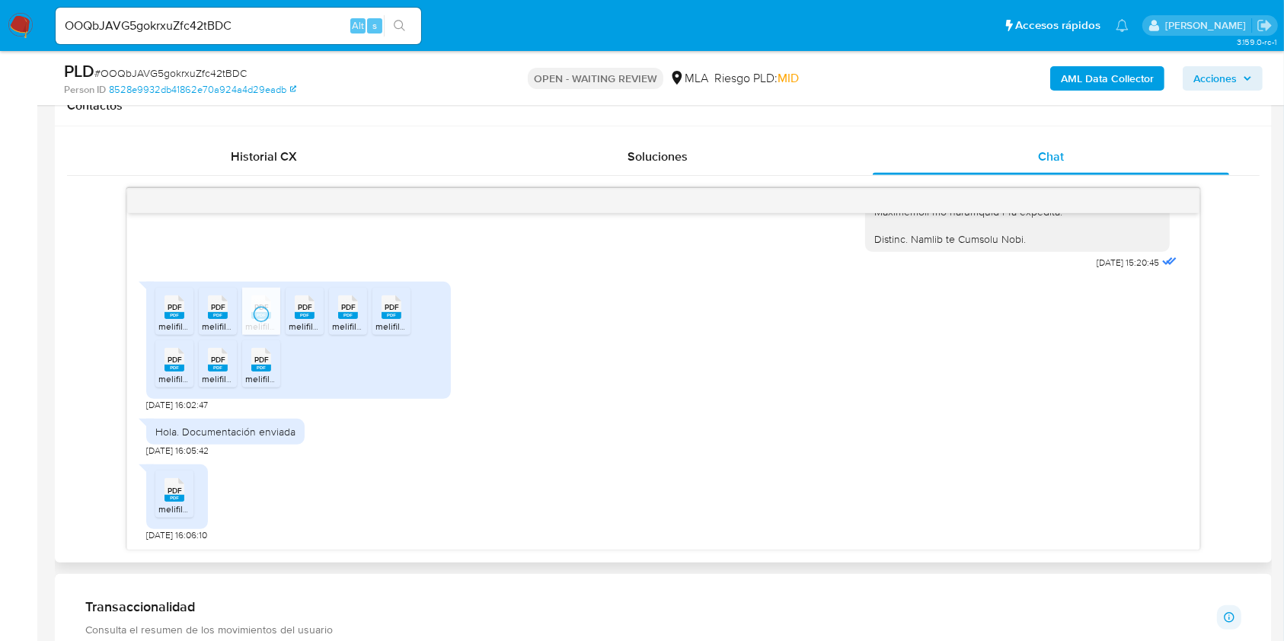
click at [296, 318] on icon "PDF" at bounding box center [305, 307] width 20 height 27
drag, startPoint x: 349, startPoint y: 324, endPoint x: 374, endPoint y: 353, distance: 37.7
click at [351, 332] on li "PDF PDF melifile261606379612863762.pdf" at bounding box center [348, 311] width 38 height 47
click at [378, 318] on div "PDF PDF" at bounding box center [391, 306] width 32 height 30
drag, startPoint x: 180, startPoint y: 381, endPoint x: 210, endPoint y: 383, distance: 30.5
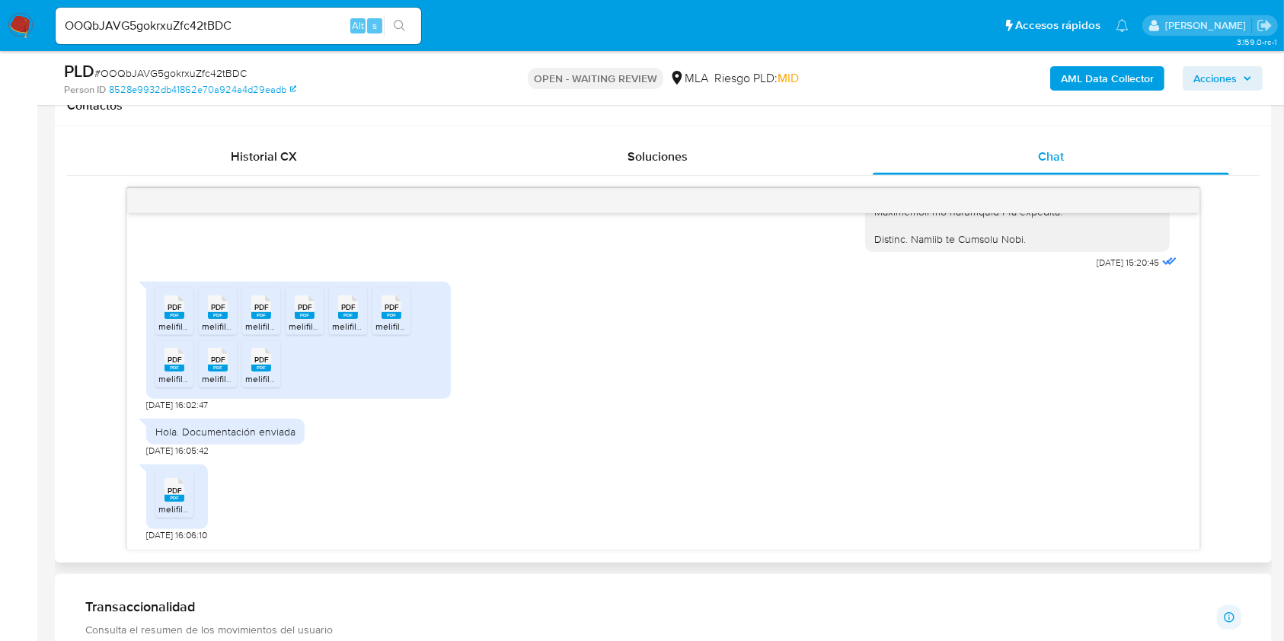
click at [180, 381] on span "melifile6699060703296735073.pdf" at bounding box center [230, 378] width 144 height 13
drag, startPoint x: 215, startPoint y: 369, endPoint x: 238, endPoint y: 391, distance: 31.2
click at [216, 371] on icon "PDF" at bounding box center [218, 359] width 20 height 27
click at [257, 360] on span "PDF" at bounding box center [261, 360] width 14 height 10
click at [173, 505] on span "melifile1895042455268663451.pdf" at bounding box center [229, 509] width 142 height 13
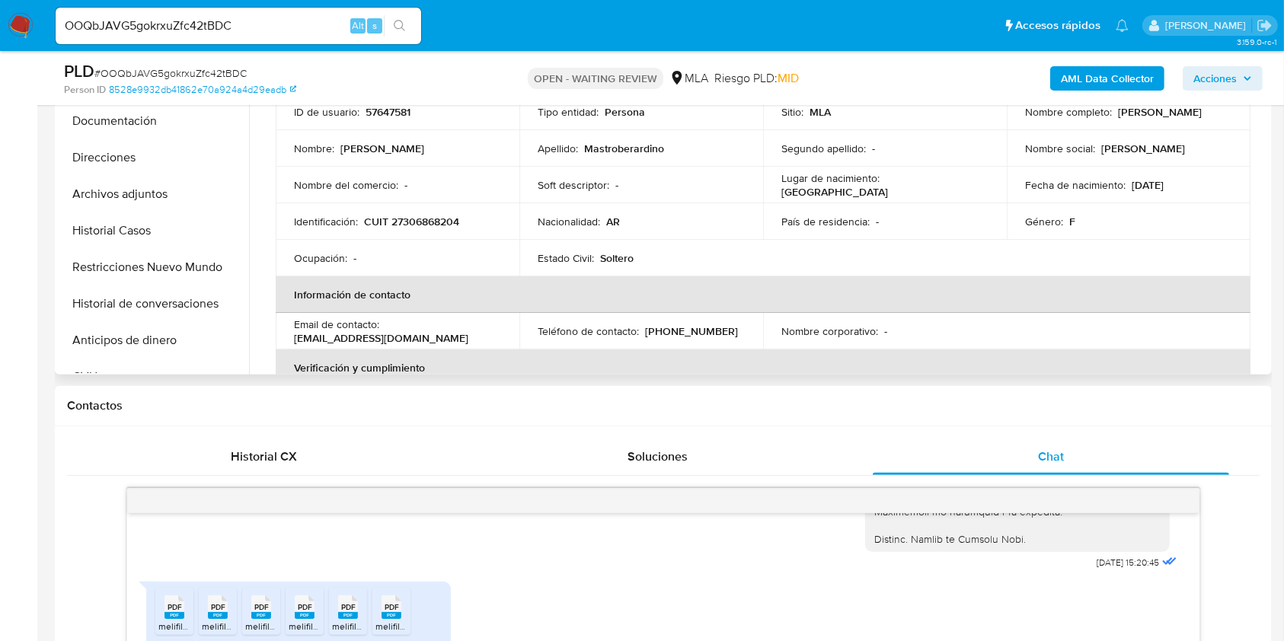
scroll to position [406, 0]
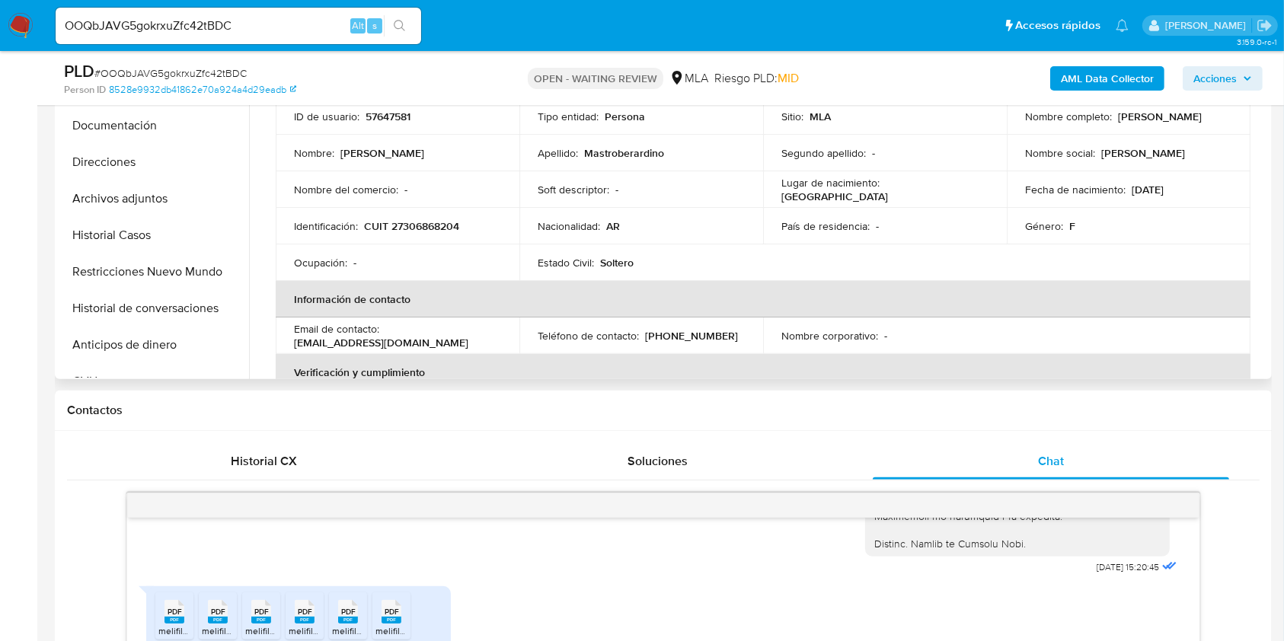
click at [399, 340] on p "hg_joana@hotmail.com" at bounding box center [381, 343] width 174 height 14
drag, startPoint x: 399, startPoint y: 340, endPoint x: 305, endPoint y: 342, distance: 94.4
click at [305, 342] on p "hg_joana@hotmail.com" at bounding box center [381, 343] width 174 height 14
copy p "hg_joana@hotmail.com"
click at [652, 332] on p "(341) 5616847" at bounding box center [691, 336] width 93 height 14
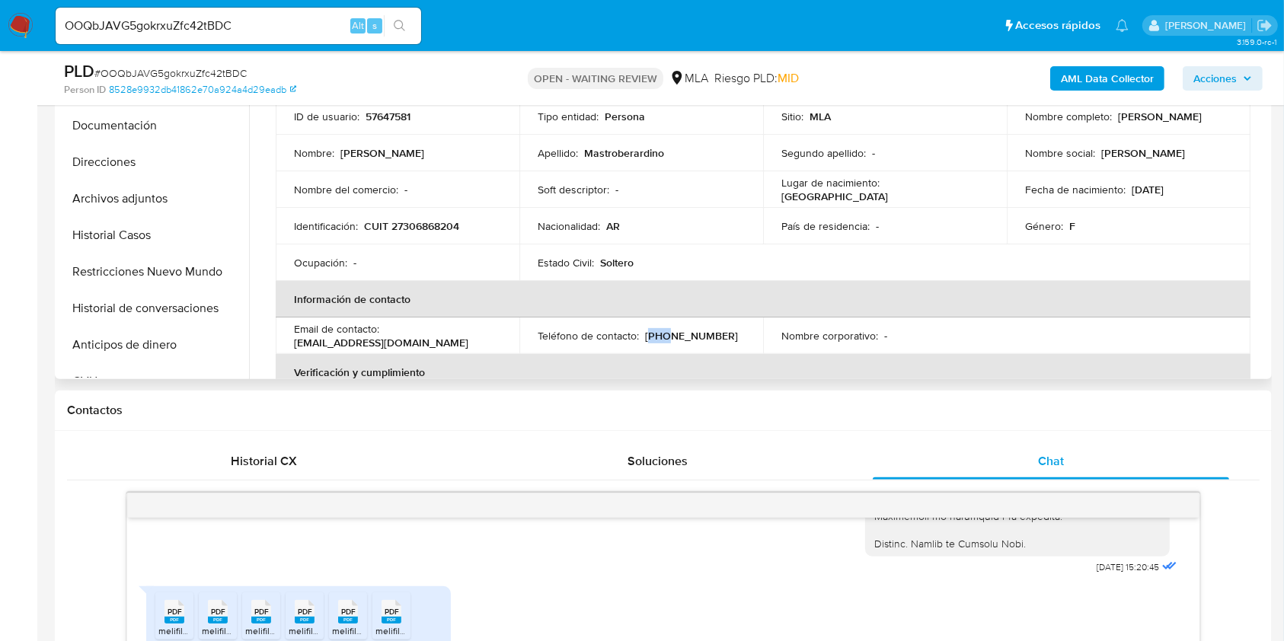
click at [652, 332] on p "(341) 5616847" at bounding box center [691, 336] width 93 height 14
copy p "341"
click at [690, 338] on p "(341) 5616847" at bounding box center [691, 336] width 93 height 14
copy p "5616847"
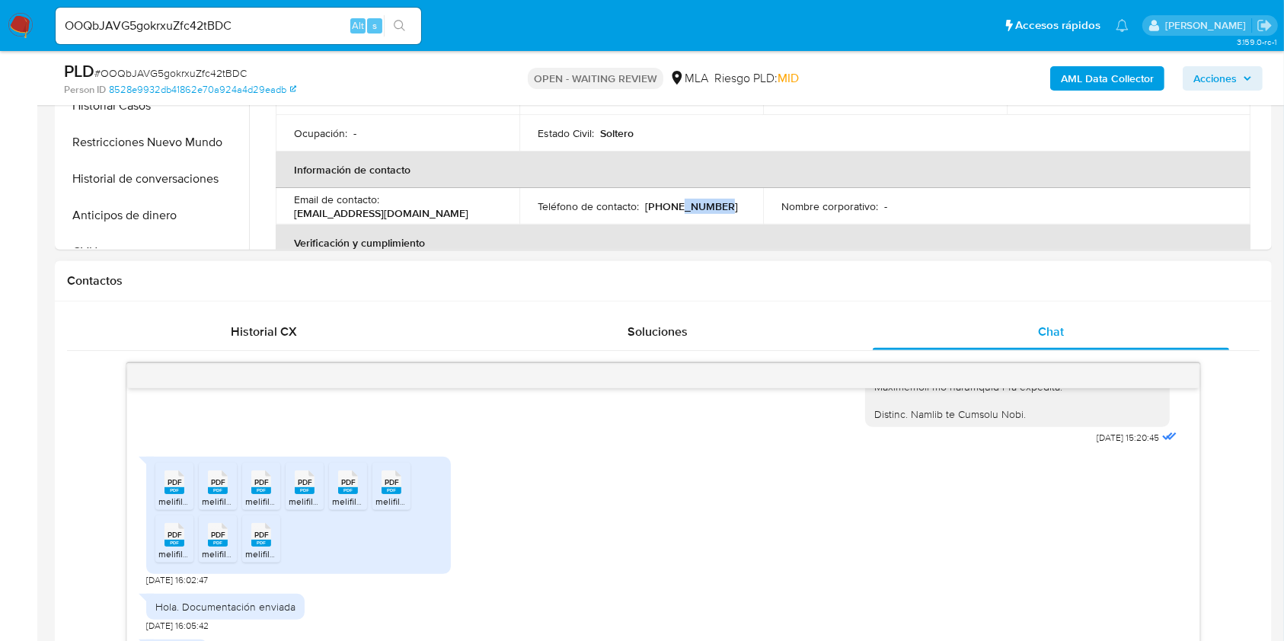
scroll to position [609, 0]
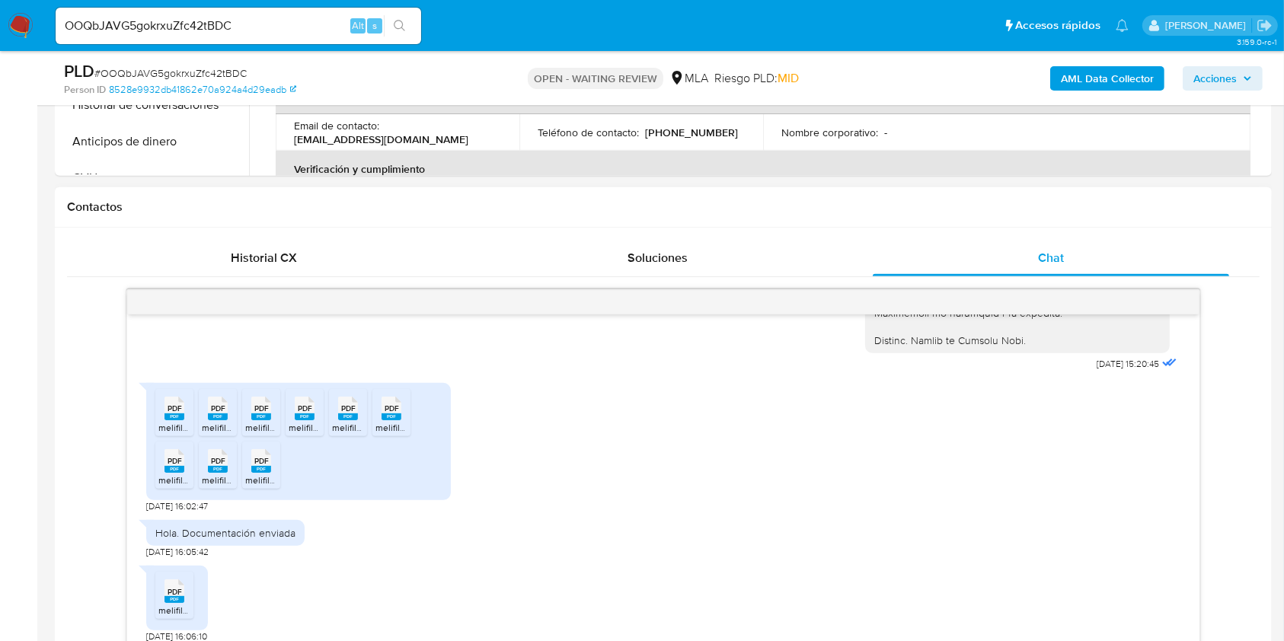
click at [148, 507] on span "15/09/2025 16:02:47" at bounding box center [177, 506] width 62 height 12
drag, startPoint x: 148, startPoint y: 506, endPoint x: 175, endPoint y: 509, distance: 26.7
click at [175, 509] on span "15/09/2025 16:02:47" at bounding box center [177, 506] width 62 height 12
copy span "15/09/2025"
click at [286, 37] on div "OOQbJAVG5gokrxuZfc42tBDC Alt s" at bounding box center [238, 26] width 365 height 37
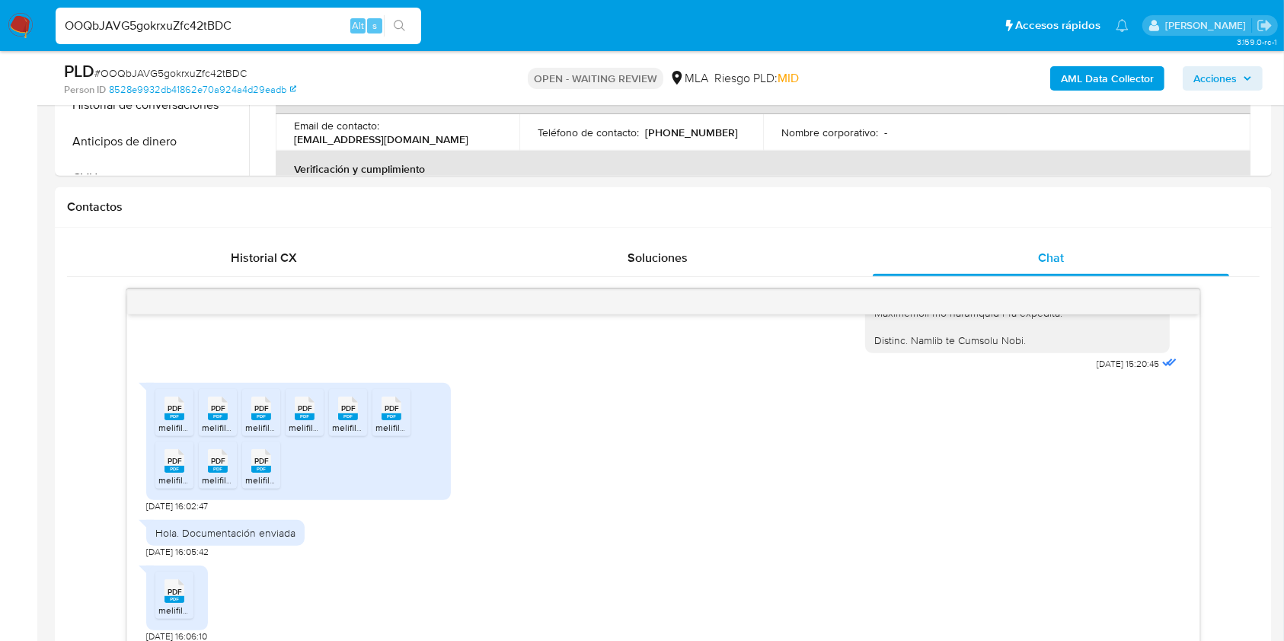
click at [292, 23] on input "OOQbJAVG5gokrxuZfc42tBDC" at bounding box center [238, 26] width 365 height 20
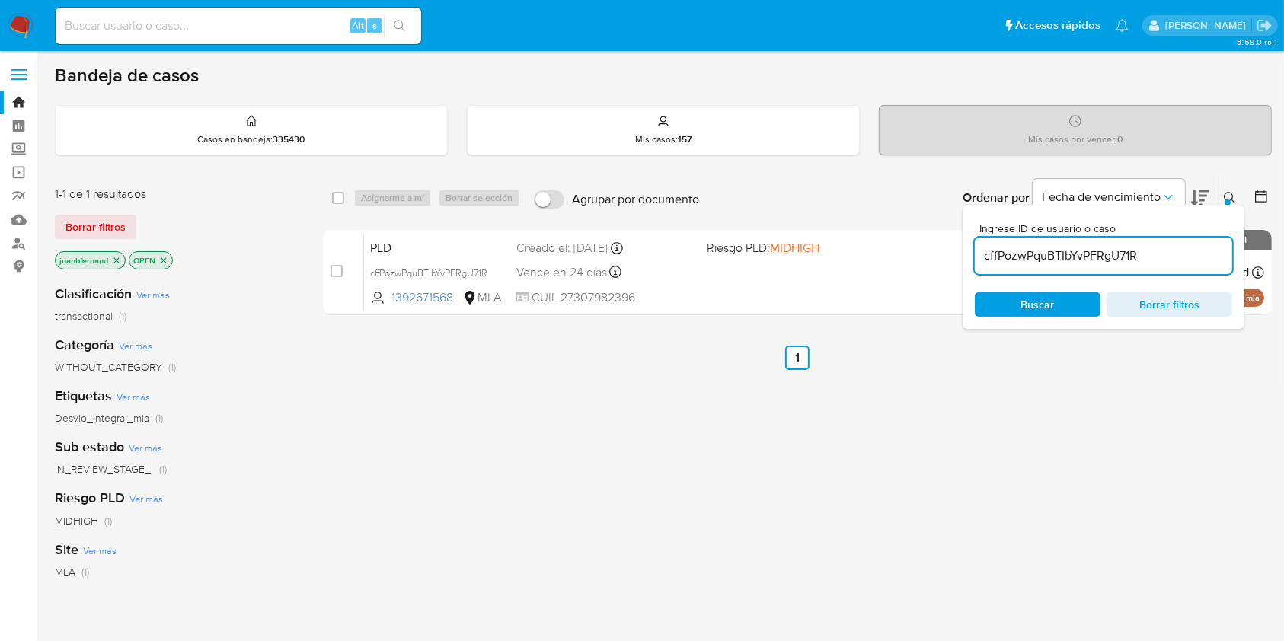
click at [1151, 253] on input "cffPozwPquBTIbYvPFRgU71R" at bounding box center [1103, 256] width 257 height 20
paste input "OOQbJAVG5gokrxuZfc42tBDC"
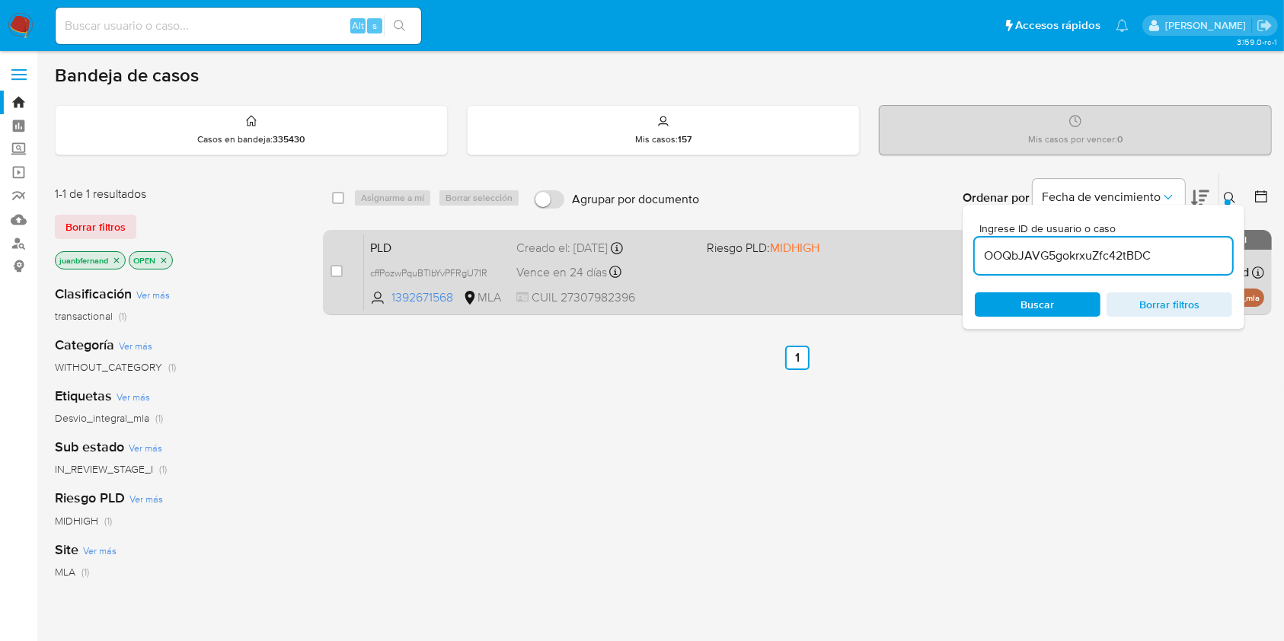
type input "OOQbJAVG5gokrxuZfc42tBDC"
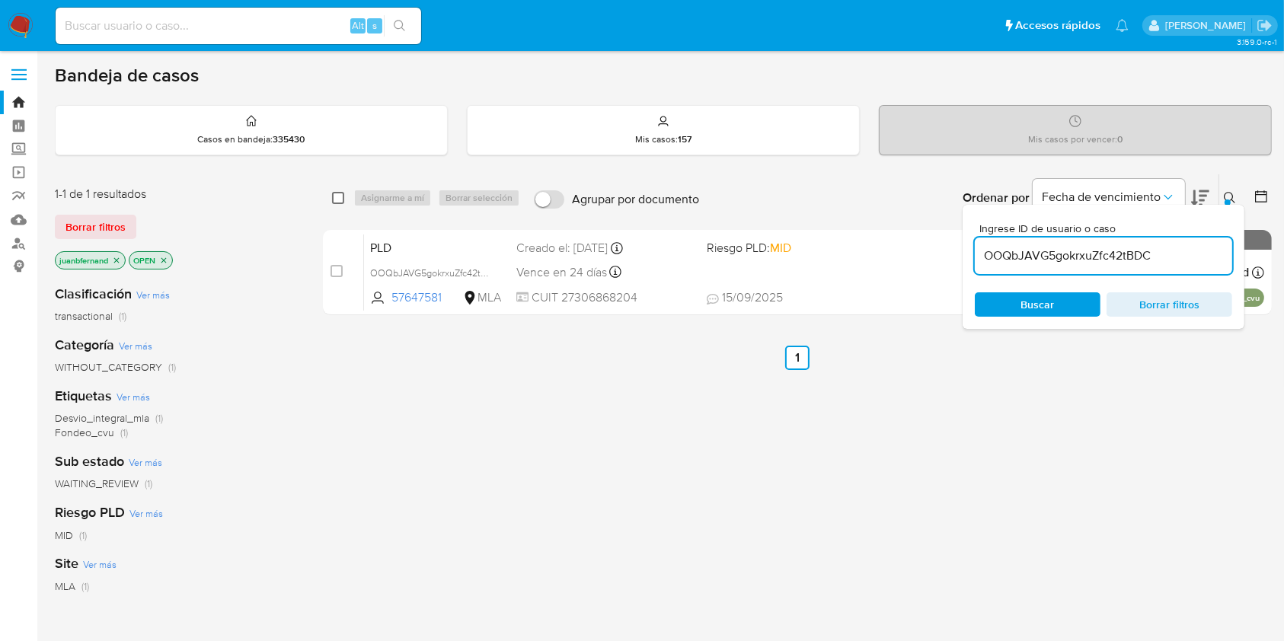
click at [337, 197] on input "checkbox" at bounding box center [338, 198] width 12 height 12
checkbox input "true"
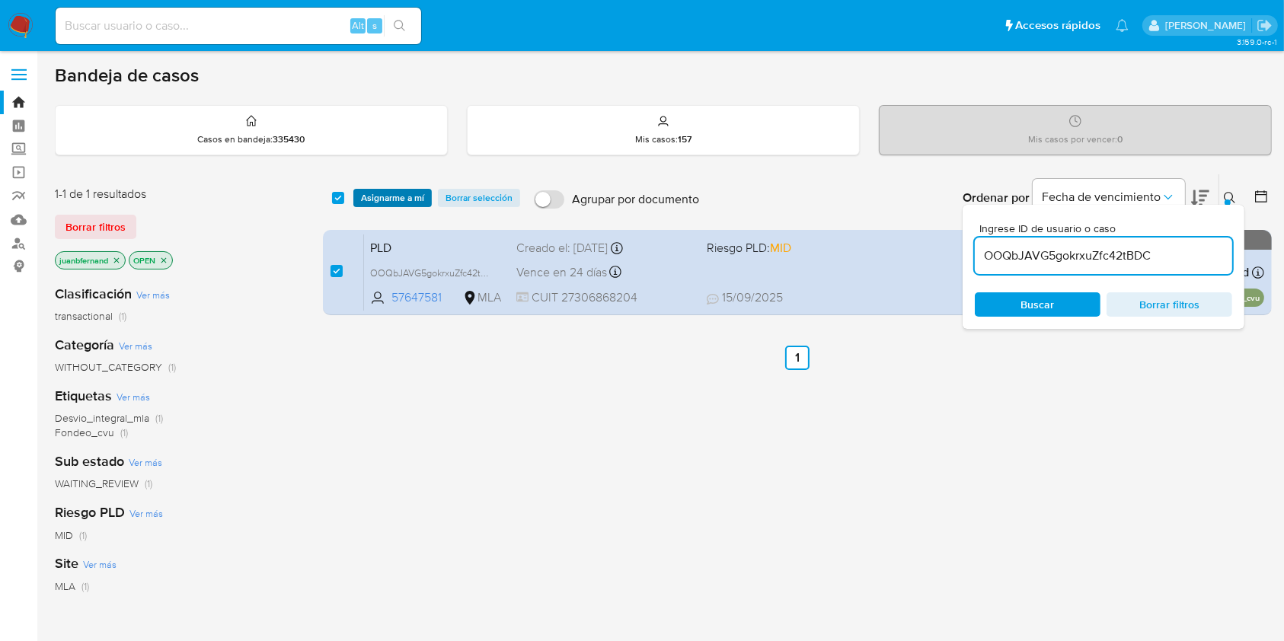
click at [380, 196] on span "Asignarme a mí" at bounding box center [392, 197] width 63 height 15
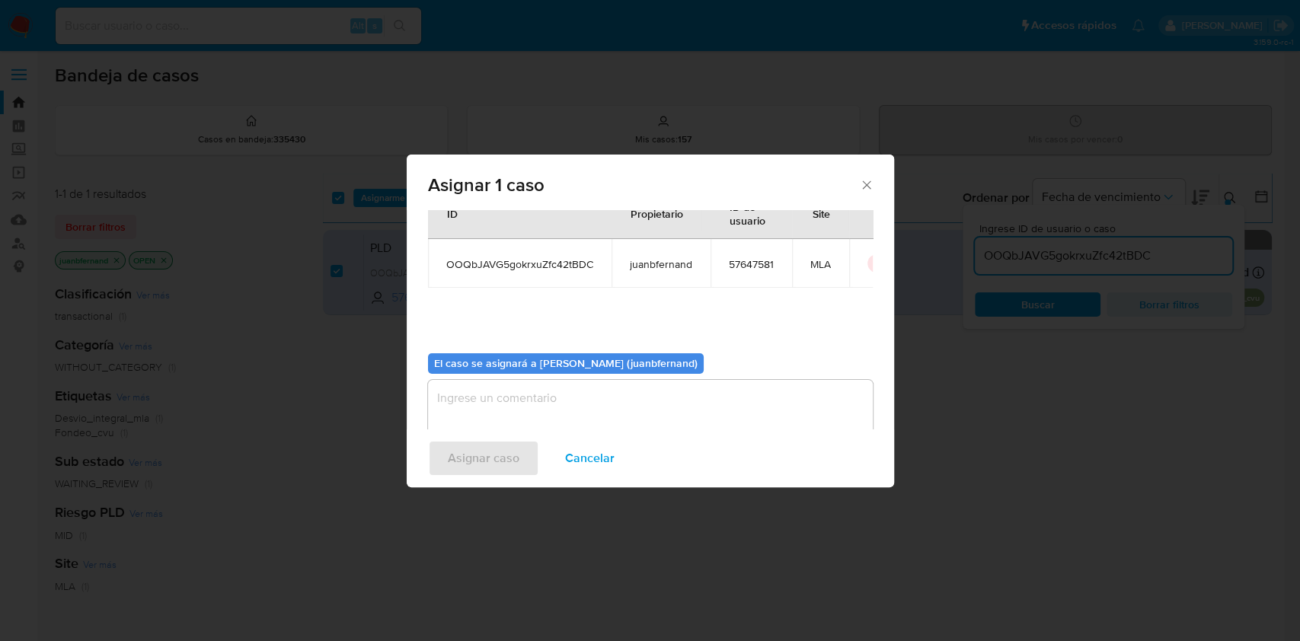
scroll to position [78, 0]
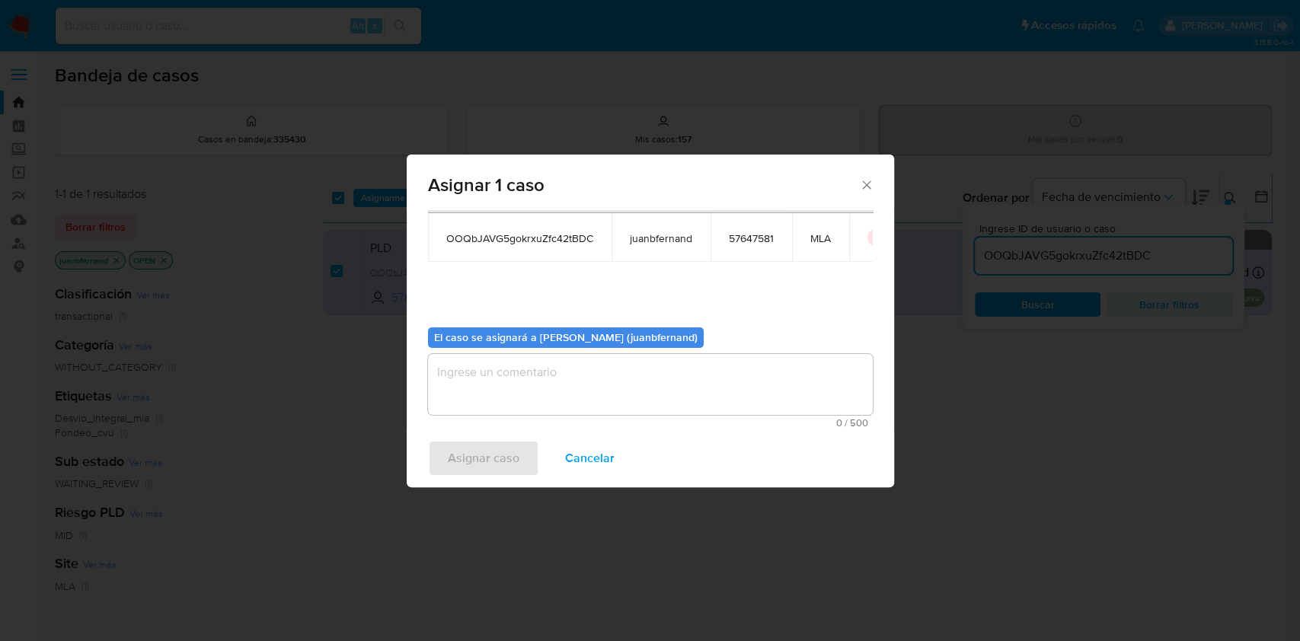
click at [548, 366] on textarea "assign-modal" at bounding box center [650, 384] width 445 height 61
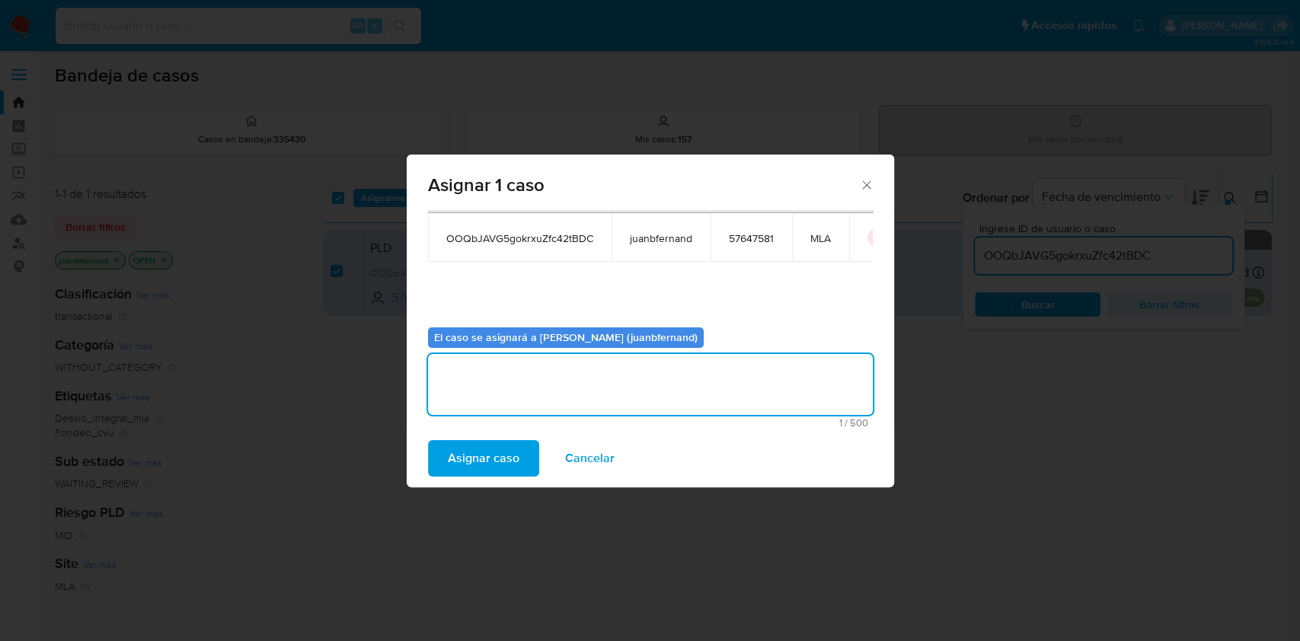
click at [495, 442] on span "Asignar caso" at bounding box center [484, 459] width 72 height 34
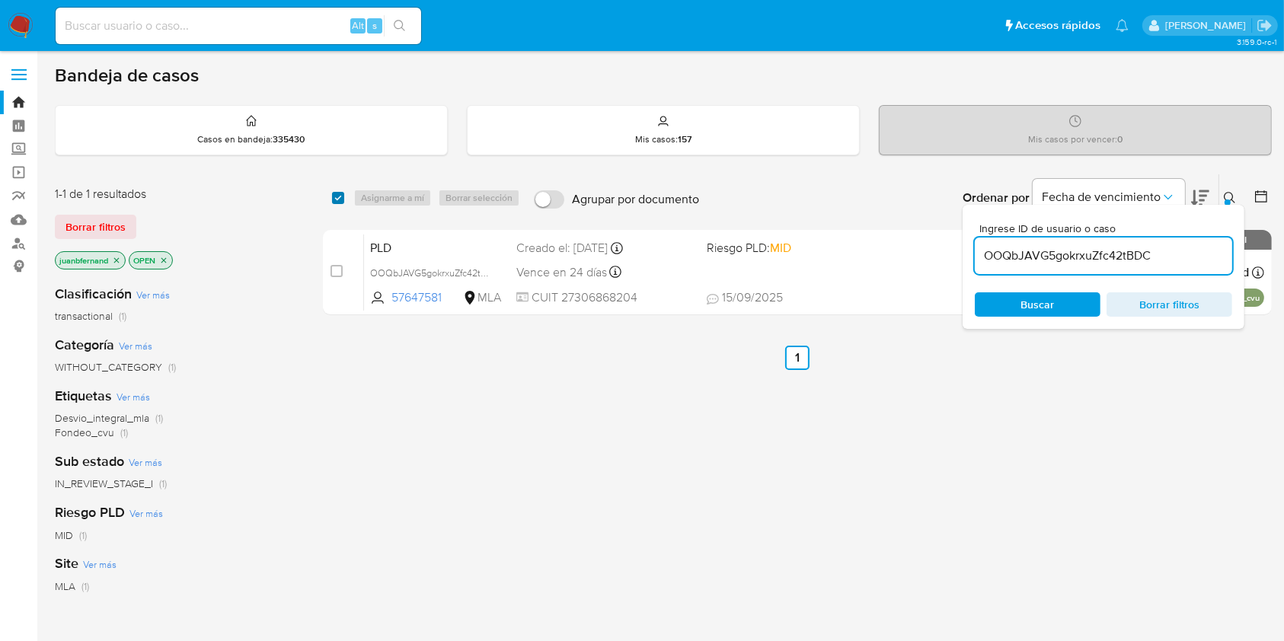
click at [338, 197] on input "checkbox" at bounding box center [338, 198] width 12 height 12
checkbox input "true"
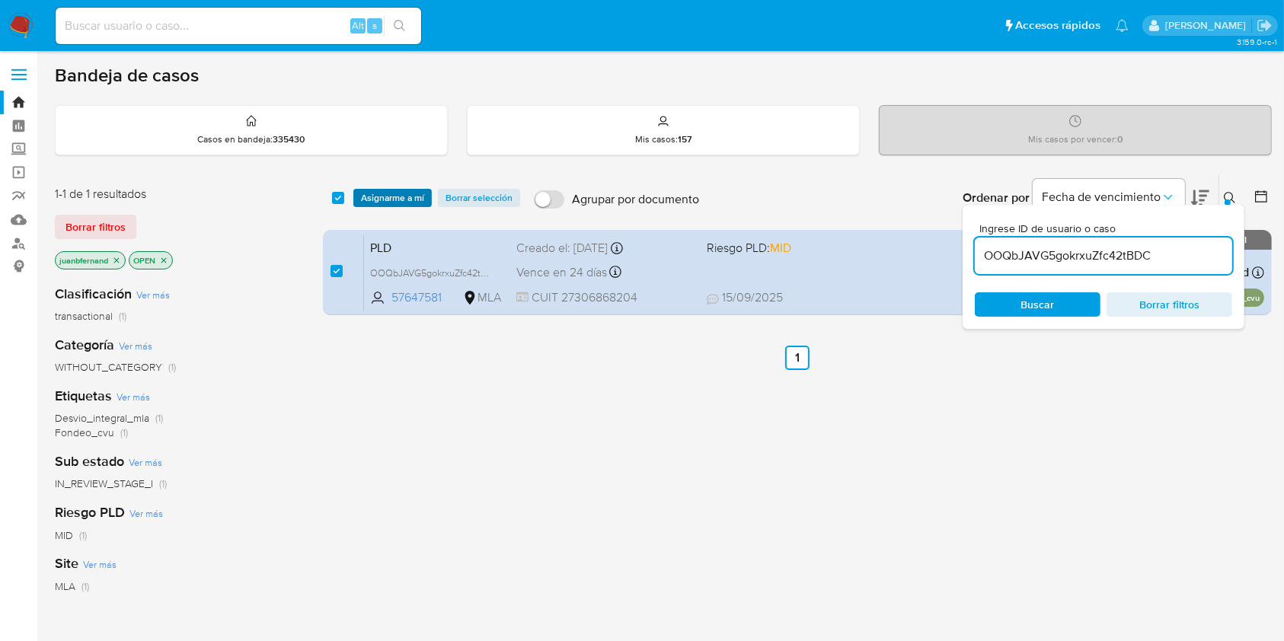
click at [369, 198] on span "Asignarme a mí" at bounding box center [392, 197] width 63 height 15
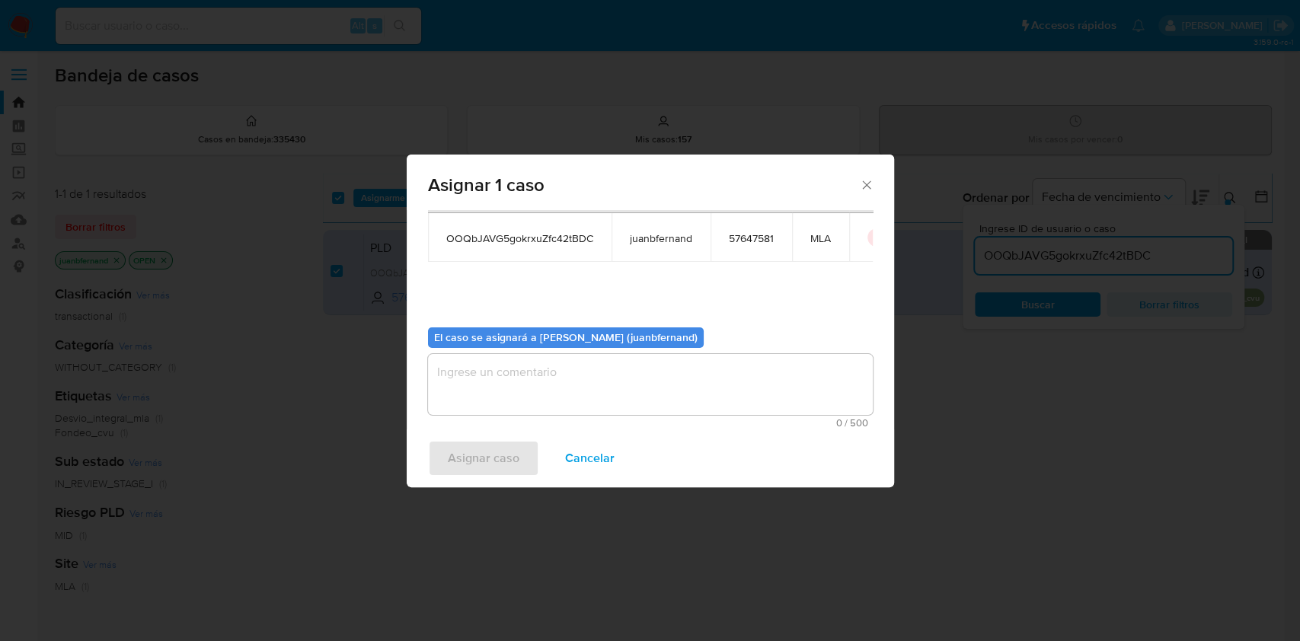
click at [554, 392] on textarea "assign-modal" at bounding box center [650, 384] width 445 height 61
click at [500, 468] on span "Asignar caso" at bounding box center [484, 459] width 72 height 34
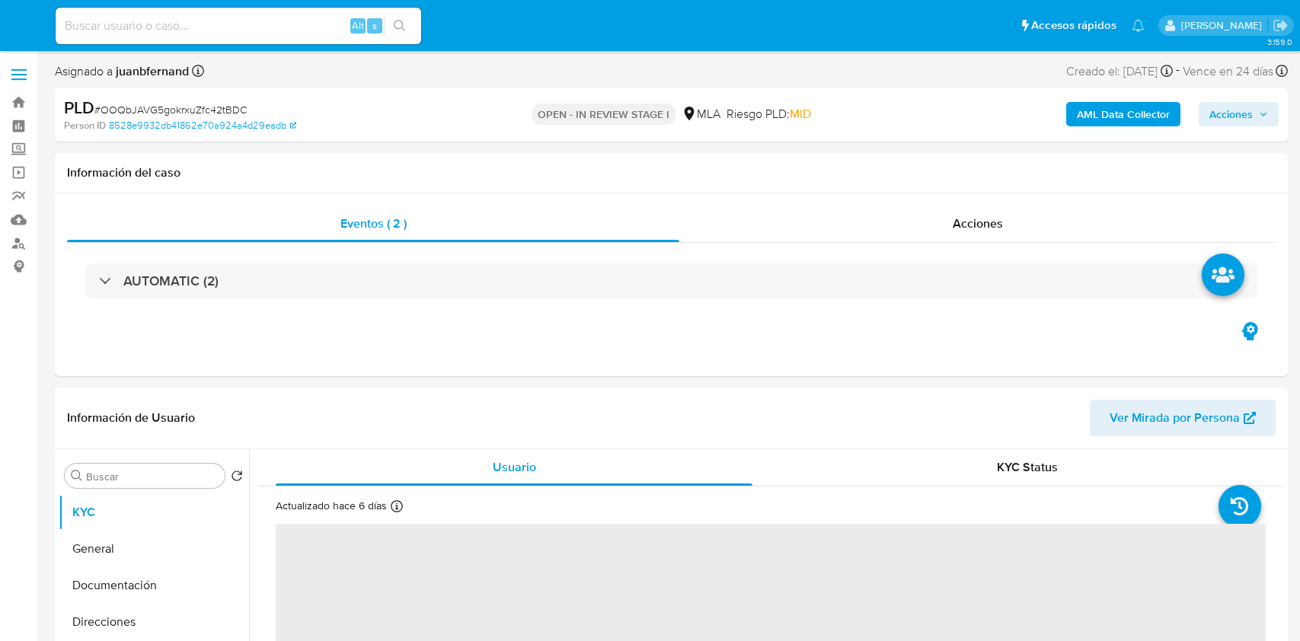
select select "10"
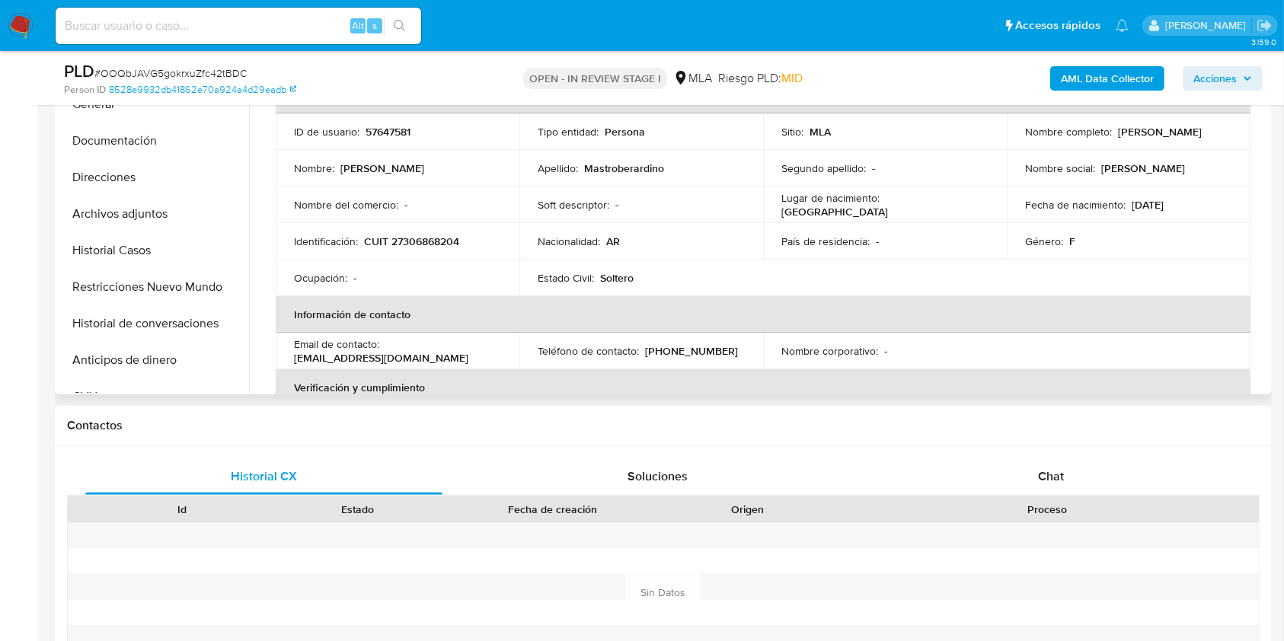
scroll to position [406, 0]
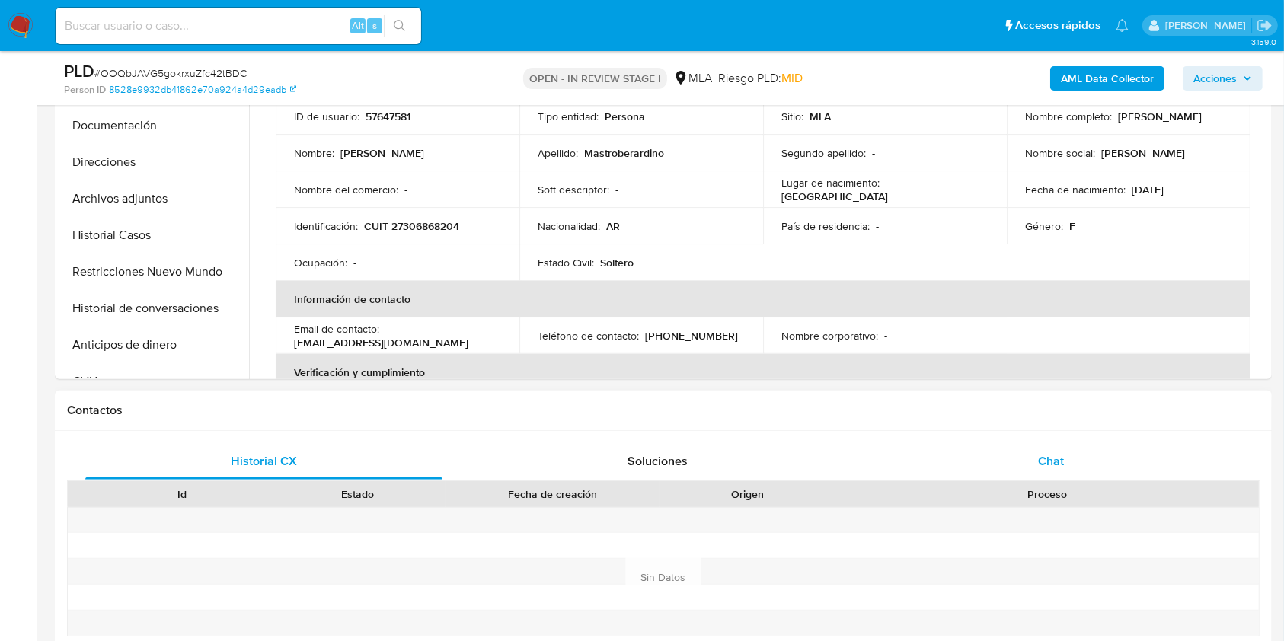
click at [1077, 456] on div "Chat" at bounding box center [1051, 461] width 357 height 37
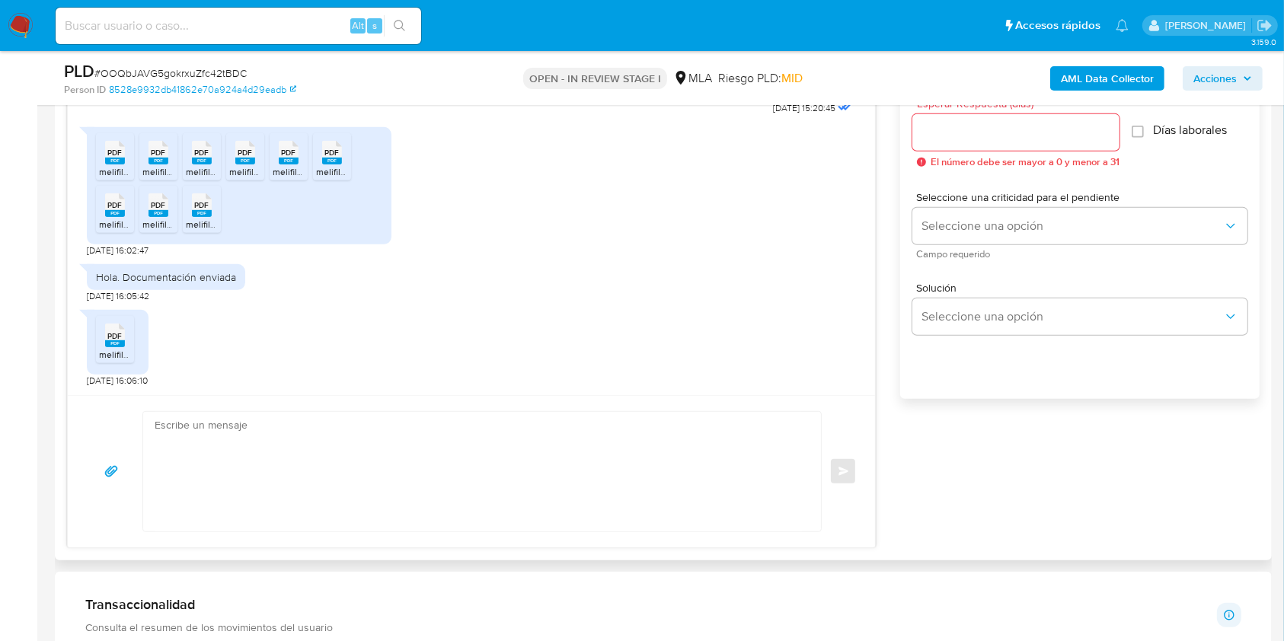
scroll to position [914, 0]
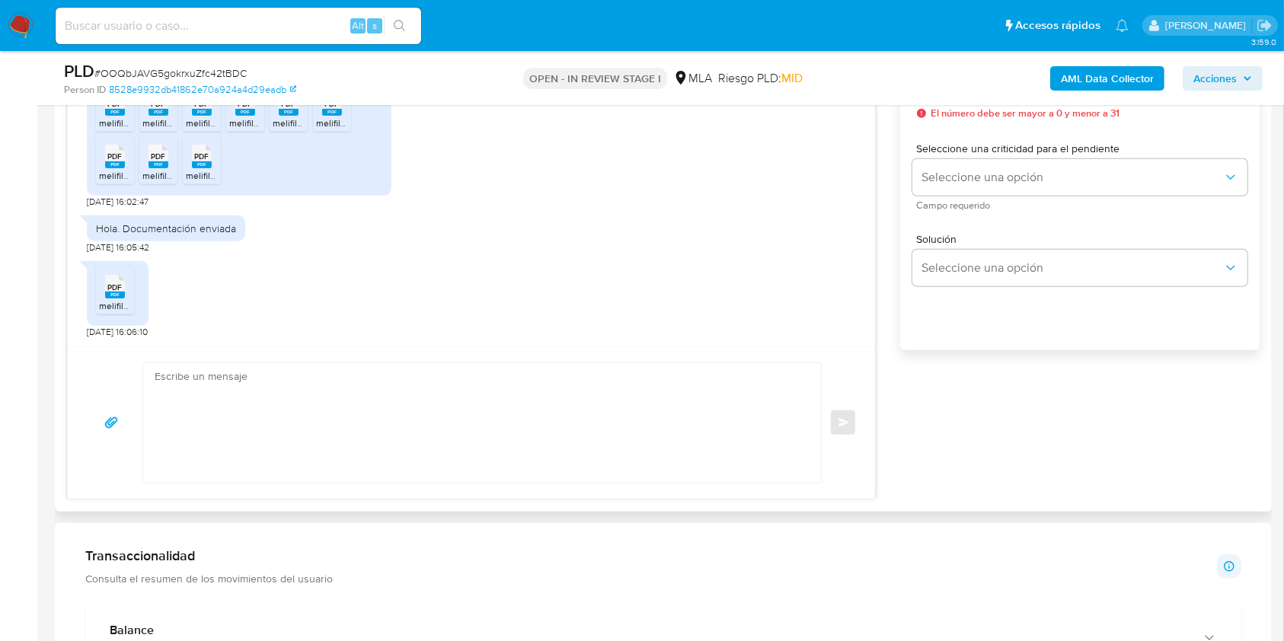
click at [336, 437] on textarea at bounding box center [478, 423] width 647 height 120
paste textarea "Hola. ¡Muchas gracias por tu respuesta! Confirmamos la recepción de la document…"
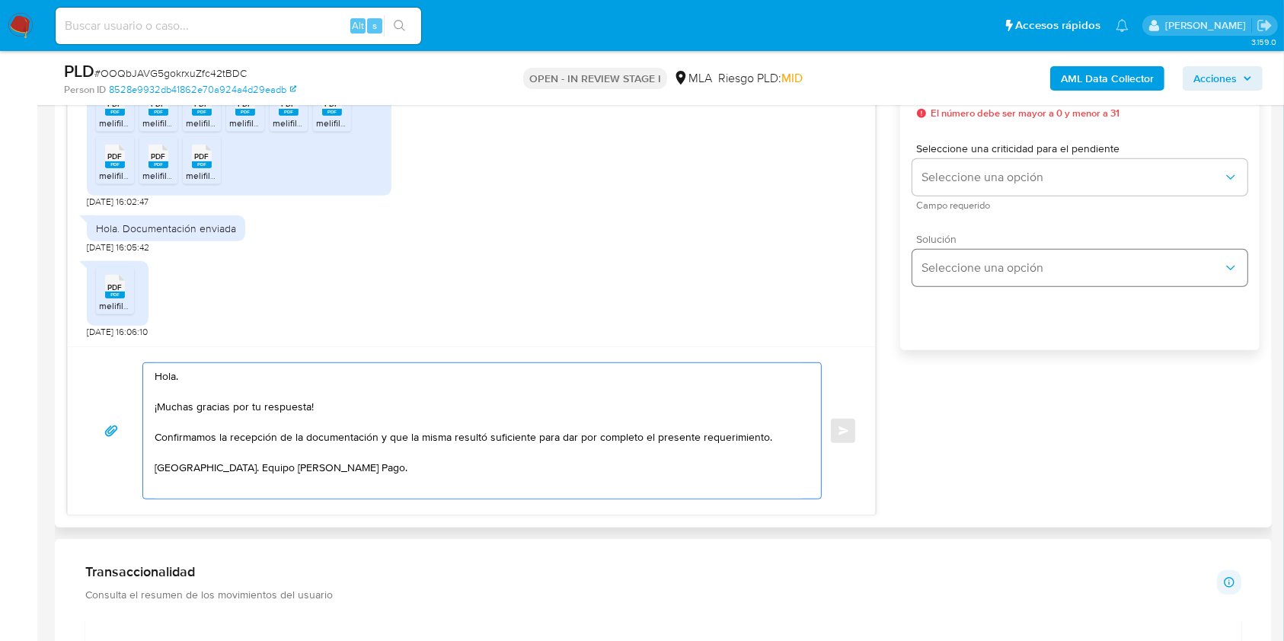
scroll to position [812, 0]
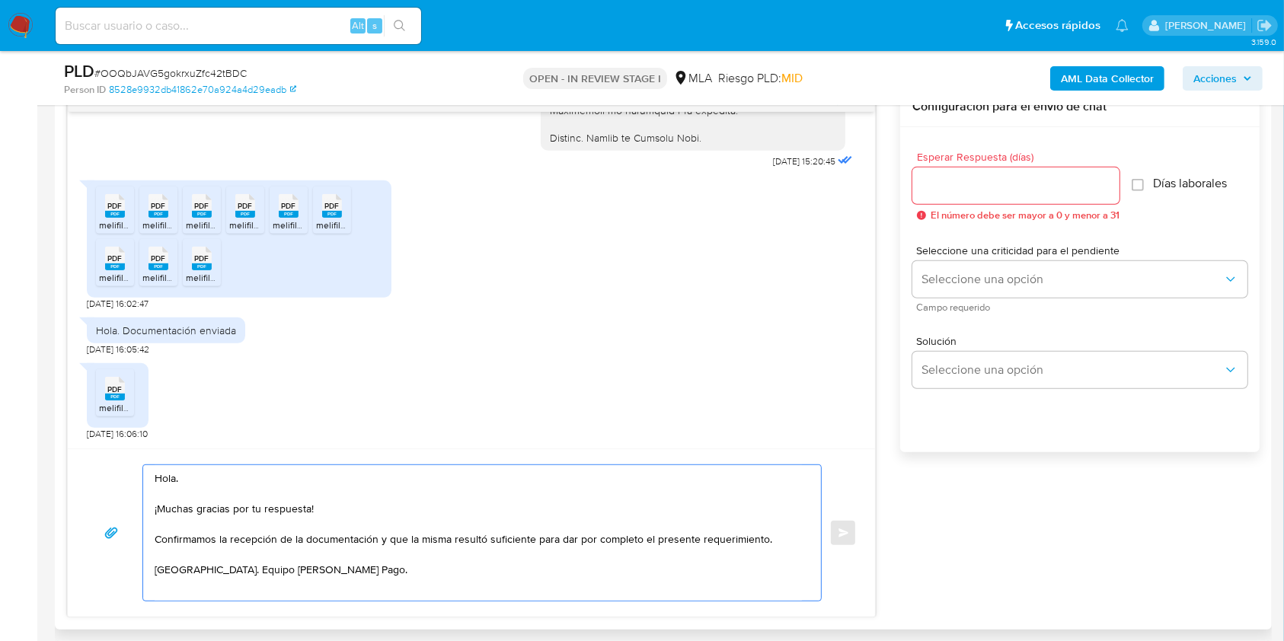
type textarea "Hola. ¡Muchas gracias por tu respuesta! Confirmamos la recepción de la document…"
click at [997, 187] on input "Esperar Respuesta (días)" at bounding box center [1015, 186] width 207 height 20
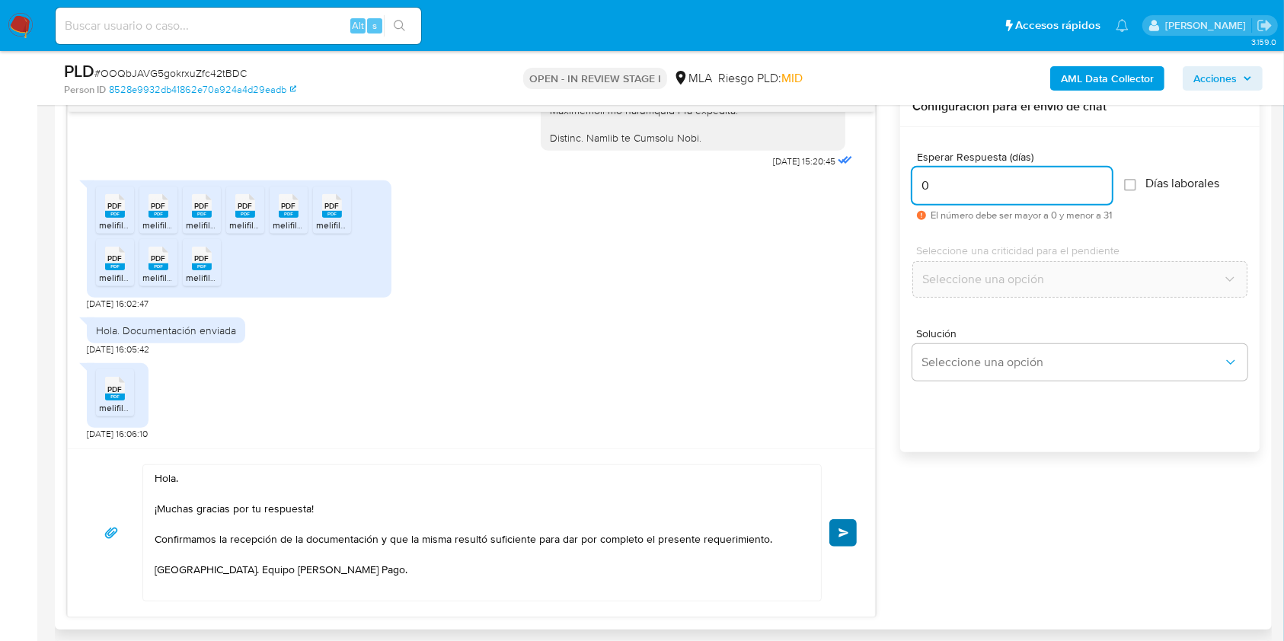
type input "0"
click at [844, 530] on span "Enviar" at bounding box center [843, 532] width 11 height 9
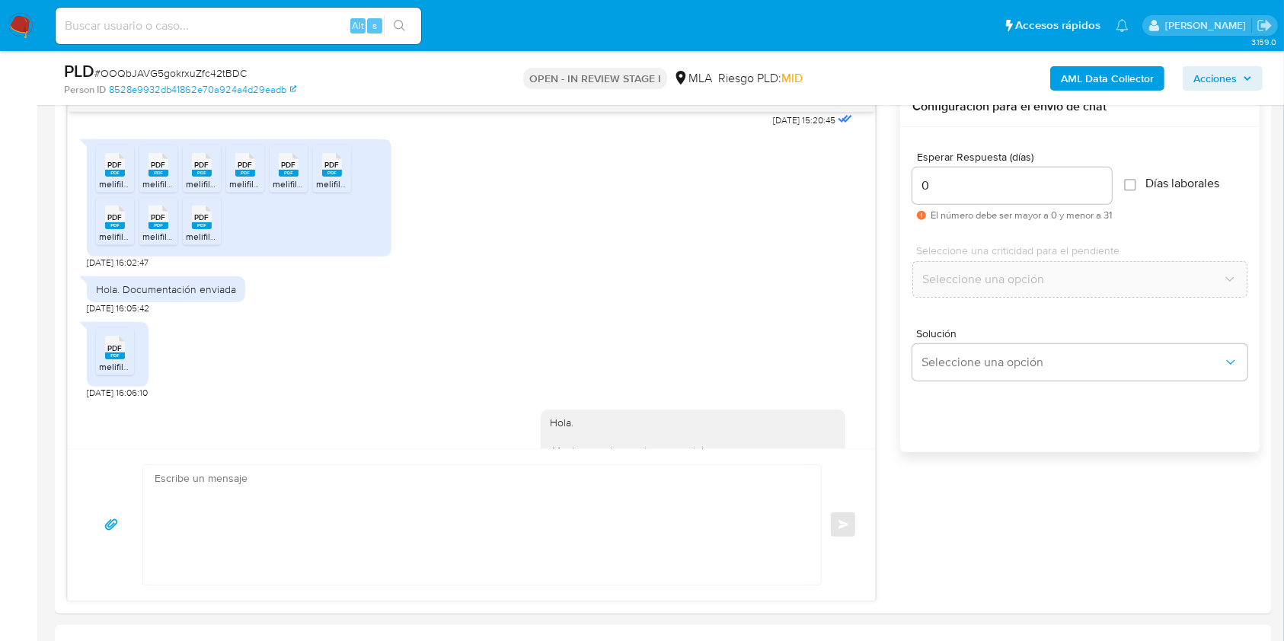
scroll to position [2089, 0]
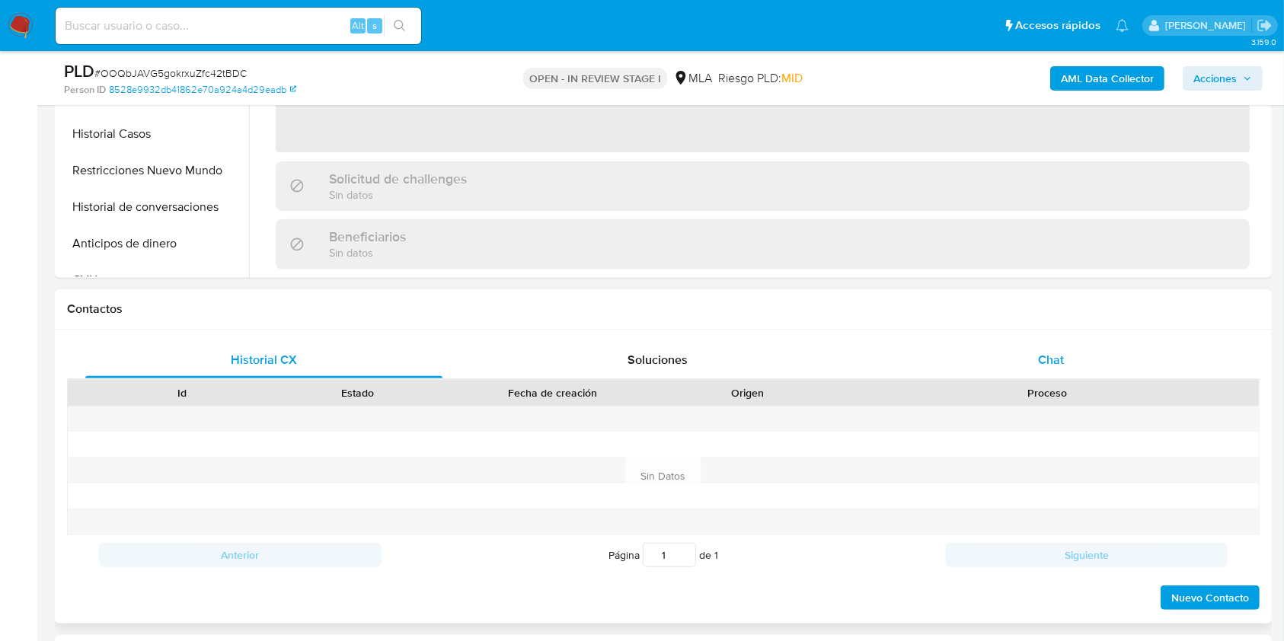
select select "10"
click at [1093, 364] on div "Chat" at bounding box center [1051, 360] width 357 height 37
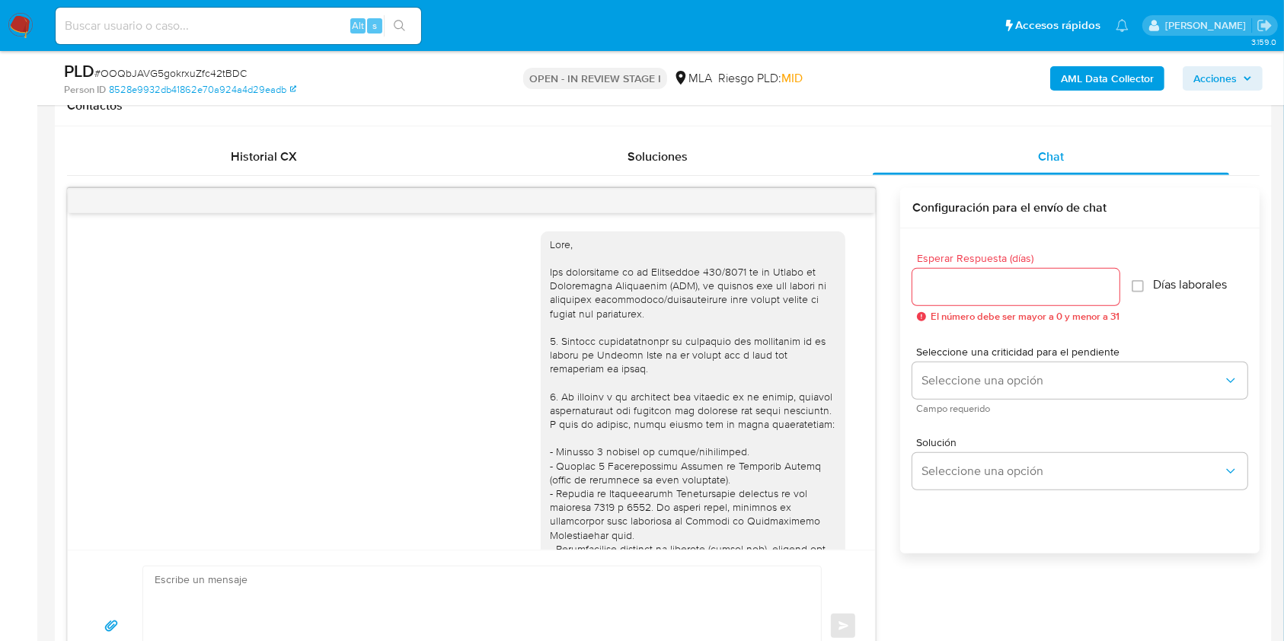
scroll to position [2089, 0]
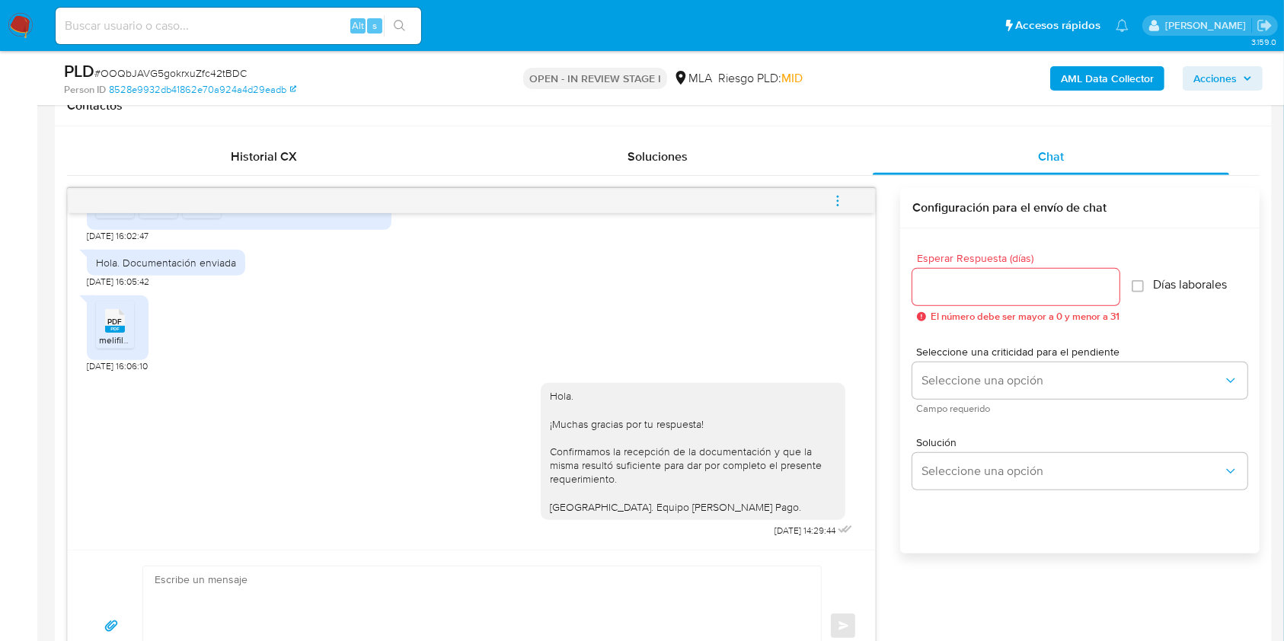
click at [844, 199] on icon "menu-action" at bounding box center [838, 201] width 14 height 14
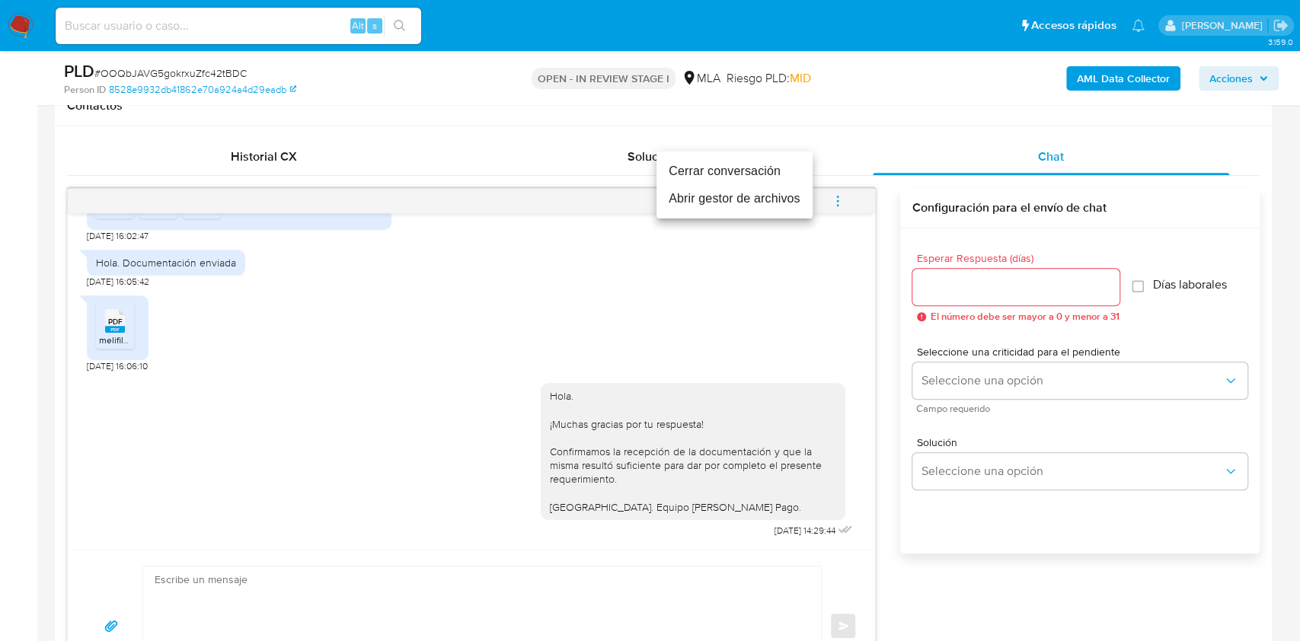
click at [722, 166] on li "Cerrar conversación" at bounding box center [734, 171] width 156 height 27
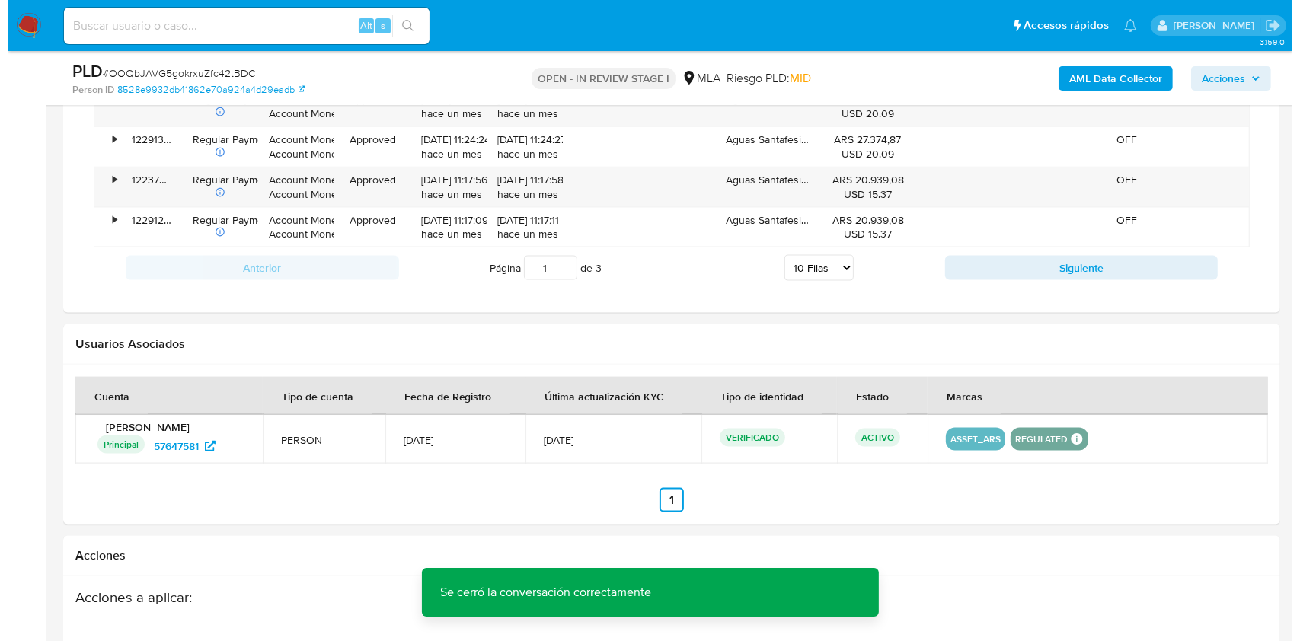
scroll to position [2330, 0]
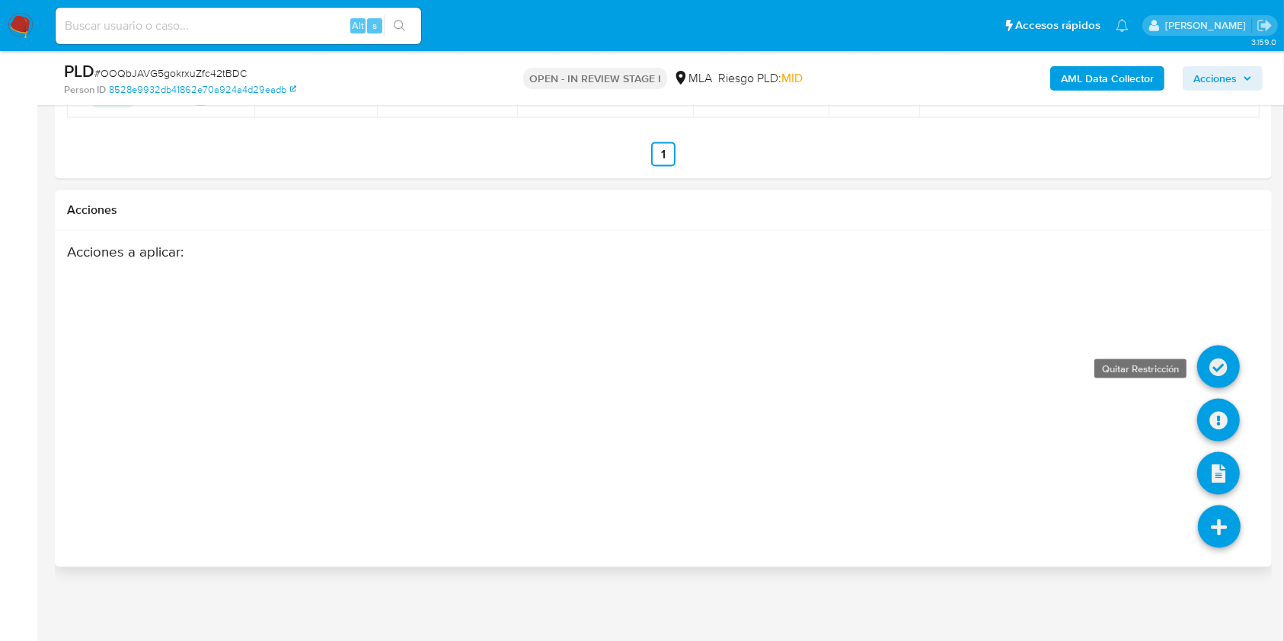
click at [1211, 350] on icon at bounding box center [1218, 367] width 43 height 43
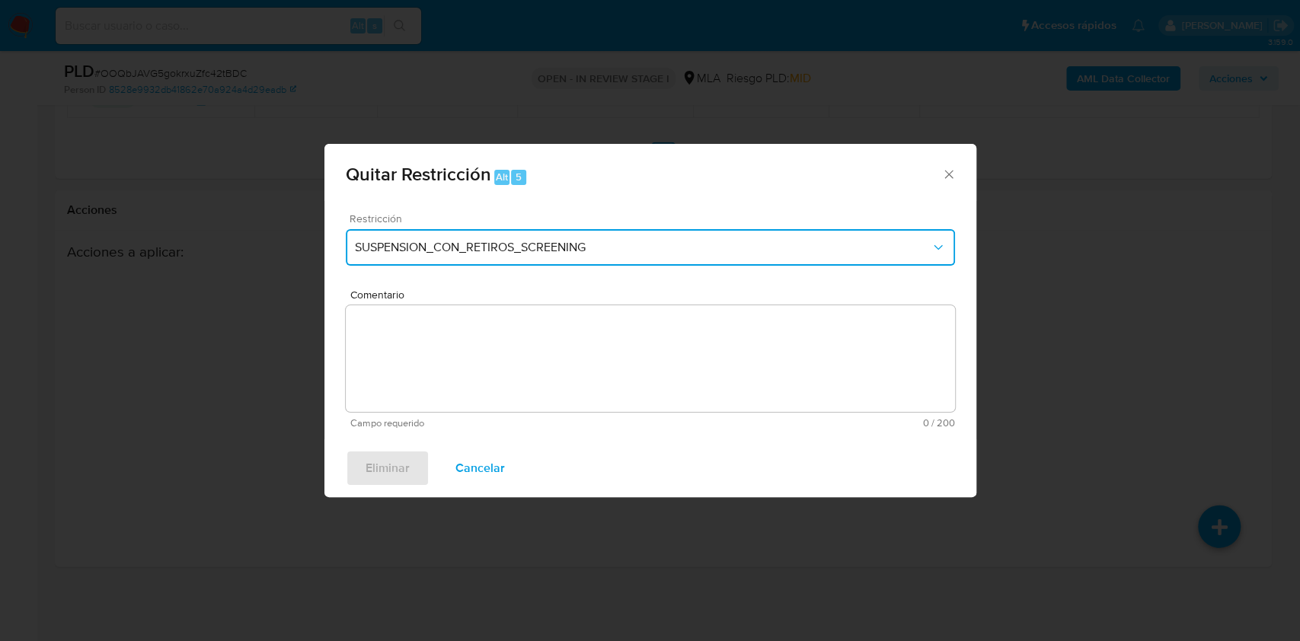
click at [471, 244] on span "SUSPENSION_CON_RETIROS_SCREENING" at bounding box center [643, 247] width 576 height 15
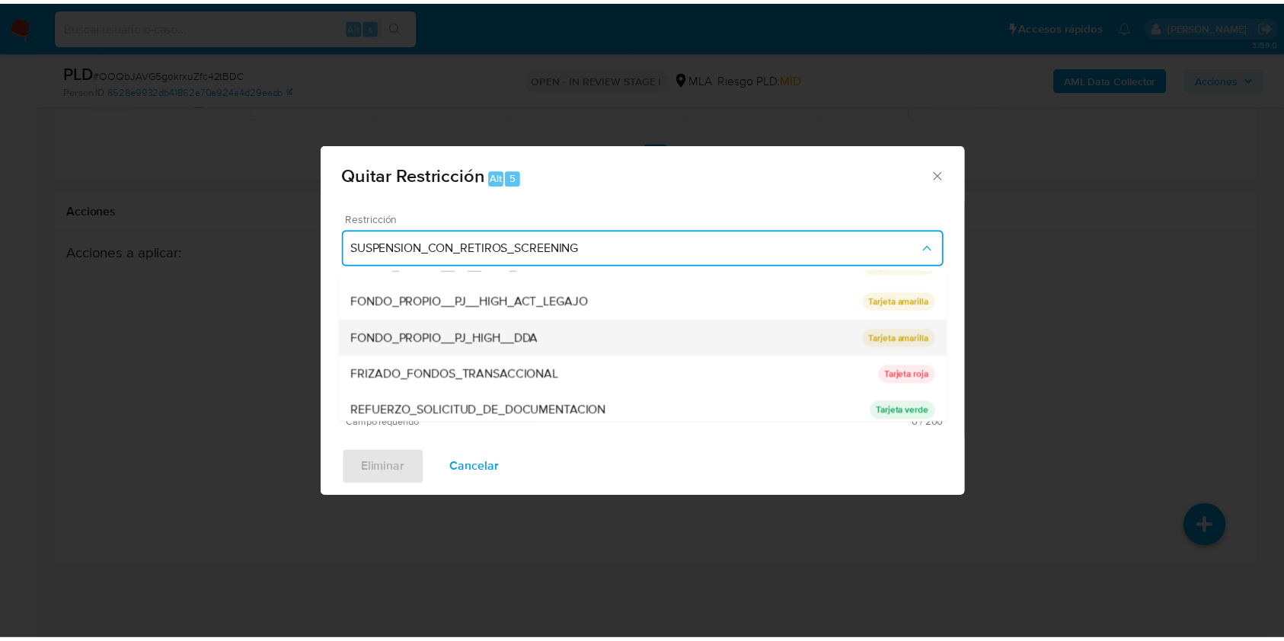
scroll to position [323, 0]
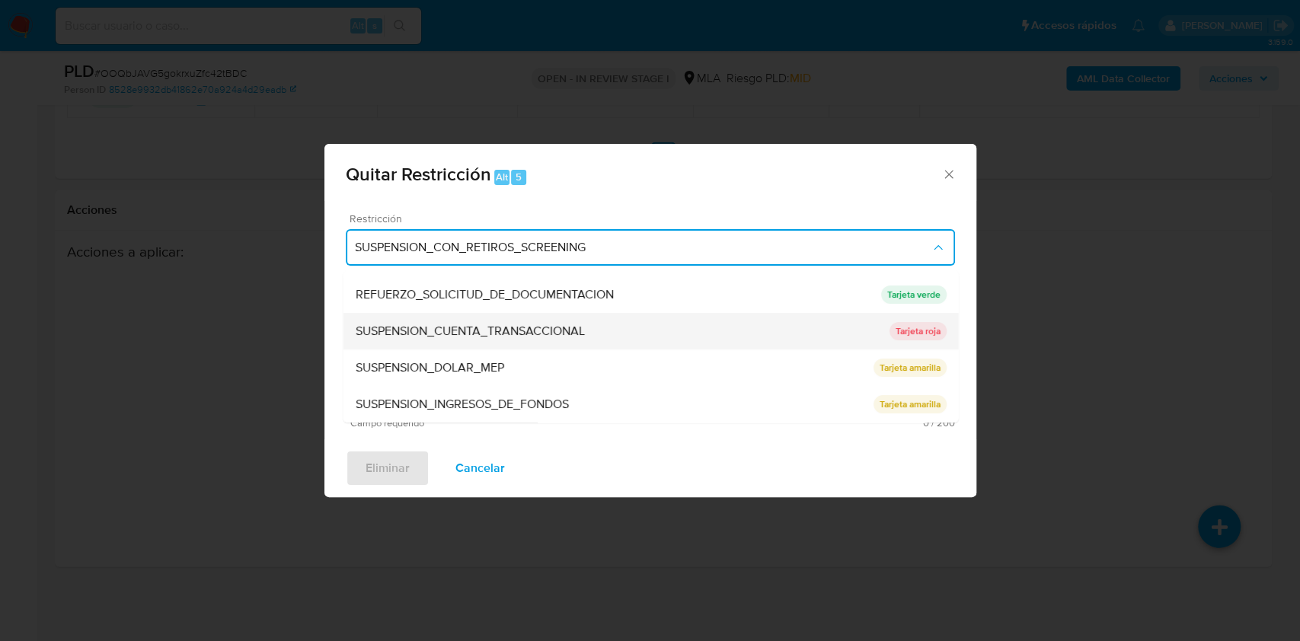
click at [535, 332] on span "SUSPENSION_CUENTA_TRANSACCIONAL" at bounding box center [469, 331] width 229 height 15
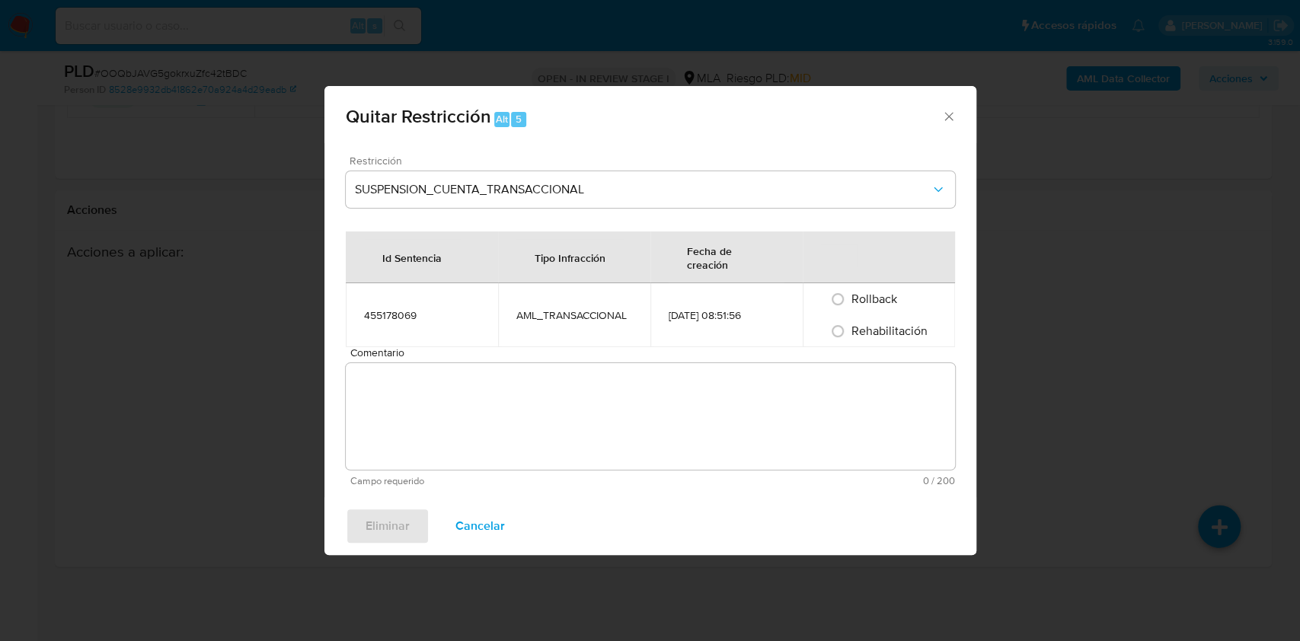
click at [568, 316] on div "AML_TRANSACCIONAL" at bounding box center [574, 315] width 116 height 14
click at [911, 324] on span "Rehabilitación" at bounding box center [889, 331] width 76 height 18
click at [850, 324] on input "Rehabilitación" at bounding box center [837, 331] width 24 height 24
radio input "true"
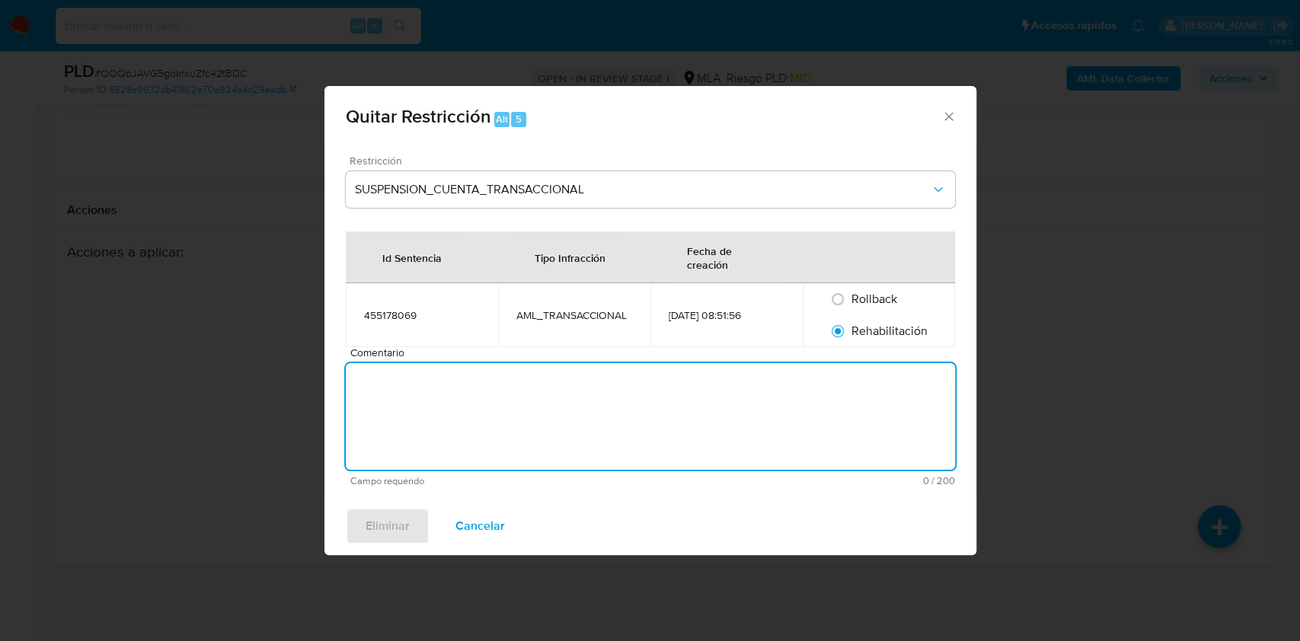
click at [858, 407] on textarea "Comentario" at bounding box center [650, 416] width 609 height 107
type textarea "AML"
click at [407, 527] on span "Eliminar" at bounding box center [387, 526] width 44 height 34
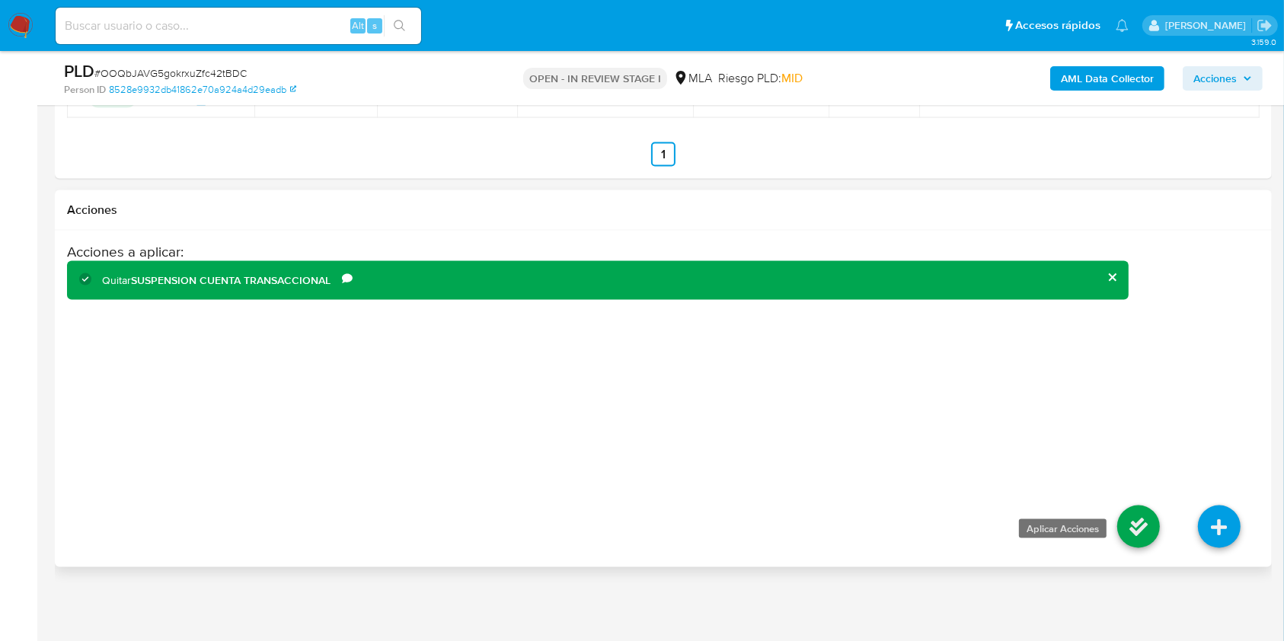
click at [1144, 522] on icon at bounding box center [1138, 527] width 43 height 43
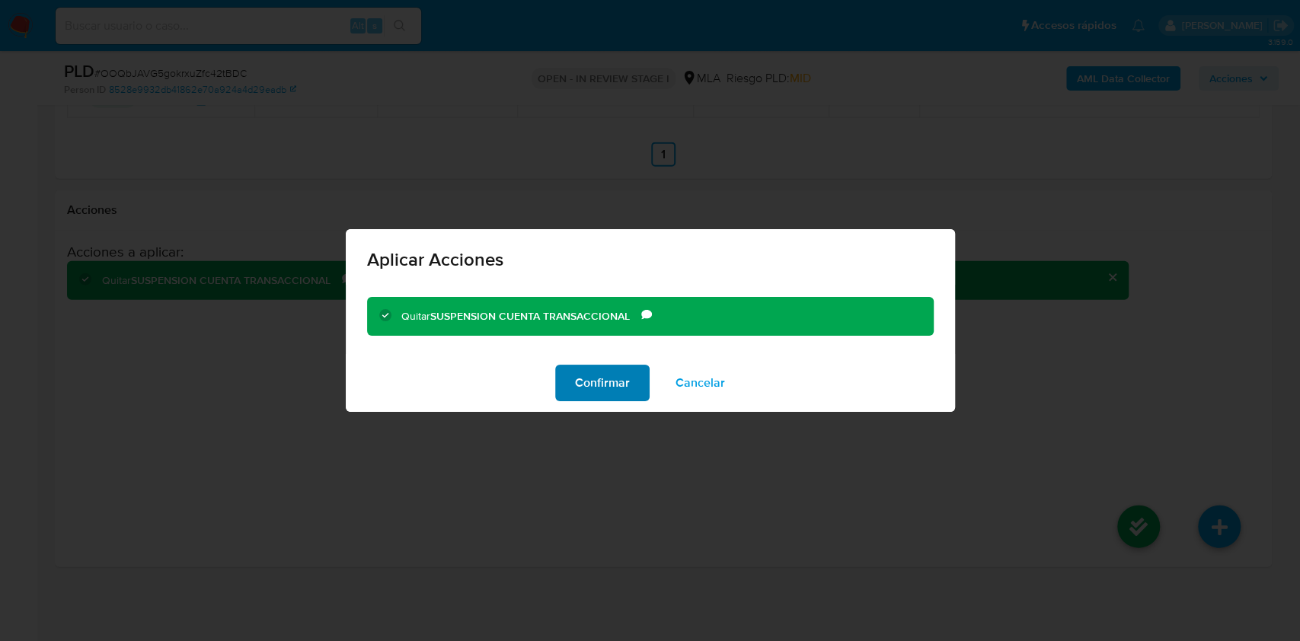
click at [618, 388] on span "Confirmar" at bounding box center [602, 383] width 55 height 34
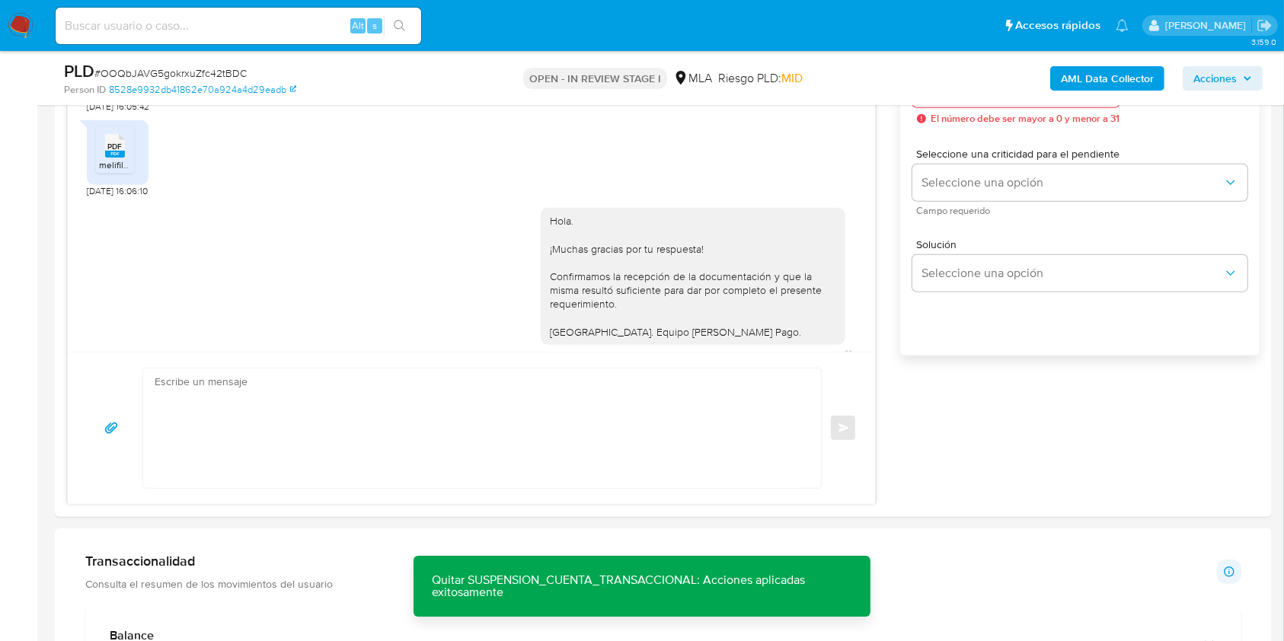
scroll to position [2089, 0]
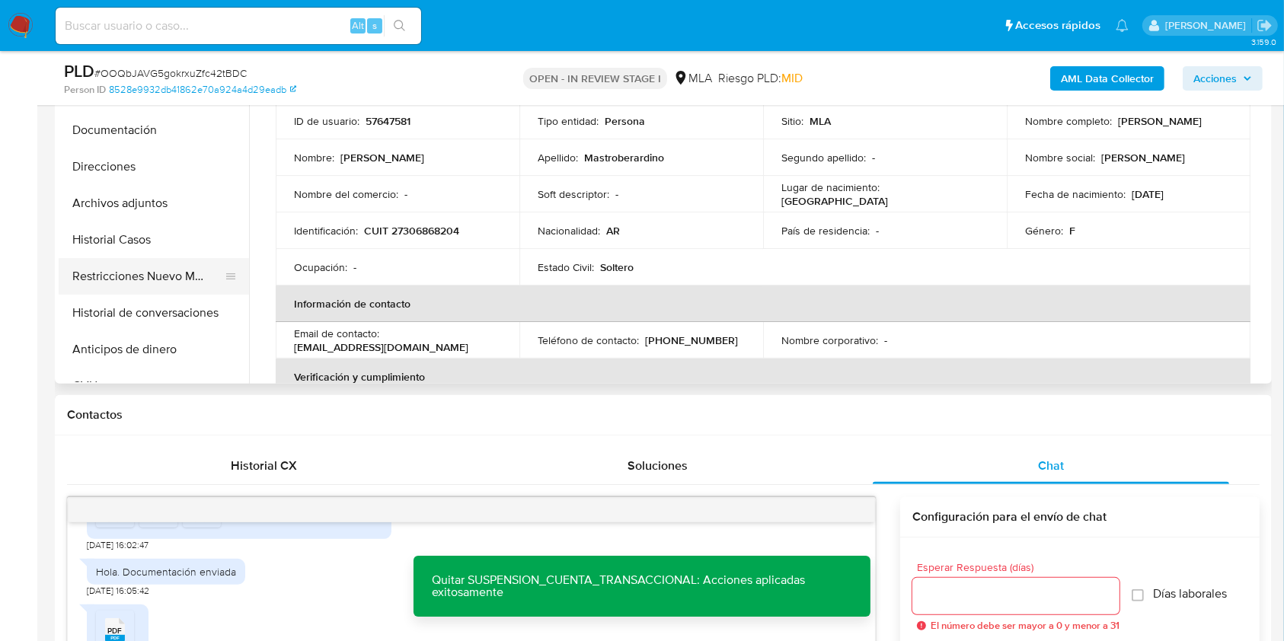
click at [100, 260] on button "Restricciones Nuevo Mundo" at bounding box center [148, 276] width 178 height 37
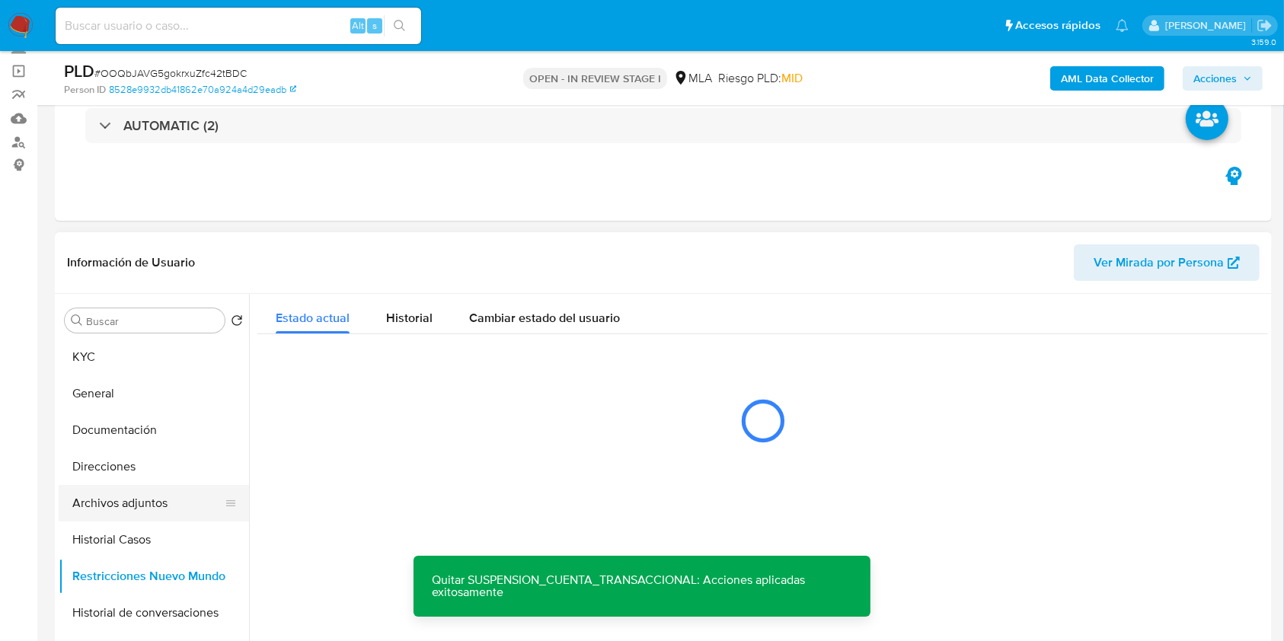
scroll to position [97, 0]
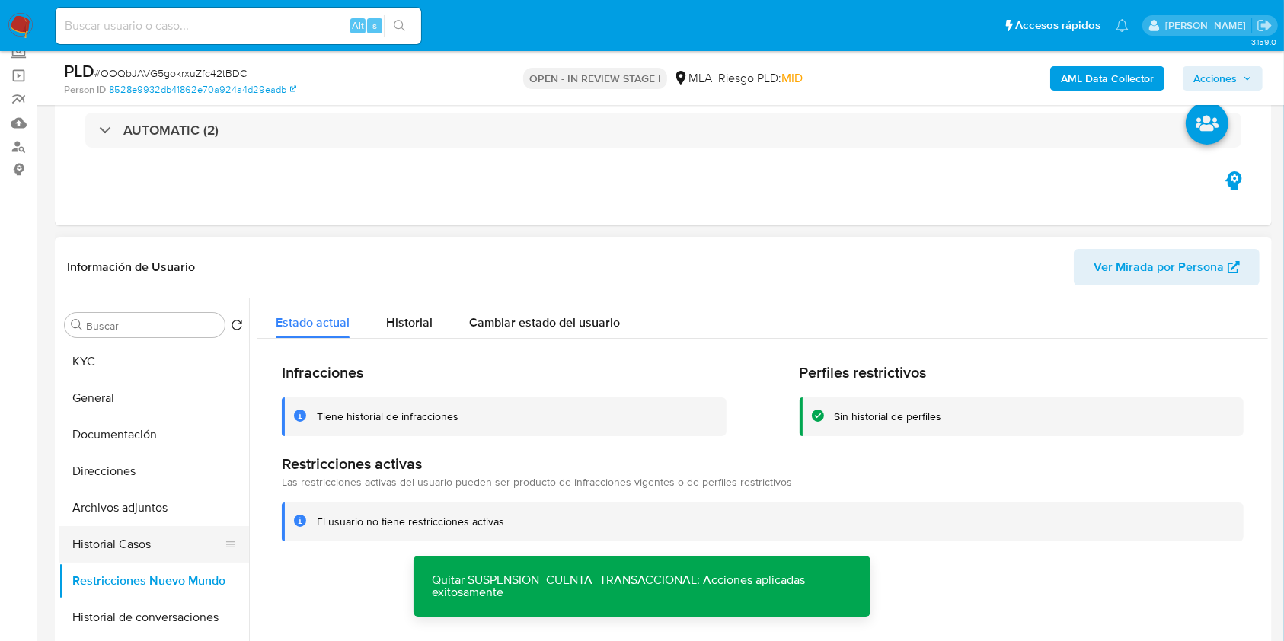
click at [105, 547] on button "Historial Casos" at bounding box center [148, 544] width 178 height 37
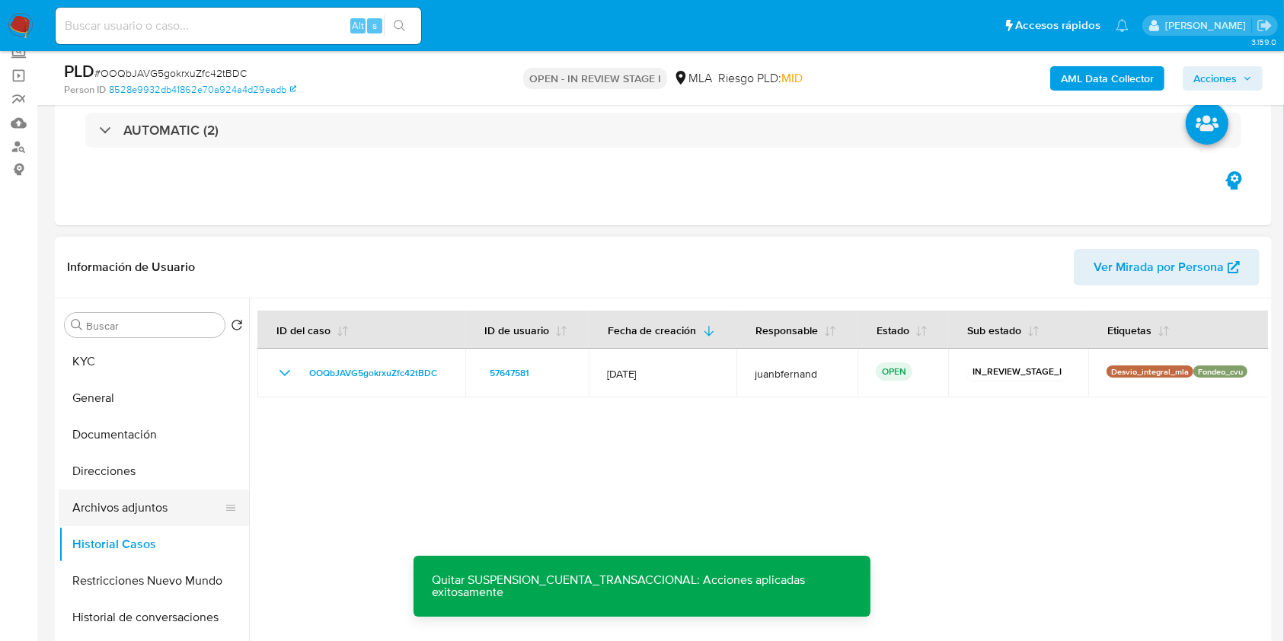
click at [151, 496] on button "Archivos adjuntos" at bounding box center [148, 508] width 178 height 37
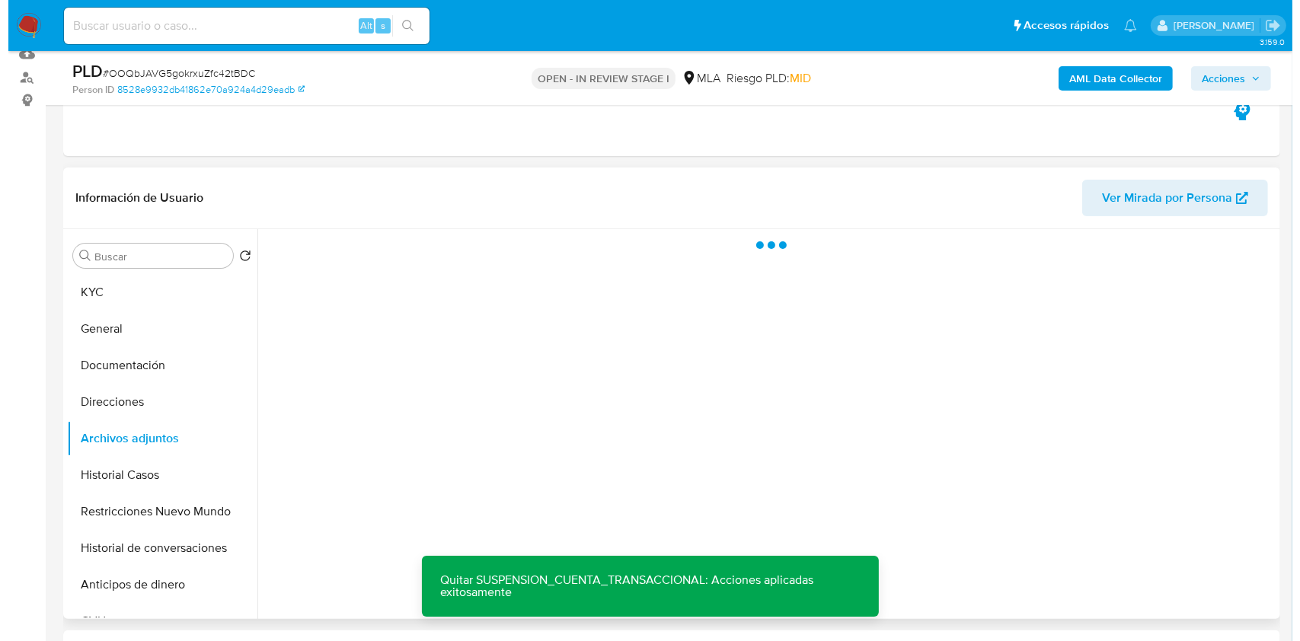
scroll to position [198, 0]
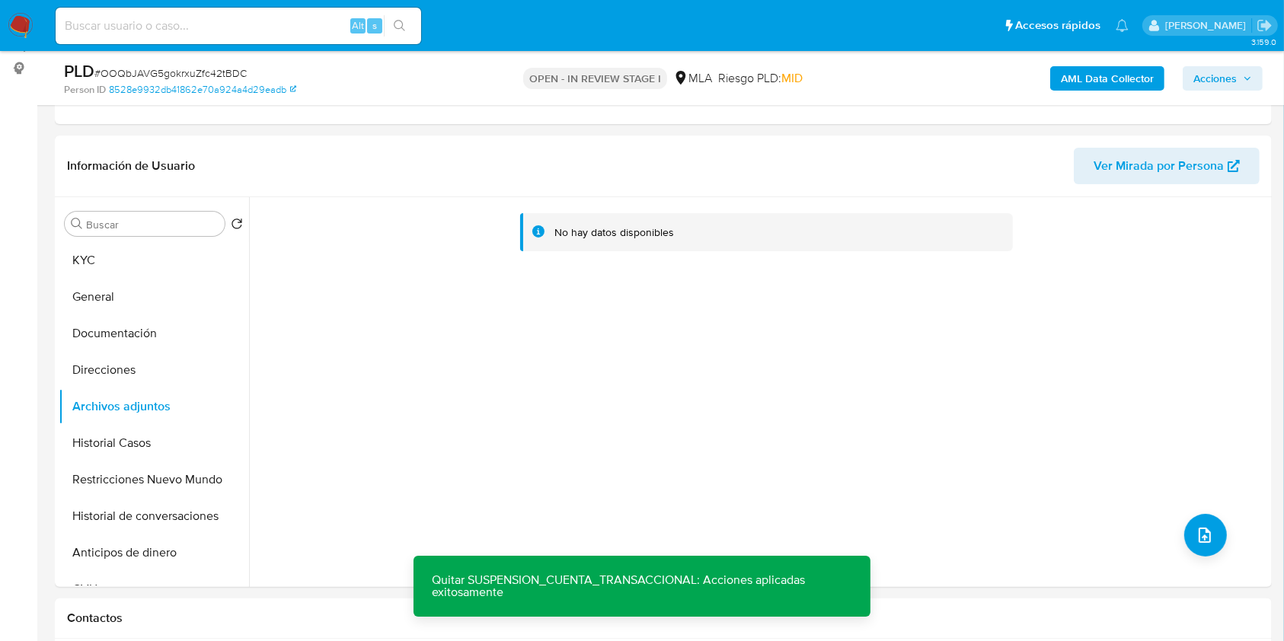
click at [1108, 75] on b "AML Data Collector" at bounding box center [1107, 78] width 93 height 24
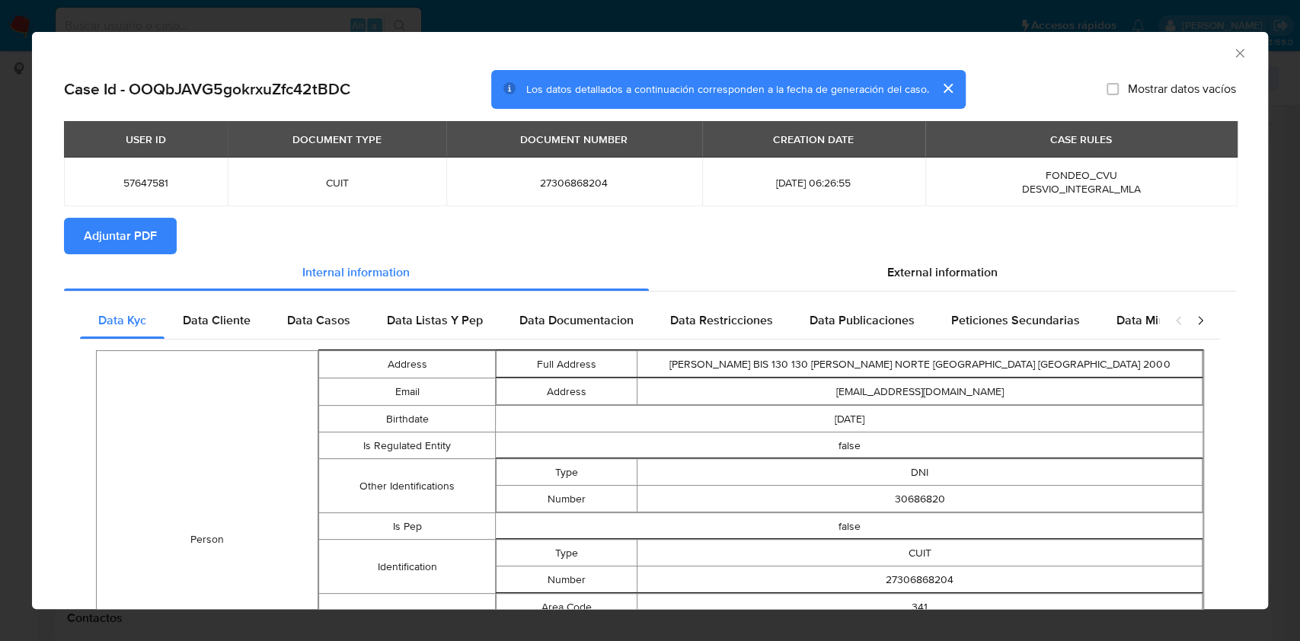
click at [128, 239] on span "Adjuntar PDF" at bounding box center [120, 236] width 73 height 34
click at [1232, 53] on icon "Cerrar ventana" at bounding box center [1239, 53] width 15 height 15
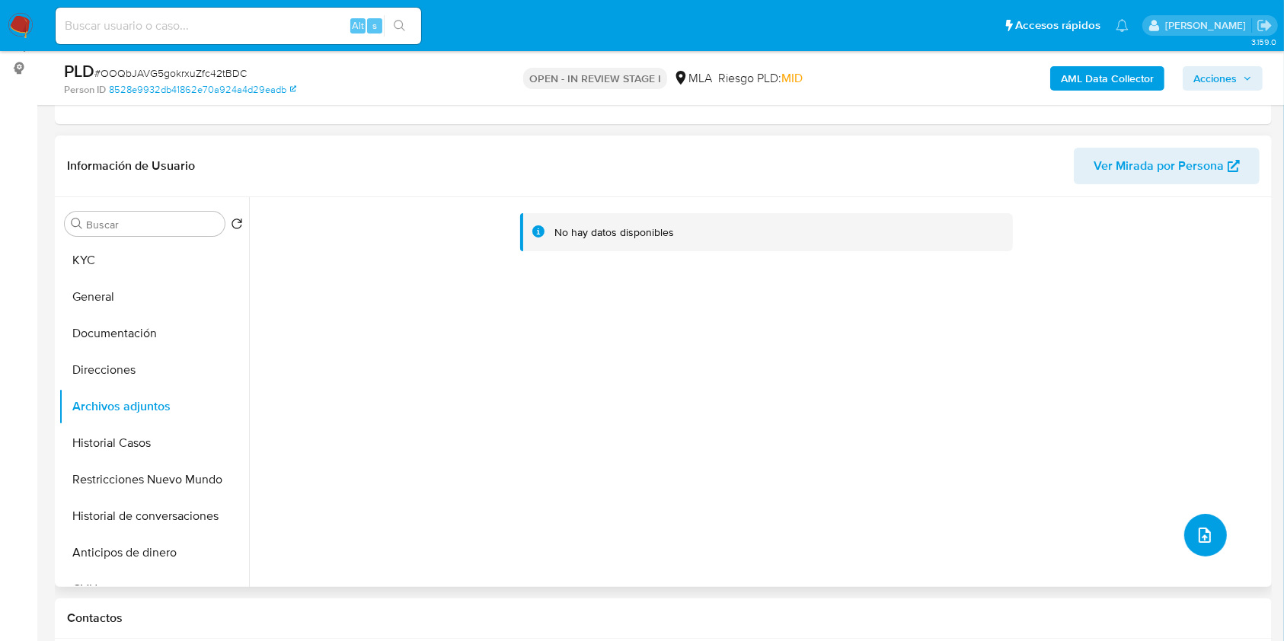
click at [1204, 534] on icon "upload-file" at bounding box center [1204, 535] width 12 height 15
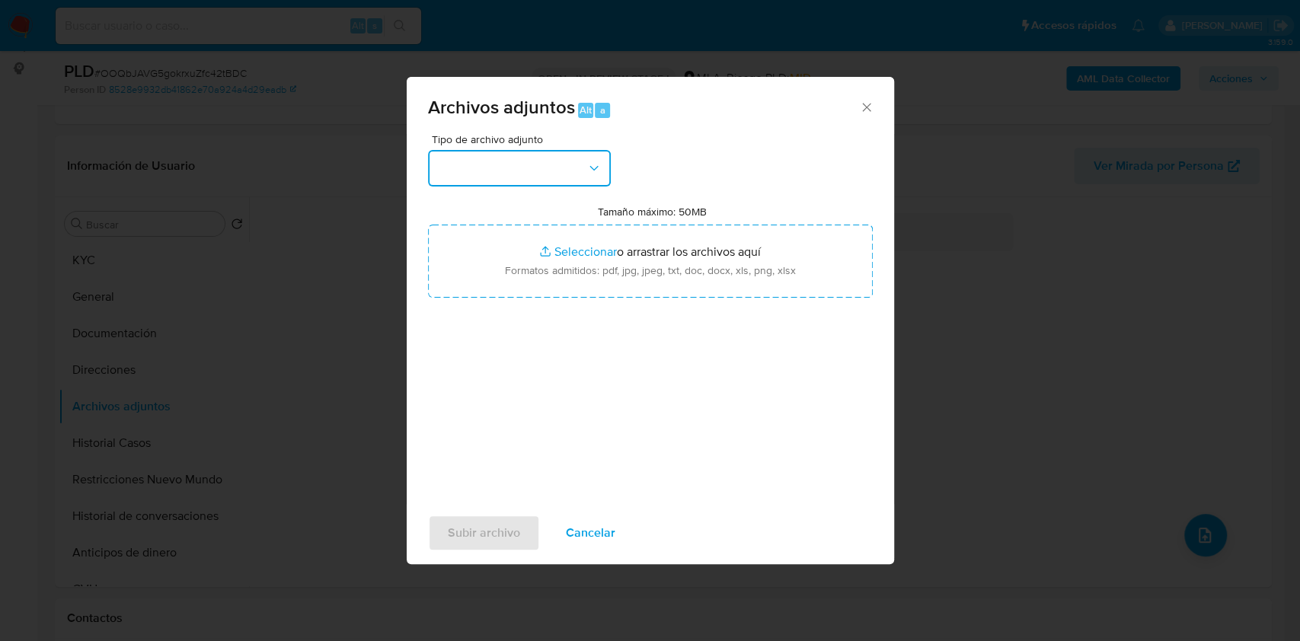
click at [534, 155] on button "button" at bounding box center [519, 168] width 183 height 37
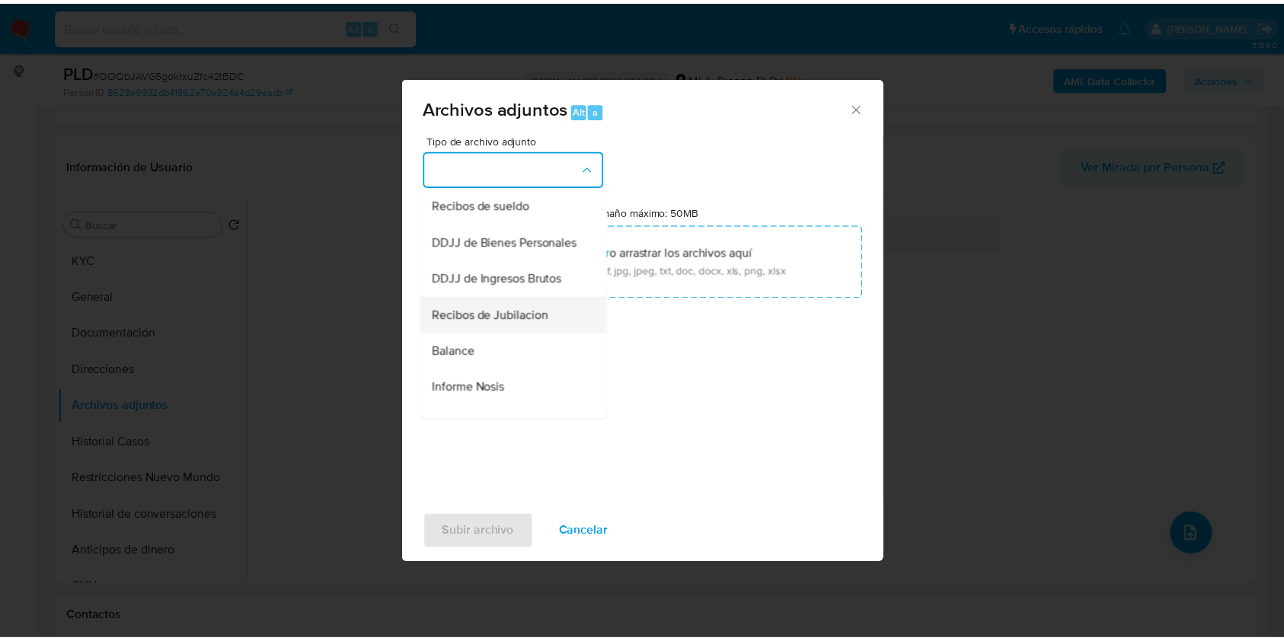
scroll to position [305, 0]
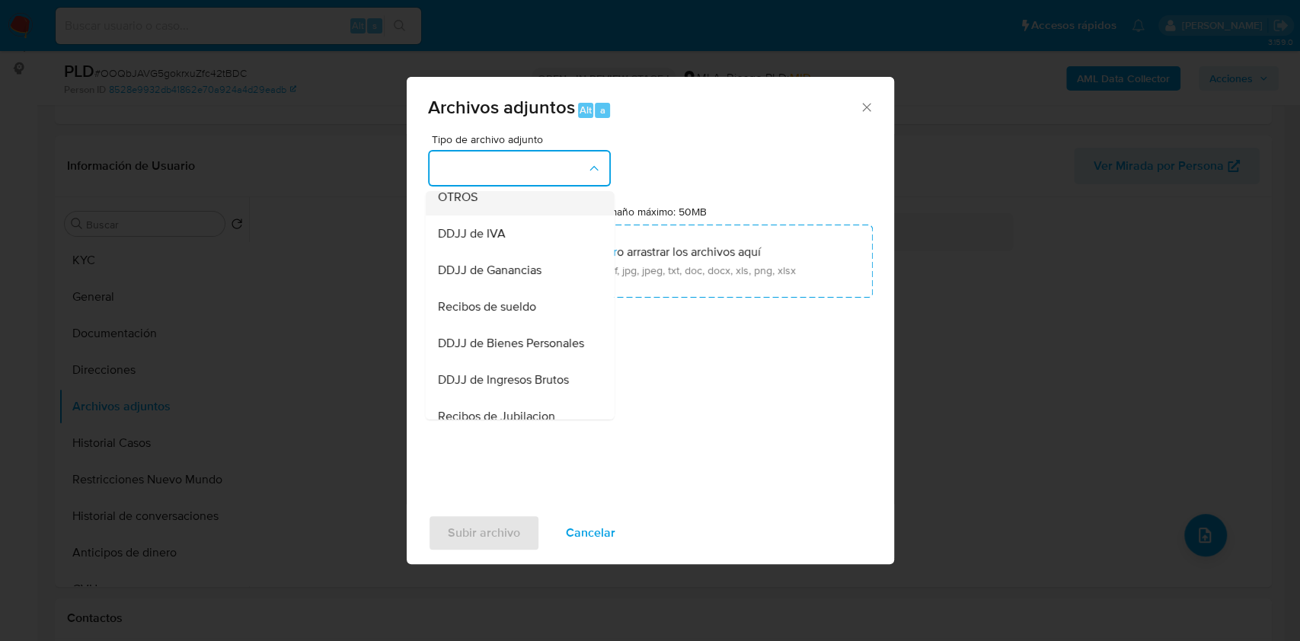
click at [499, 215] on div "OTROS" at bounding box center [514, 197] width 155 height 37
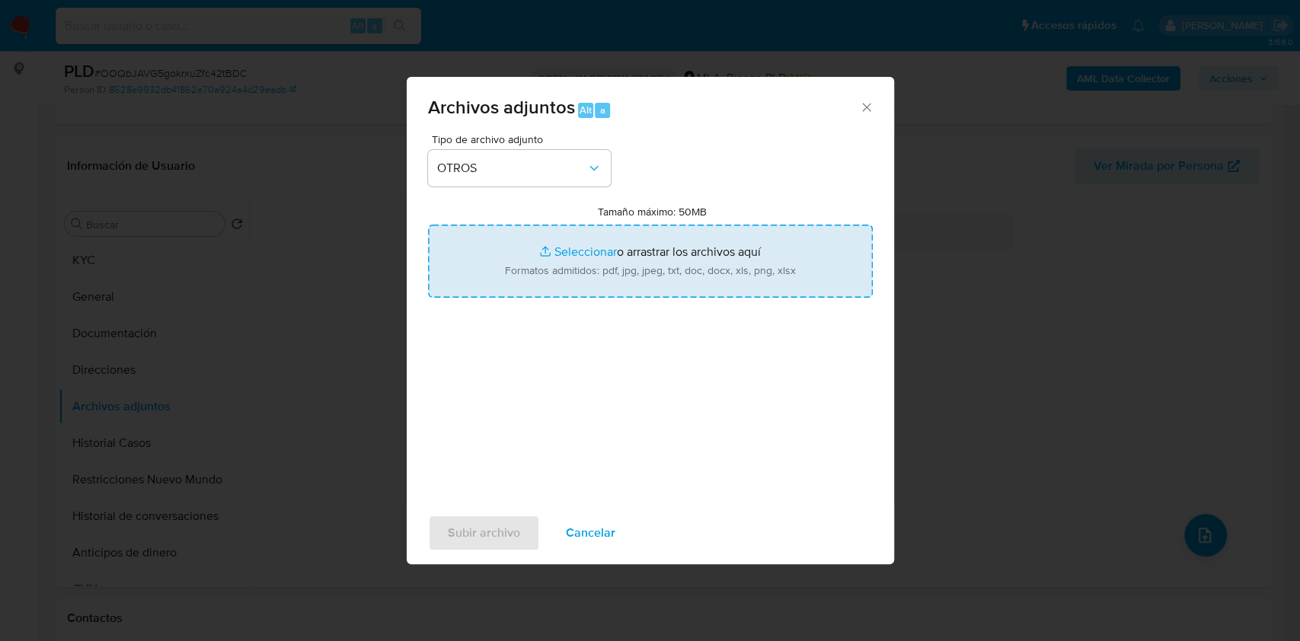
type input "C:\fakepath\Calculador DDJJ IIBB.xlsx"
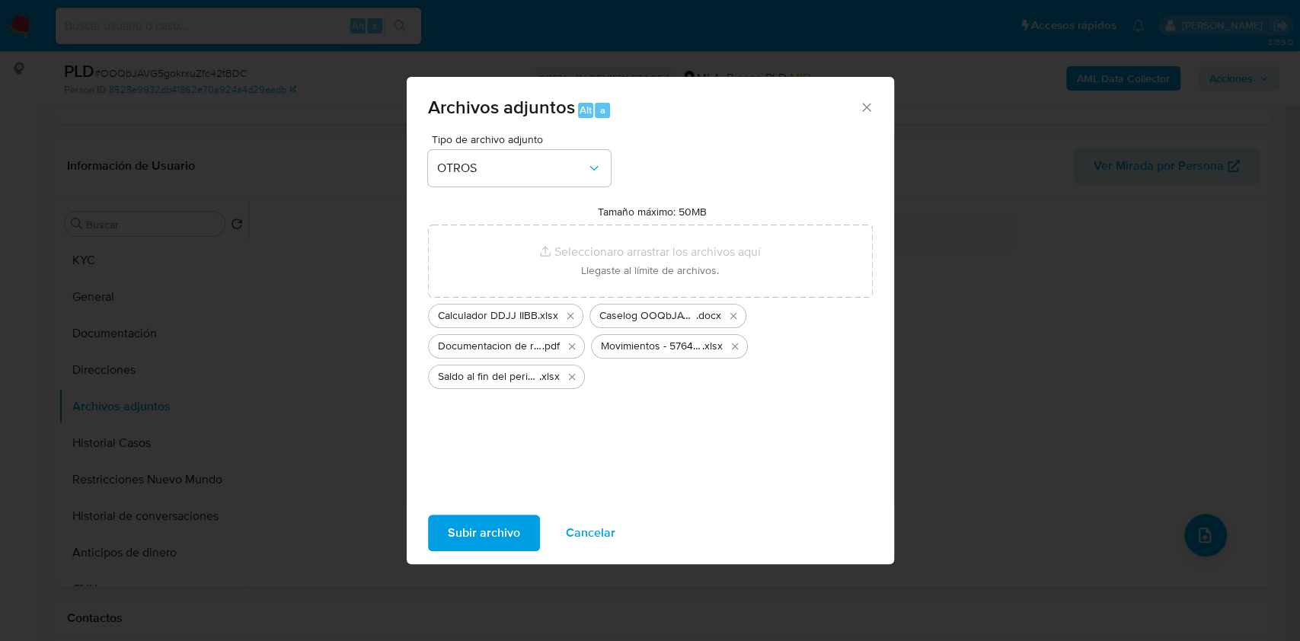
click at [506, 525] on span "Subir archivo" at bounding box center [484, 533] width 72 height 34
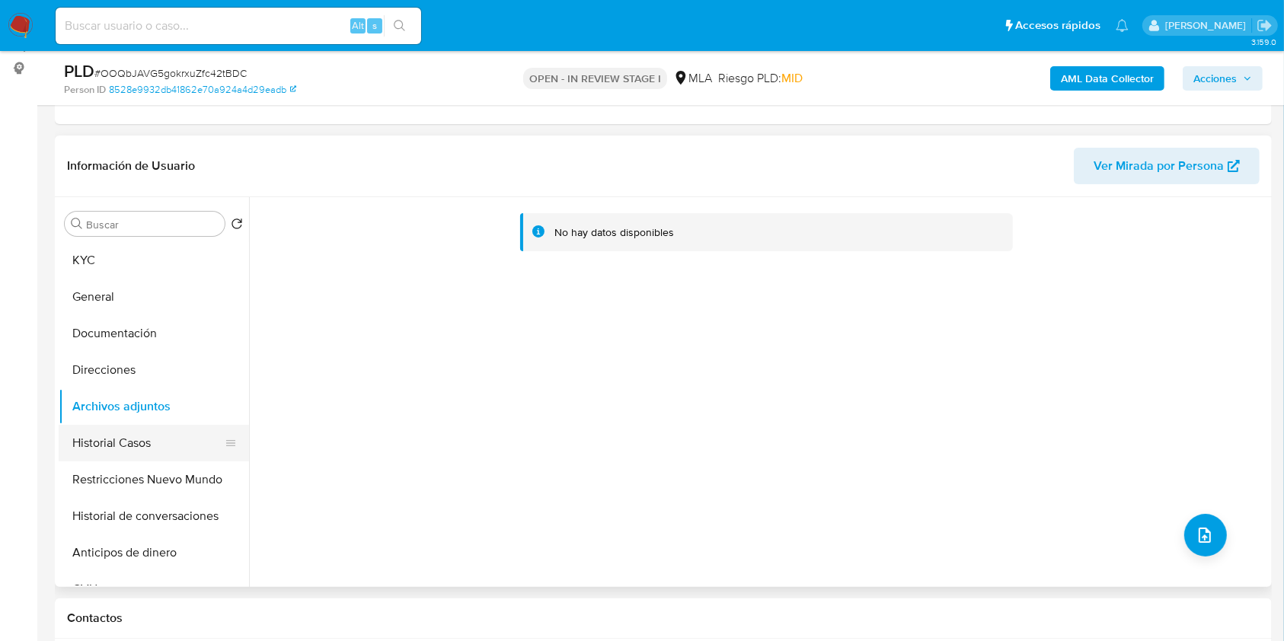
click at [120, 427] on button "Historial Casos" at bounding box center [148, 443] width 178 height 37
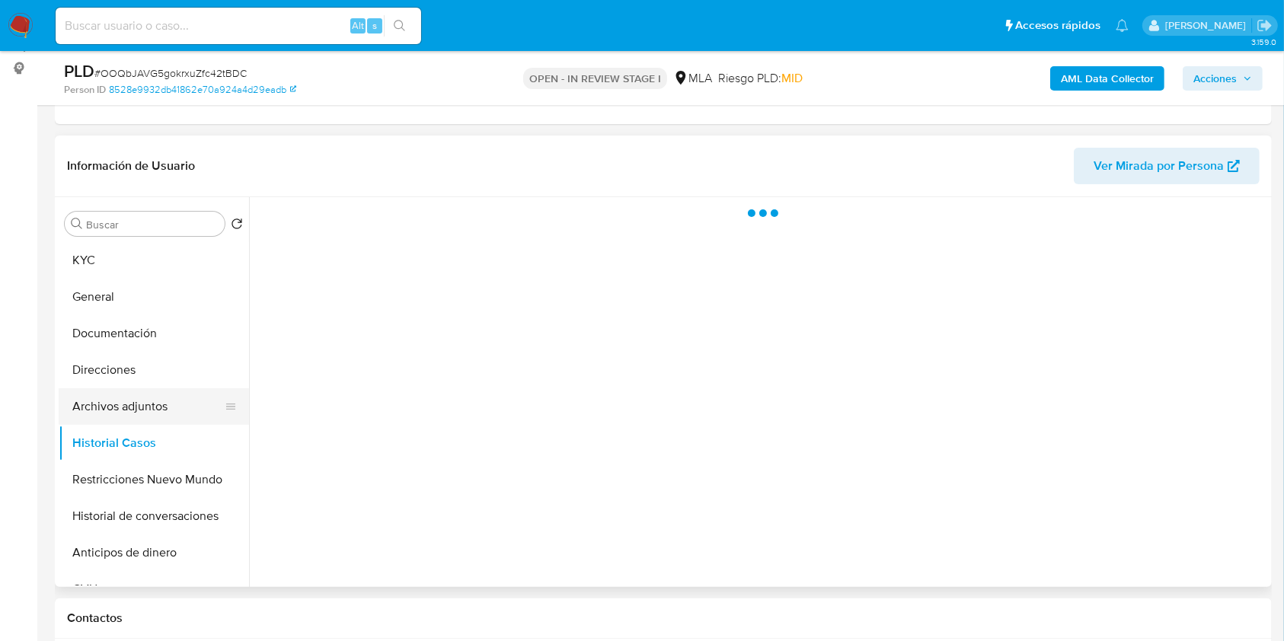
click at [129, 400] on button "Archivos adjuntos" at bounding box center [148, 406] width 178 height 37
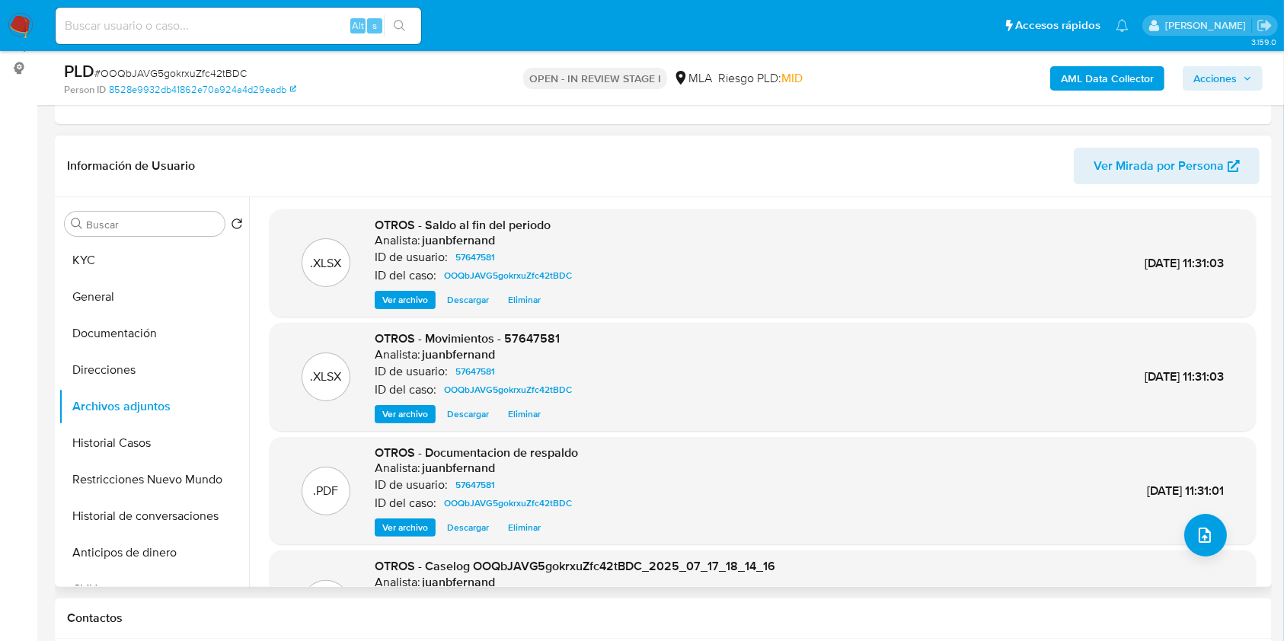
scroll to position [128, 0]
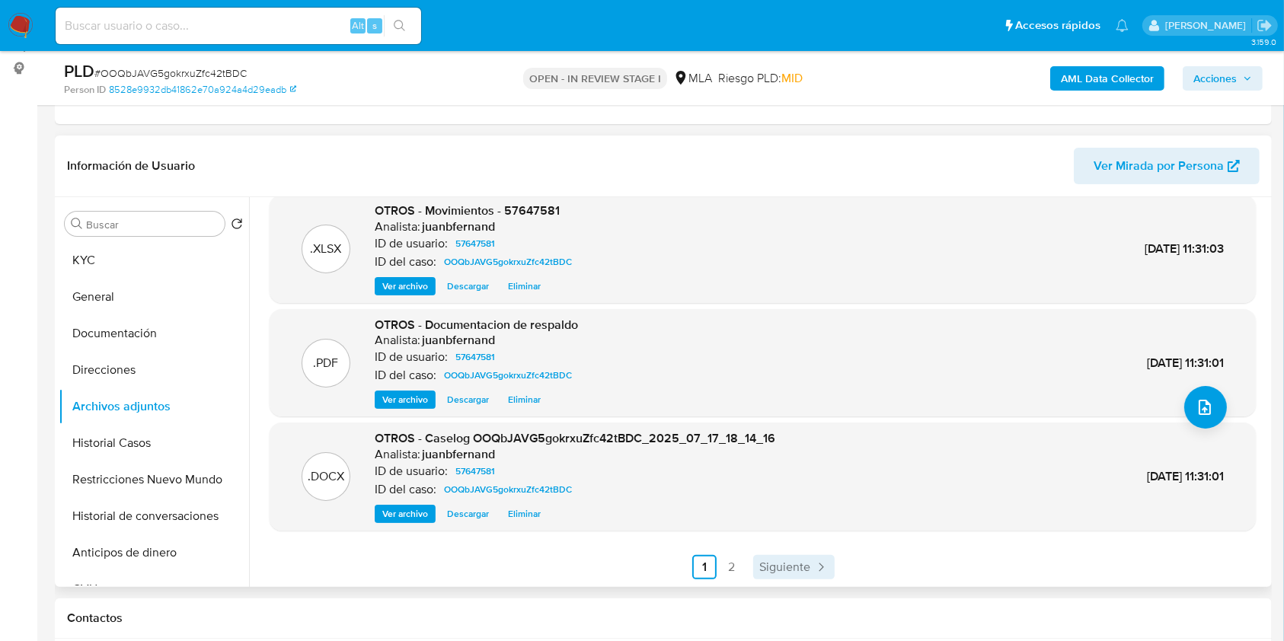
click at [785, 557] on link "Siguiente" at bounding box center [793, 567] width 81 height 24
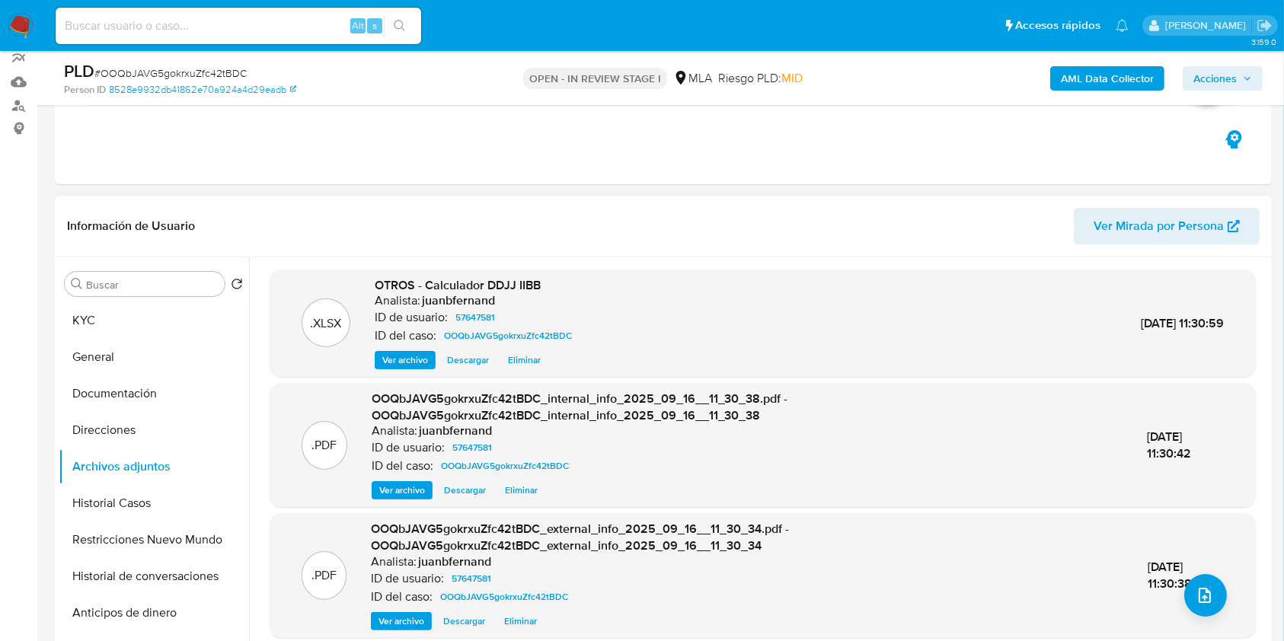
scroll to position [97, 0]
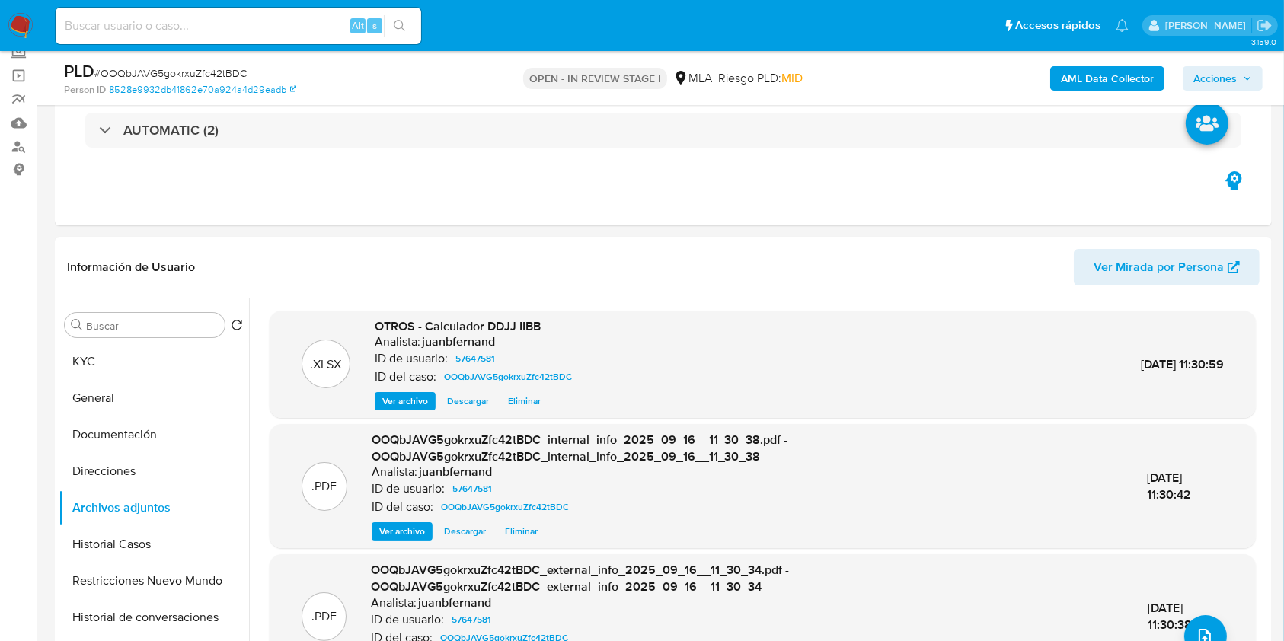
click at [1217, 81] on span "Acciones" at bounding box center [1214, 78] width 43 height 24
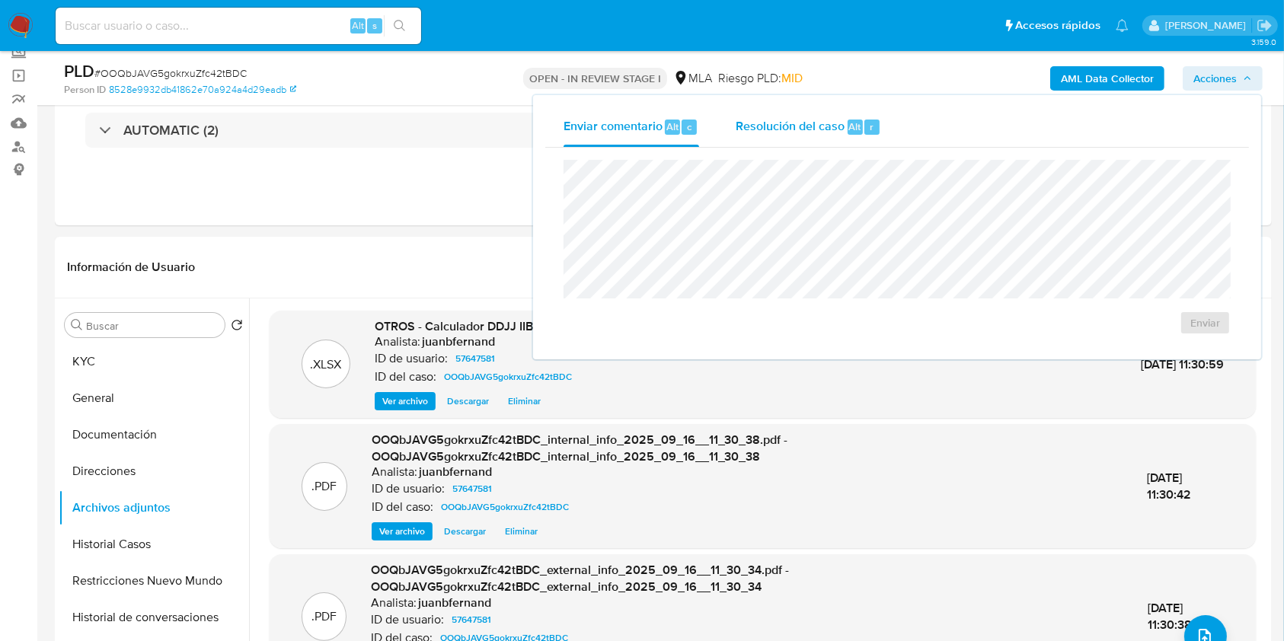
click at [787, 123] on span "Resolución del caso" at bounding box center [790, 126] width 109 height 18
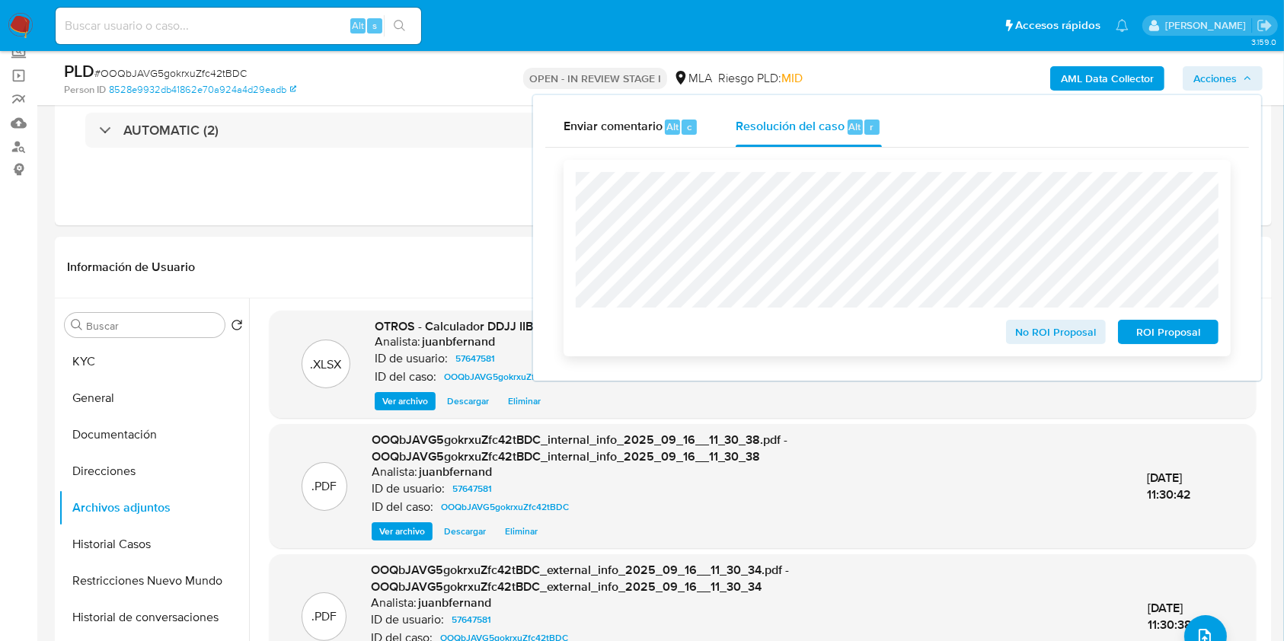
click at [1055, 330] on span "No ROI Proposal" at bounding box center [1055, 331] width 79 height 21
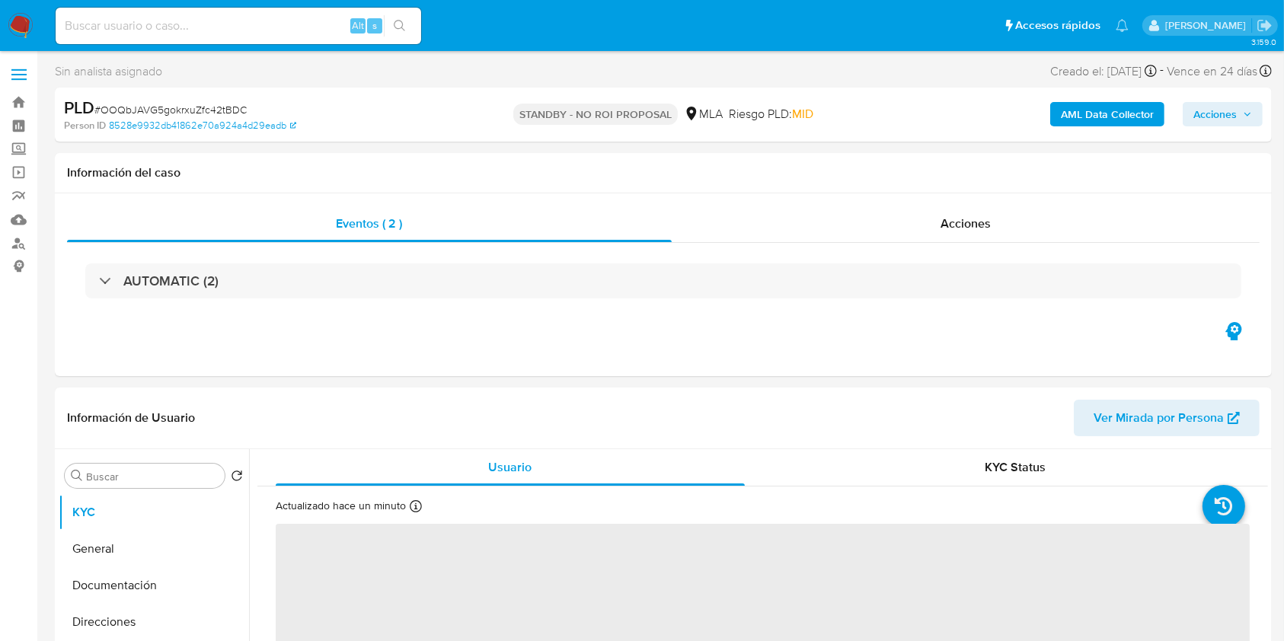
select select "10"
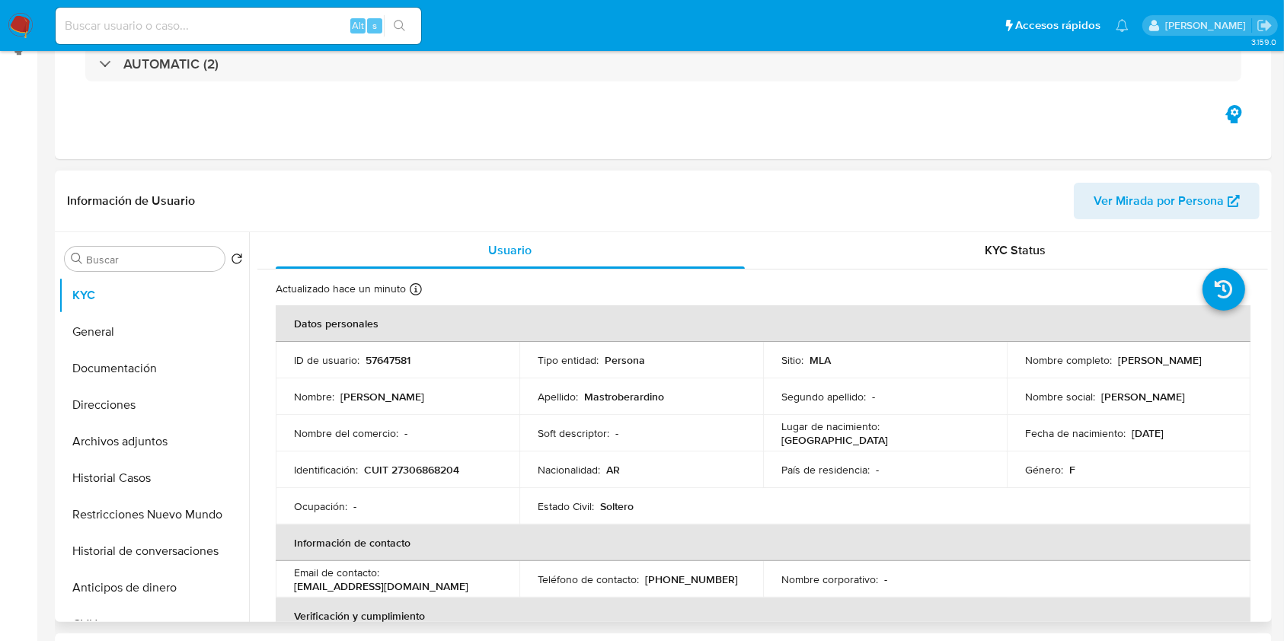
scroll to position [406, 0]
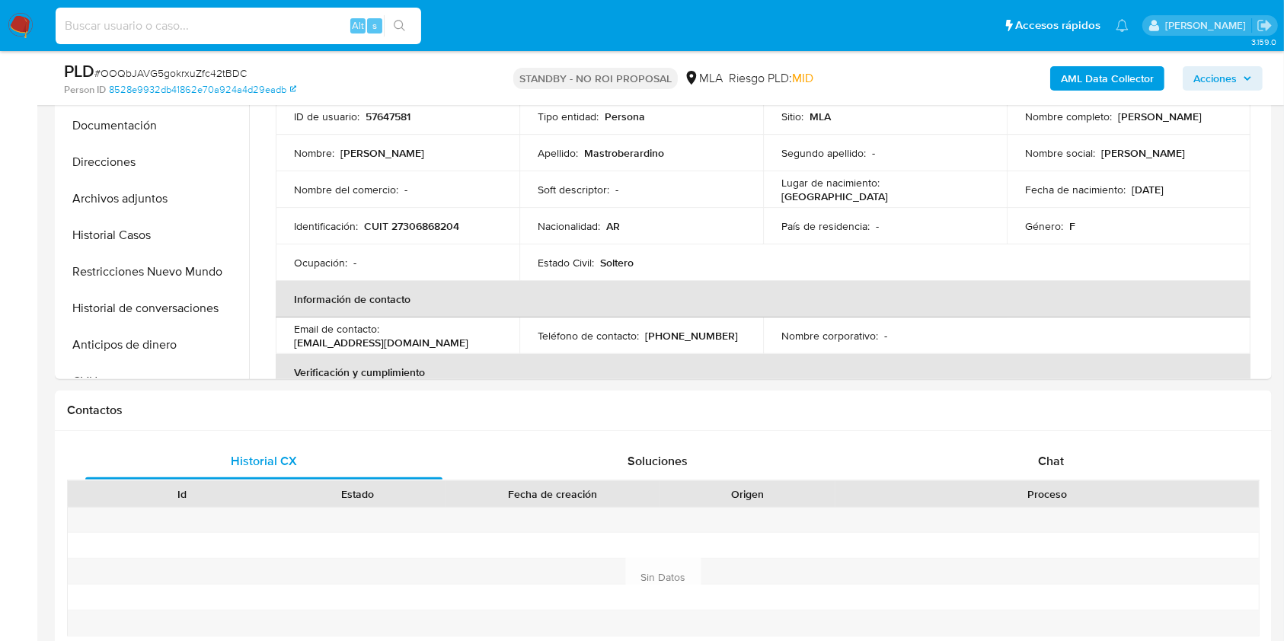
click at [302, 21] on input at bounding box center [238, 26] width 365 height 20
paste input "WgwFRVJMkSywJR8eatCXCRgu"
type input "WgwFRVJMkSywJR8eatCXCRgu"
click at [396, 27] on icon "search-icon" at bounding box center [400, 26] width 12 height 12
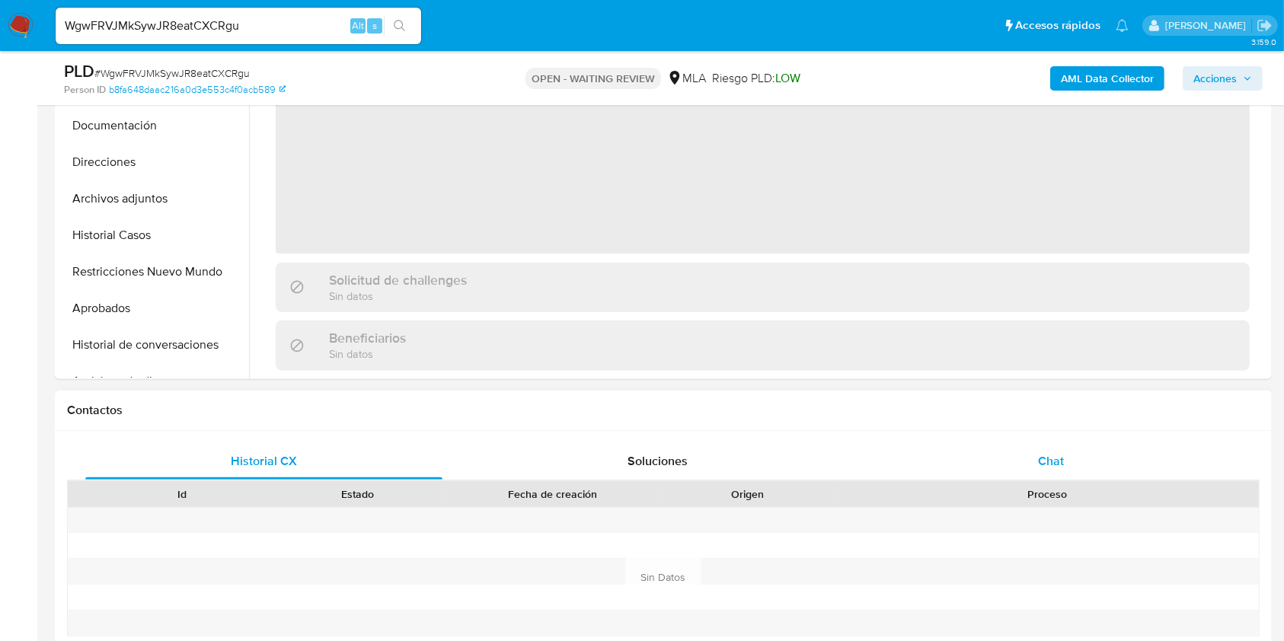
click at [1124, 456] on div "Chat" at bounding box center [1051, 461] width 357 height 37
select select "10"
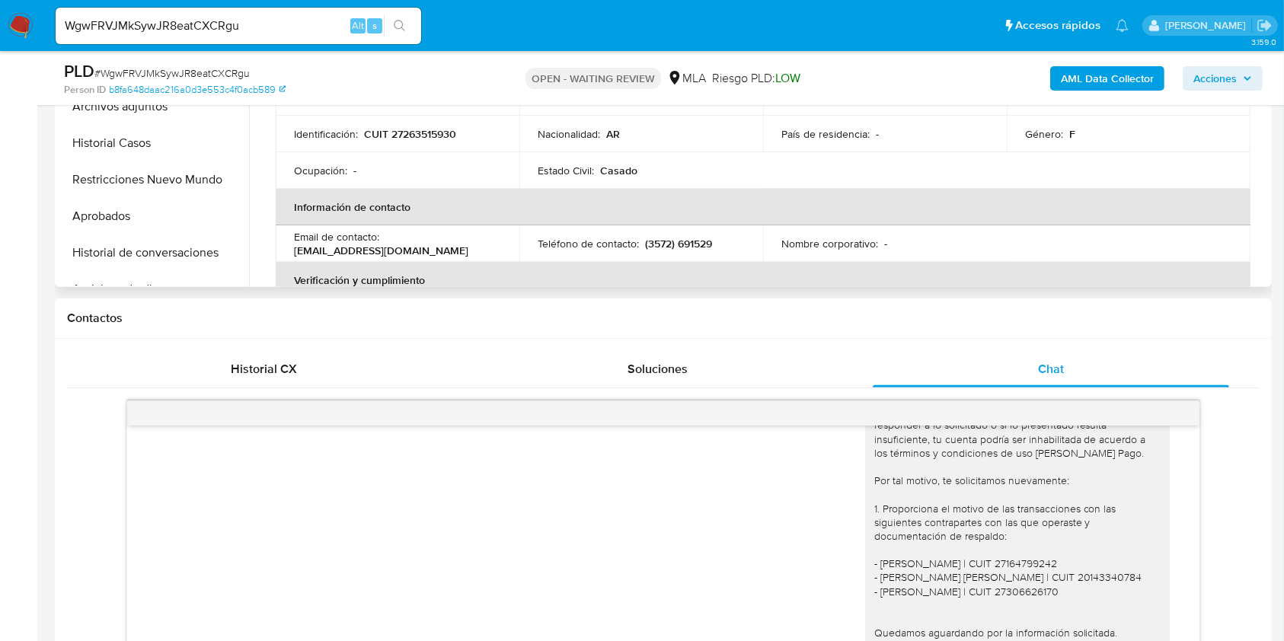
scroll to position [406, 0]
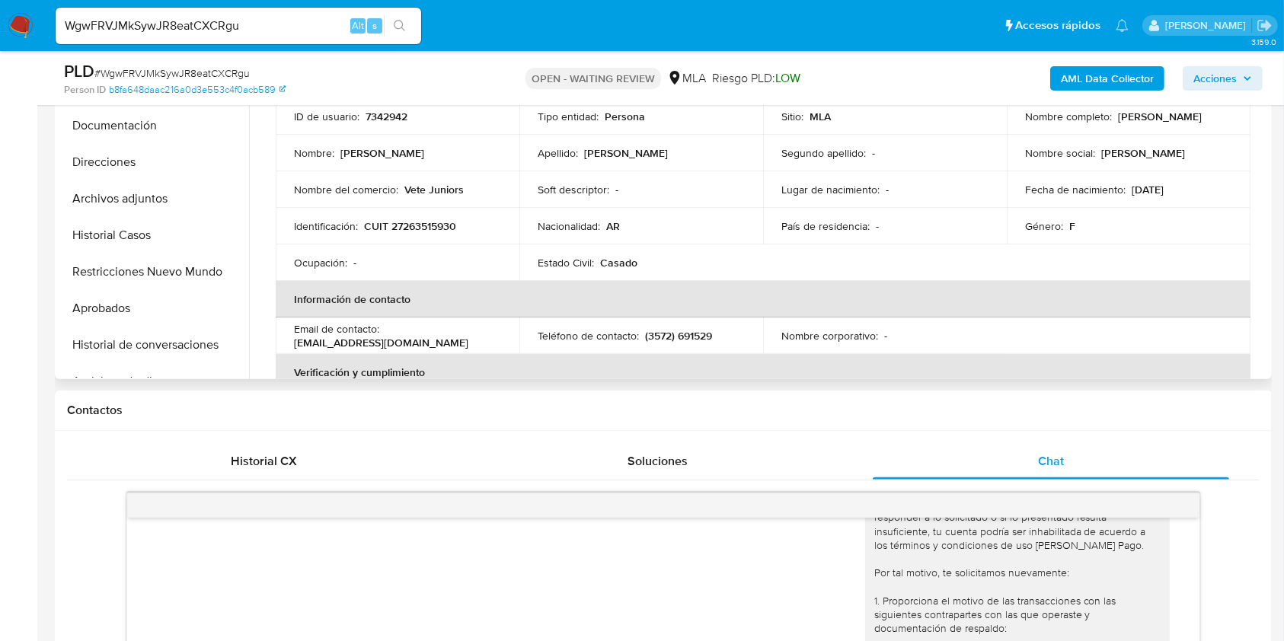
click at [420, 344] on p "[EMAIL_ADDRESS][DOMAIN_NAME]" at bounding box center [381, 343] width 174 height 14
drag, startPoint x: 420, startPoint y: 344, endPoint x: 335, endPoint y: 349, distance: 85.4
click at [335, 349] on p "[EMAIL_ADDRESS][DOMAIN_NAME]" at bounding box center [381, 343] width 174 height 14
copy p "[EMAIL_ADDRESS][DOMAIN_NAME]"
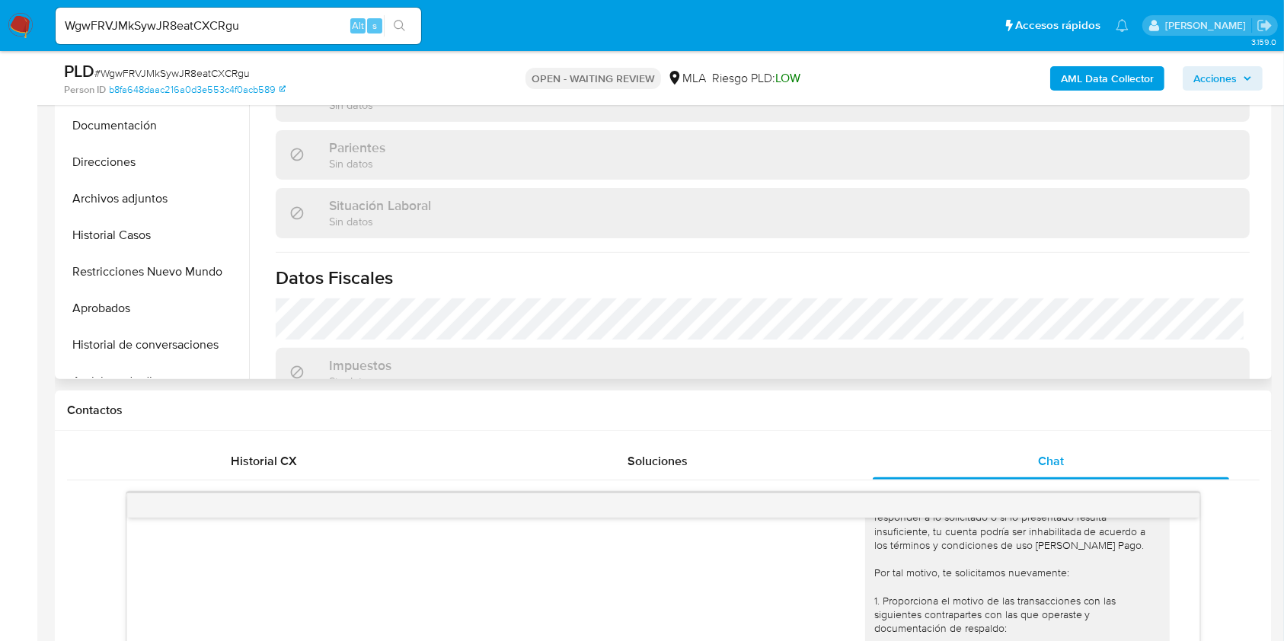
scroll to position [810, 0]
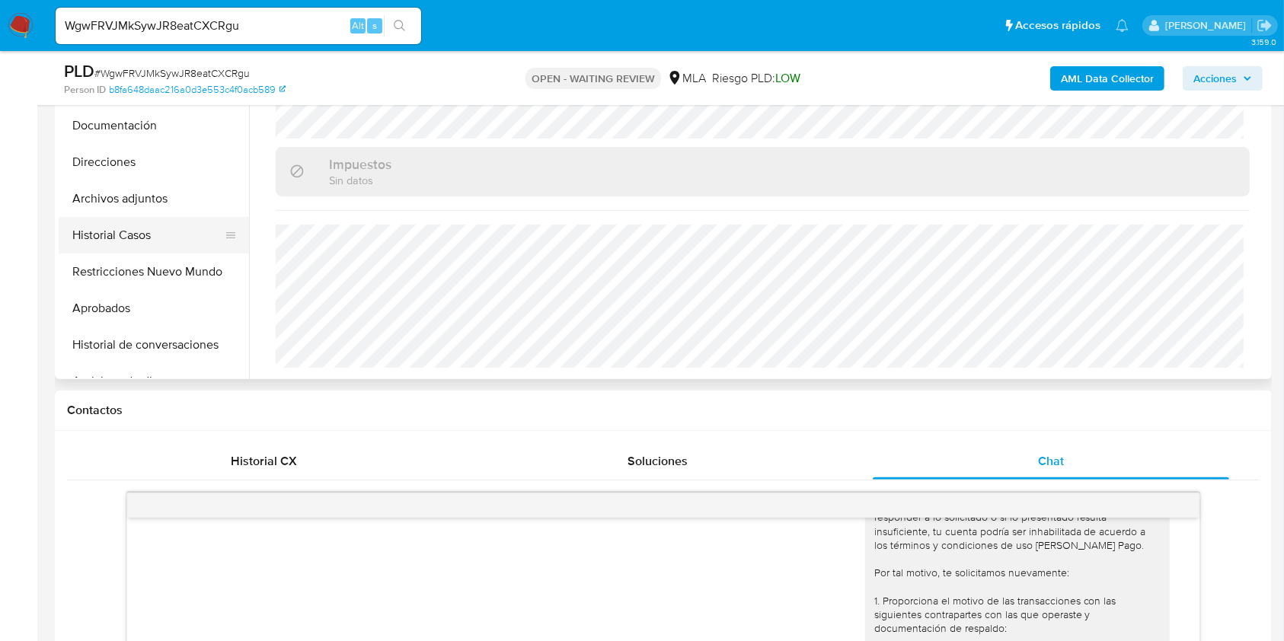
click at [133, 227] on button "Historial Casos" at bounding box center [148, 235] width 178 height 37
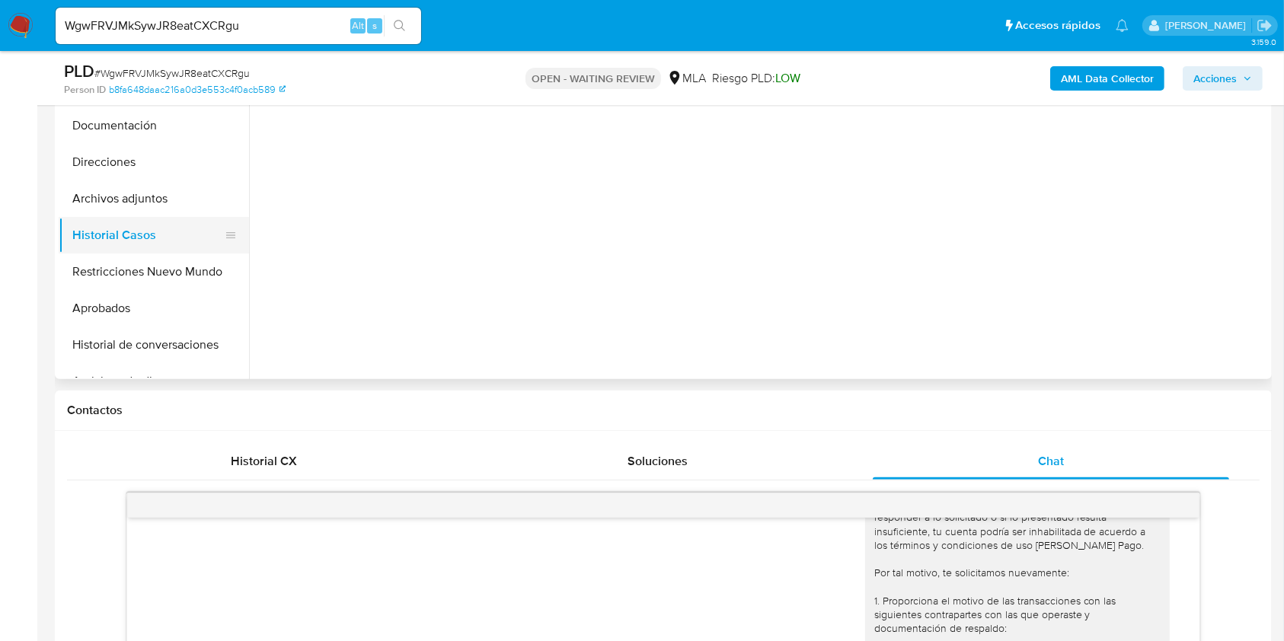
scroll to position [0, 0]
click at [149, 136] on button "Documentación" at bounding box center [148, 125] width 178 height 37
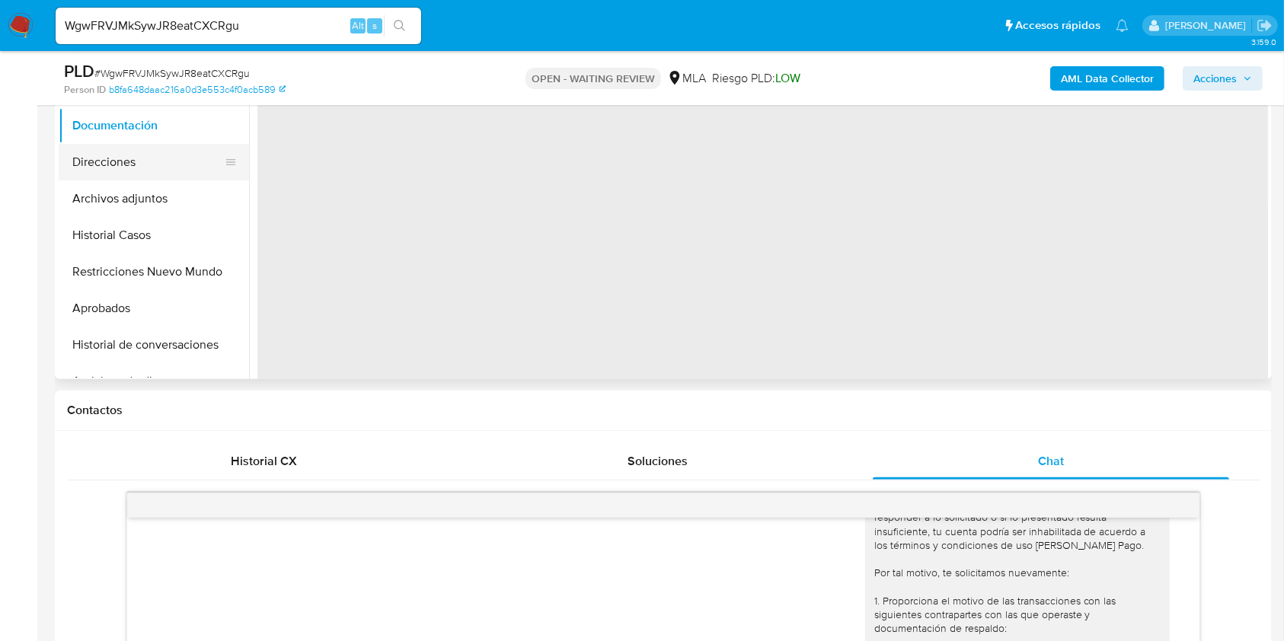
click at [149, 149] on button "Direcciones" at bounding box center [148, 162] width 178 height 37
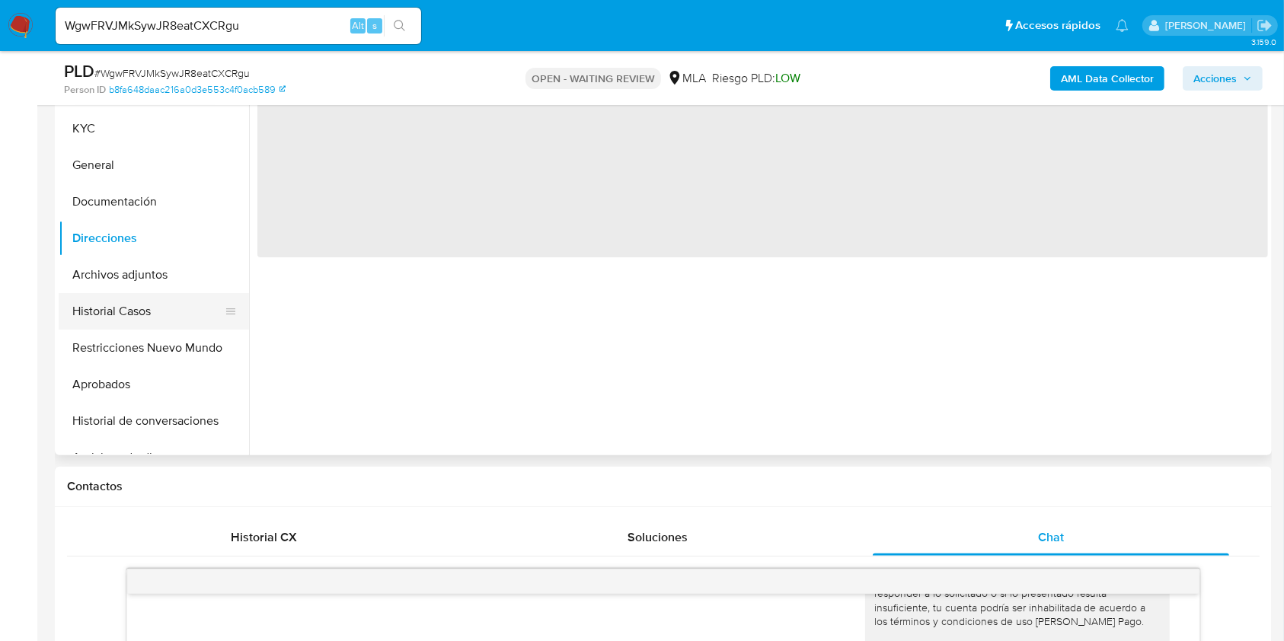
scroll to position [203, 0]
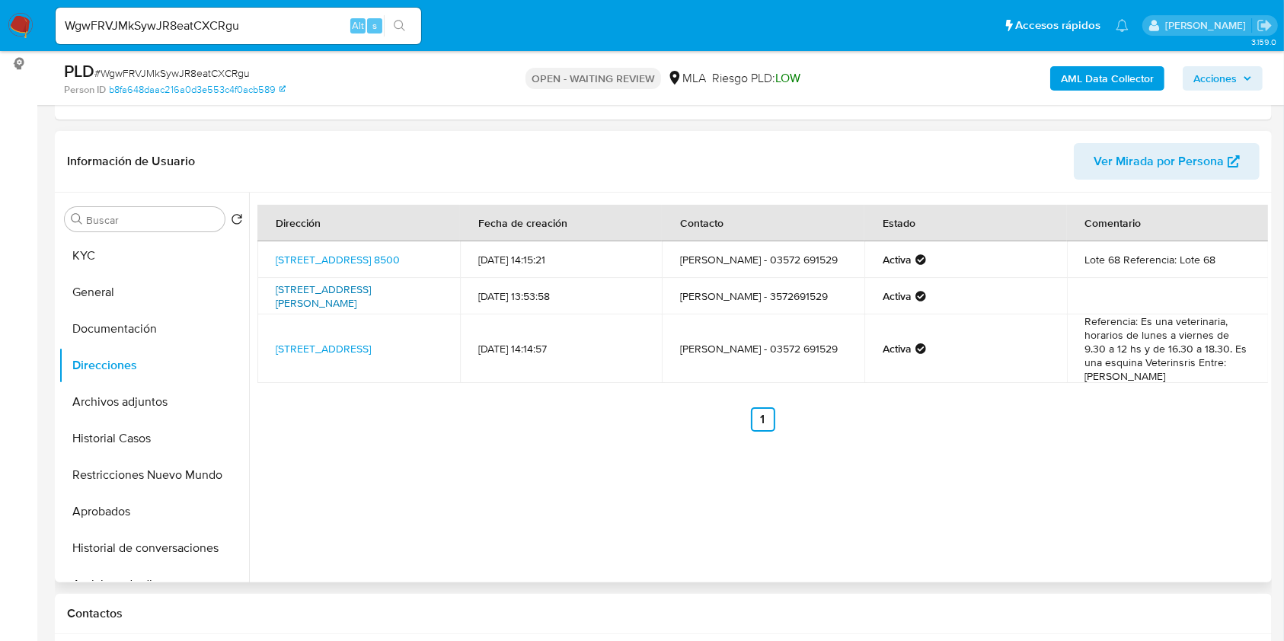
click at [354, 286] on link "Calle San Martin 266, Laguna Larga, Córdoba, 5974, Argentina 266" at bounding box center [323, 296] width 95 height 29
click at [353, 352] on link "La Plata 401, Córdoba, Córdoba, 5004, Argentina 401" at bounding box center [323, 348] width 95 height 15
click at [98, 258] on button "KYC" at bounding box center [148, 256] width 178 height 37
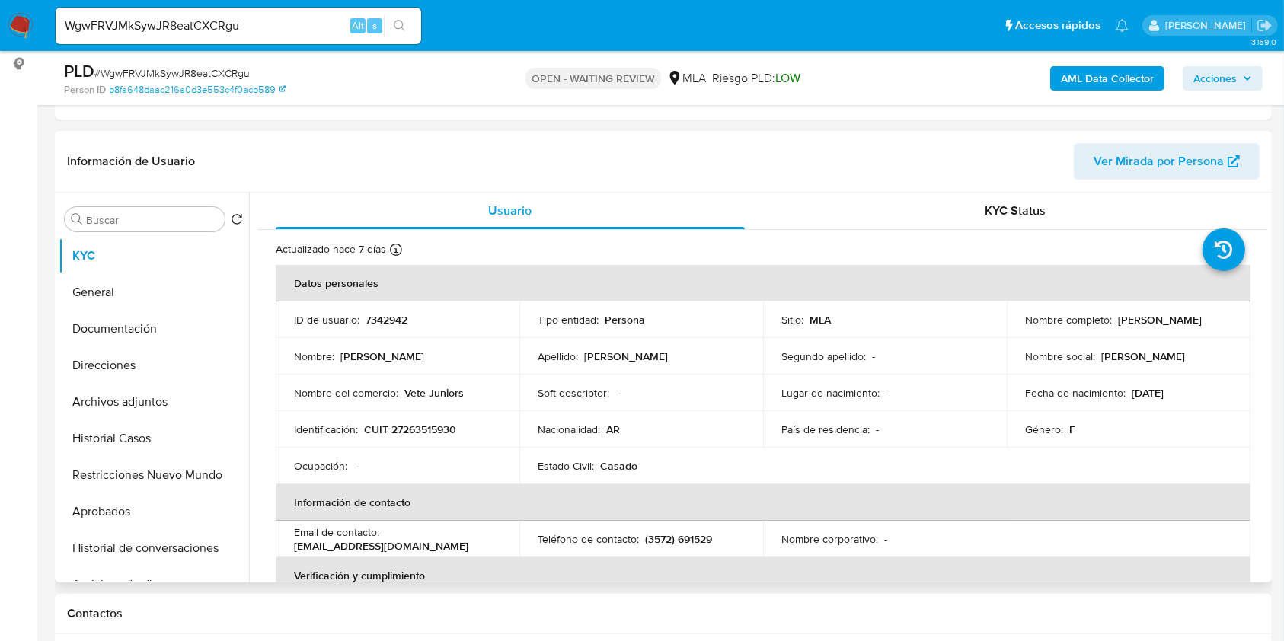
click at [1131, 321] on p "Matilde Giammaria" at bounding box center [1160, 320] width 84 height 14
drag, startPoint x: 1131, startPoint y: 321, endPoint x: 1189, endPoint y: 320, distance: 57.9
click at [1189, 320] on p "Matilde Giammaria" at bounding box center [1160, 320] width 84 height 14
drag, startPoint x: 1189, startPoint y: 320, endPoint x: 1136, endPoint y: 323, distance: 53.4
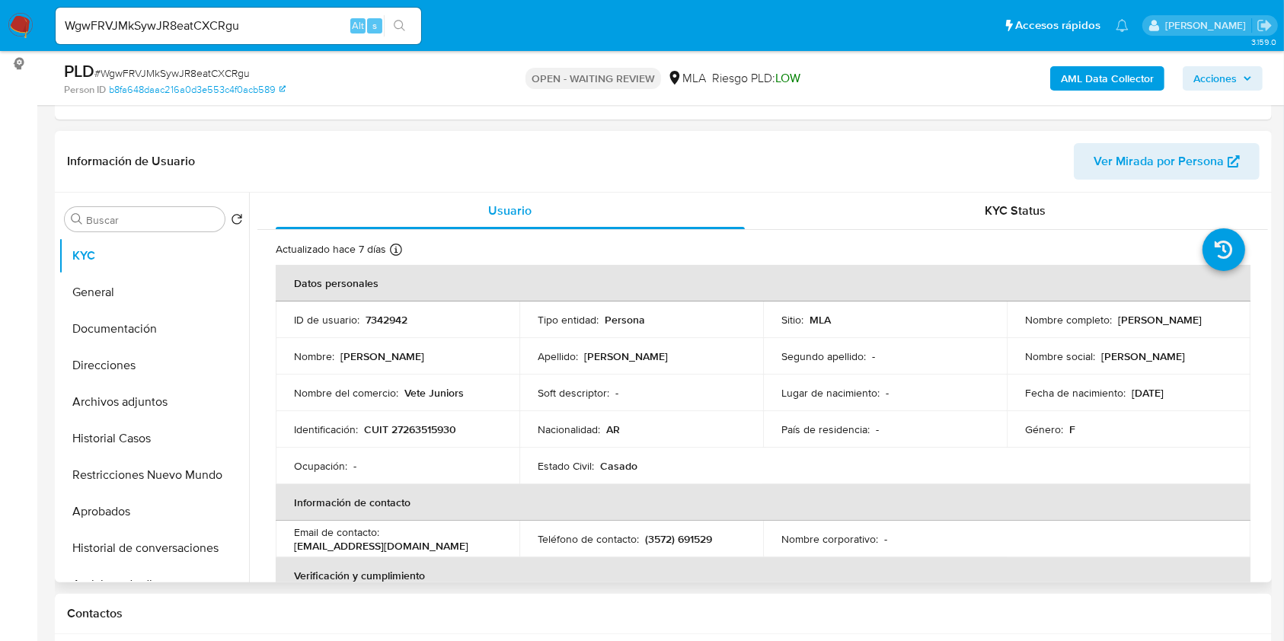
click at [1136, 323] on p "Matilde Giammaria" at bounding box center [1160, 320] width 84 height 14
copy p "Matilde Giammaria"
click at [443, 431] on p "CUIT 27263515930" at bounding box center [410, 430] width 92 height 14
copy p "27263515930"
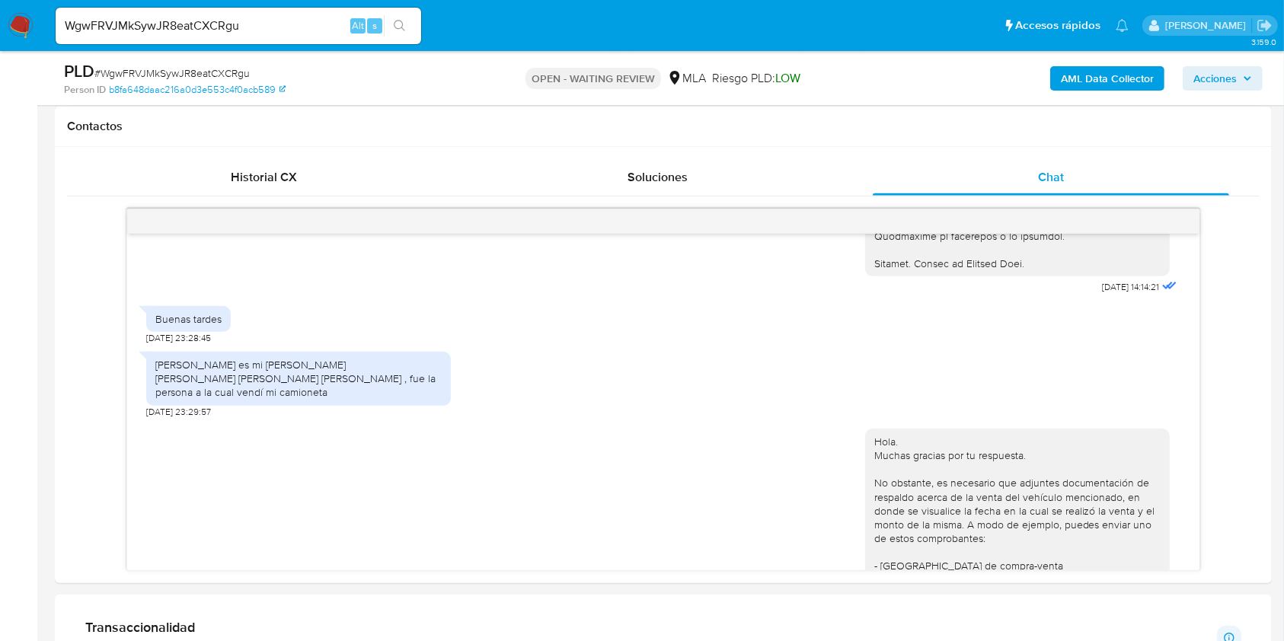
scroll to position [305, 0]
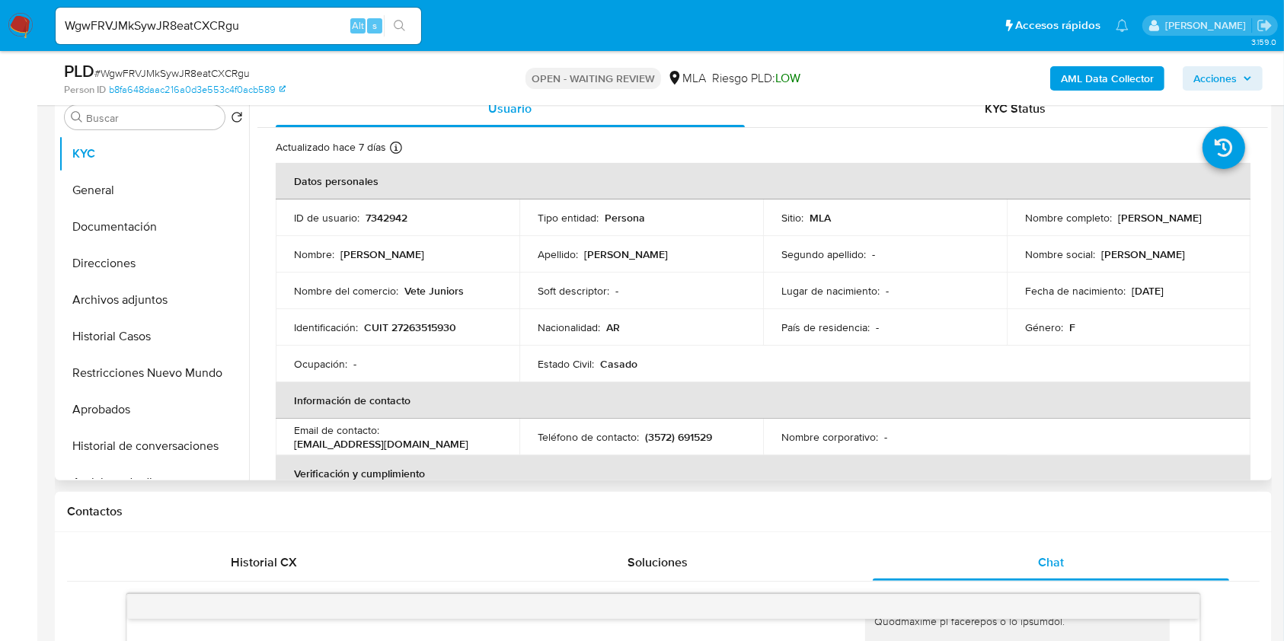
click at [1188, 211] on p "Matilde Giammaria" at bounding box center [1160, 218] width 84 height 14
click at [1175, 217] on p "Matilde Giammaria" at bounding box center [1160, 218] width 84 height 14
drag, startPoint x: 1175, startPoint y: 217, endPoint x: 1137, endPoint y: 222, distance: 38.4
click at [1137, 222] on p "Matilde Giammaria" at bounding box center [1160, 218] width 84 height 14
copy p "Matilde Giammaria"
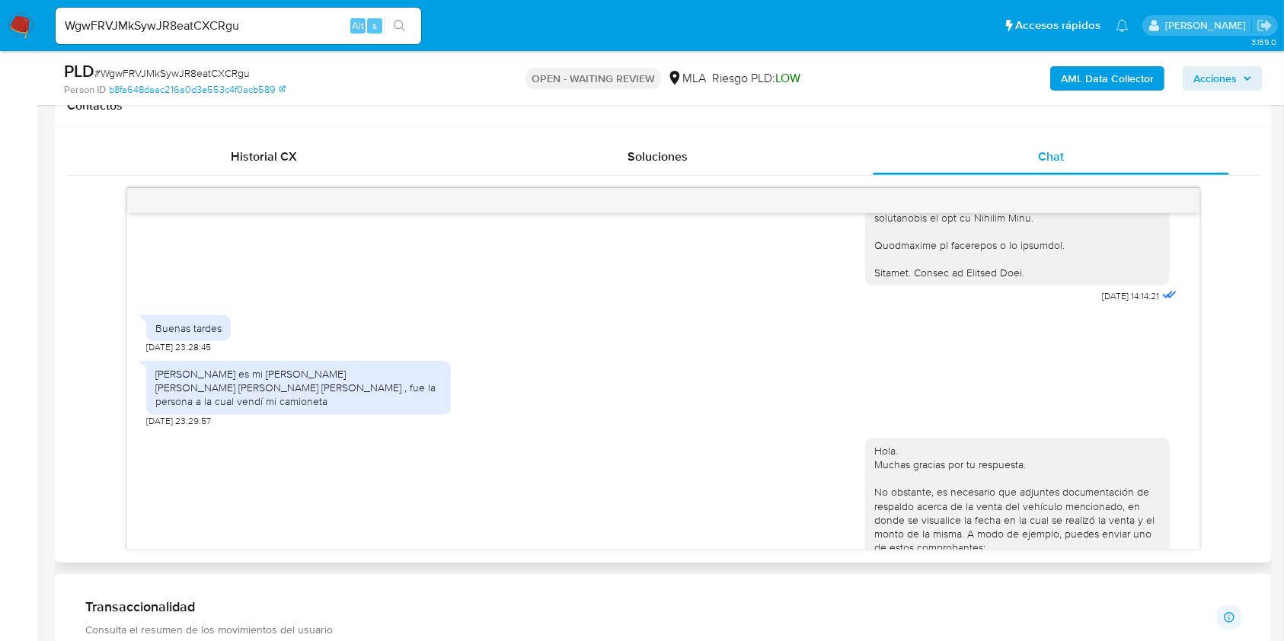
scroll to position [1725, 0]
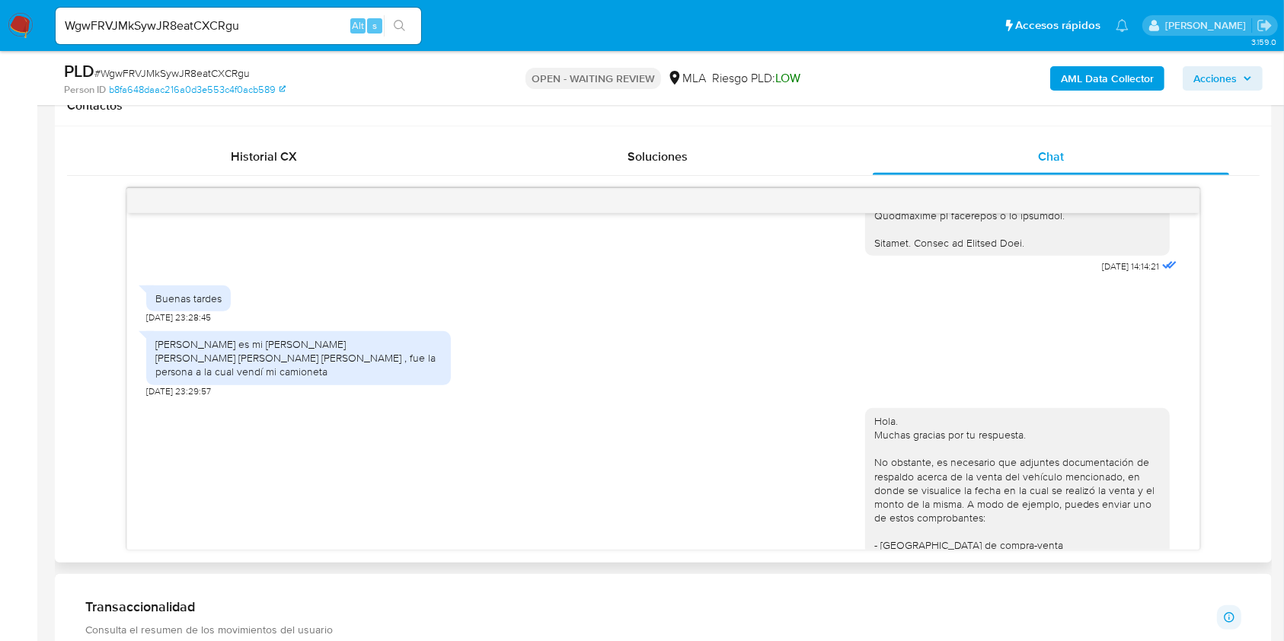
click at [183, 379] on div "Gerardo Ezequiel Rios es mi esposo Novisardi Sergio Ariel , fue la persona a la…" at bounding box center [298, 358] width 286 height 42
drag, startPoint x: 183, startPoint y: 413, endPoint x: 169, endPoint y: 388, distance: 29.0
click at [169, 379] on div "Gerardo Ezequiel Rios es mi esposo Novisardi Sergio Ariel , fue la persona a la…" at bounding box center [298, 358] width 286 height 42
copy div "Gerardo Ezequiel Rios es mi esposo Novisardi Sergio Ariel , fue la persona a la…"
click at [190, 379] on div "Gerardo Ezequiel Rios es mi esposo Novisardi Sergio Ariel , fue la persona a la…" at bounding box center [298, 358] width 286 height 42
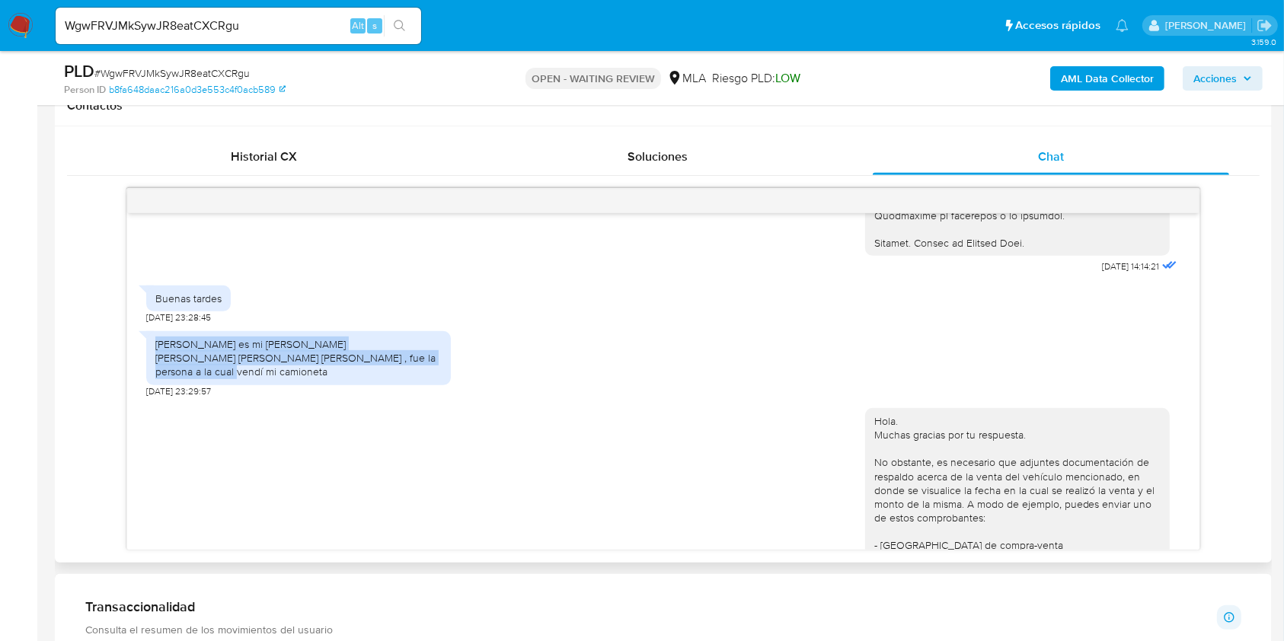
drag, startPoint x: 177, startPoint y: 404, endPoint x: 161, endPoint y: 383, distance: 25.6
click at [161, 379] on div "Gerardo Ezequiel Rios es mi esposo Novisardi Sergio Ariel , fue la persona a la…" at bounding box center [298, 358] width 286 height 42
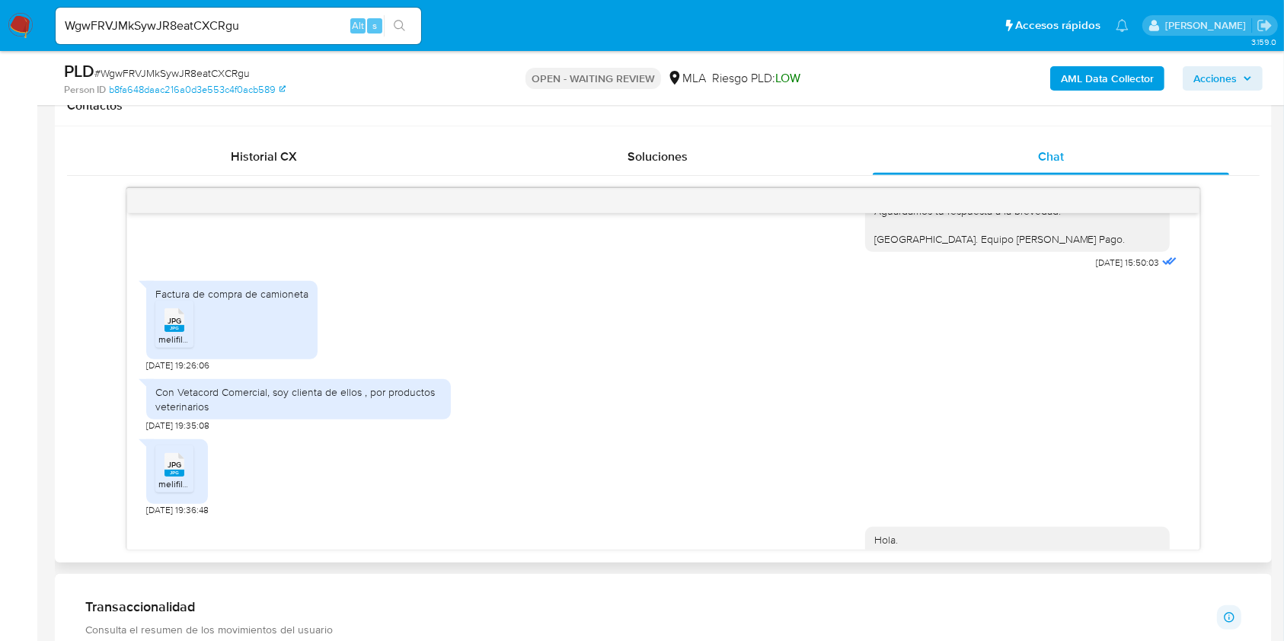
scroll to position [2334, 0]
click at [161, 415] on div "Con Vetacord Comercial, soy clienta de ellos , por productos veterinarios" at bounding box center [298, 401] width 286 height 27
drag, startPoint x: 161, startPoint y: 436, endPoint x: 353, endPoint y: 443, distance: 192.8
click at [353, 415] on div "Con Vetacord Comercial, soy clienta de ellos , por productos veterinarios" at bounding box center [298, 401] width 286 height 27
copy div "Con Vetacord Comercial, soy clienta de ellos , por productos veterinarios"
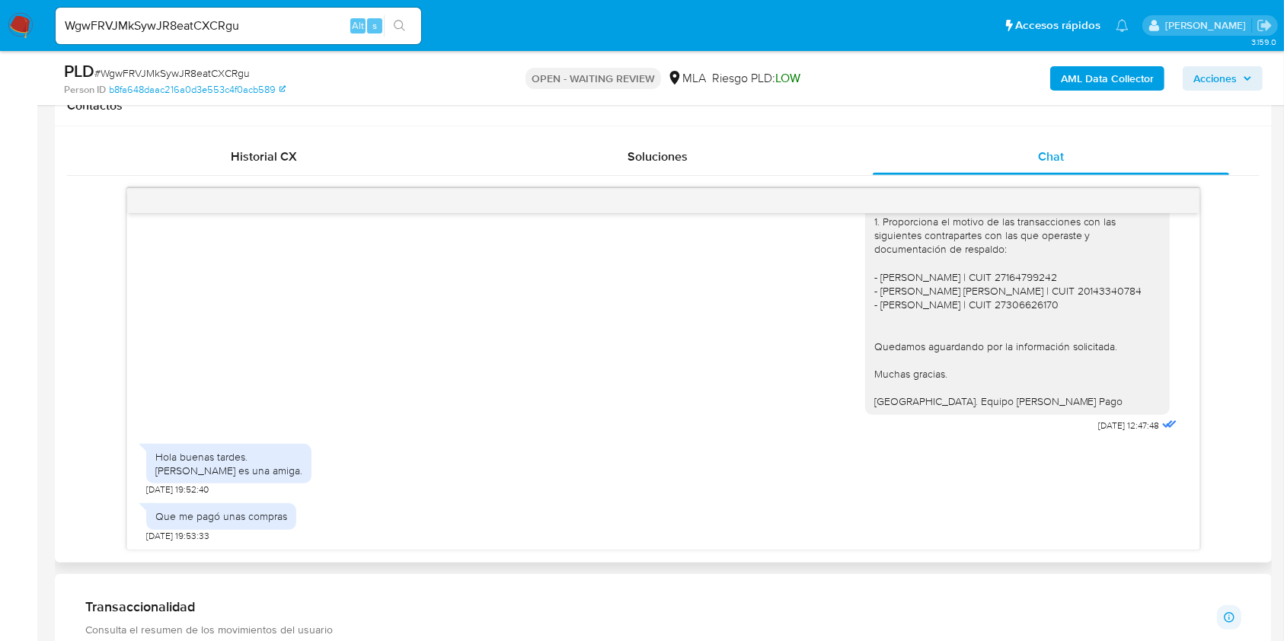
scroll to position [2848, 0]
click at [164, 466] on div "Hola buenas tardes. Sicot Silvana es una amiga." at bounding box center [228, 463] width 147 height 27
drag, startPoint x: 164, startPoint y: 466, endPoint x: 257, endPoint y: 479, distance: 93.8
click at [257, 479] on div "Hola buenas tardes. Sicot Silvana es una amiga." at bounding box center [228, 464] width 165 height 40
copy div "Sicot Silvana es una amiga"
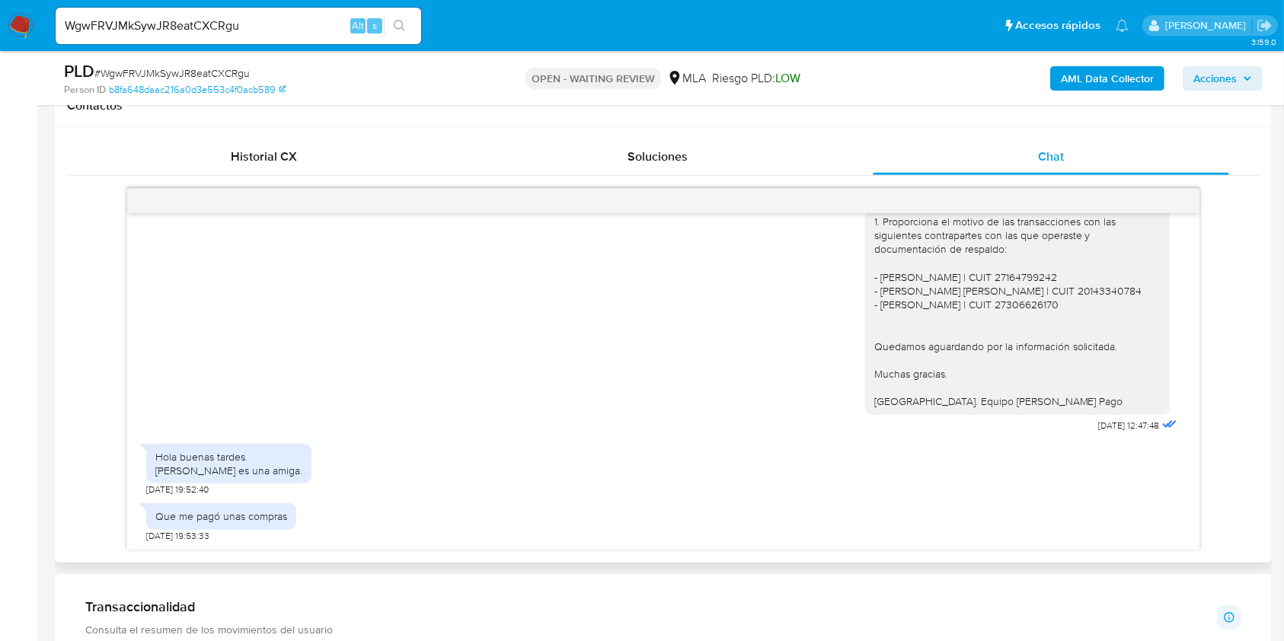
click at [161, 512] on div "Que me pagó unas compras" at bounding box center [221, 516] width 132 height 14
drag, startPoint x: 161, startPoint y: 511, endPoint x: 262, endPoint y: 506, distance: 100.6
click at [262, 506] on div "Que me pagó unas compras" at bounding box center [221, 516] width 150 height 26
copy div "Que me pagó unas compras"
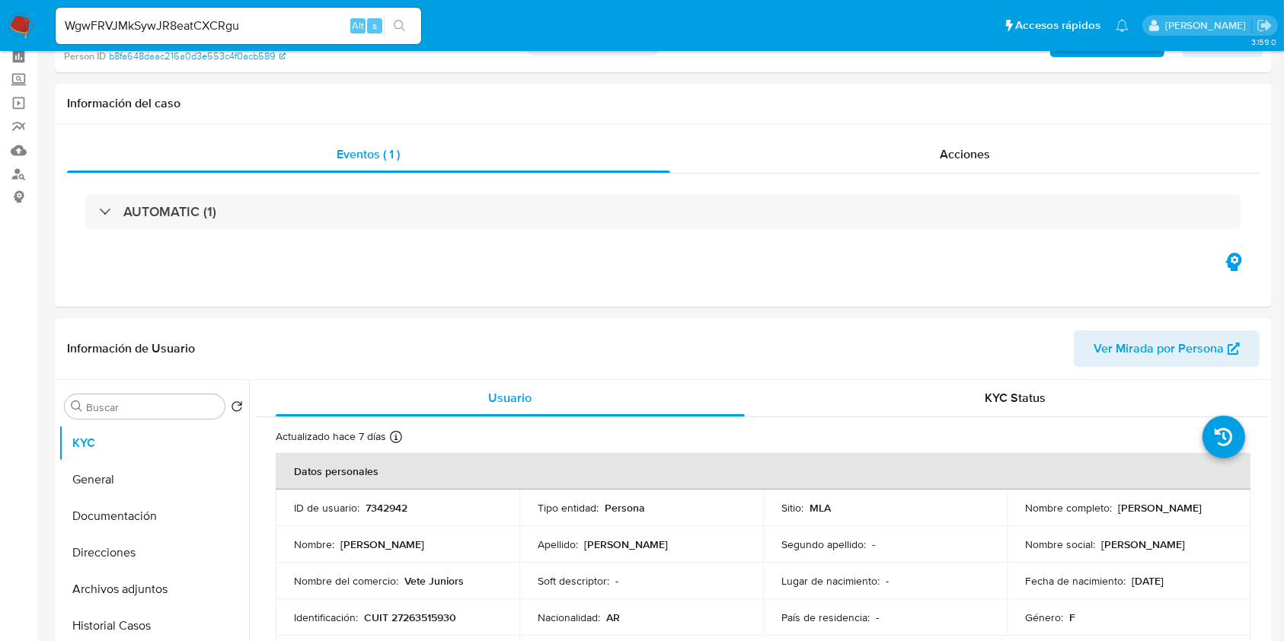
scroll to position [0, 0]
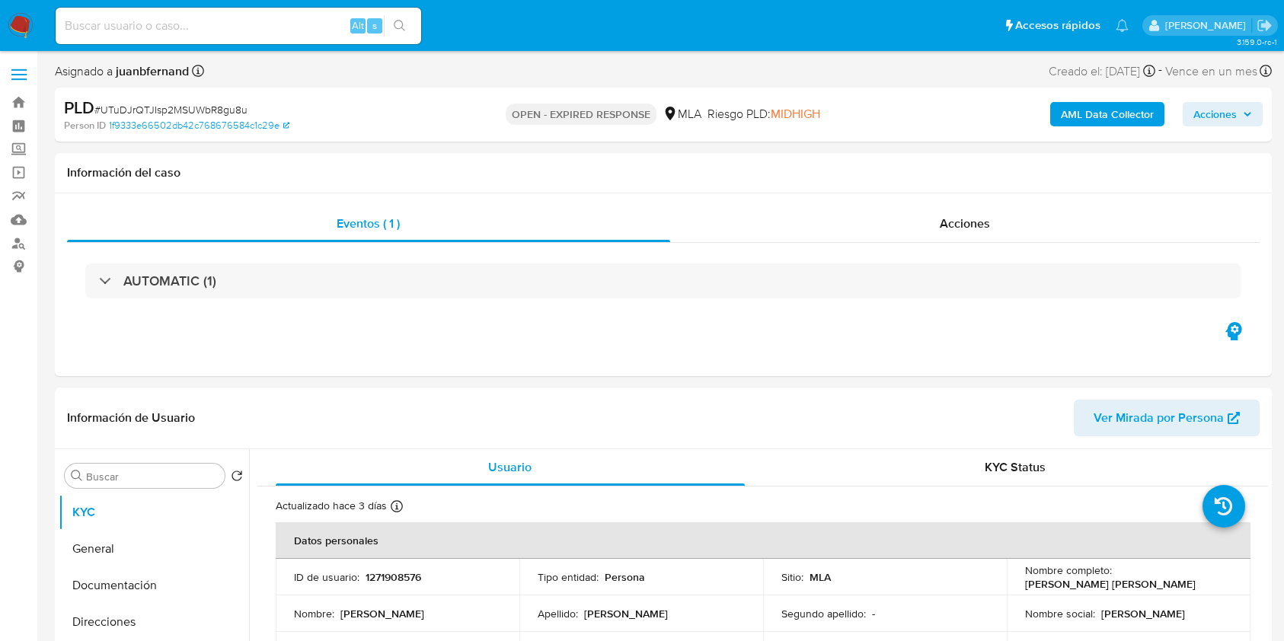
select select "10"
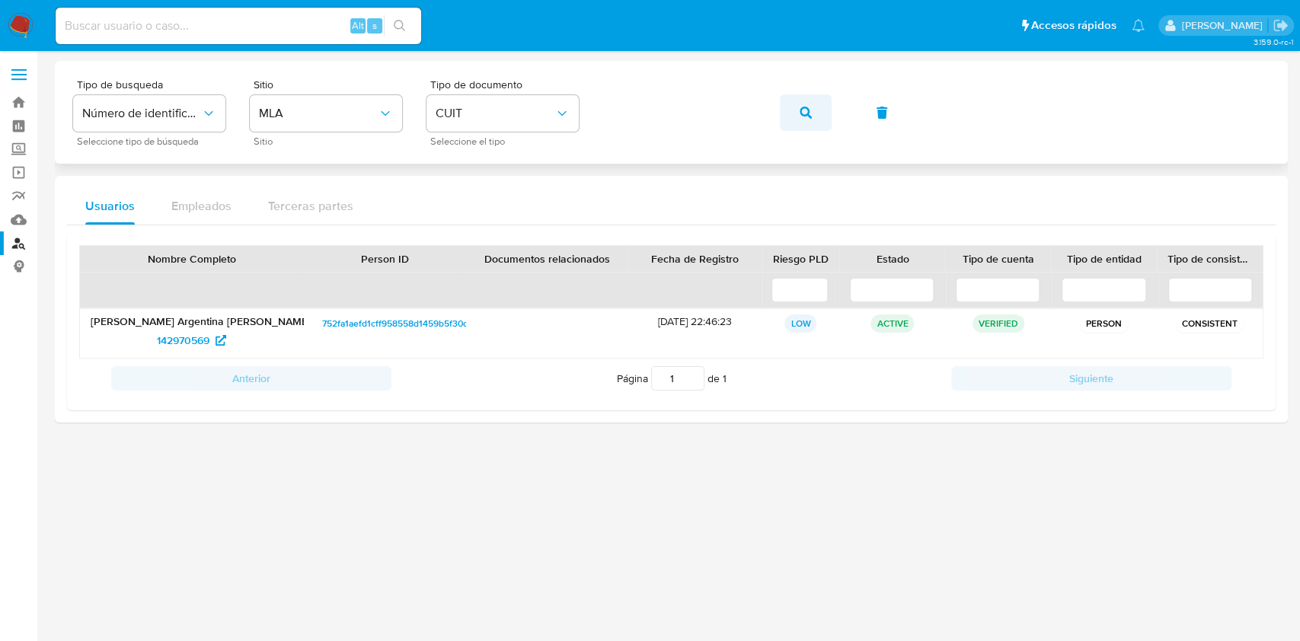
click at [790, 108] on button "button" at bounding box center [806, 112] width 52 height 37
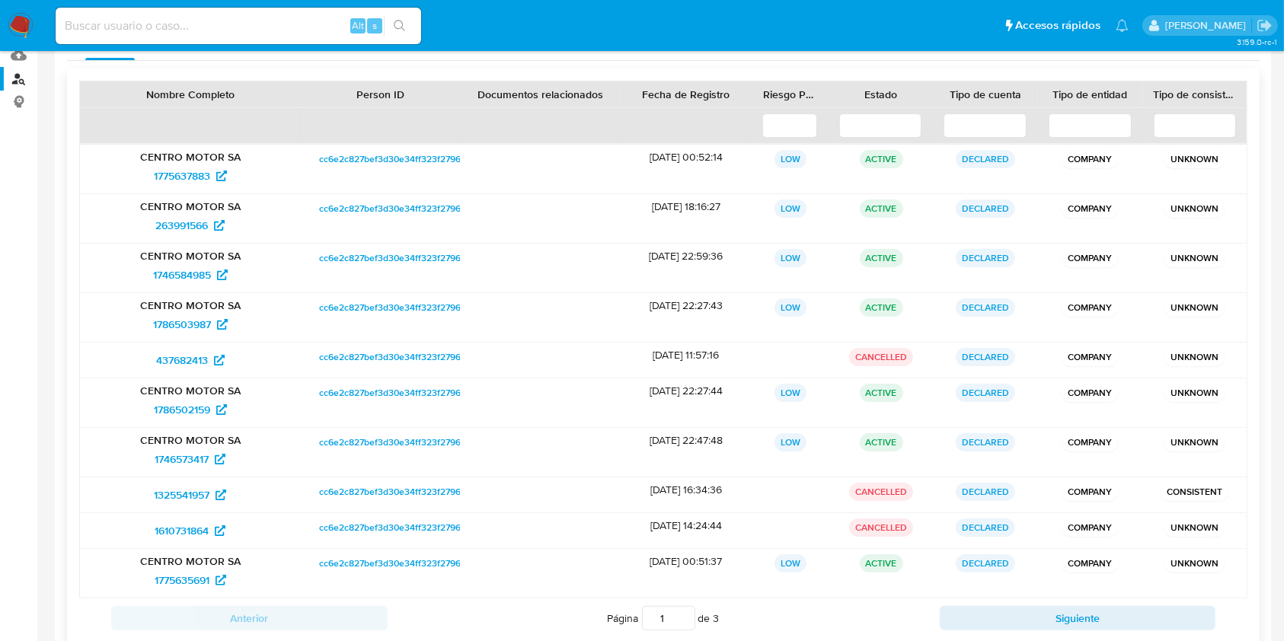
scroll to position [262, 0]
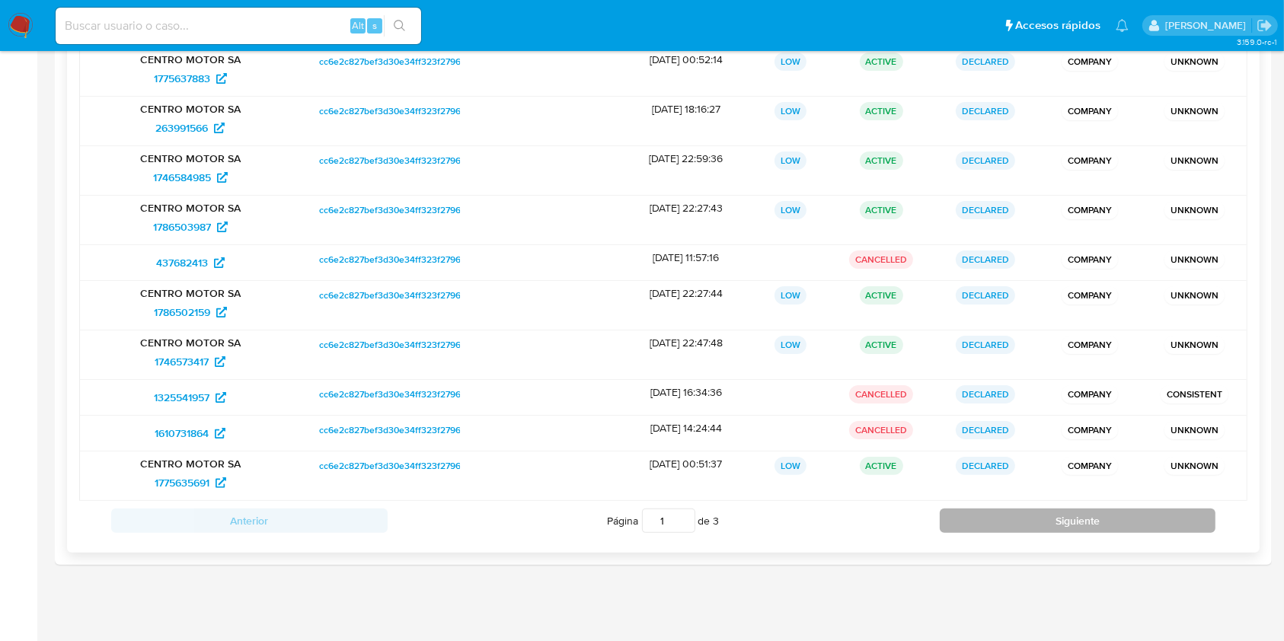
click at [1004, 524] on button "Siguiente" at bounding box center [1078, 521] width 276 height 24
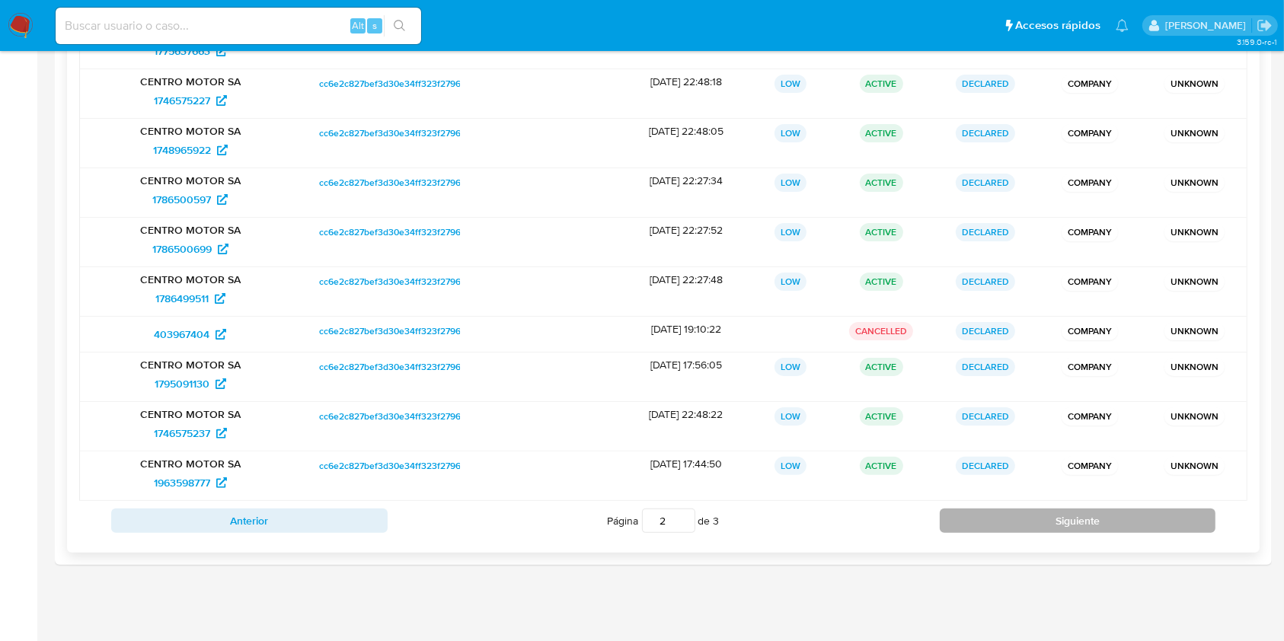
click at [1069, 515] on button "Siguiente" at bounding box center [1078, 521] width 276 height 24
type input "3"
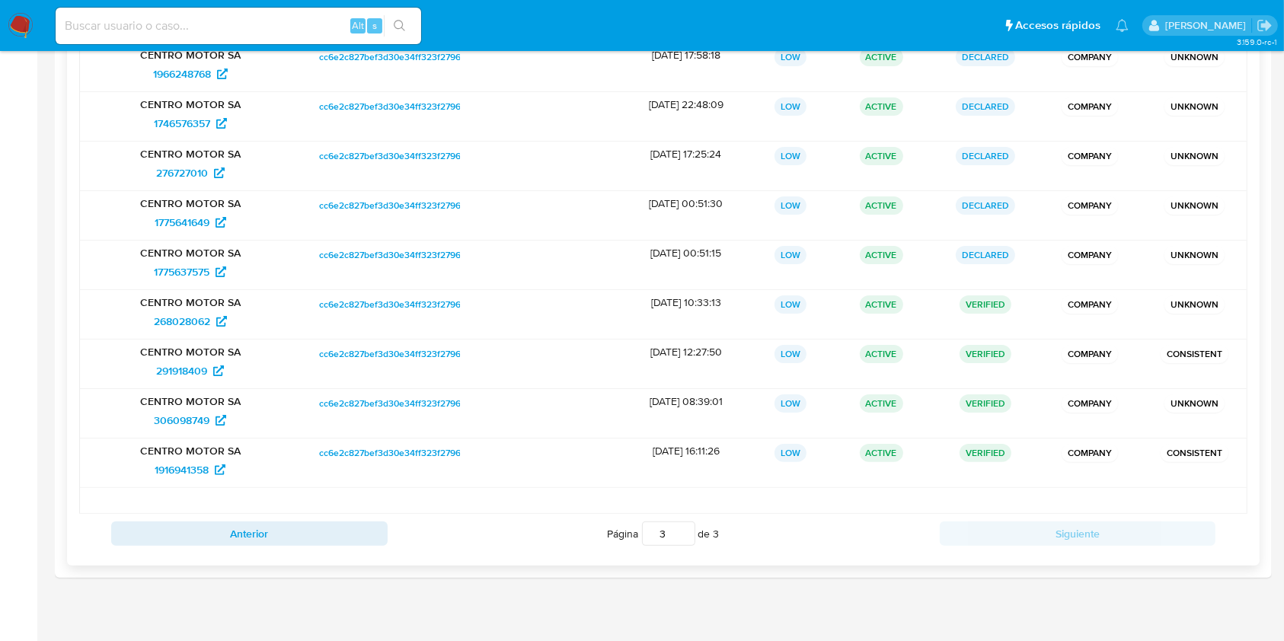
scroll to position [279, 0]
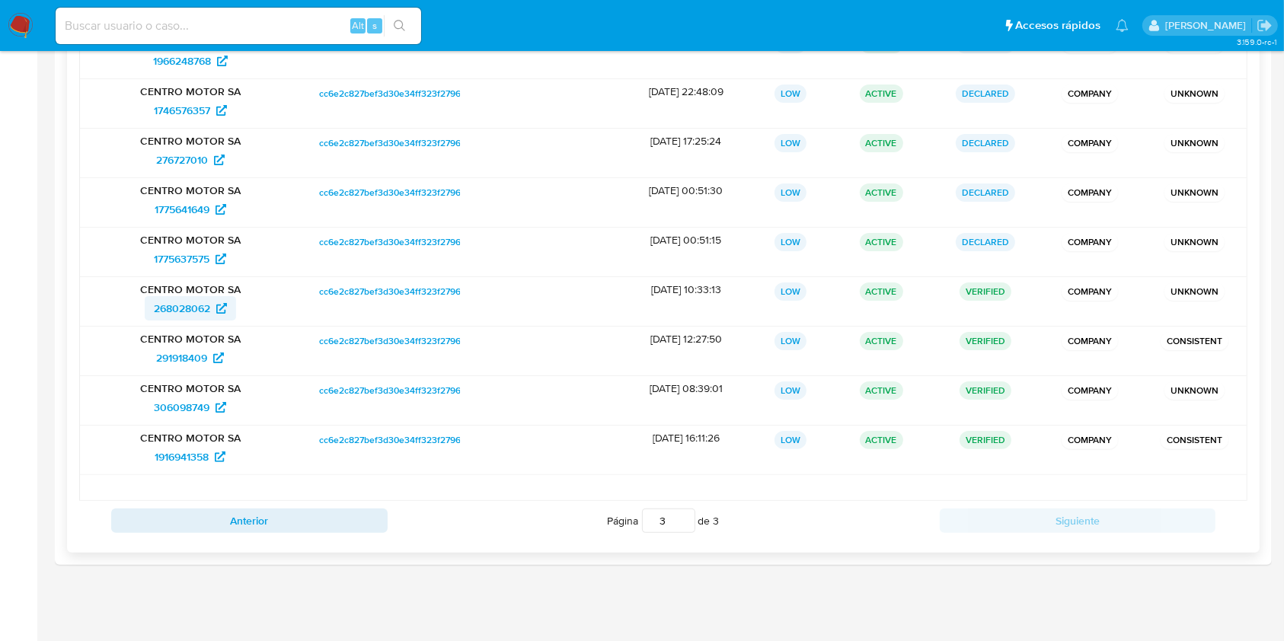
click at [188, 305] on span "268028062" at bounding box center [182, 308] width 56 height 24
click at [189, 362] on span "291918409" at bounding box center [181, 358] width 51 height 24
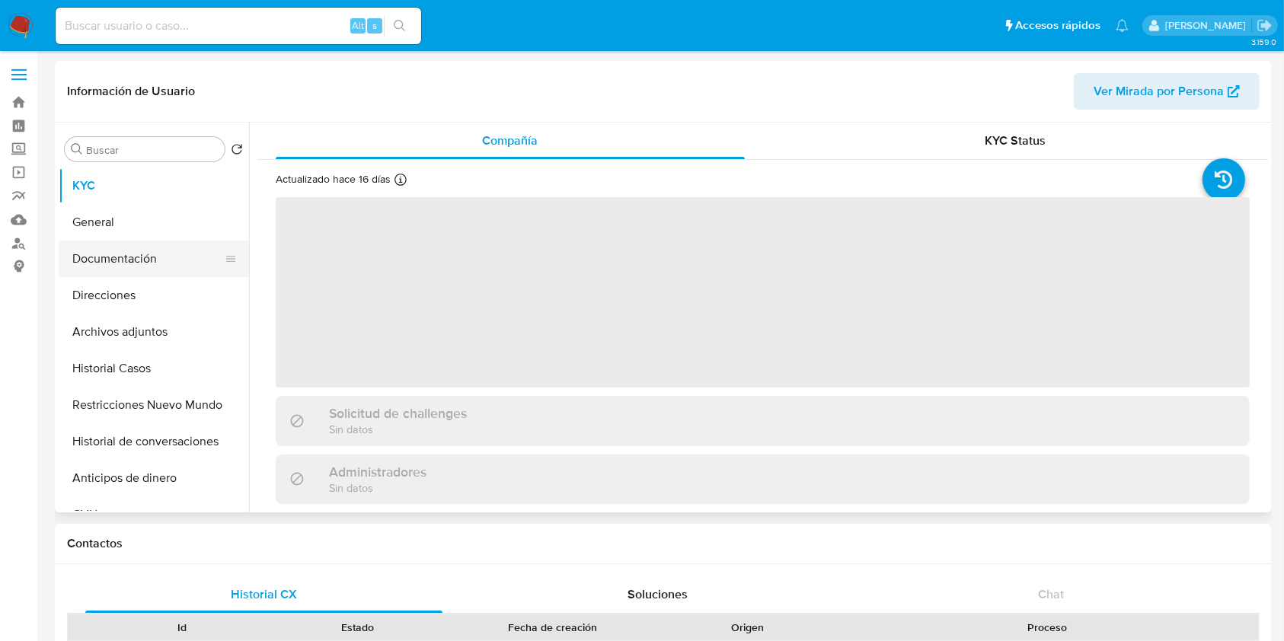
select select "10"
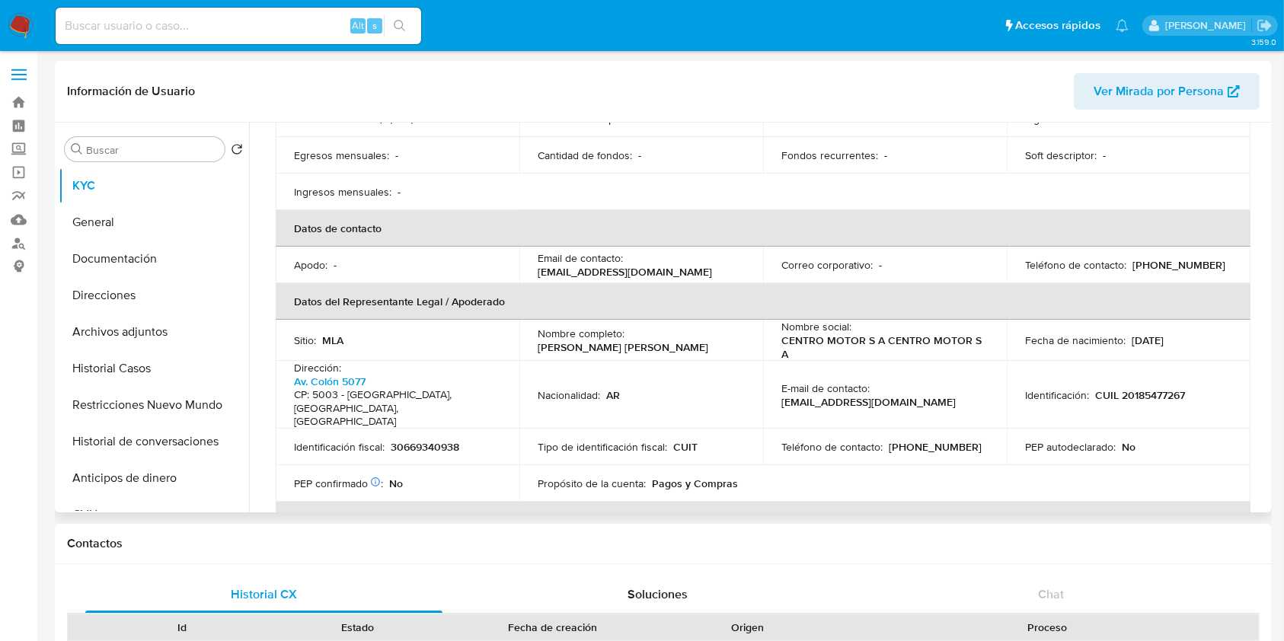
scroll to position [406, 0]
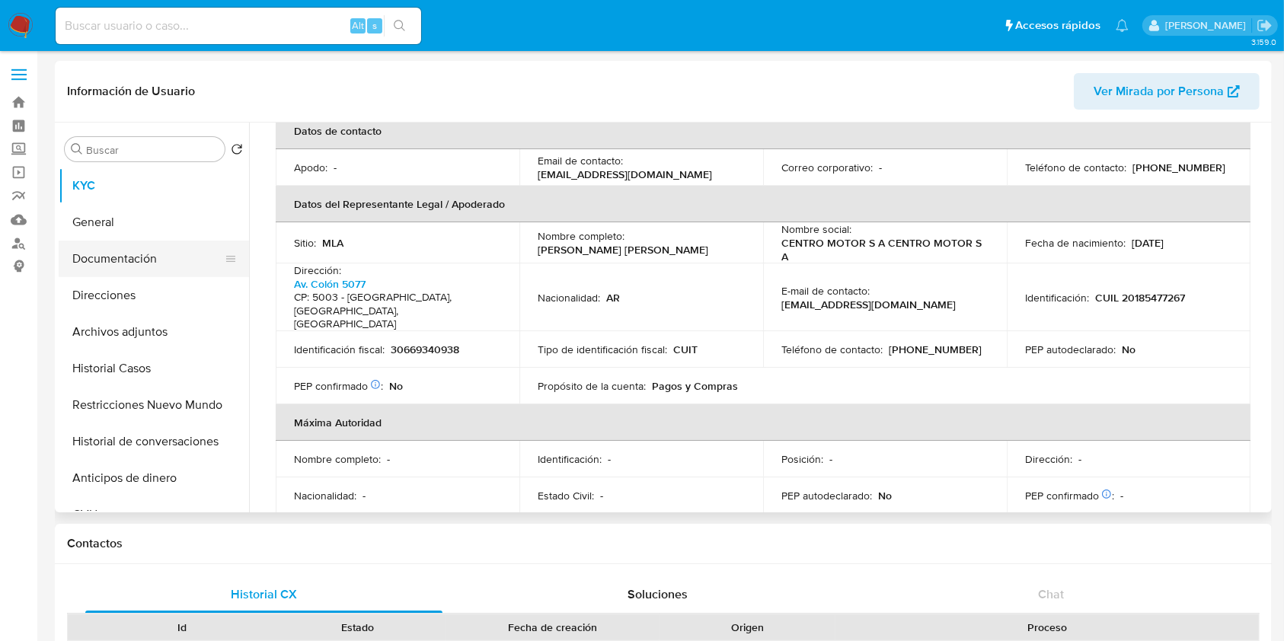
click at [113, 263] on button "Documentación" at bounding box center [148, 259] width 178 height 37
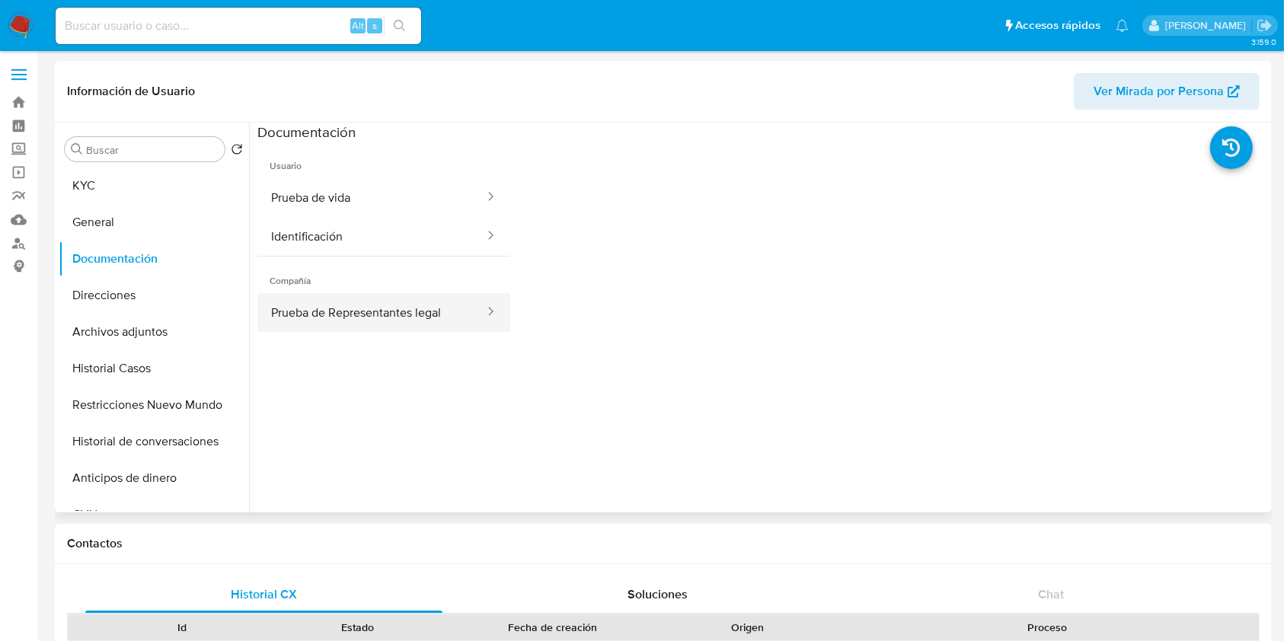
click at [420, 308] on button "Prueba de Representantes legal" at bounding box center [371, 312] width 228 height 39
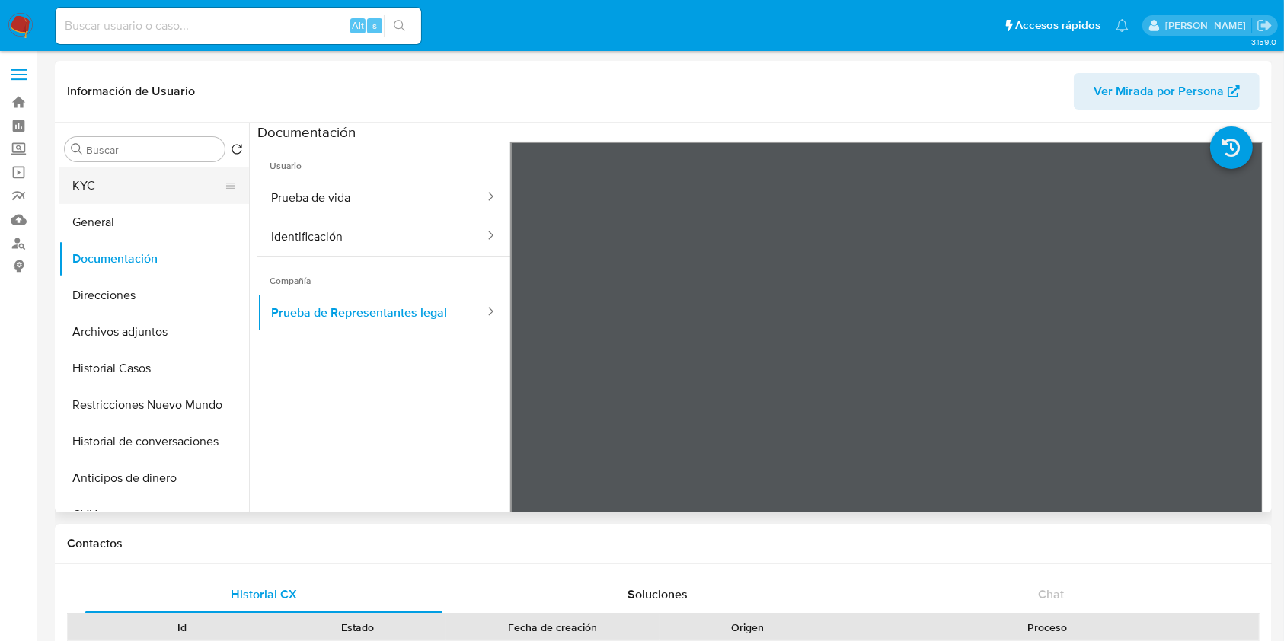
click at [151, 201] on button "KYC" at bounding box center [148, 186] width 178 height 37
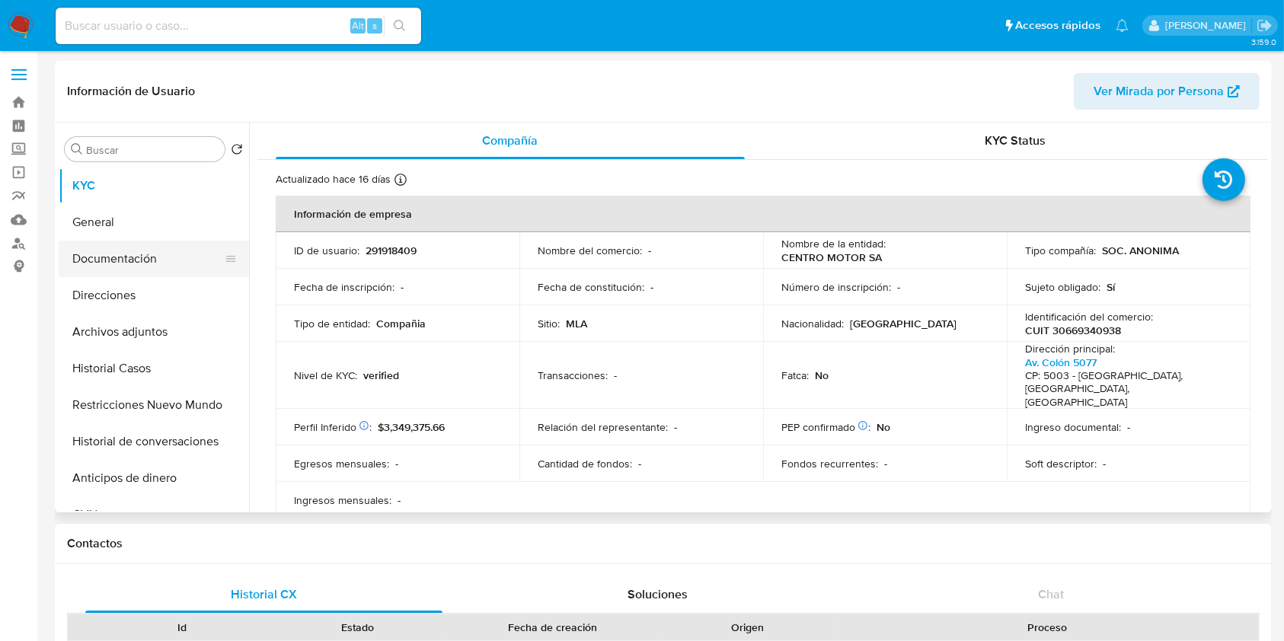
click at [156, 256] on button "Documentación" at bounding box center [148, 259] width 178 height 37
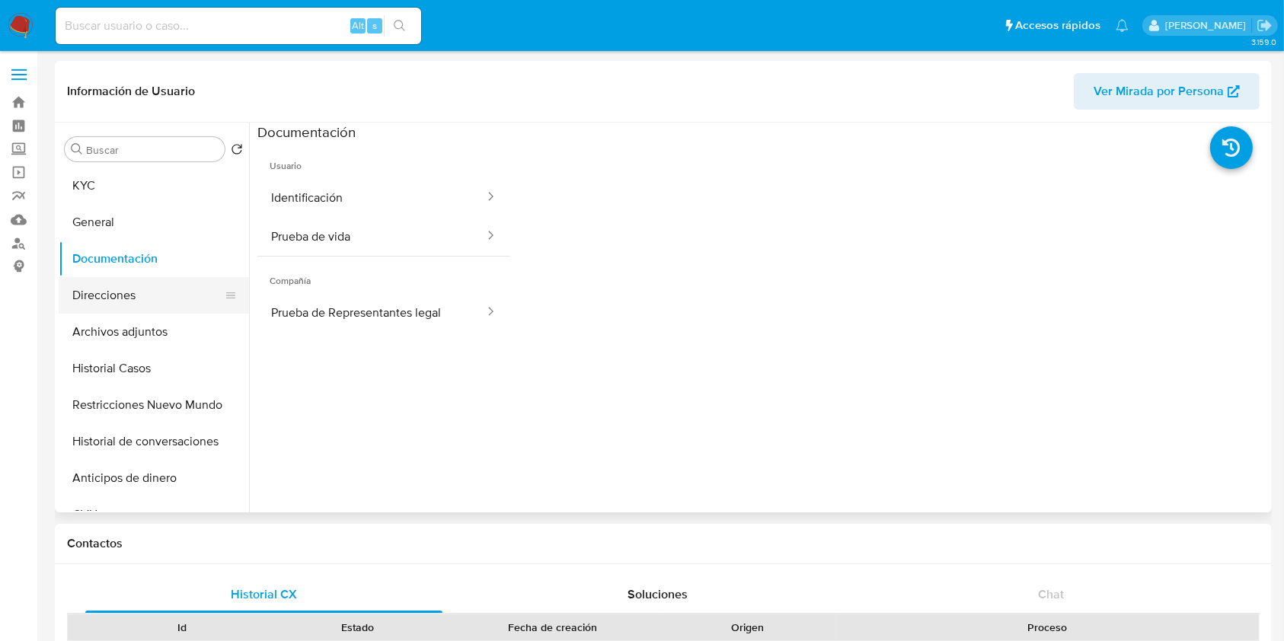
click at [164, 300] on button "Direcciones" at bounding box center [148, 295] width 178 height 37
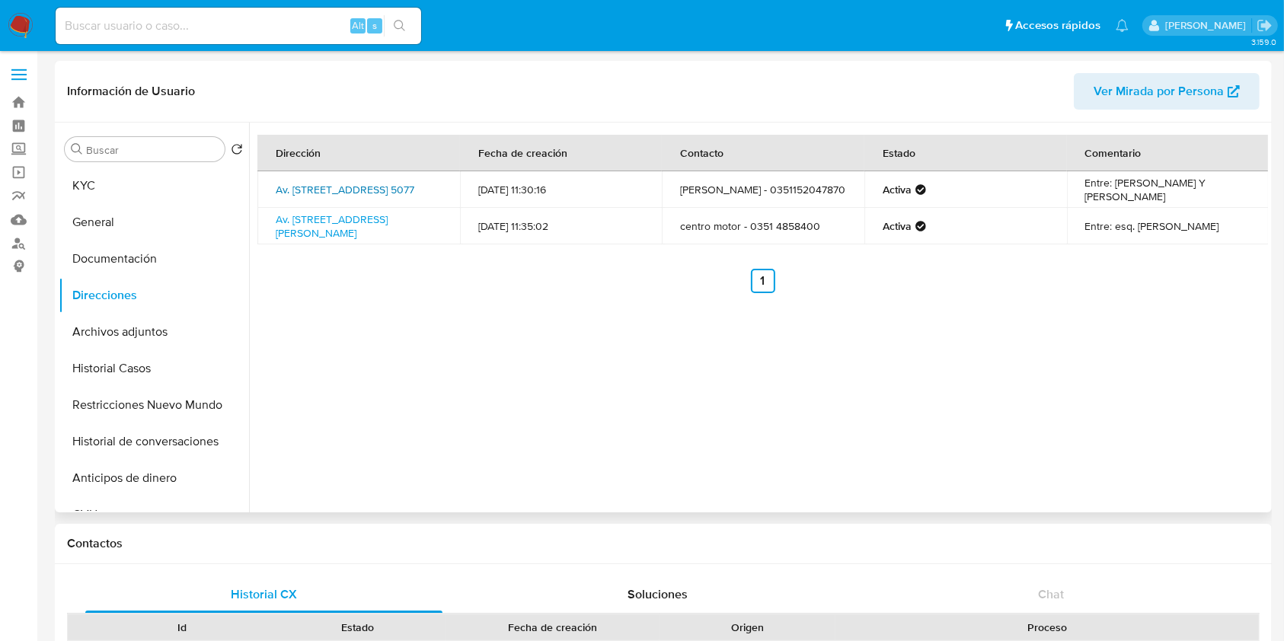
click at [337, 187] on link "Av. [STREET_ADDRESS] 5077" at bounding box center [345, 189] width 139 height 15
